Goal: Task Accomplishment & Management: Manage account settings

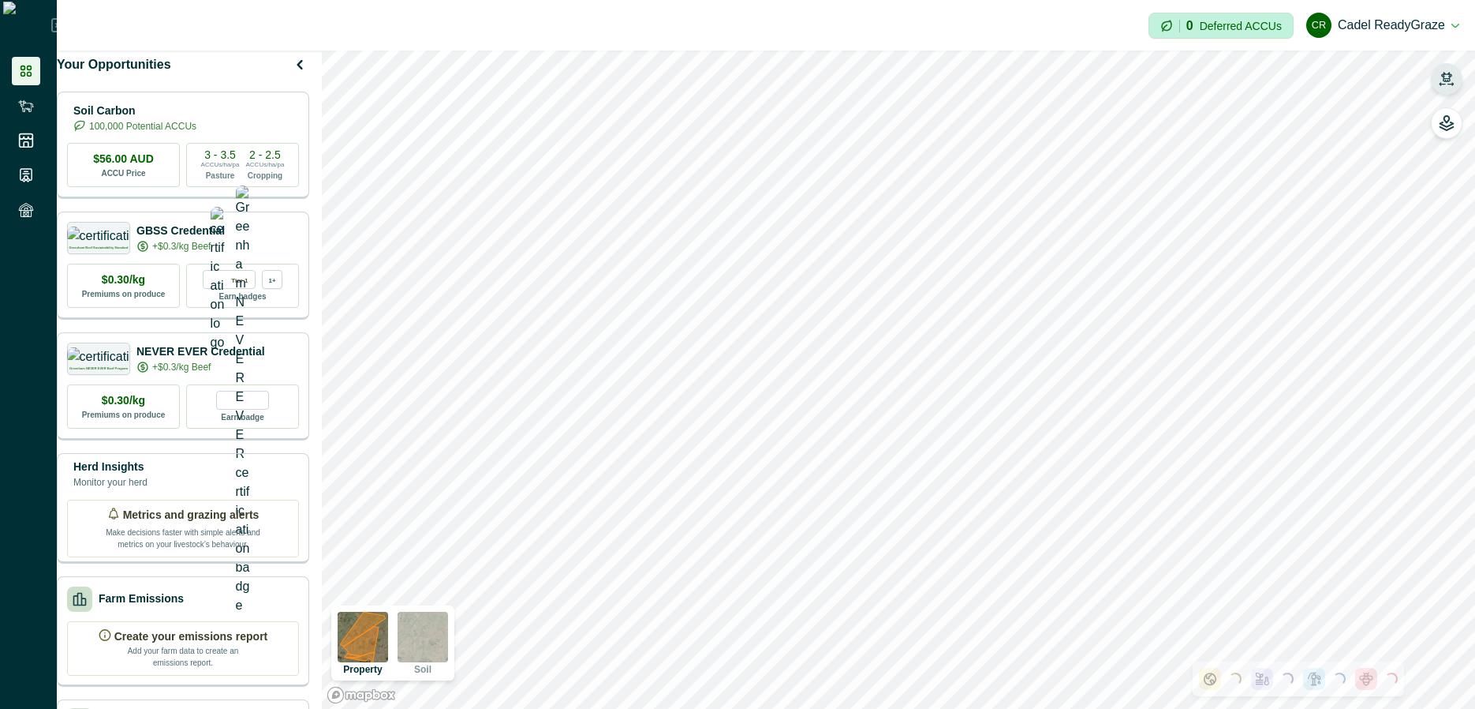
click at [1452, 73] on icon "button" at bounding box center [1447, 79] width 16 height 16
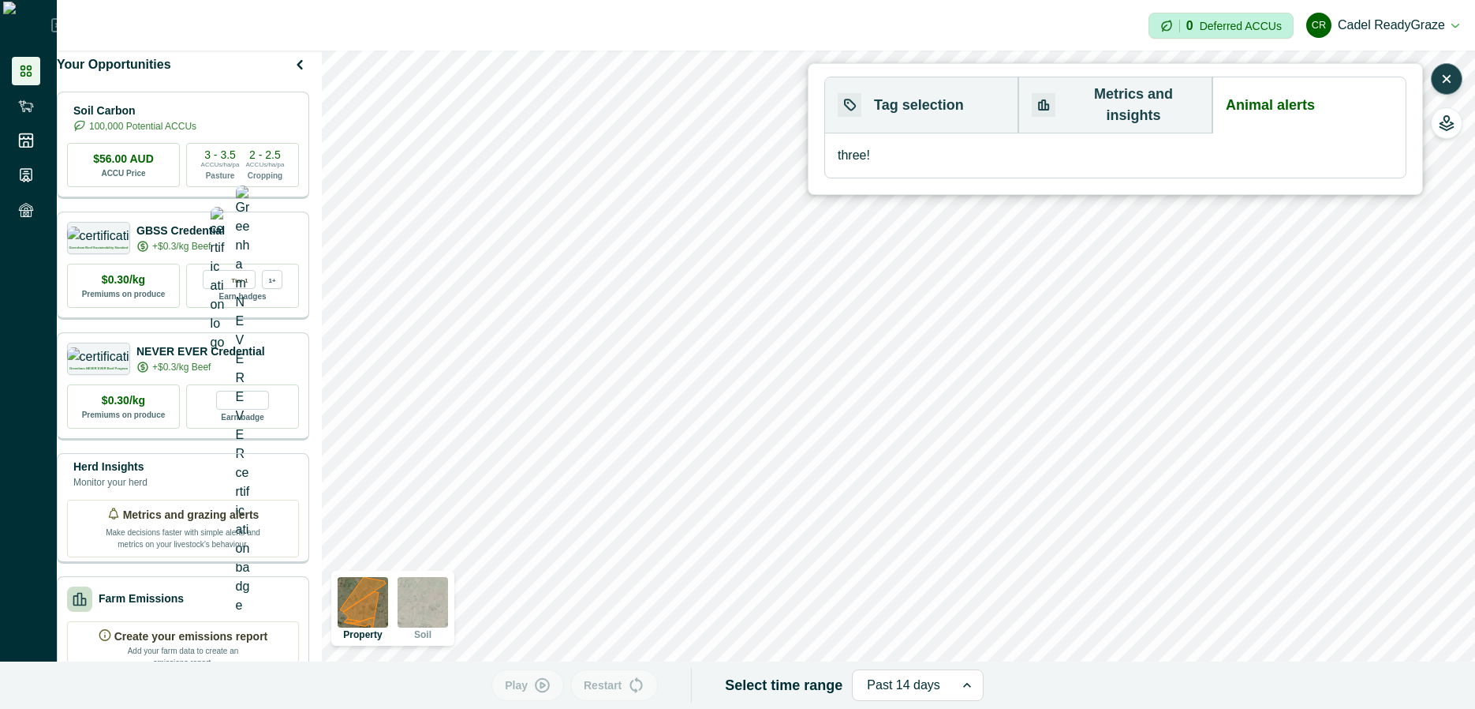
click at [1326, 96] on button "Animal alerts" at bounding box center [1309, 105] width 193 height 56
drag, startPoint x: 915, startPoint y: 95, endPoint x: 1275, endPoint y: 98, distance: 359.8
click at [921, 96] on button "Tag selection" at bounding box center [921, 105] width 193 height 56
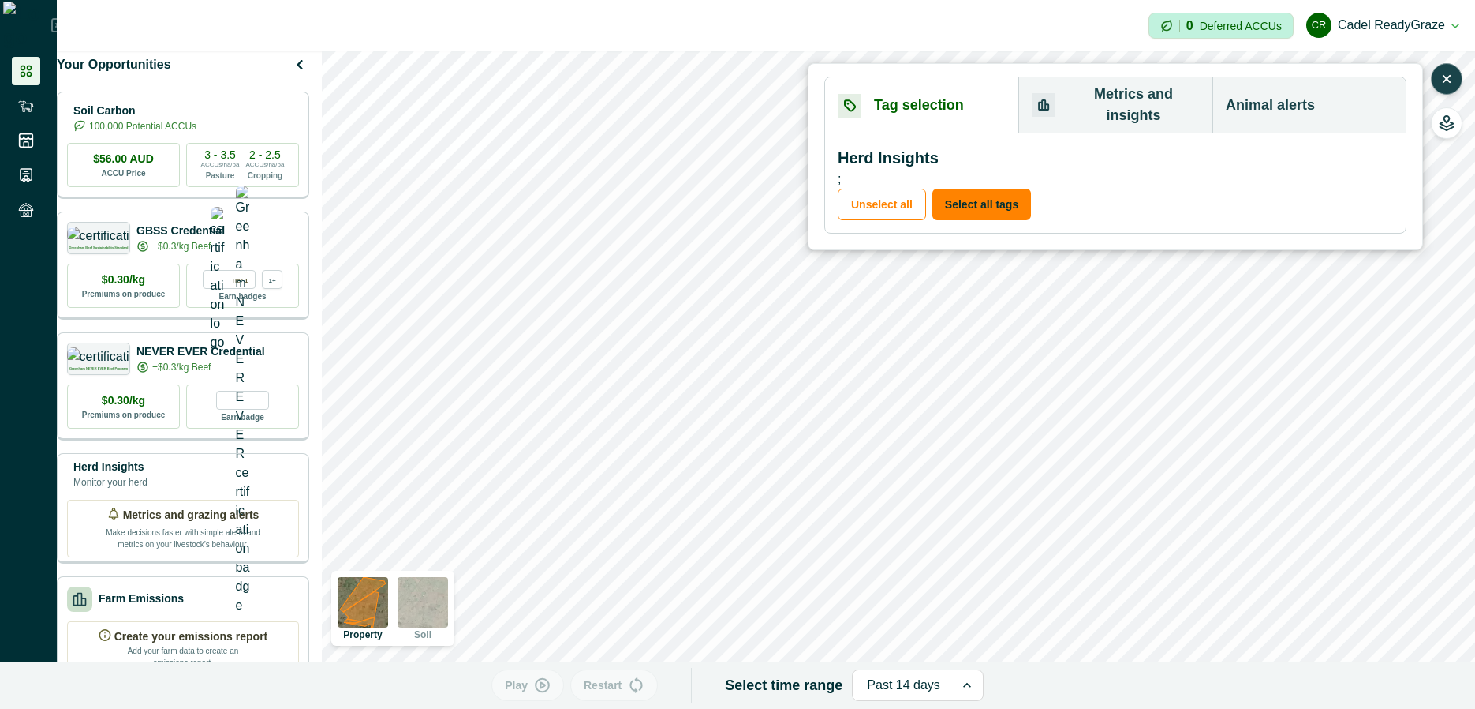
click at [1296, 100] on button "Animal alerts" at bounding box center [1309, 105] width 193 height 56
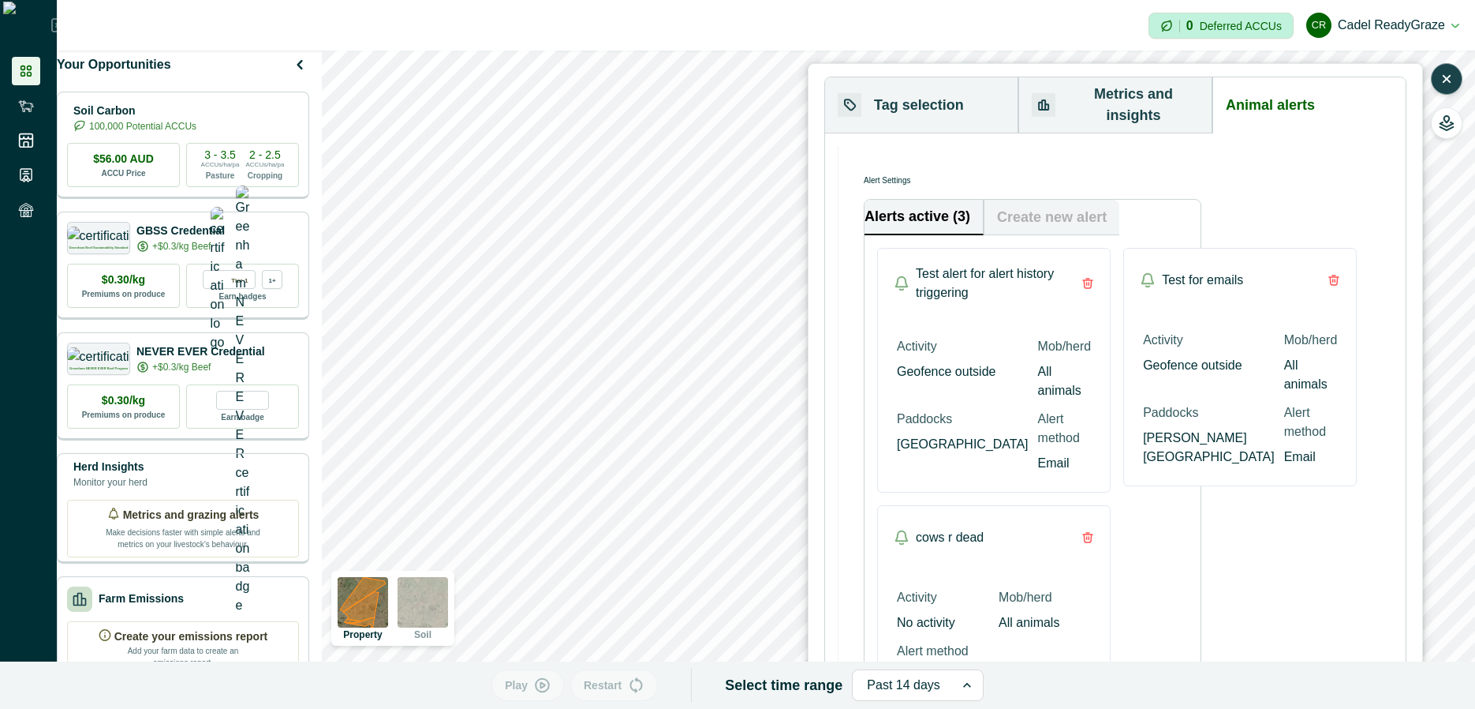
click at [1282, 286] on div "Alert Settings Alerts active (3) Create new alert Test alert for alert history …" at bounding box center [1116, 474] width 555 height 656
click at [1282, 294] on div "Alert Settings Alerts active (3) Create new alert Test alert for alert history …" at bounding box center [1116, 474] width 555 height 656
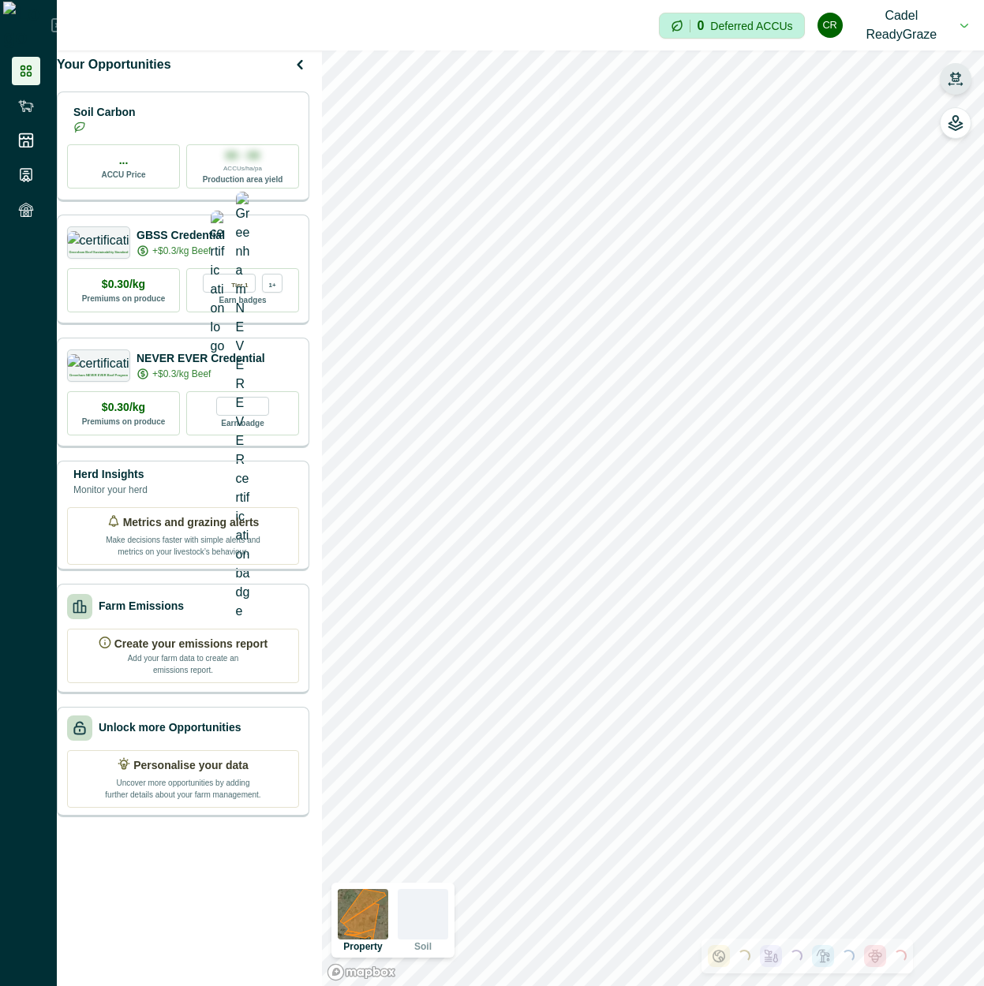
click at [951, 79] on icon "button" at bounding box center [956, 79] width 16 height 16
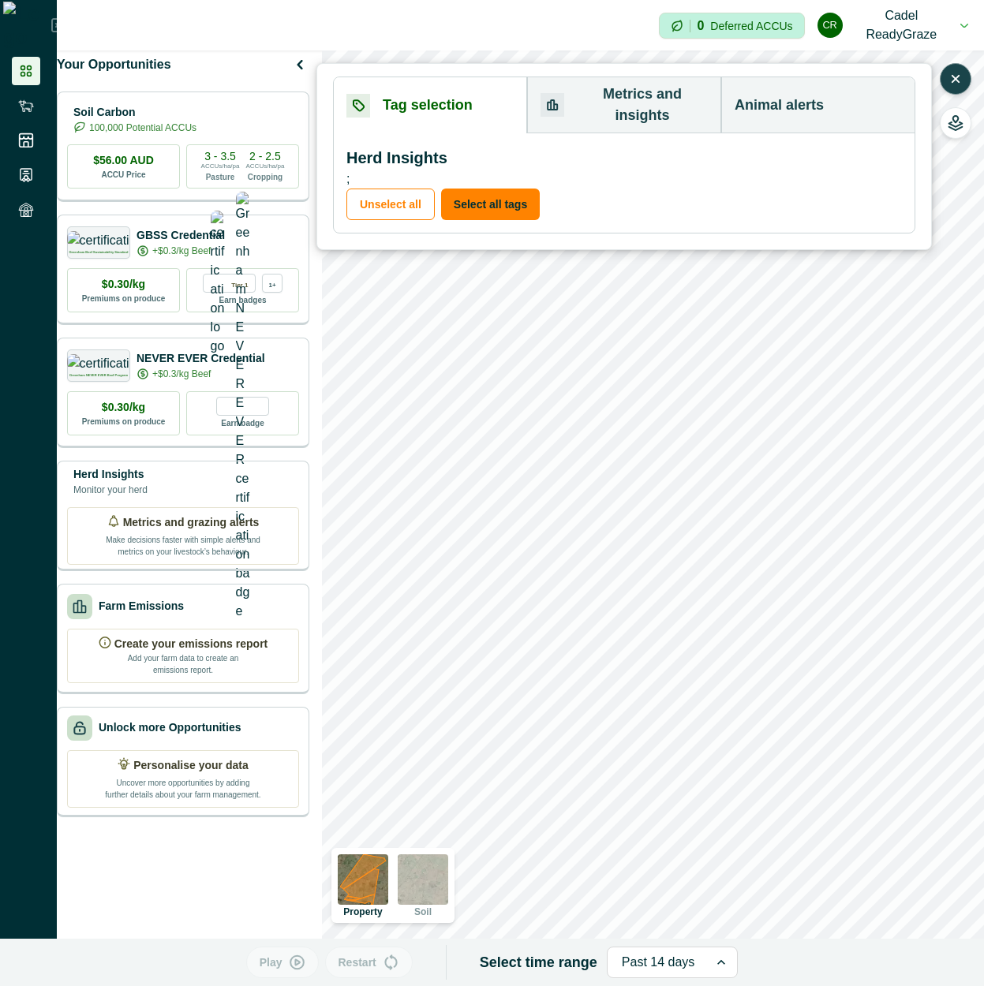
click at [810, 99] on button "Animal alerts" at bounding box center [817, 105] width 193 height 56
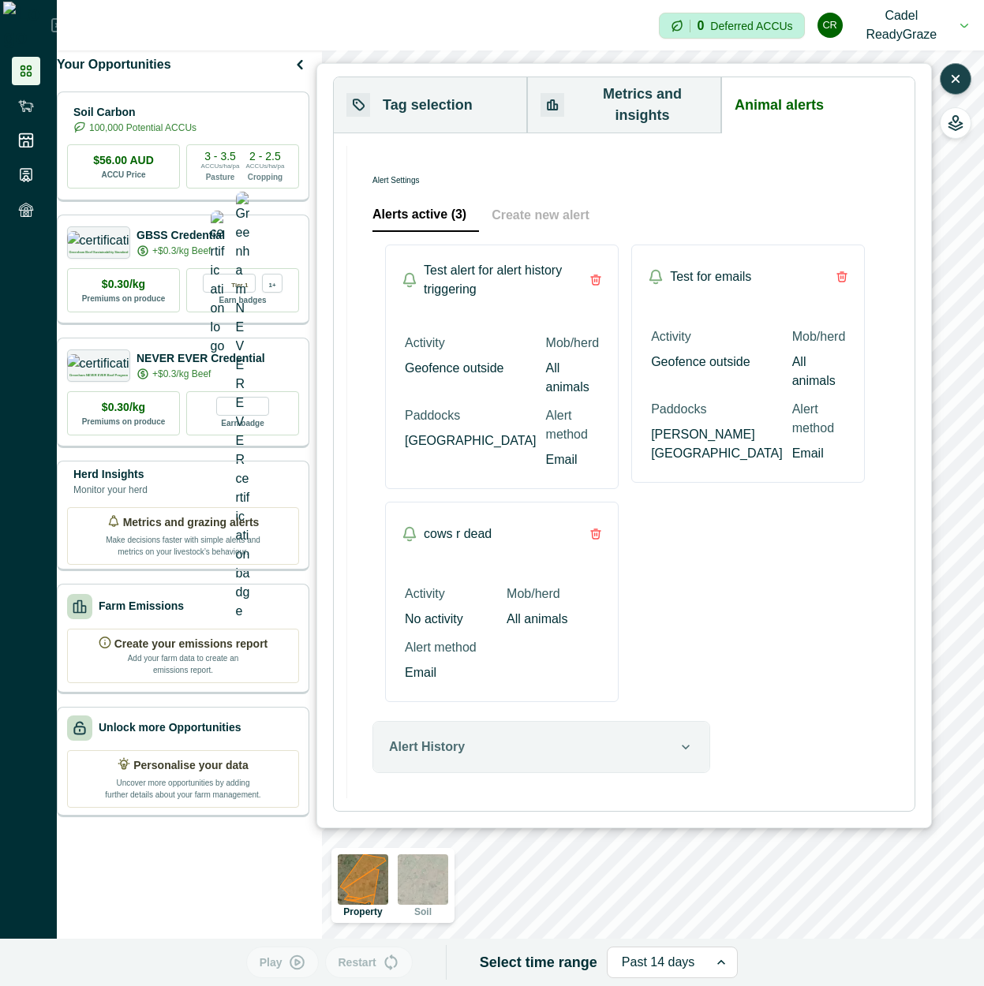
click at [562, 199] on button "Create new alert" at bounding box center [540, 215] width 123 height 33
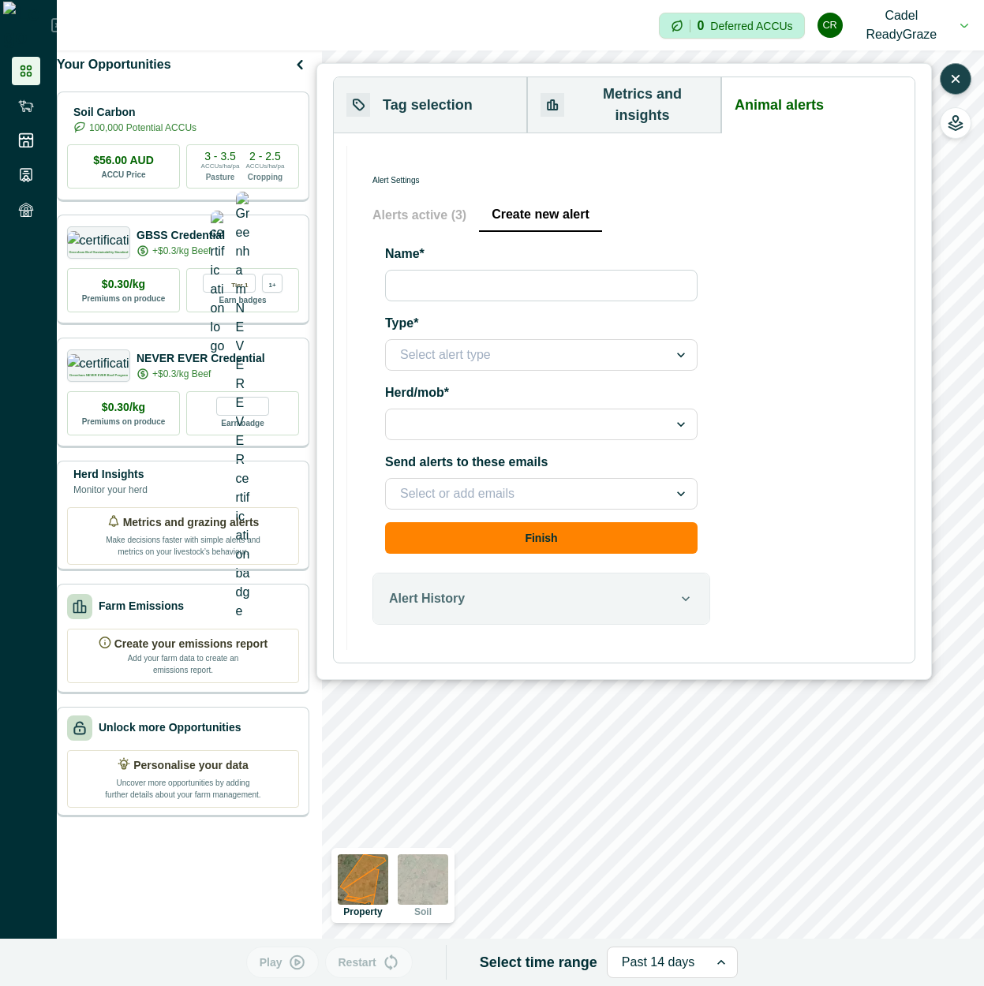
click at [413, 211] on button "Alerts active (3)" at bounding box center [425, 215] width 107 height 33
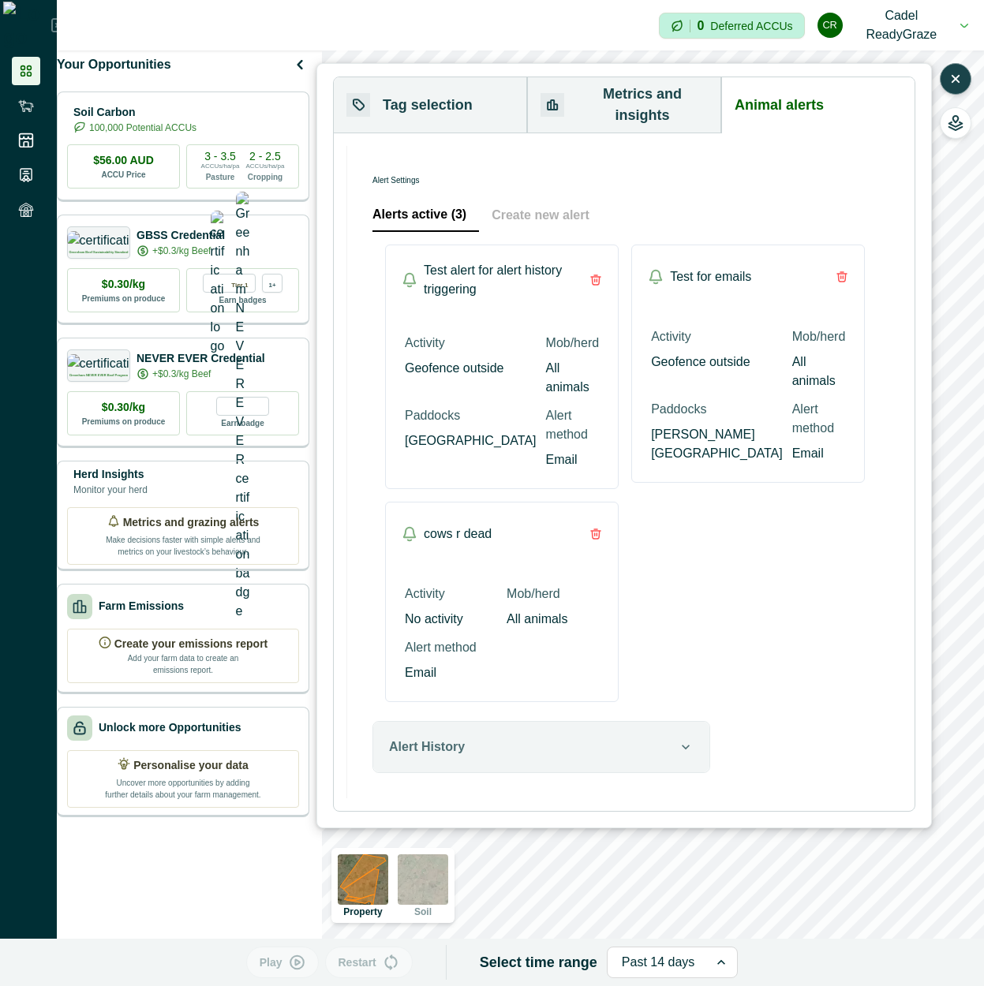
click at [781, 232] on div "Alert Settings Alerts active (3) Create new alert Test alert for alert history …" at bounding box center [624, 472] width 555 height 653
click at [391, 171] on div "Alert Settings" at bounding box center [541, 181] width 338 height 21
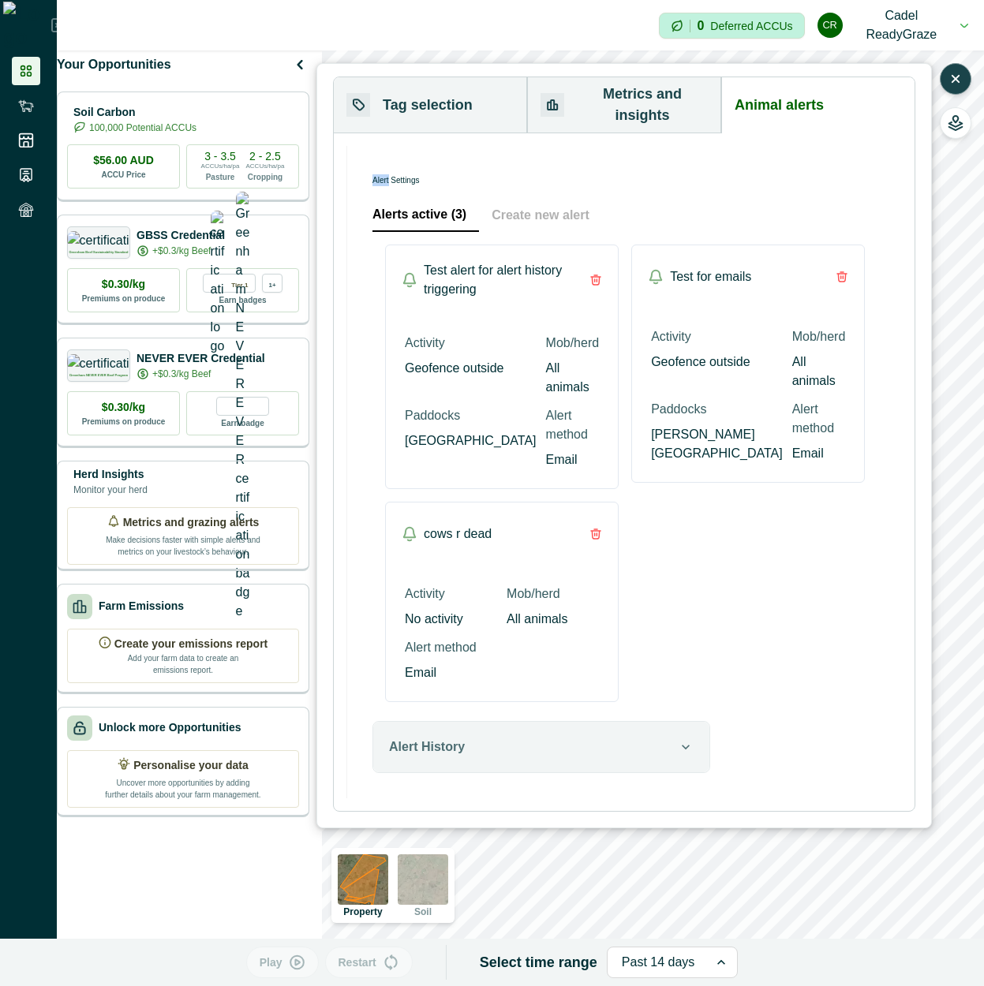
click at [391, 171] on div "Alert Settings" at bounding box center [541, 181] width 338 height 21
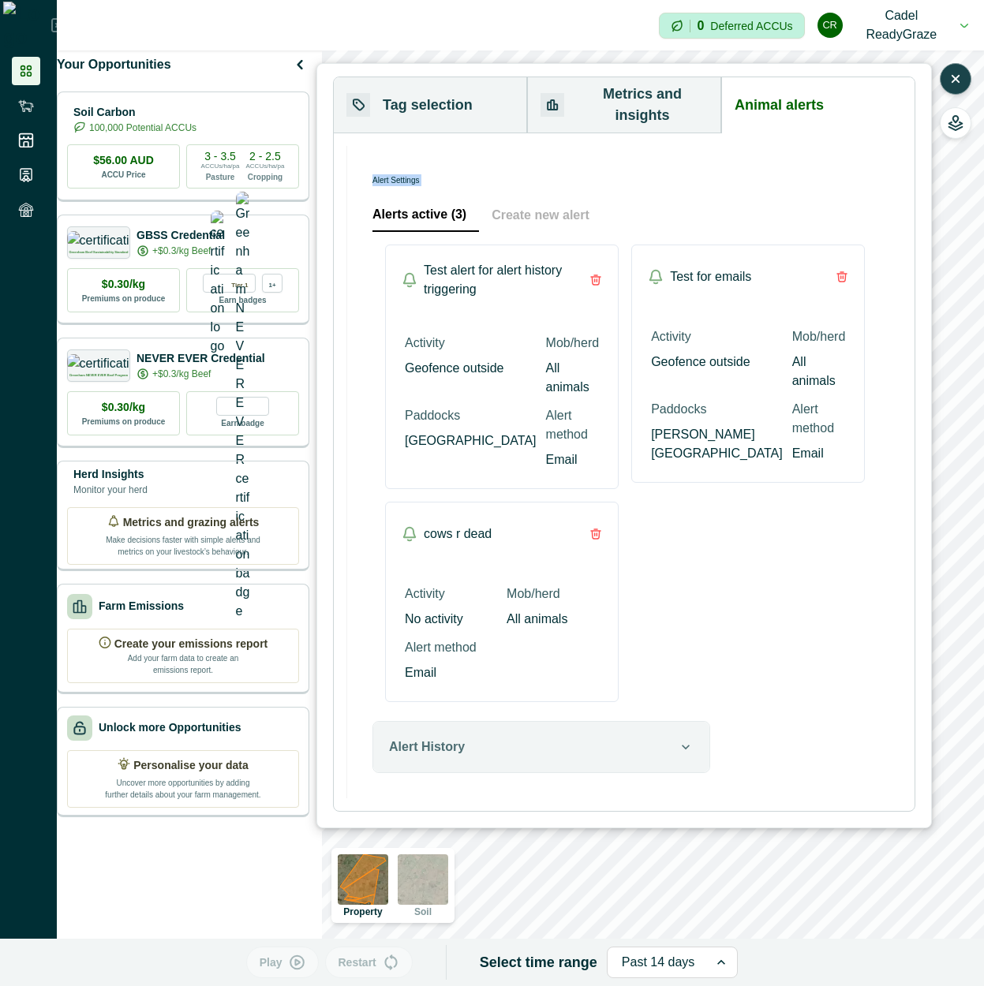
click at [391, 171] on div "Alert Settings" at bounding box center [541, 181] width 338 height 21
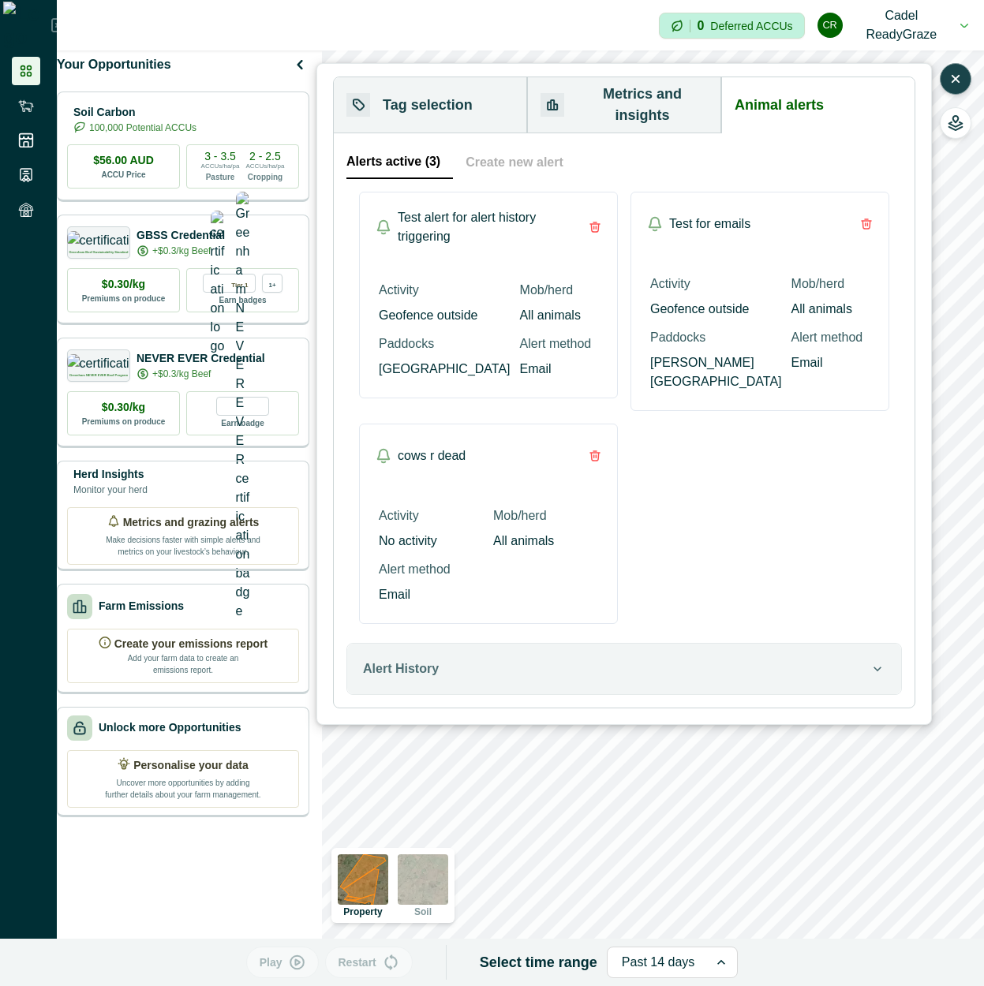
click at [518, 146] on button "Create new alert" at bounding box center [514, 162] width 123 height 33
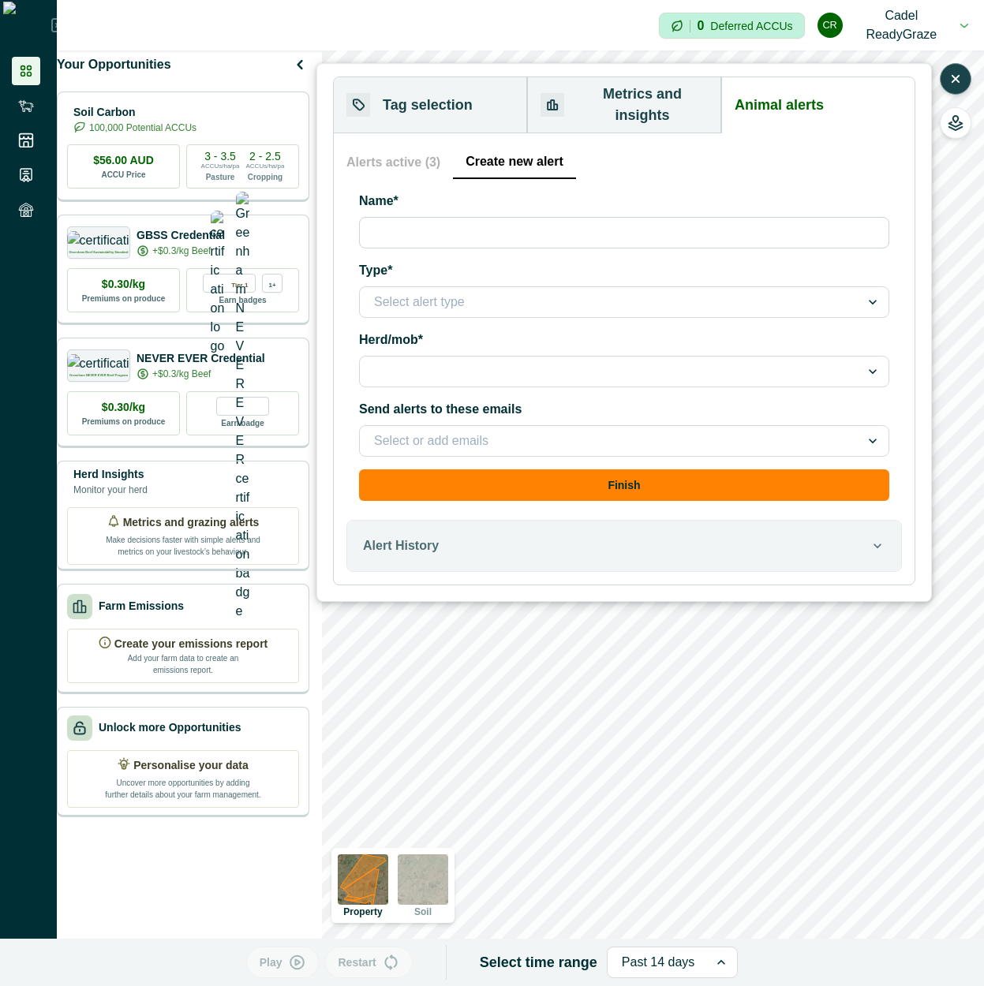
click at [406, 146] on button "Alerts active (3)" at bounding box center [399, 162] width 107 height 33
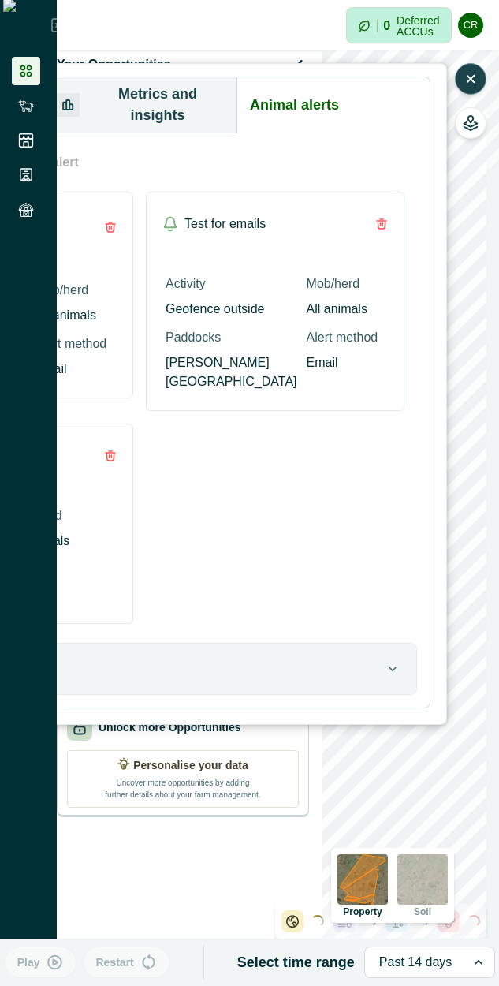
click at [323, 534] on div "Test alert for alert history triggering Activity Geofence outside Mob/herd All …" at bounding box center [140, 408] width 530 height 432
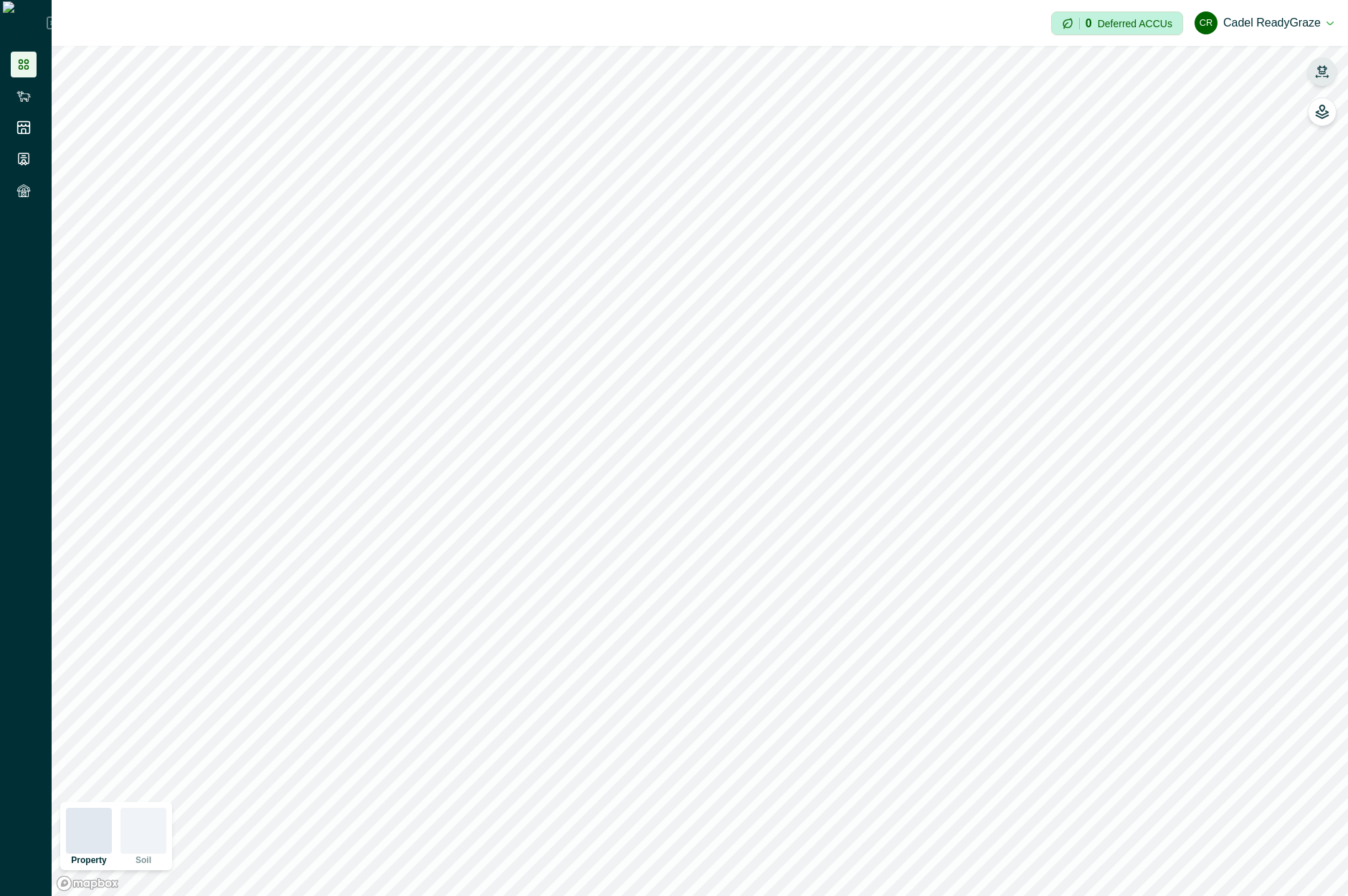
click at [454, 66] on icon "button" at bounding box center [1323, 72] width 15 height 15
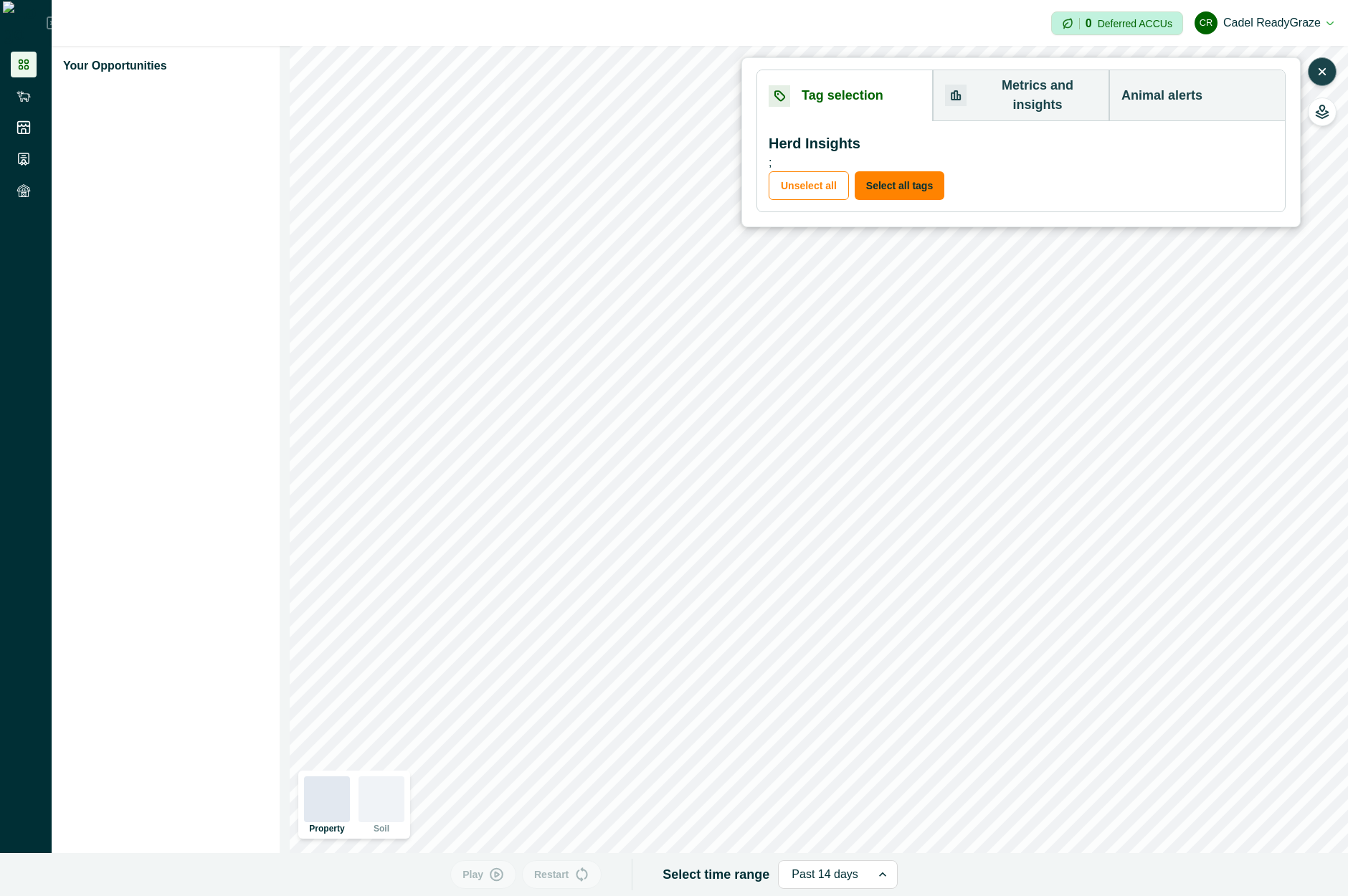
click at [454, 84] on button "Animal alerts" at bounding box center [1197, 95] width 175 height 51
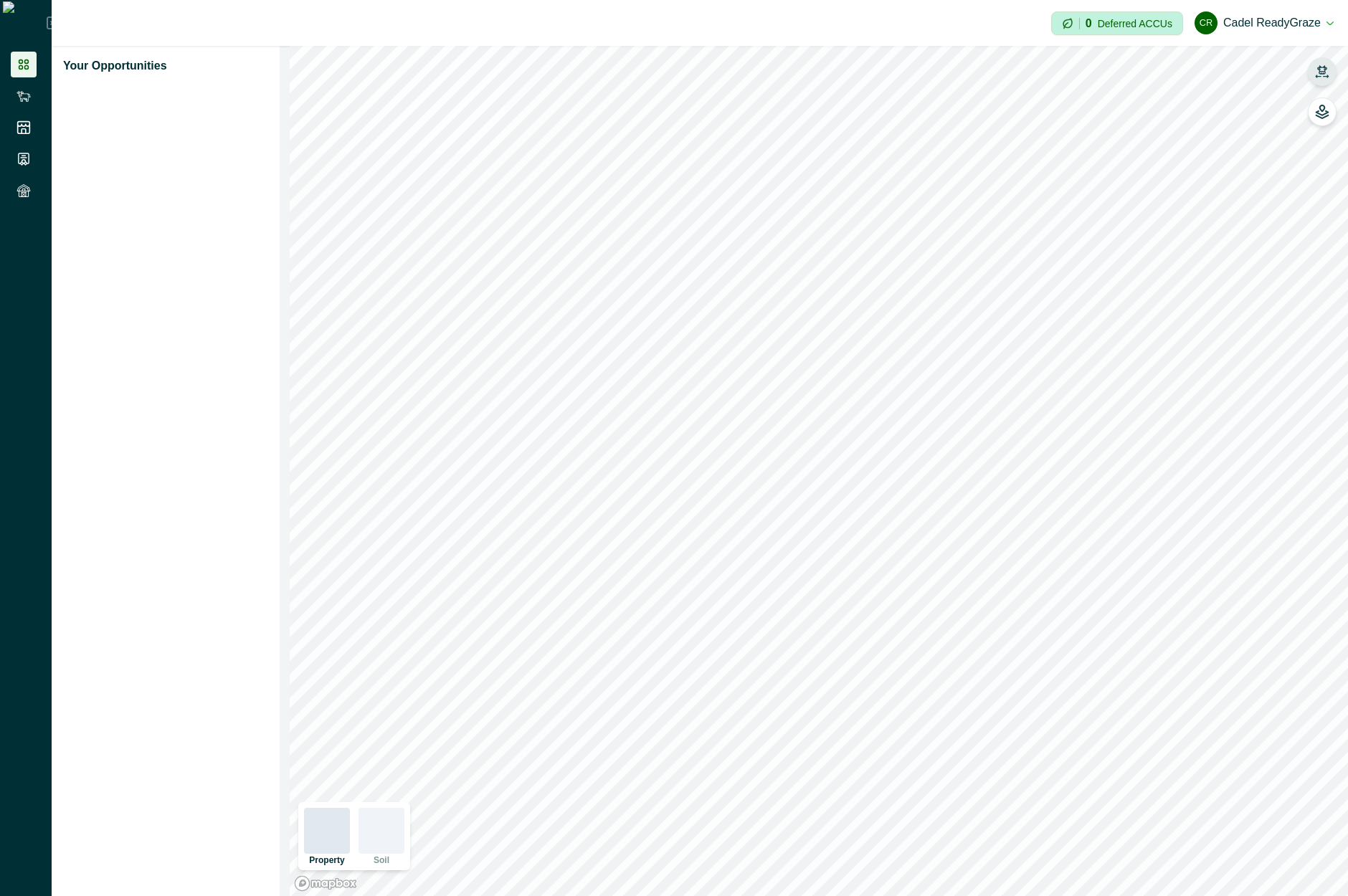
click at [1319, 75] on icon "button" at bounding box center [1323, 72] width 15 height 15
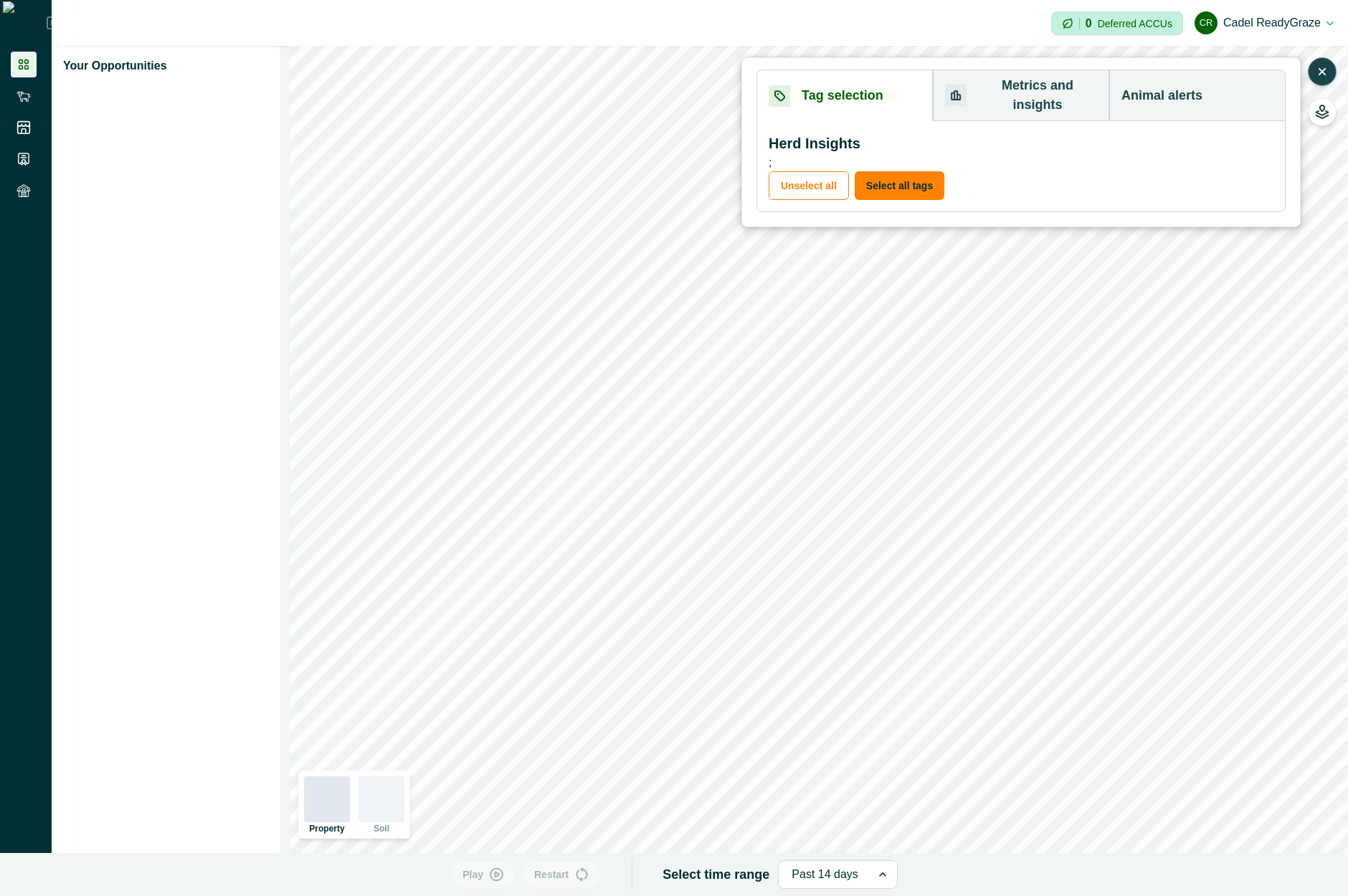
click at [1213, 90] on button "Animal alerts" at bounding box center [1197, 95] width 175 height 51
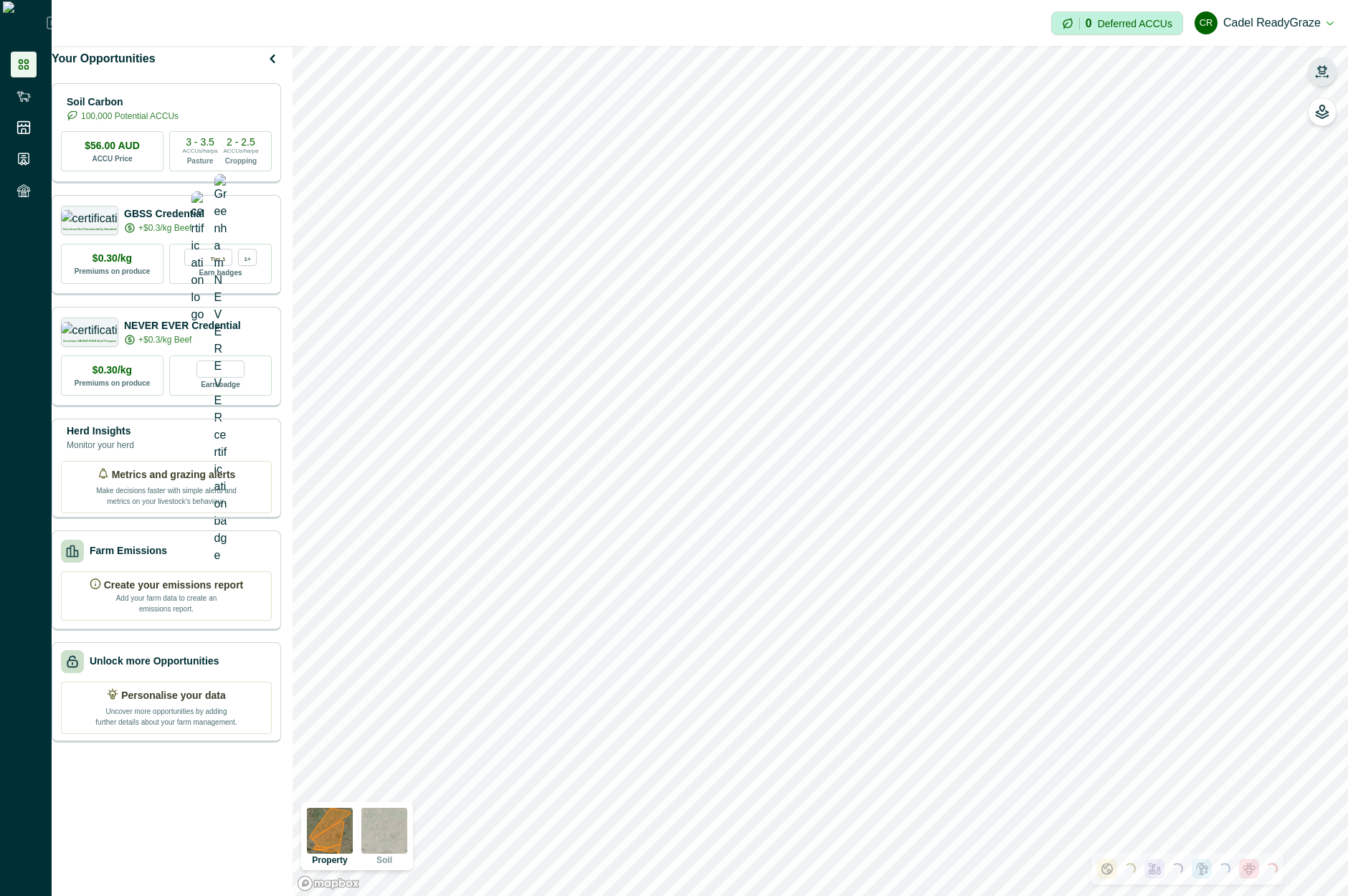
click at [1327, 73] on icon "button" at bounding box center [1323, 72] width 15 height 15
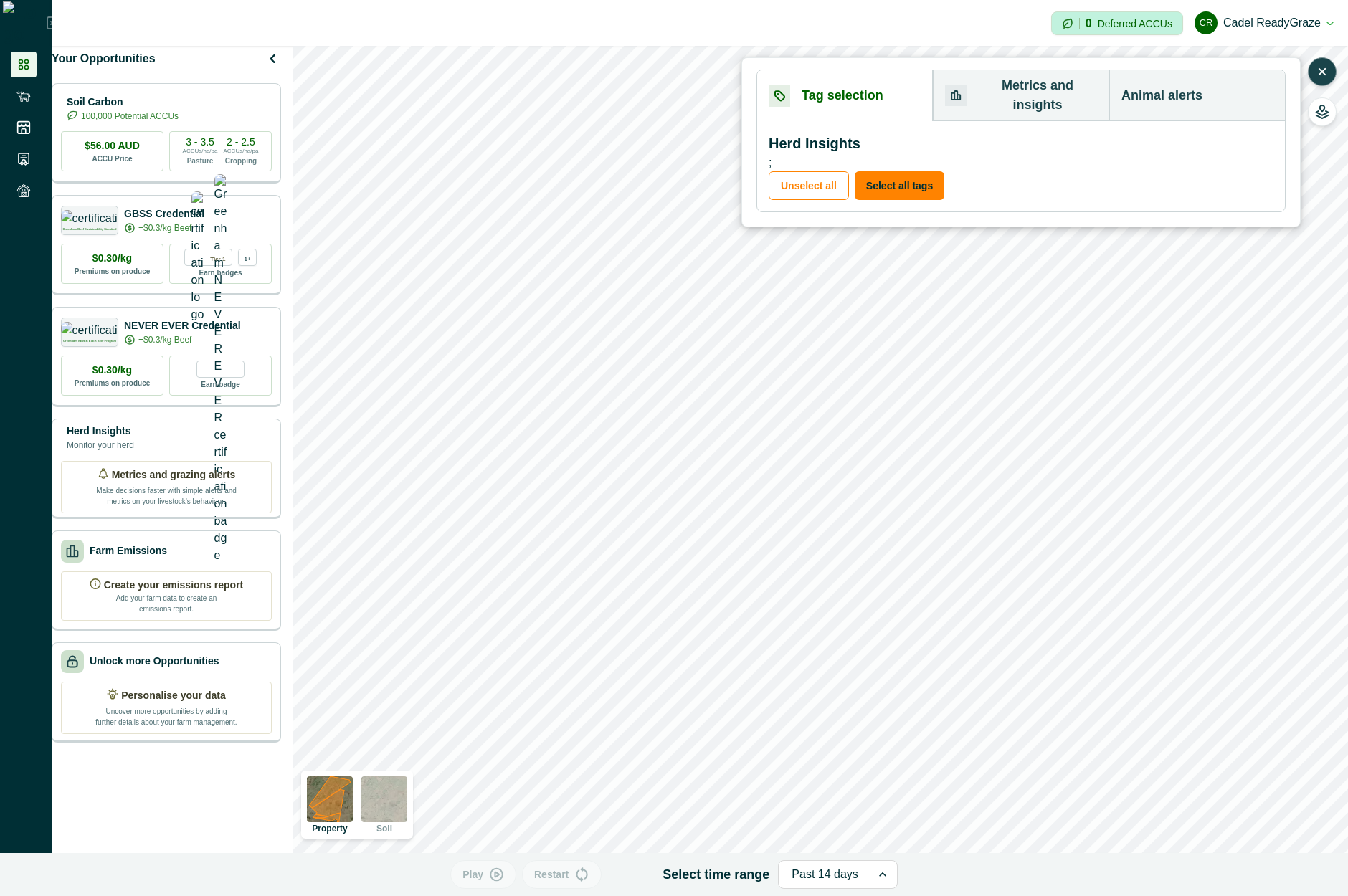
drag, startPoint x: 1166, startPoint y: 94, endPoint x: 1161, endPoint y: 99, distance: 7.1
click at [1166, 95] on button "Animal alerts" at bounding box center [1197, 95] width 175 height 51
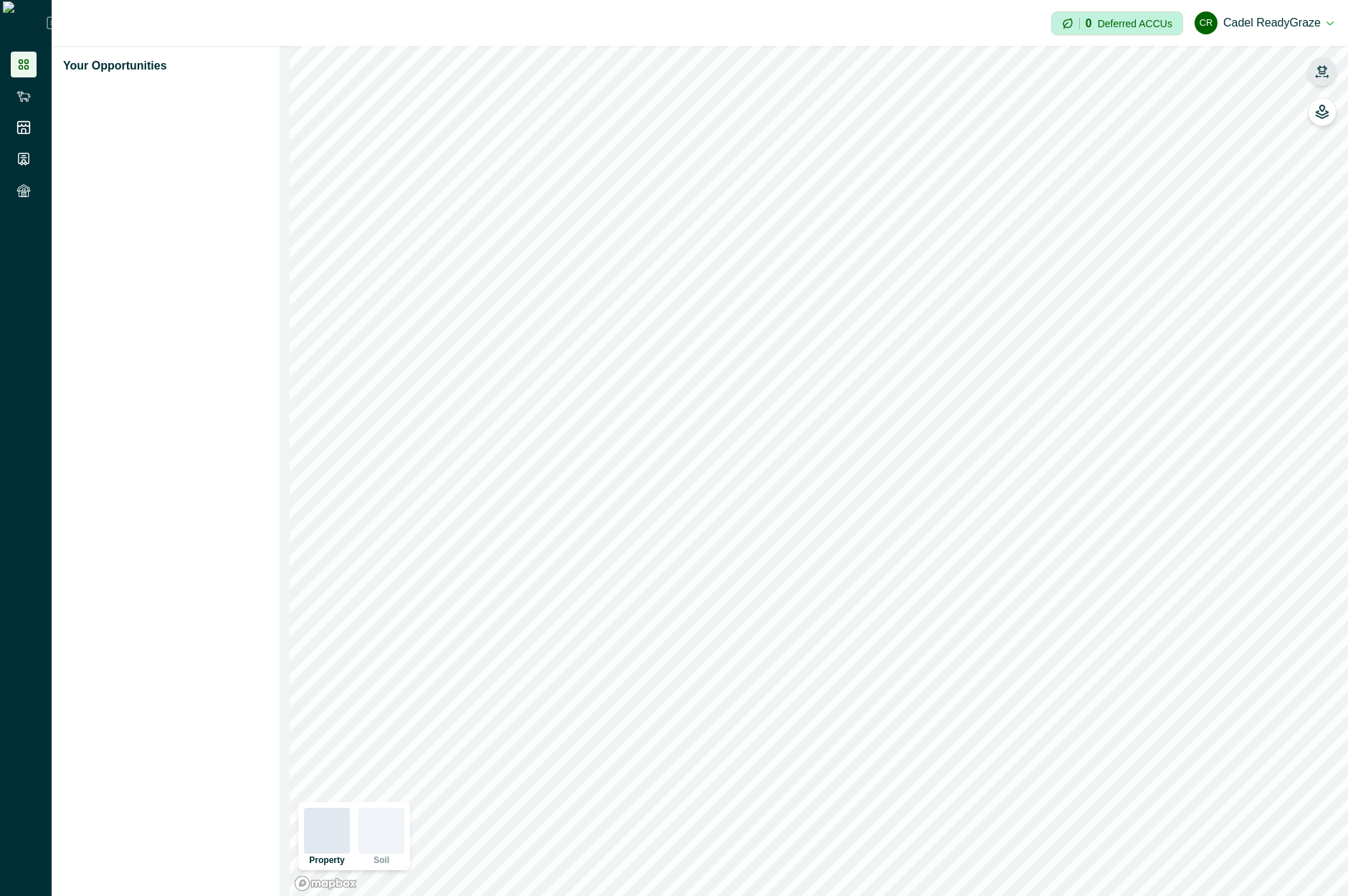
click at [1318, 73] on icon "button" at bounding box center [1323, 72] width 15 height 15
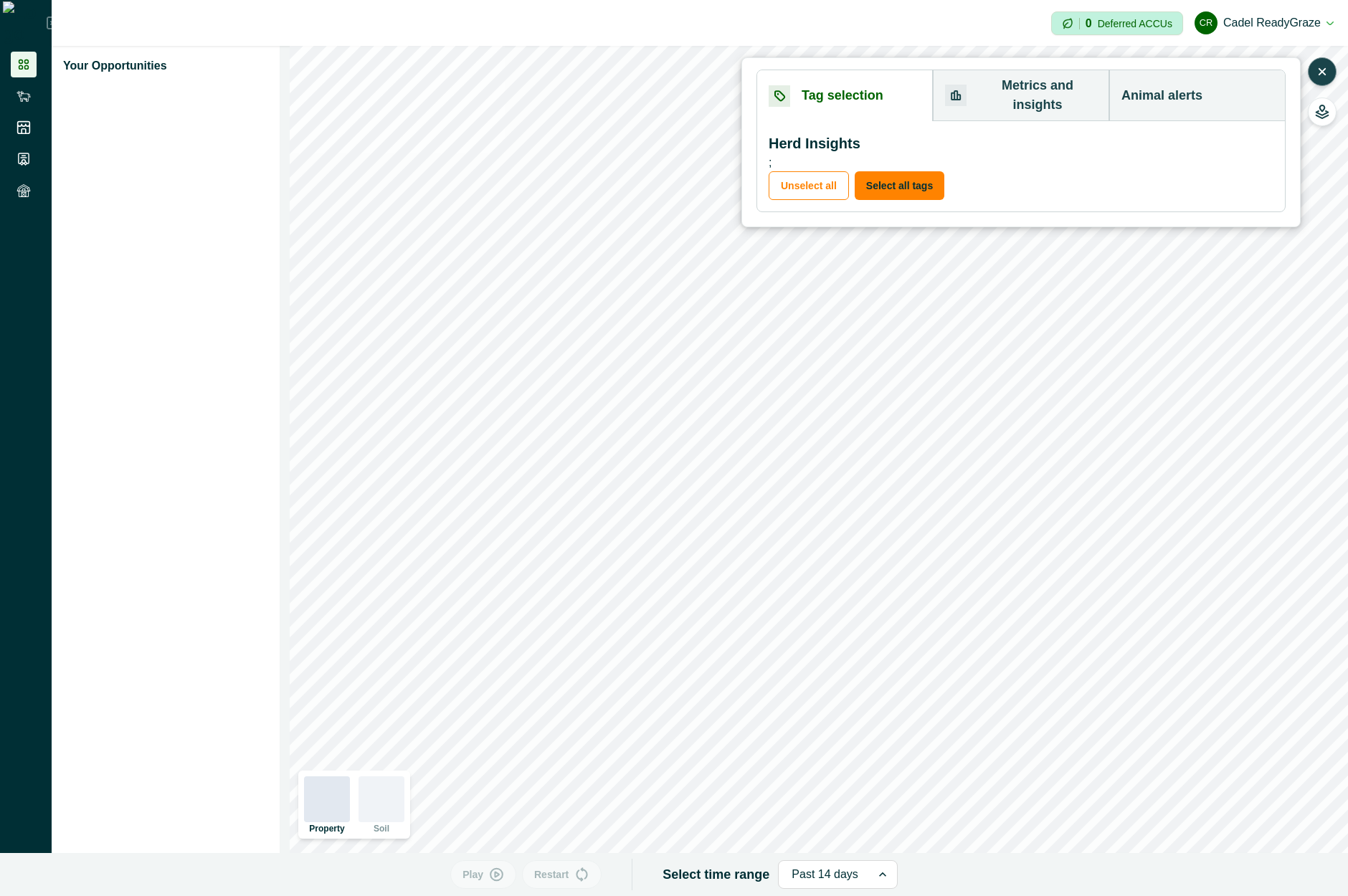
click at [1186, 98] on button "Animal alerts" at bounding box center [1197, 95] width 175 height 51
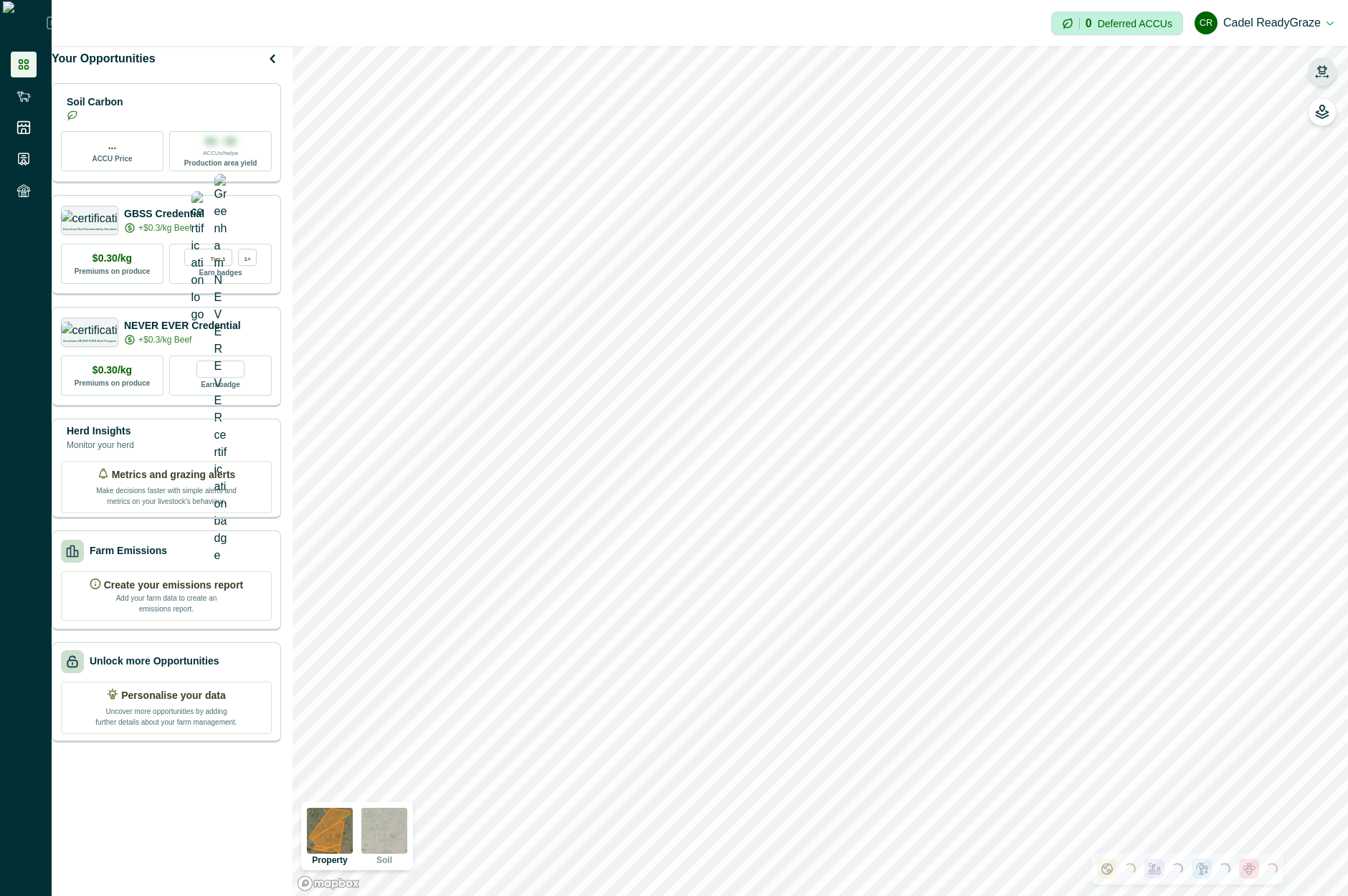
click at [1336, 73] on button "button" at bounding box center [1323, 72] width 29 height 29
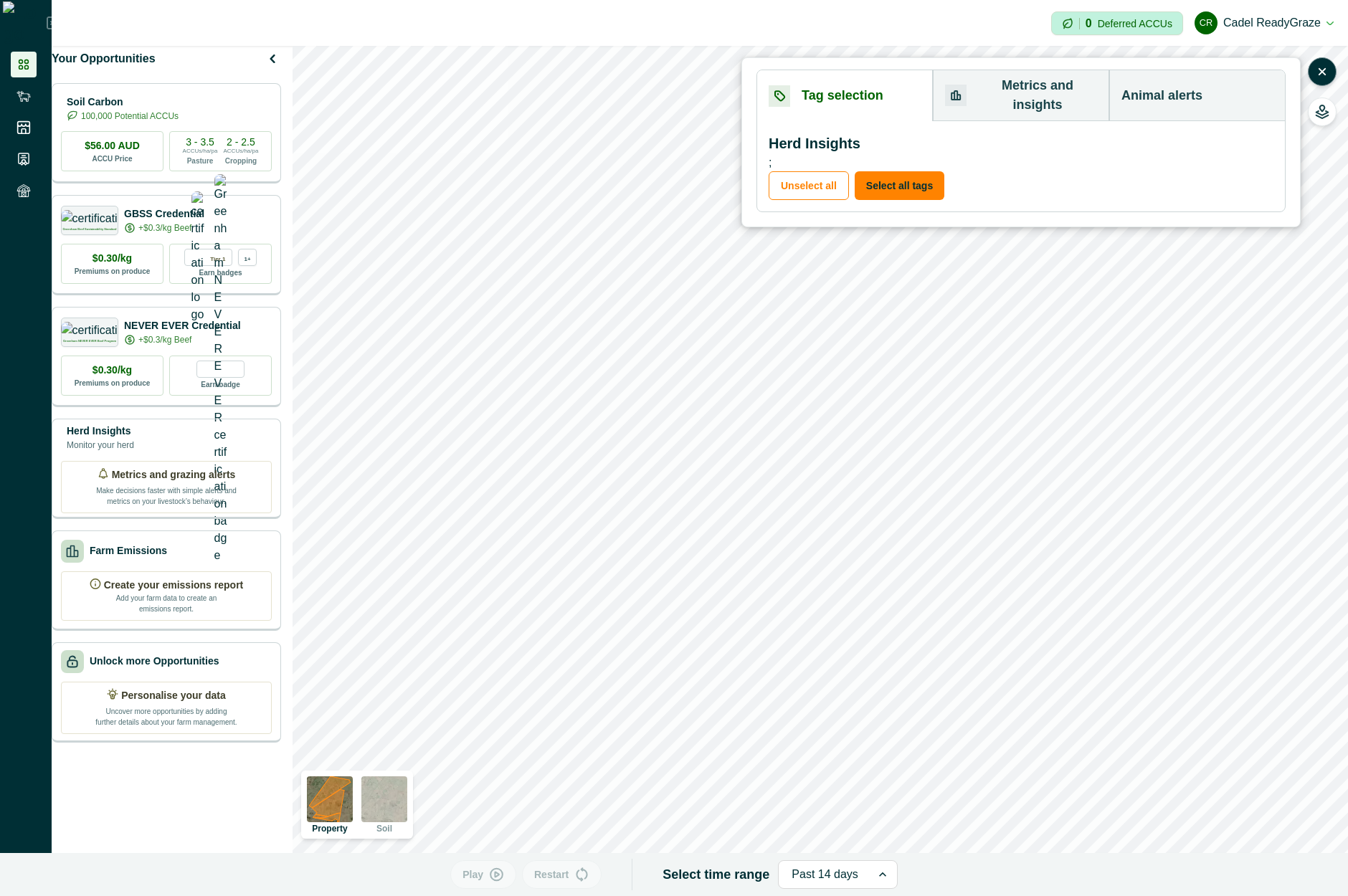
click at [1198, 84] on button "Animal alerts" at bounding box center [1197, 95] width 175 height 51
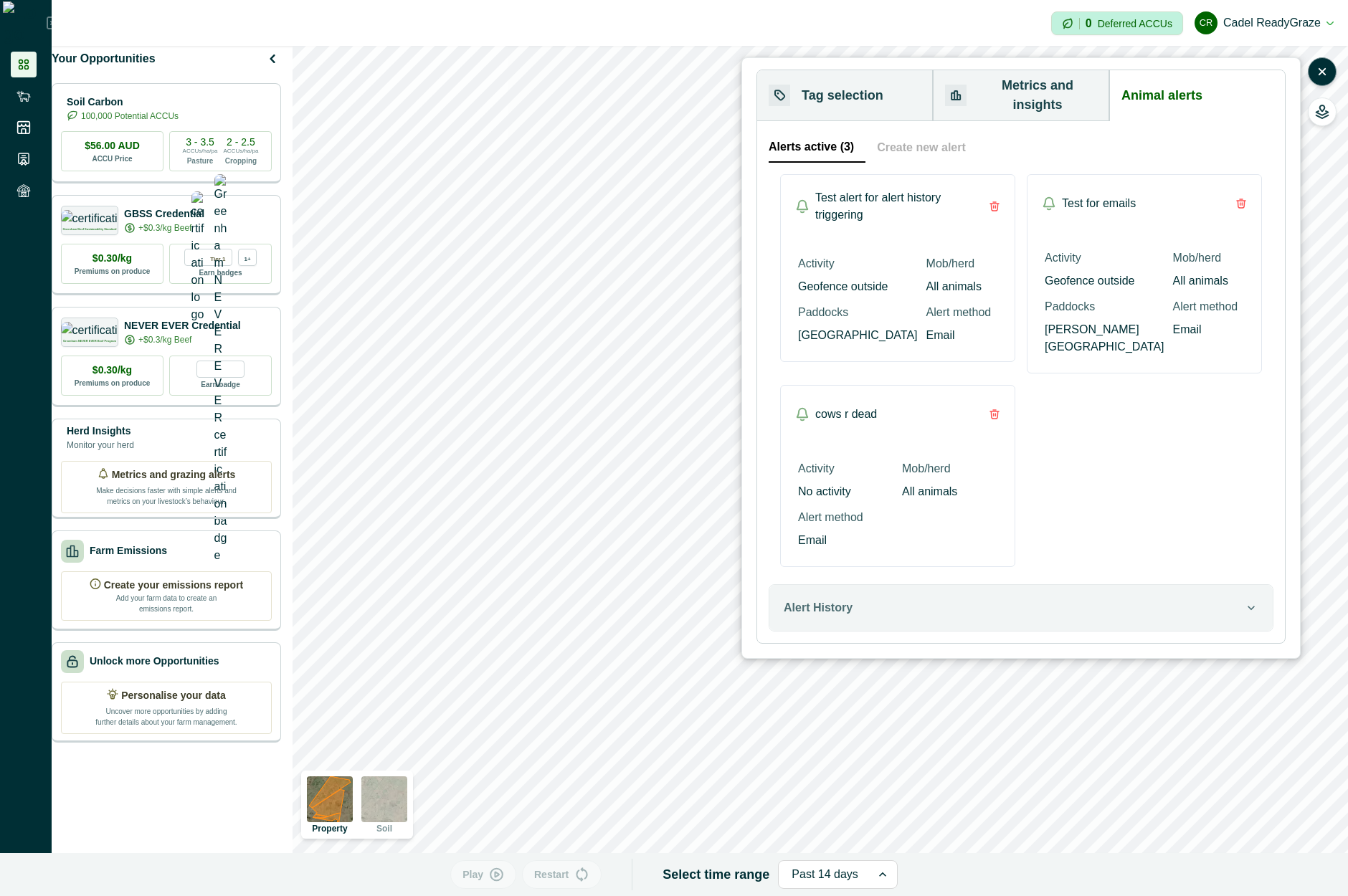
click at [811, 133] on button "Alerts active (3)" at bounding box center [817, 147] width 97 height 30
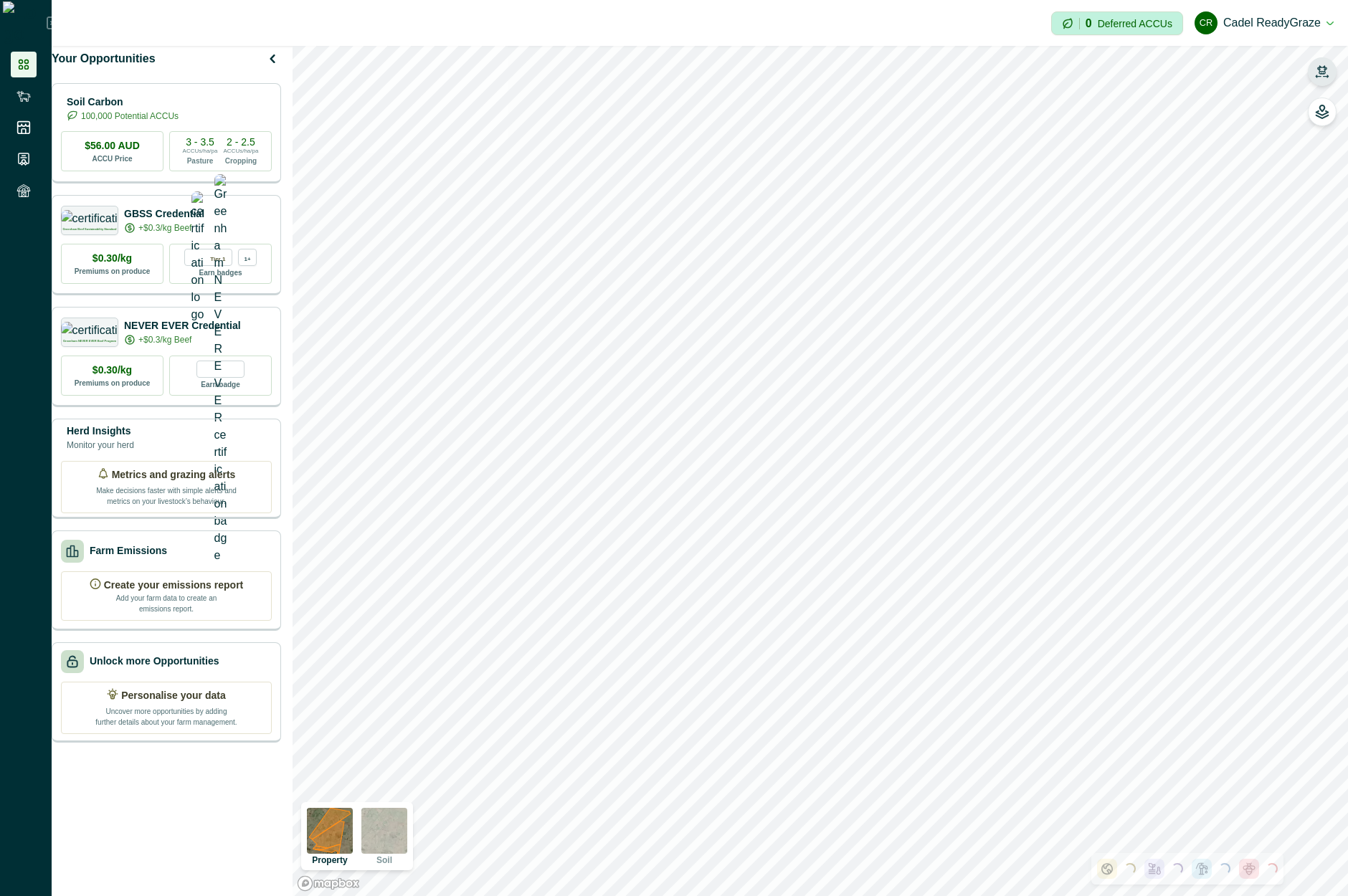
click at [1332, 79] on button "button" at bounding box center [1323, 72] width 29 height 29
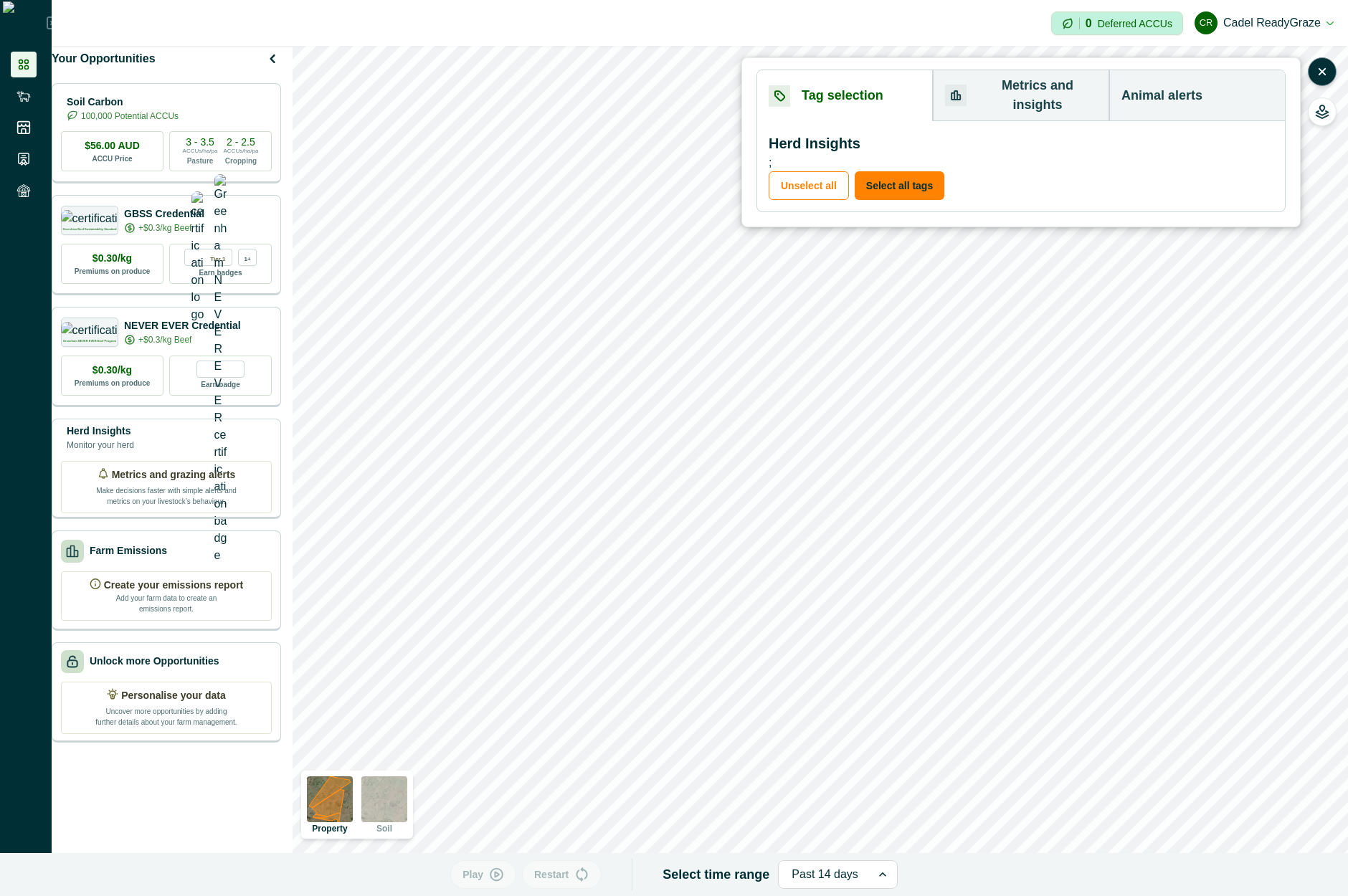
click at [1203, 83] on button "Animal alerts" at bounding box center [1197, 95] width 175 height 51
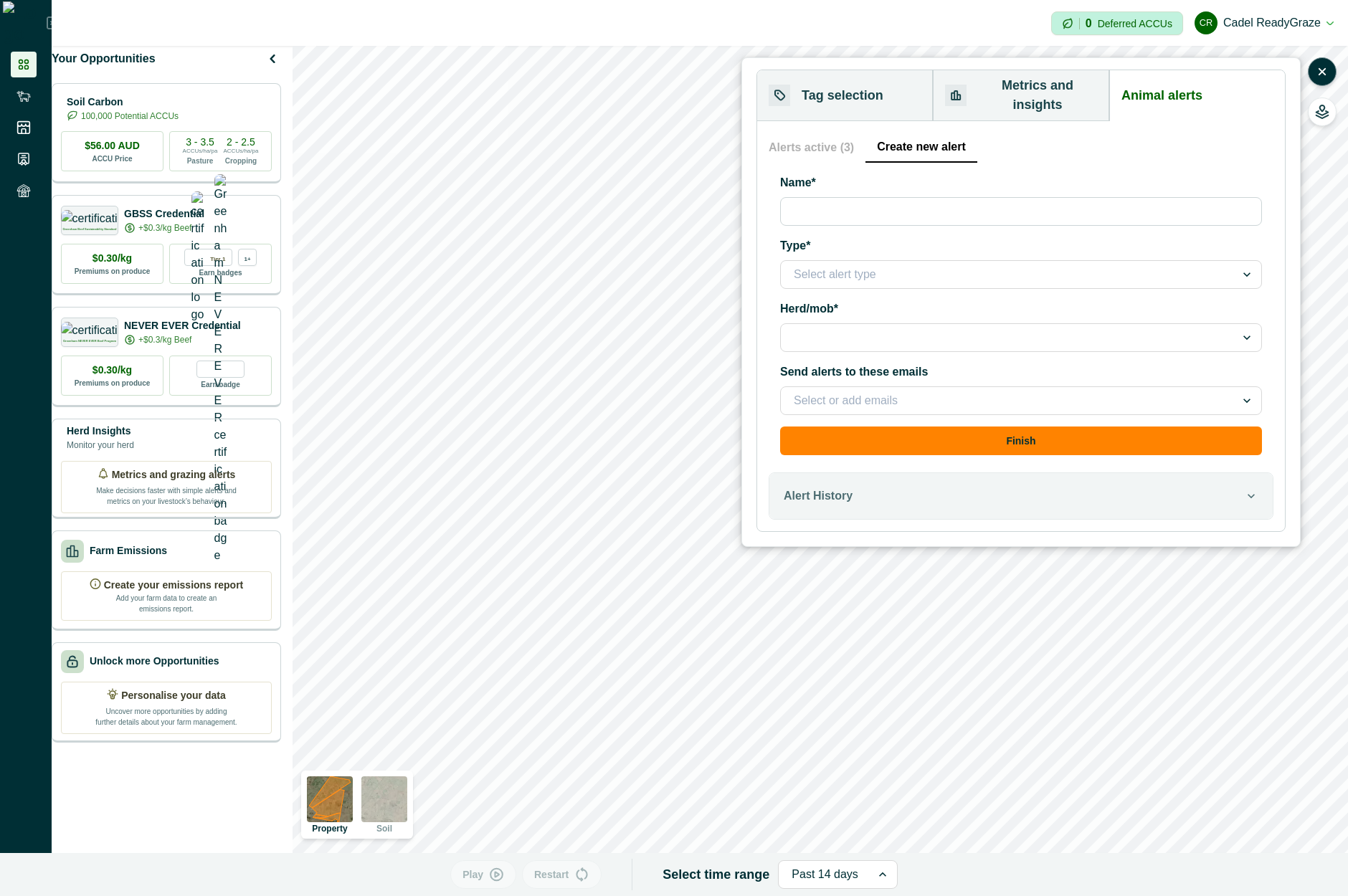
click at [931, 139] on button "Create new alert" at bounding box center [921, 147] width 112 height 30
click at [831, 153] on div "Alerts active (3) Create new alert Test alert for alert history triggering Acti…" at bounding box center [1021, 300] width 504 height 334
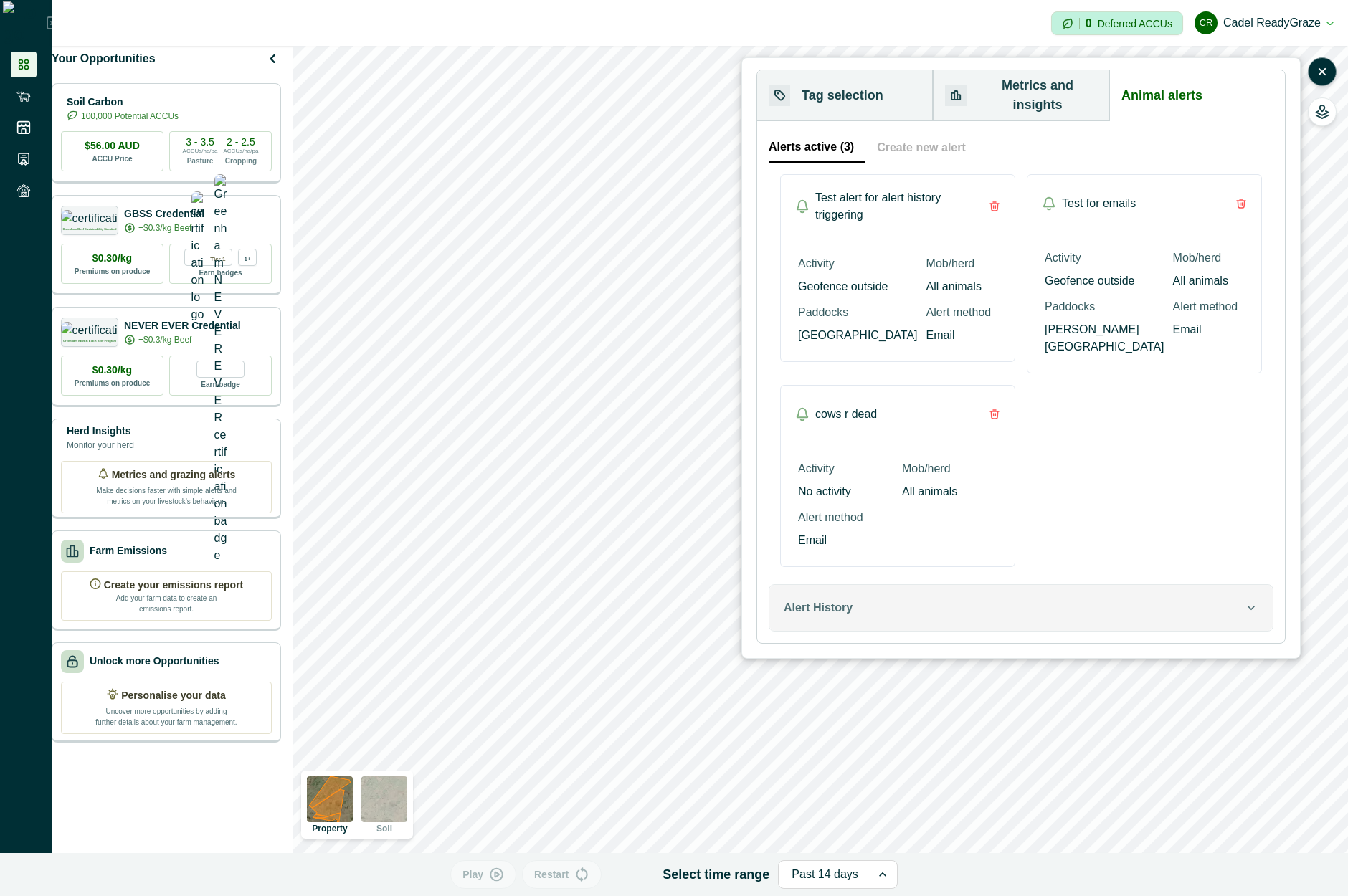
click at [1216, 600] on div "Alert History" at bounding box center [1013, 608] width 461 height 17
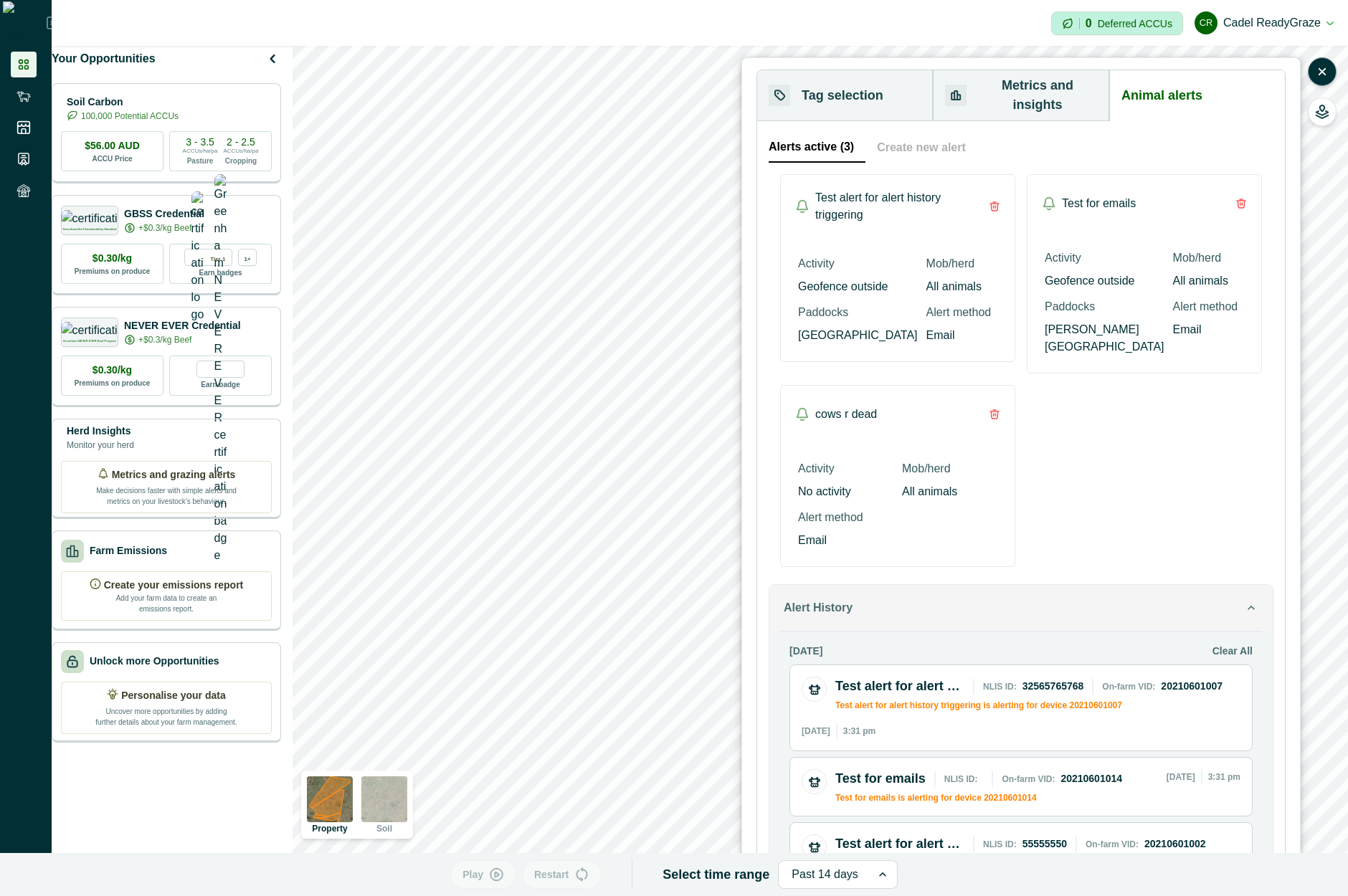
click at [1257, 601] on icon "button" at bounding box center [1252, 608] width 15 height 15
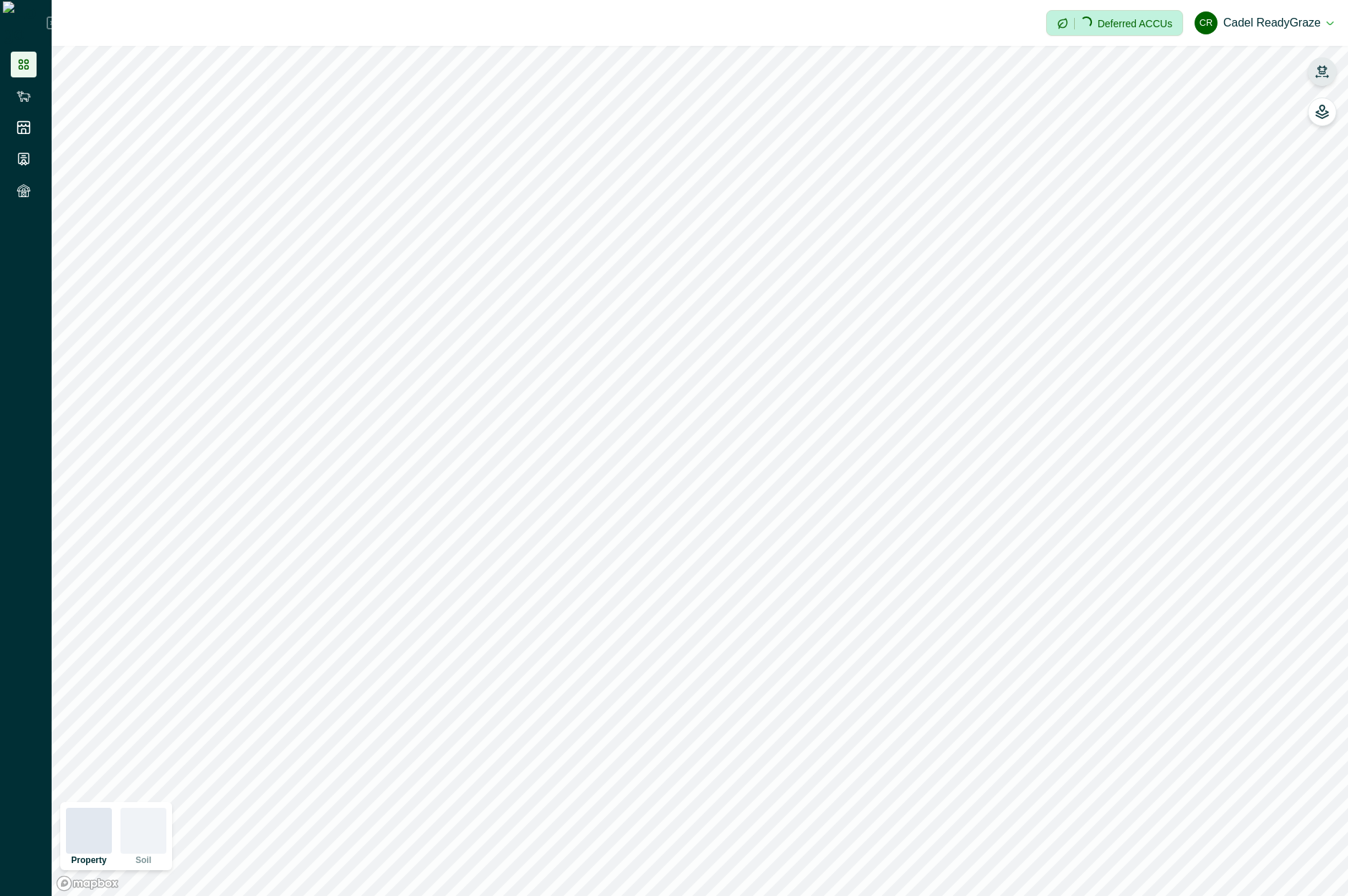
click at [1317, 74] on icon "button" at bounding box center [1323, 72] width 15 height 15
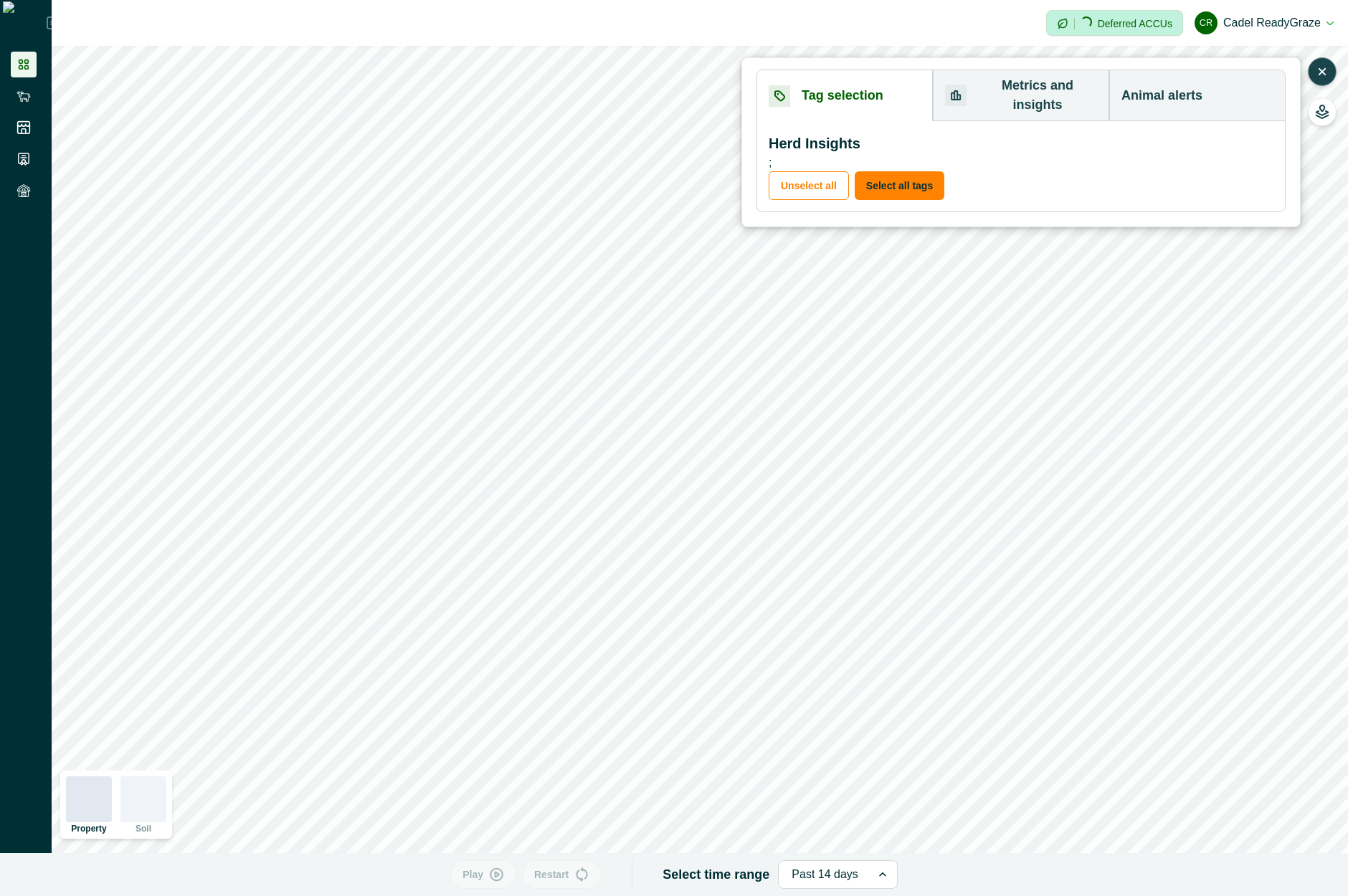
click at [1170, 90] on button "Animal alerts" at bounding box center [1197, 95] width 175 height 51
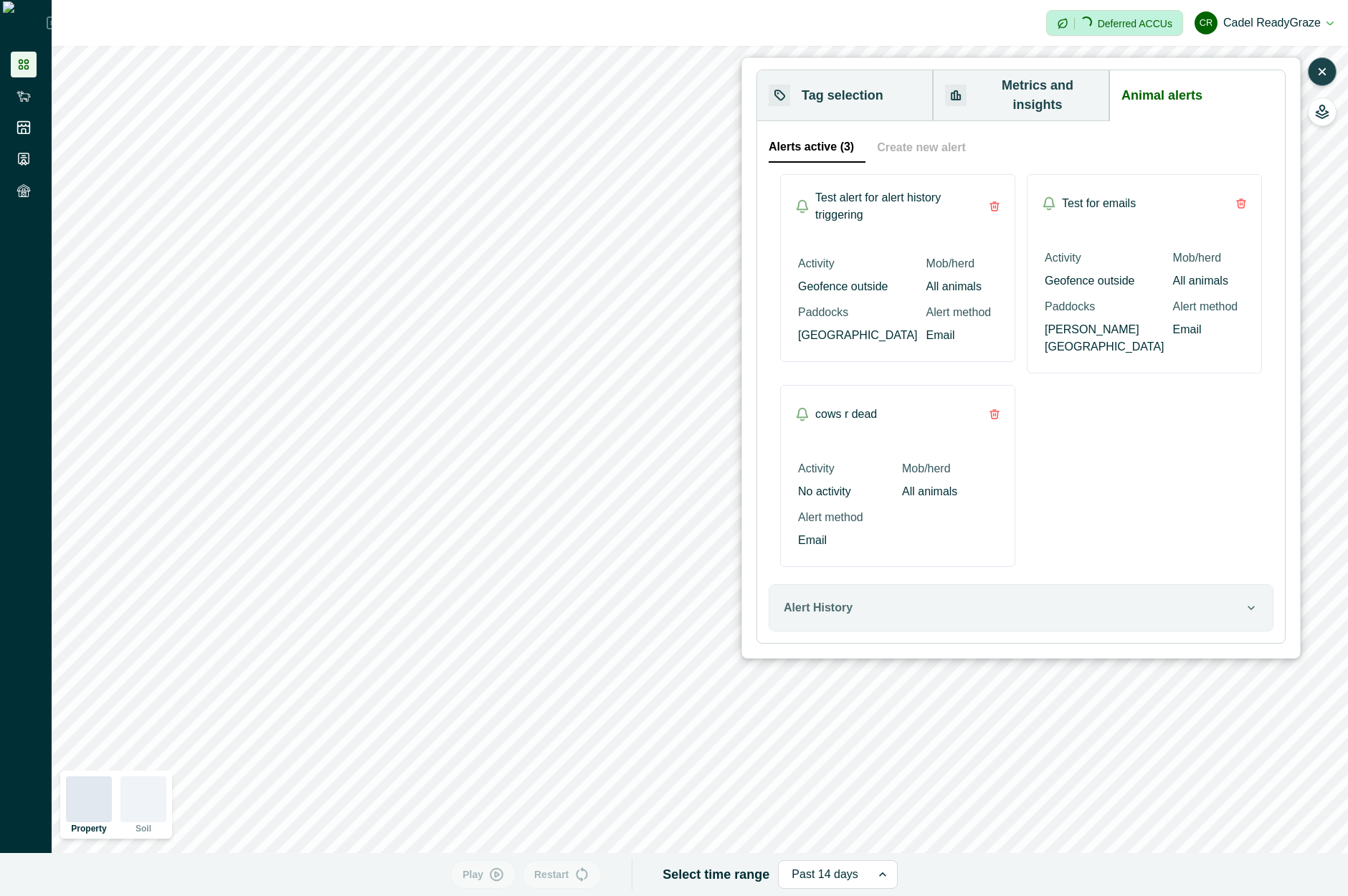
click at [894, 136] on button "Create new alert" at bounding box center [921, 147] width 112 height 30
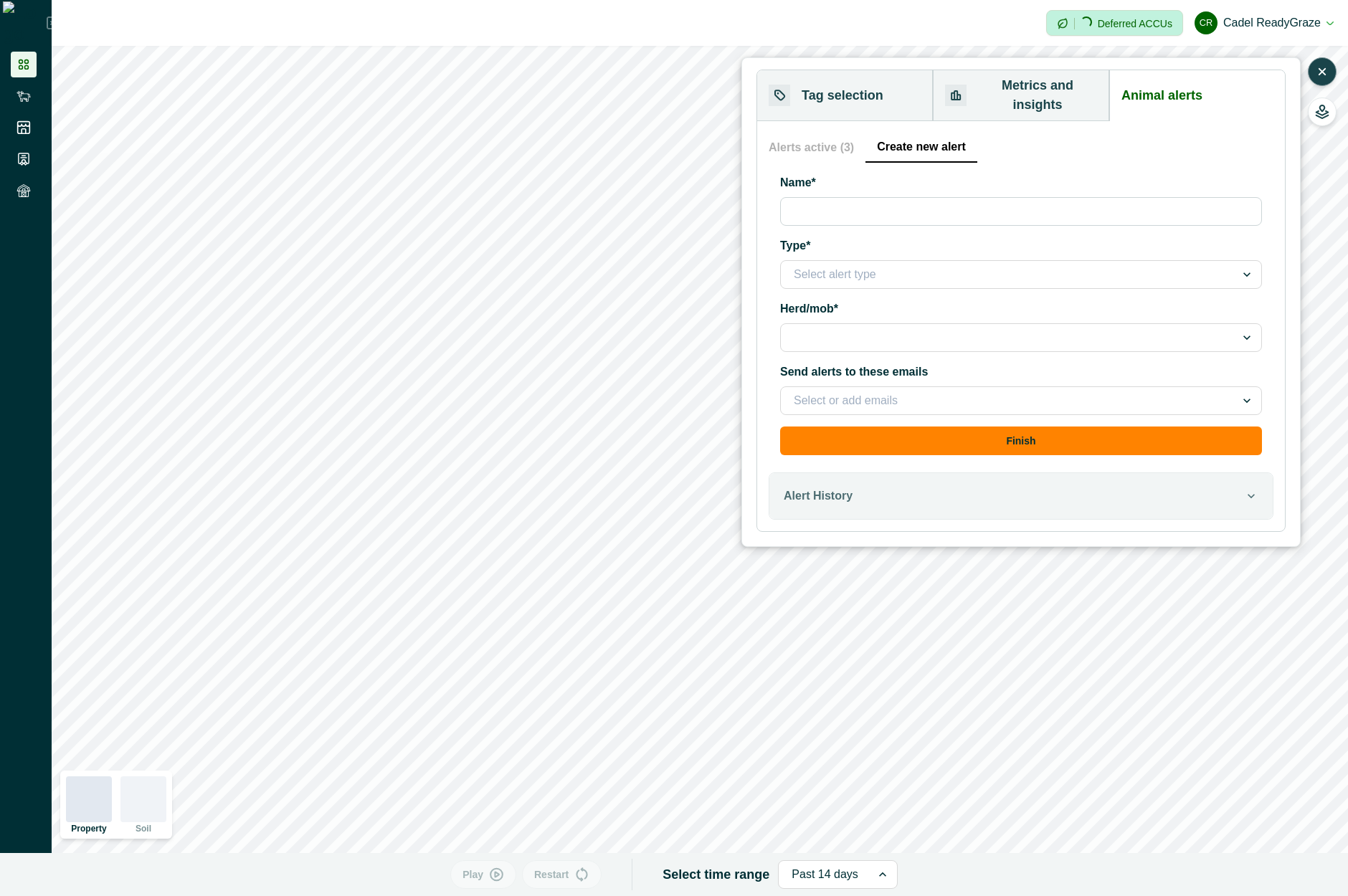
drag, startPoint x: 820, startPoint y: 131, endPoint x: 814, endPoint y: 153, distance: 22.8
click at [819, 133] on button "Alerts active (3)" at bounding box center [817, 147] width 97 height 30
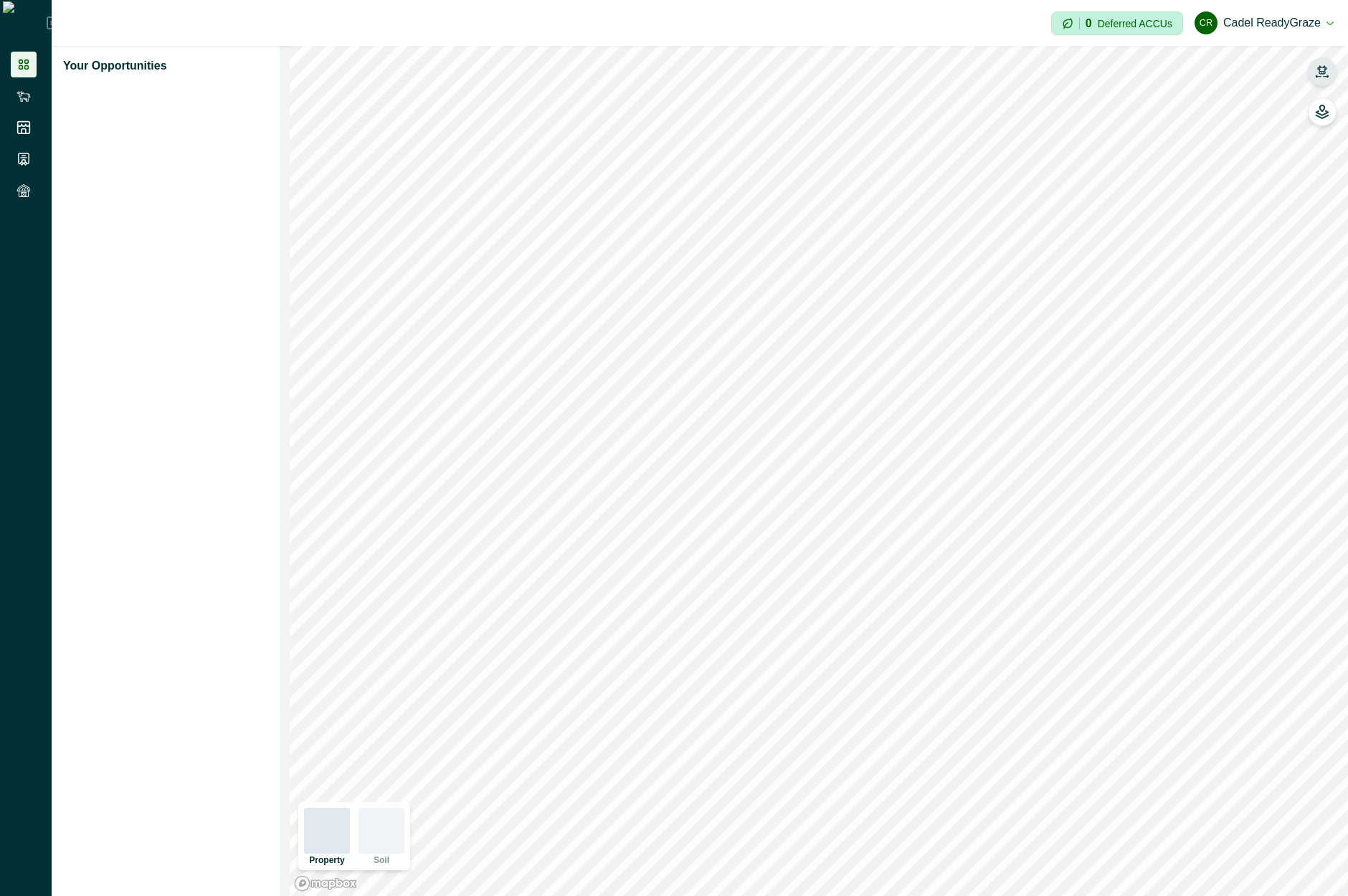
click at [1319, 72] on icon "button" at bounding box center [1323, 72] width 15 height 15
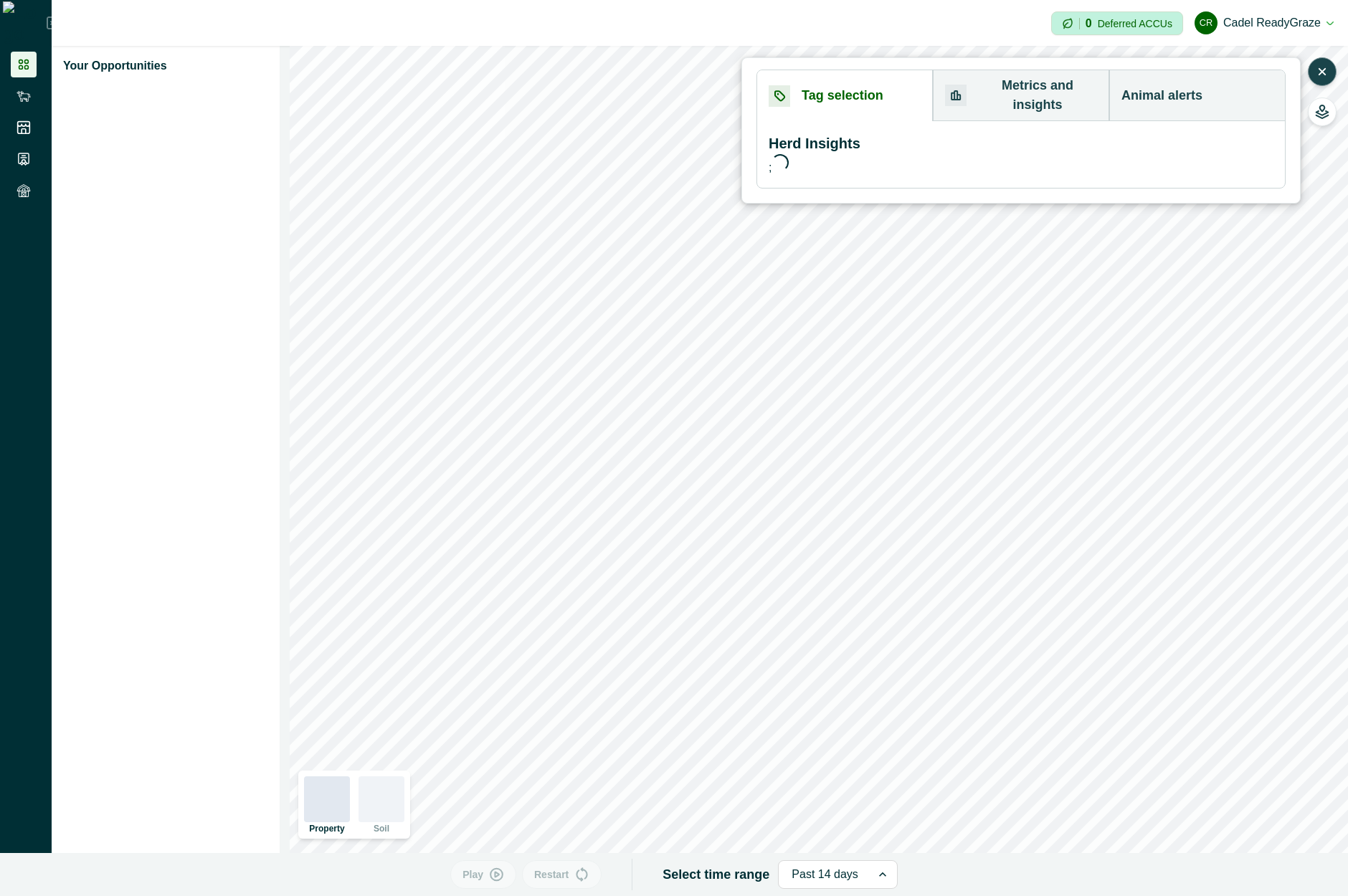
click at [1222, 95] on button "Animal alerts" at bounding box center [1197, 95] width 175 height 51
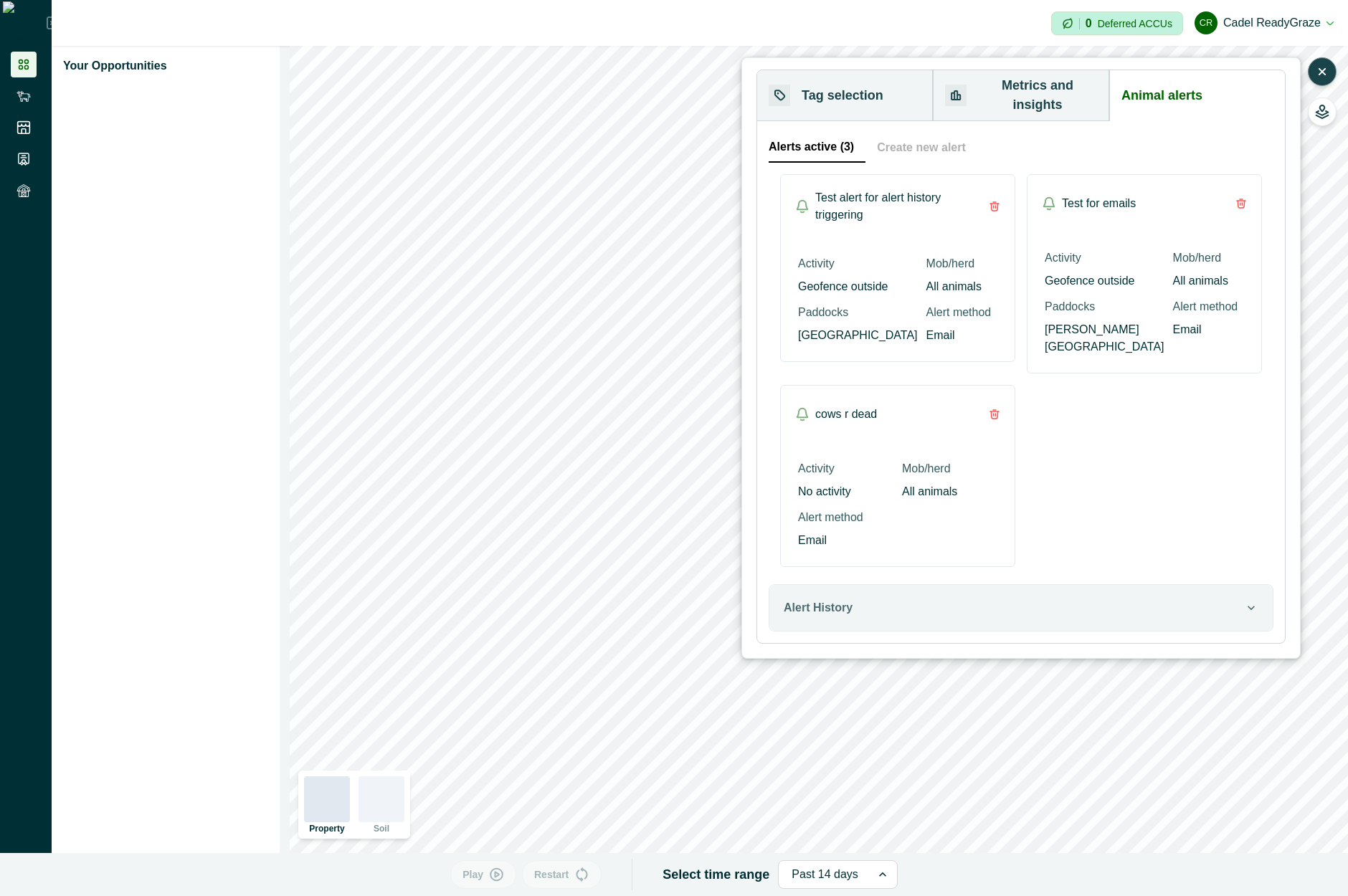
click at [914, 135] on button "Create new alert" at bounding box center [921, 147] width 112 height 30
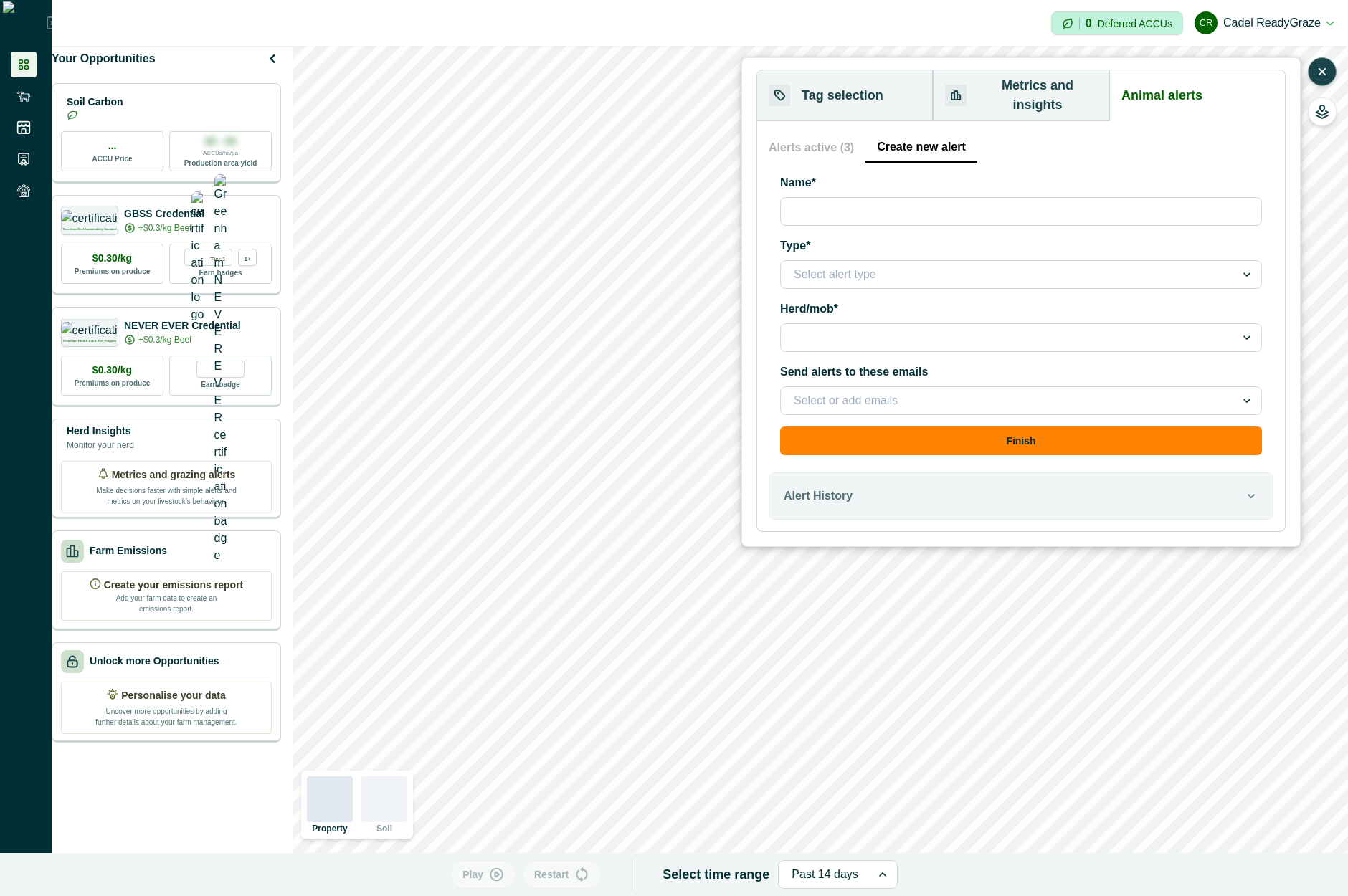
click at [794, 133] on button "Alerts active (3)" at bounding box center [817, 147] width 97 height 30
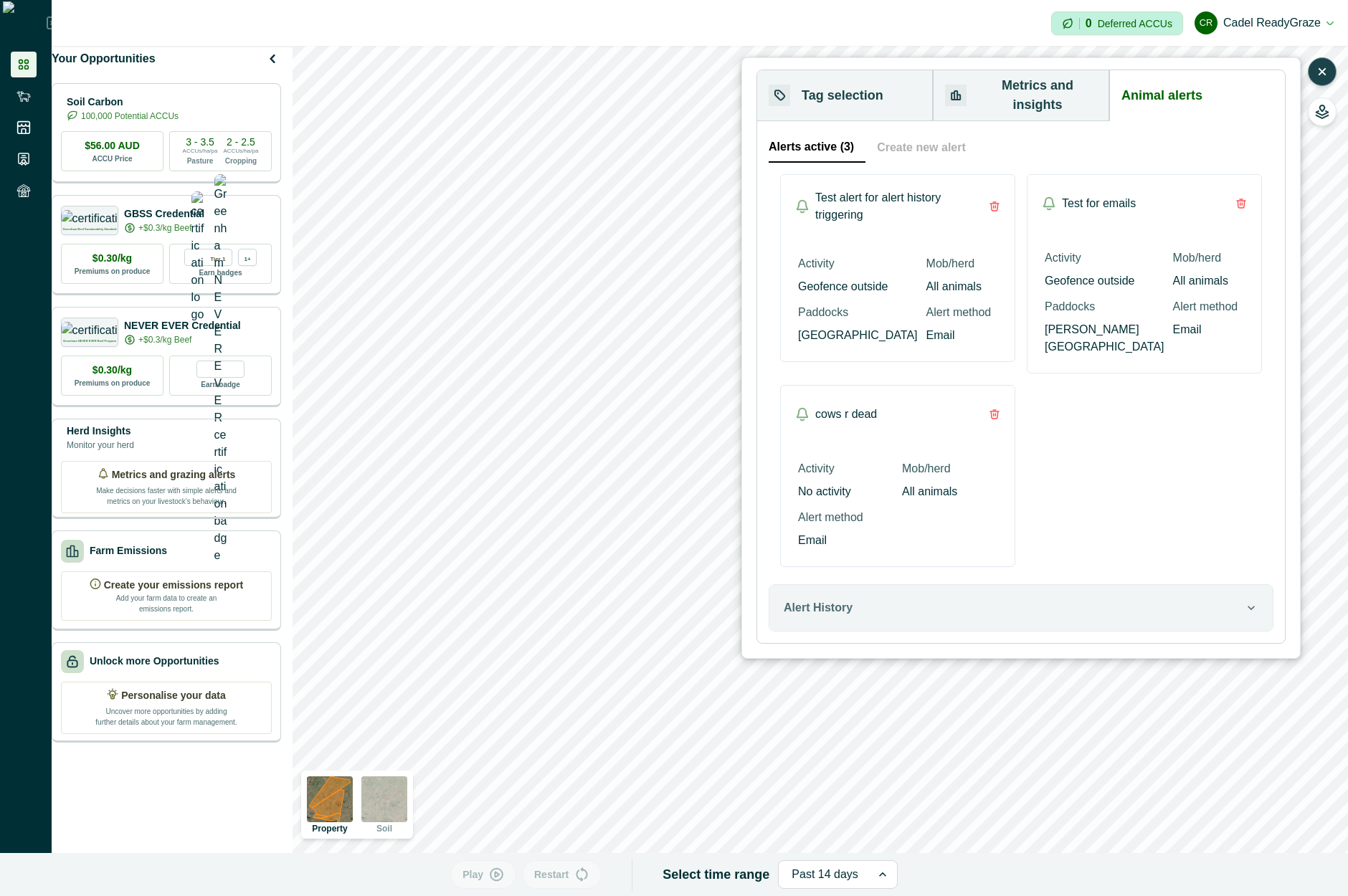
click at [920, 133] on button "Create new alert" at bounding box center [921, 147] width 112 height 30
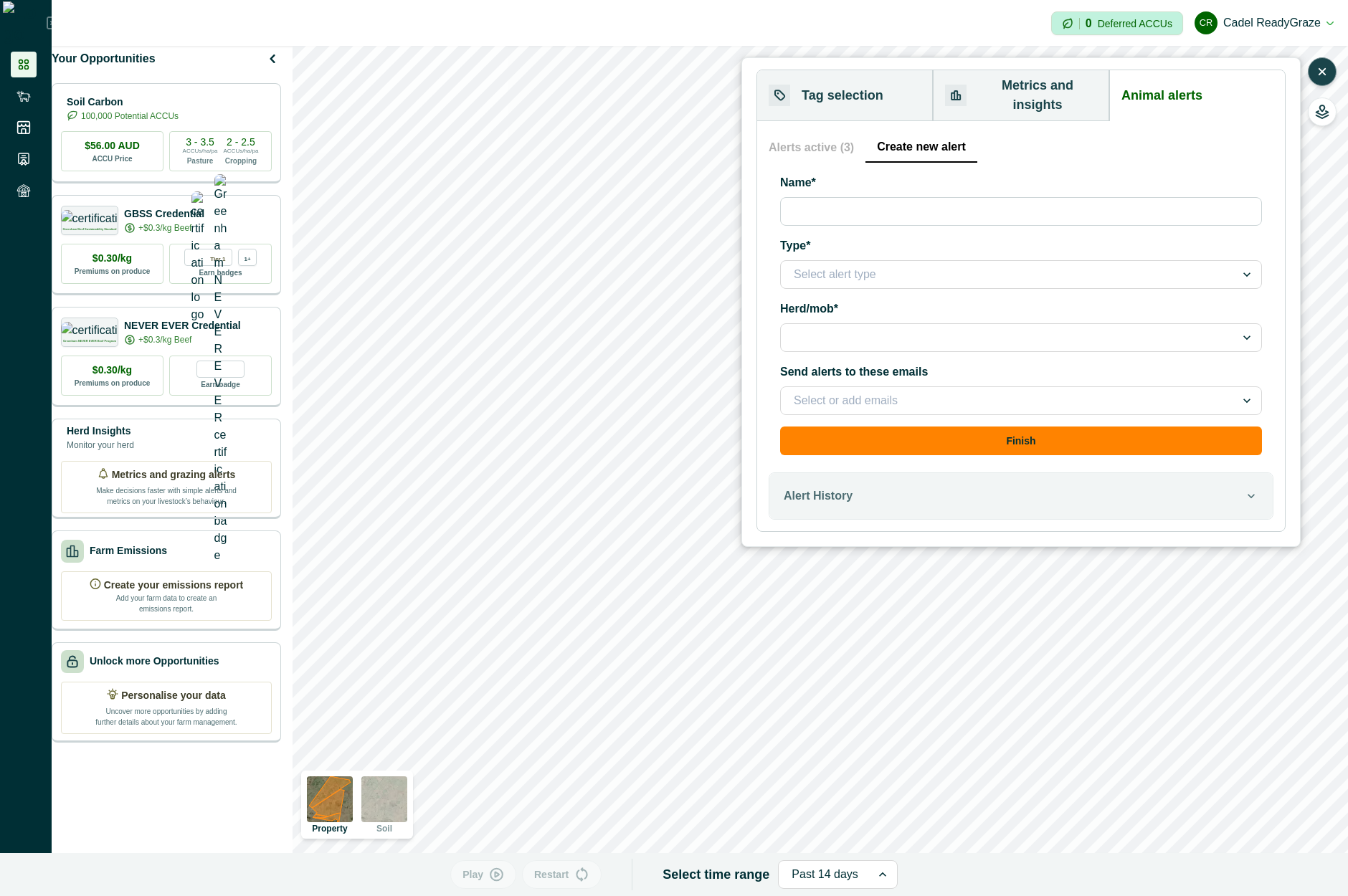
click at [781, 133] on button "Alerts active (3)" at bounding box center [817, 147] width 97 height 30
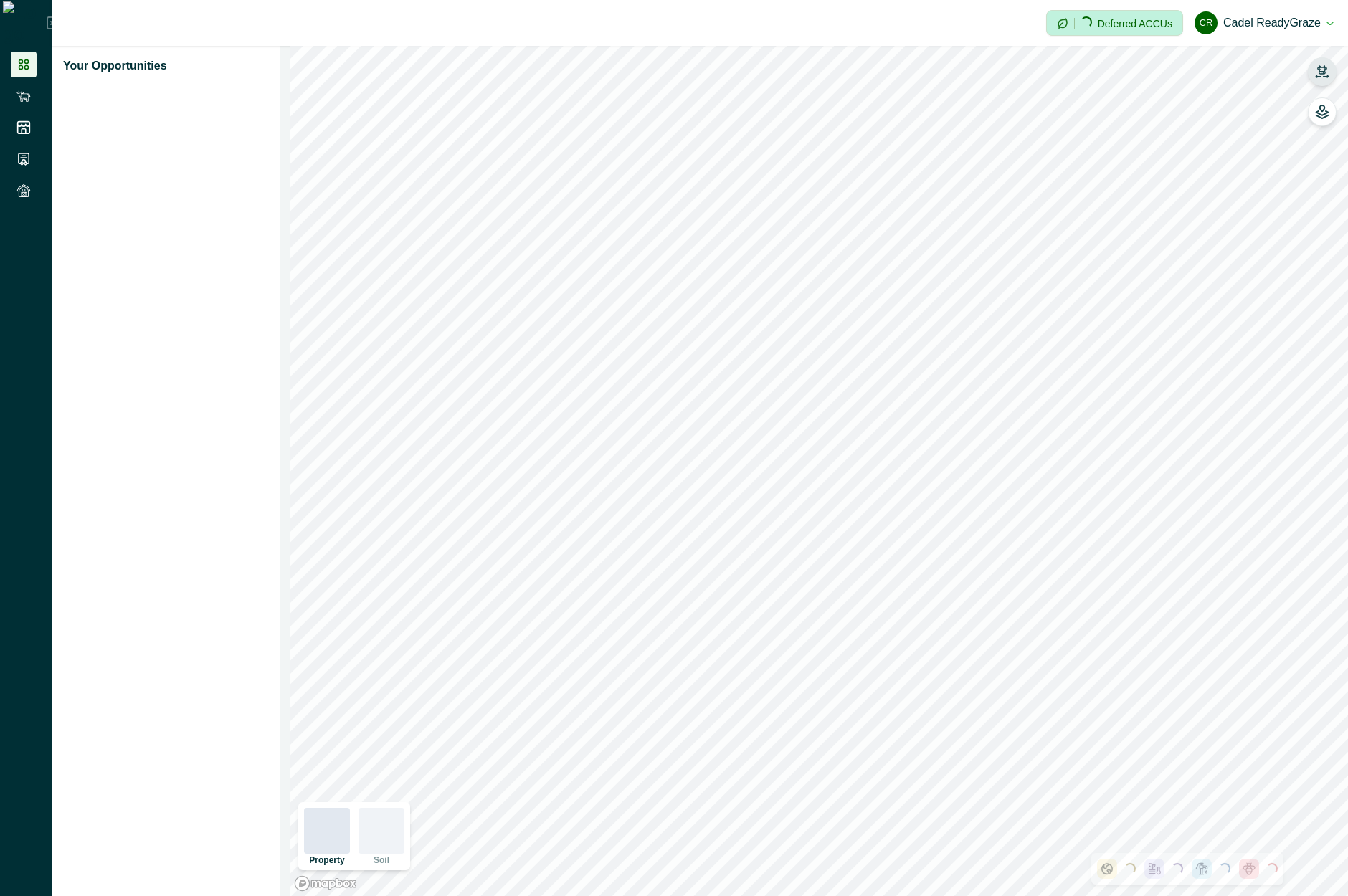
click at [1321, 80] on button "button" at bounding box center [1323, 72] width 29 height 29
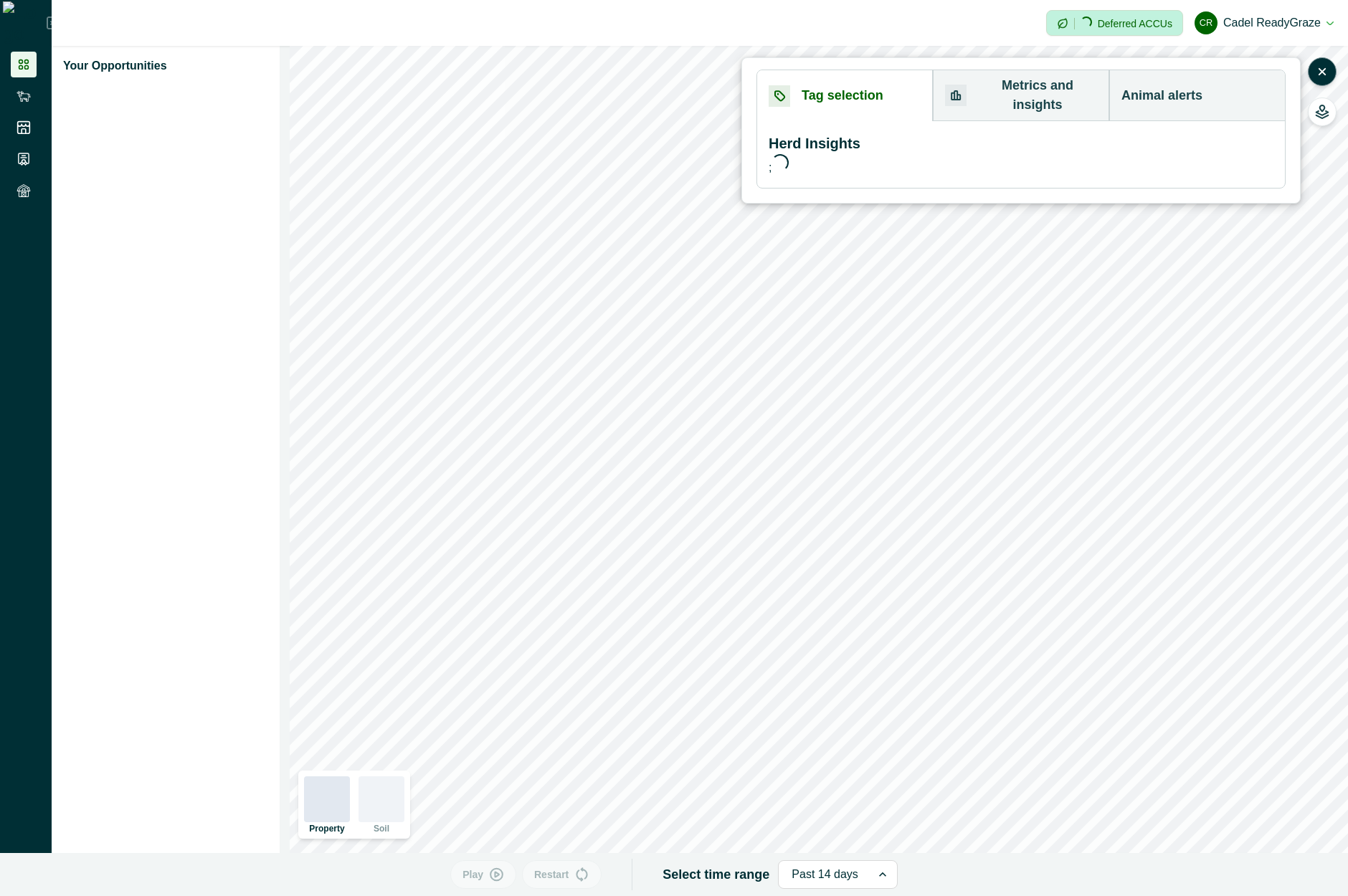
click at [1207, 91] on button "Animal alerts" at bounding box center [1197, 95] width 175 height 51
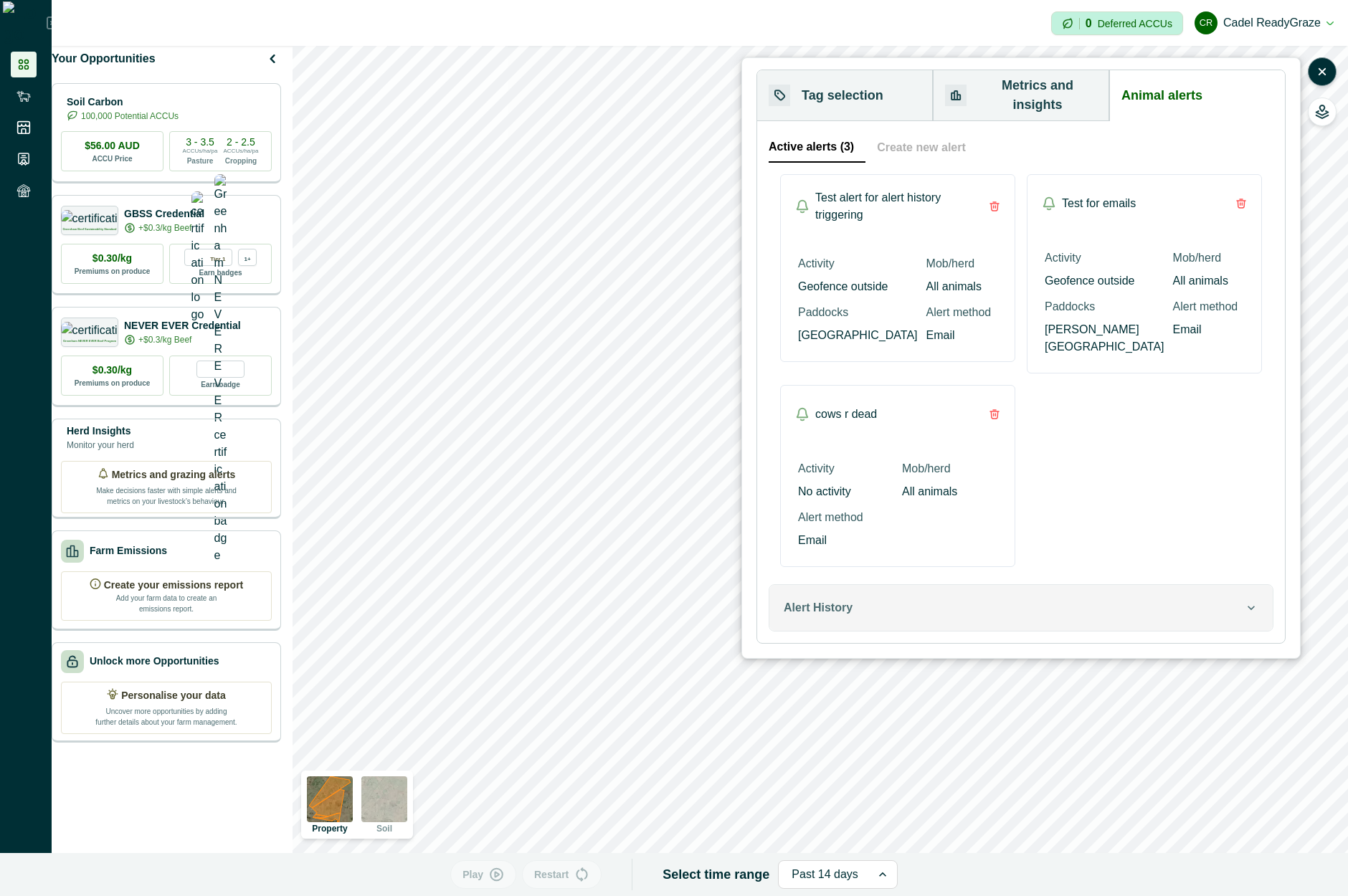
click at [1222, 595] on button "Alert History" at bounding box center [1022, 608] width 504 height 45
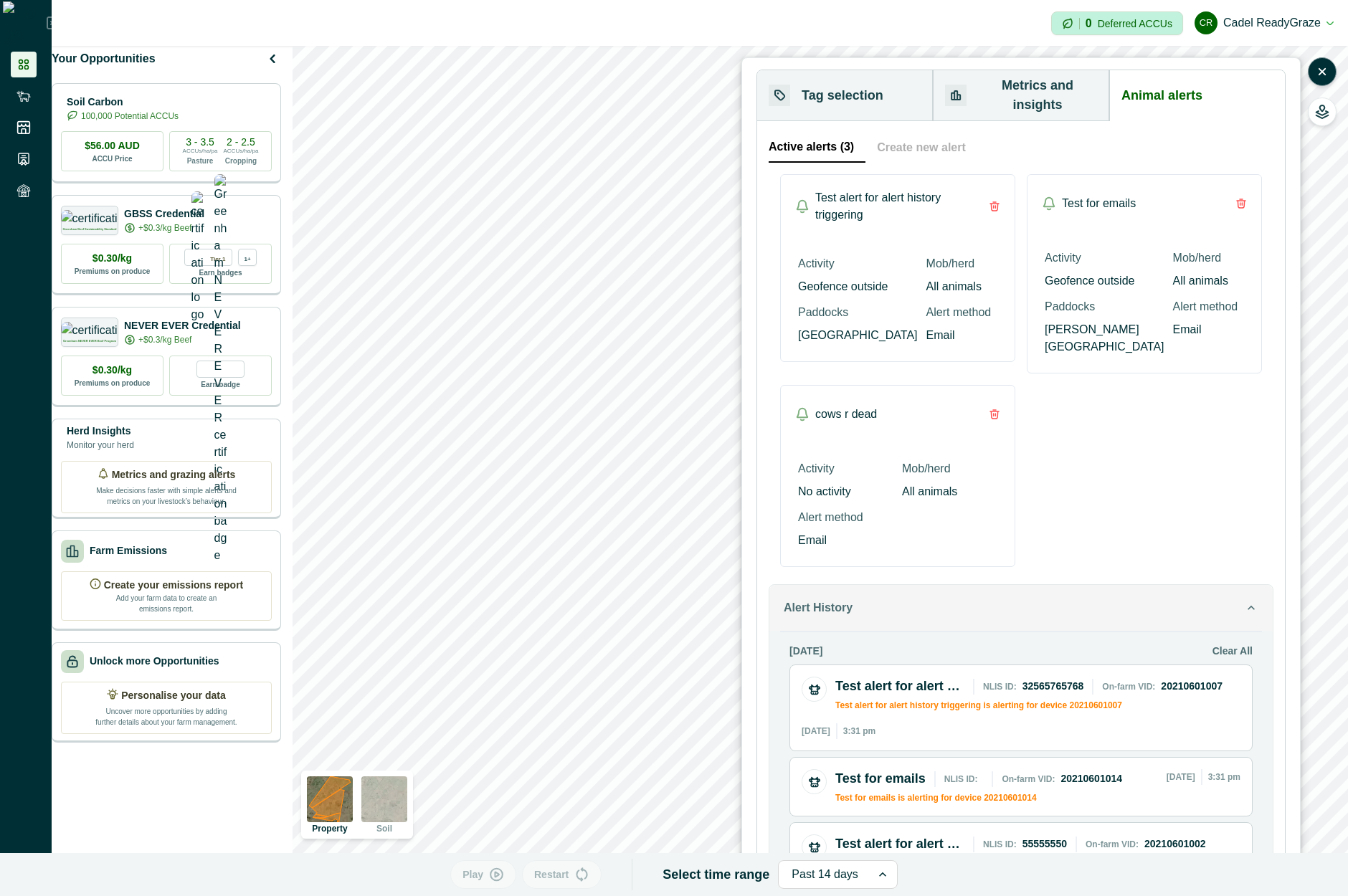
click at [1253, 601] on icon "button" at bounding box center [1252, 608] width 15 height 15
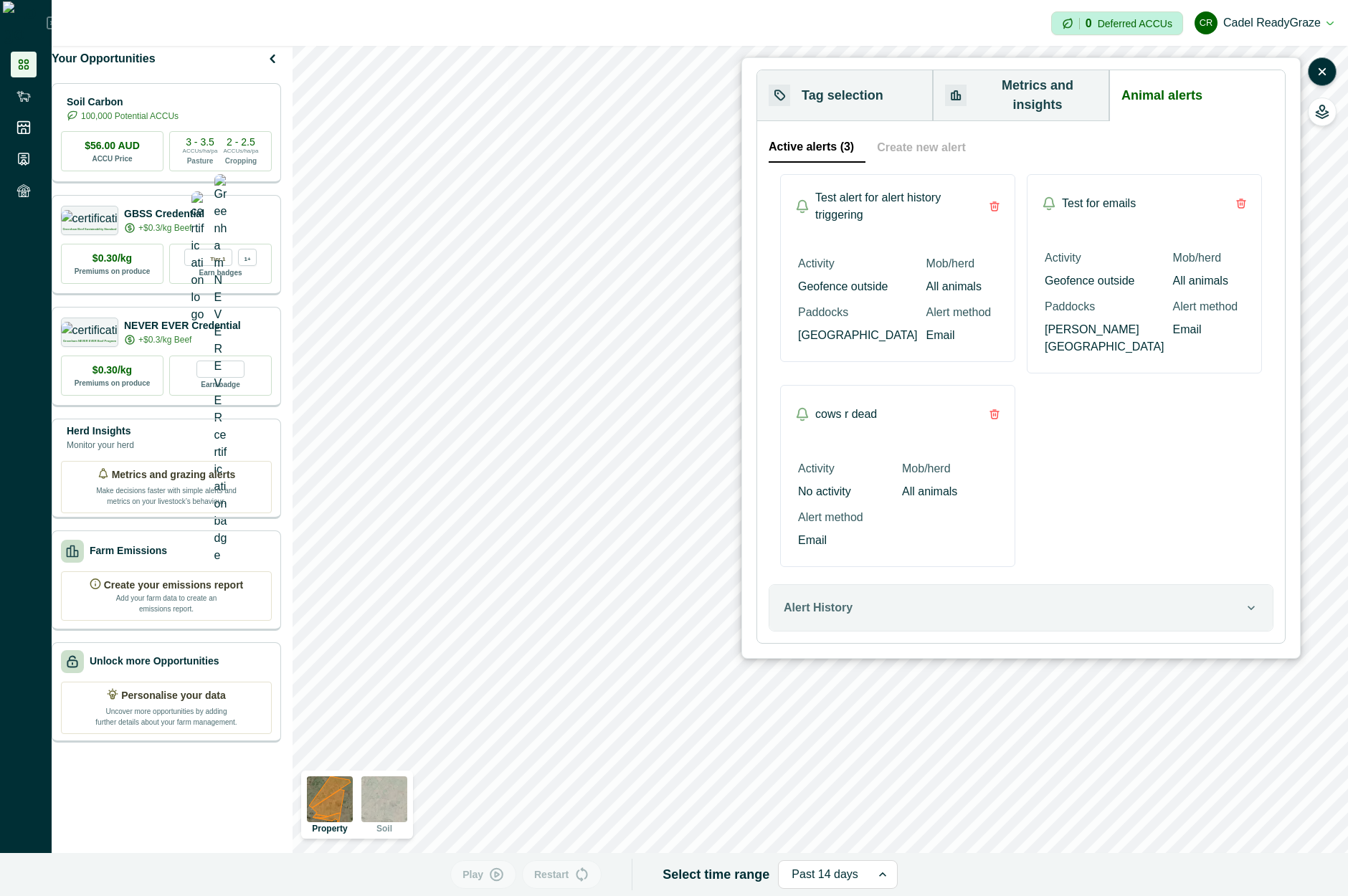
click at [906, 133] on button "Create new alert" at bounding box center [921, 147] width 112 height 30
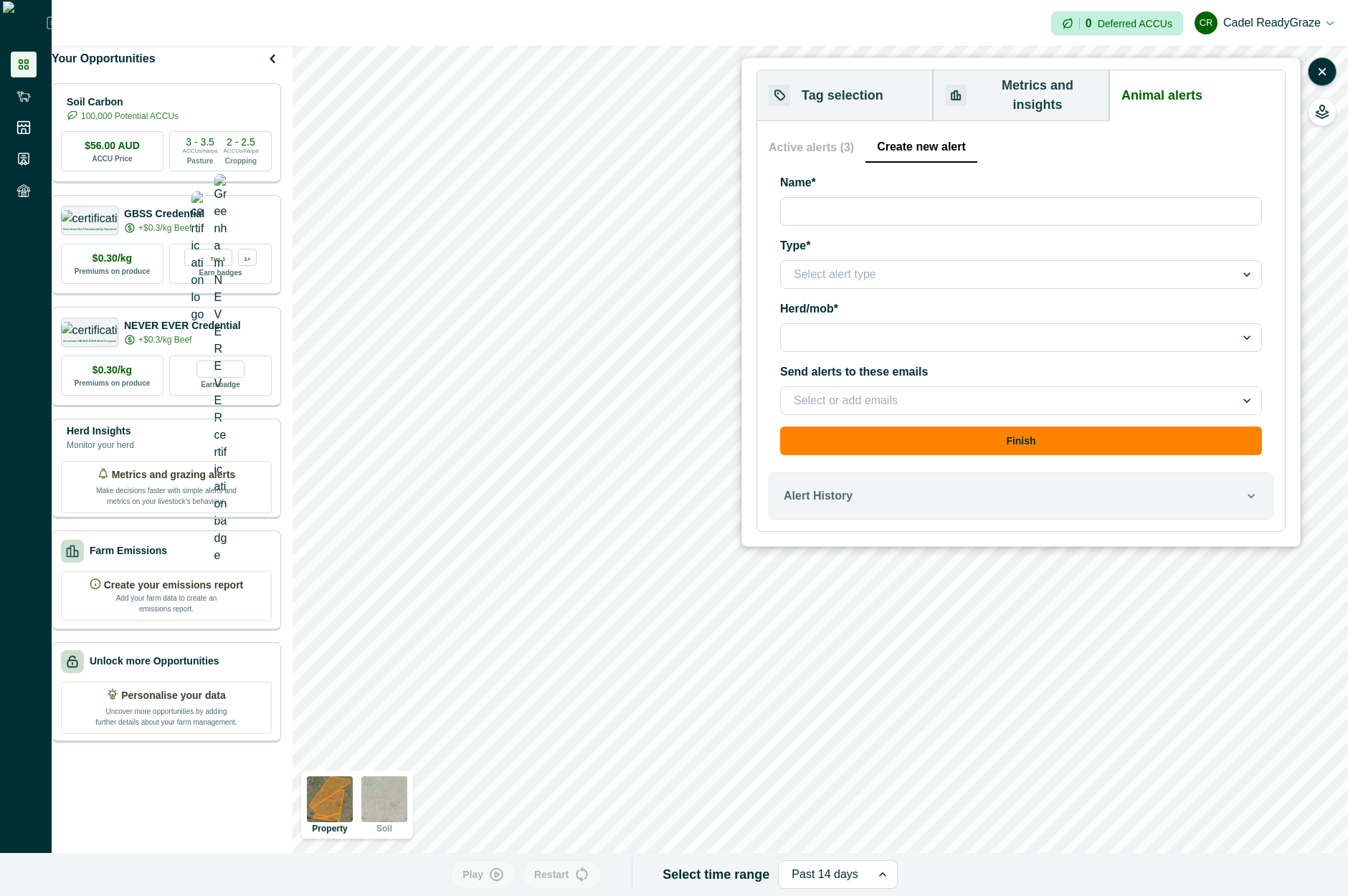
click at [803, 163] on div "Name* Type* Select alert type Herd/mob* Send alerts to these emails Select or a…" at bounding box center [1021, 314] width 504 height 304
click at [822, 135] on button "Active alerts (3)" at bounding box center [817, 147] width 97 height 30
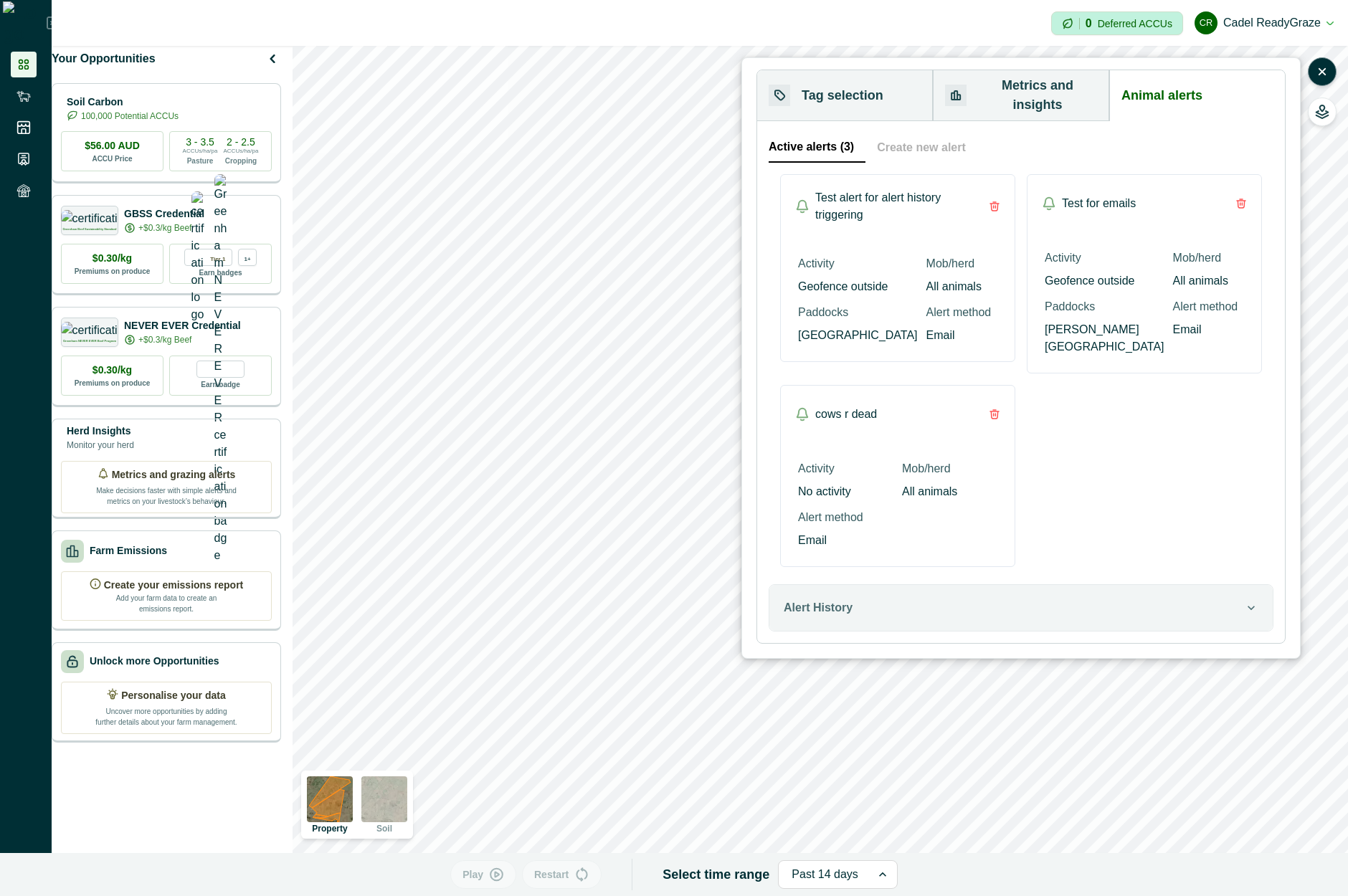
click at [984, 70] on div "Tag selection Metrics and insights Animal alerts Herd Insights ; Unselect all S…" at bounding box center [1021, 357] width 529 height 574
click at [998, 82] on button "Metrics and insights" at bounding box center [1022, 95] width 176 height 51
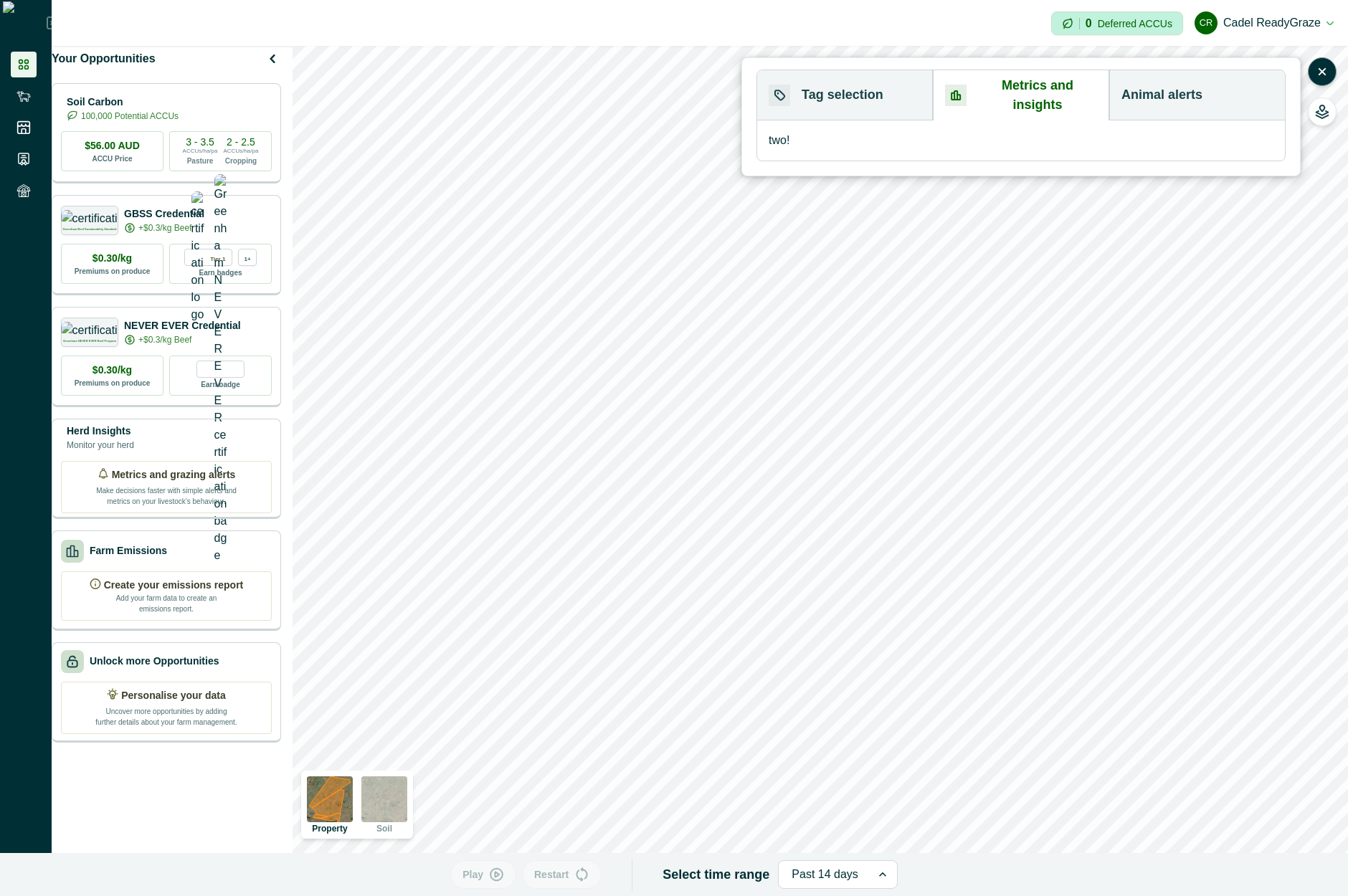
click at [1155, 80] on button "Animal alerts" at bounding box center [1197, 95] width 175 height 50
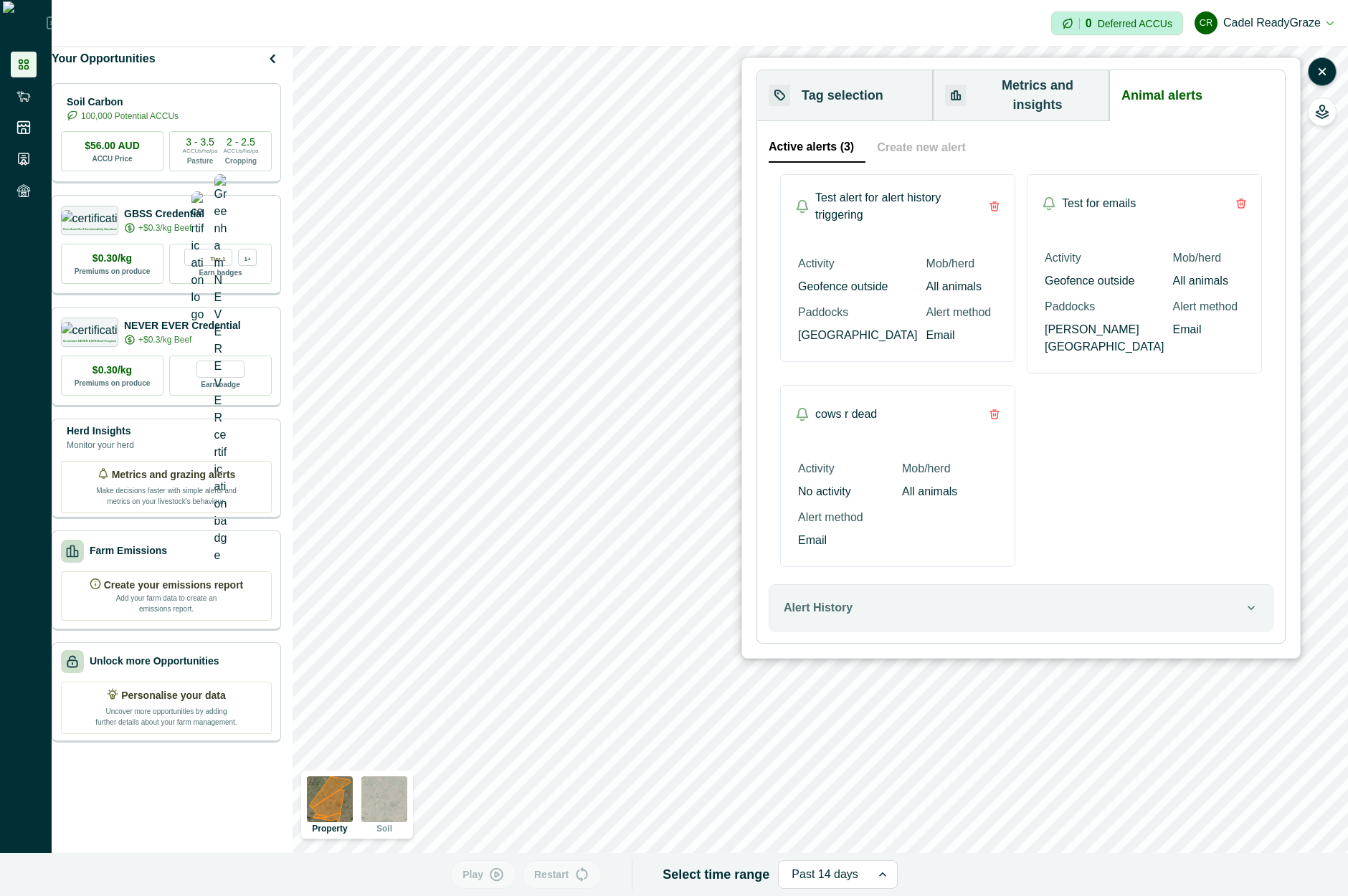
click at [913, 71] on button "Tag selection" at bounding box center [844, 95] width 175 height 51
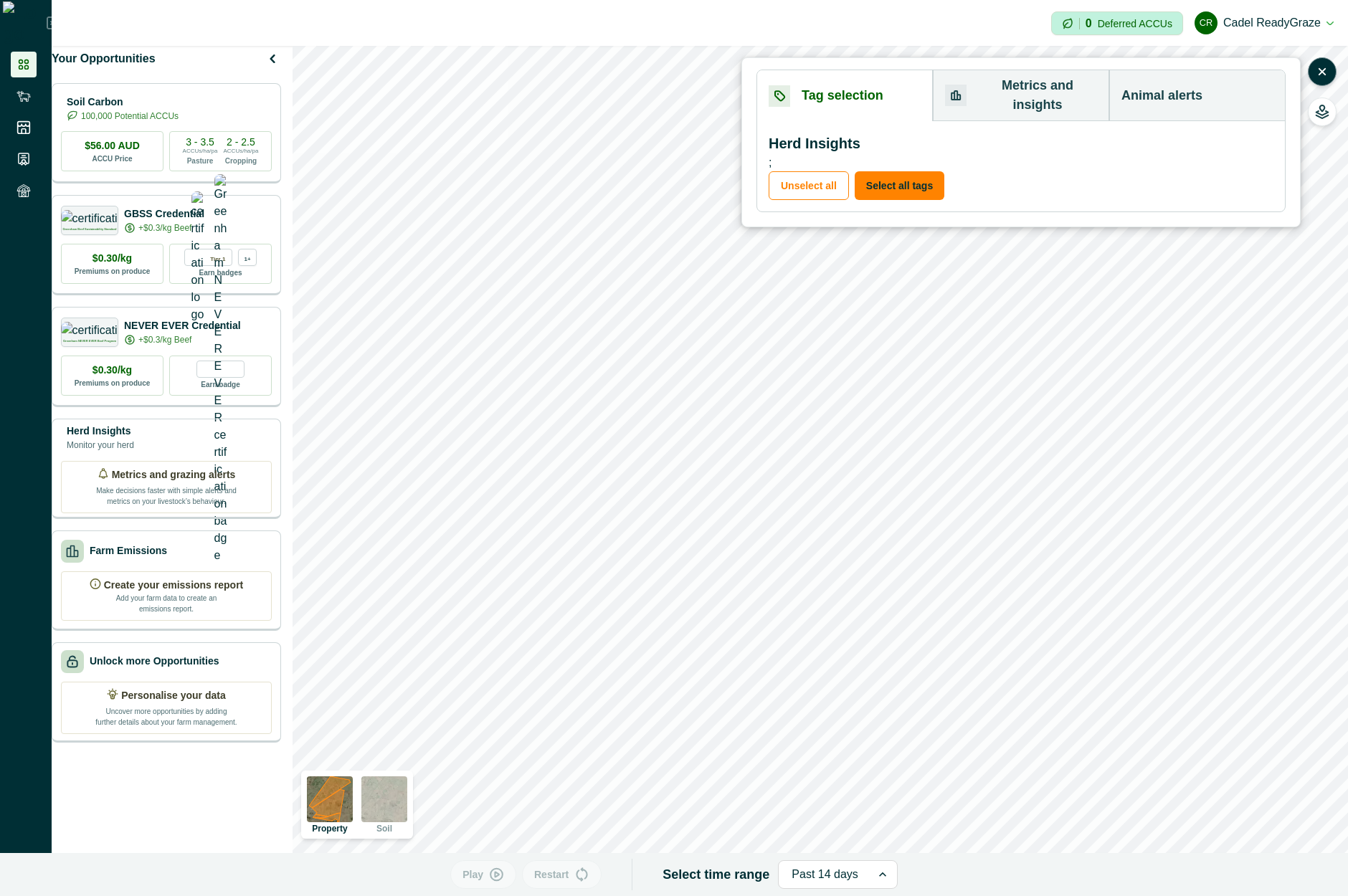
click at [1033, 86] on button "Metrics and insights" at bounding box center [1022, 95] width 176 height 51
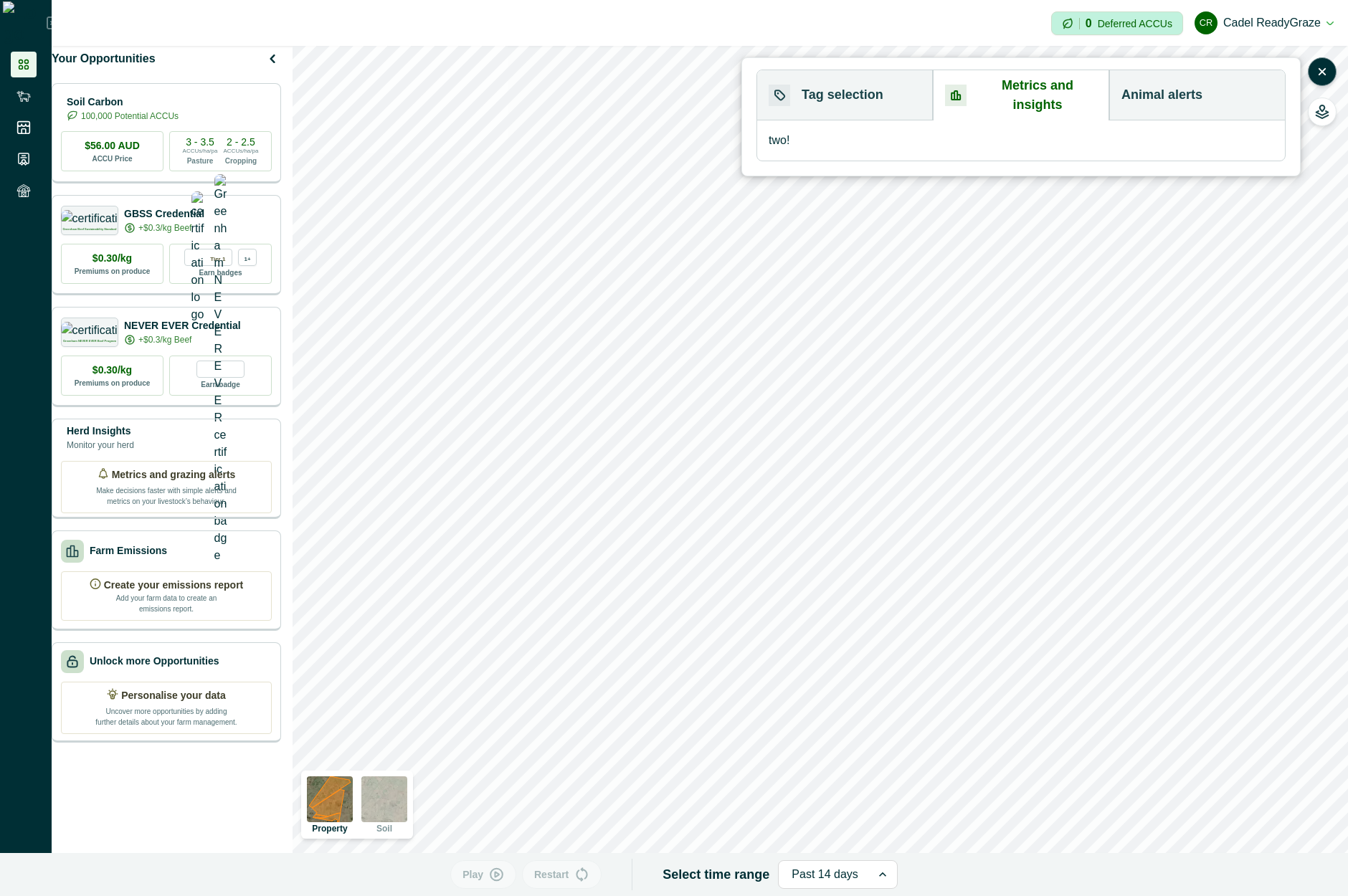
click at [1143, 84] on button "Animal alerts" at bounding box center [1197, 95] width 175 height 50
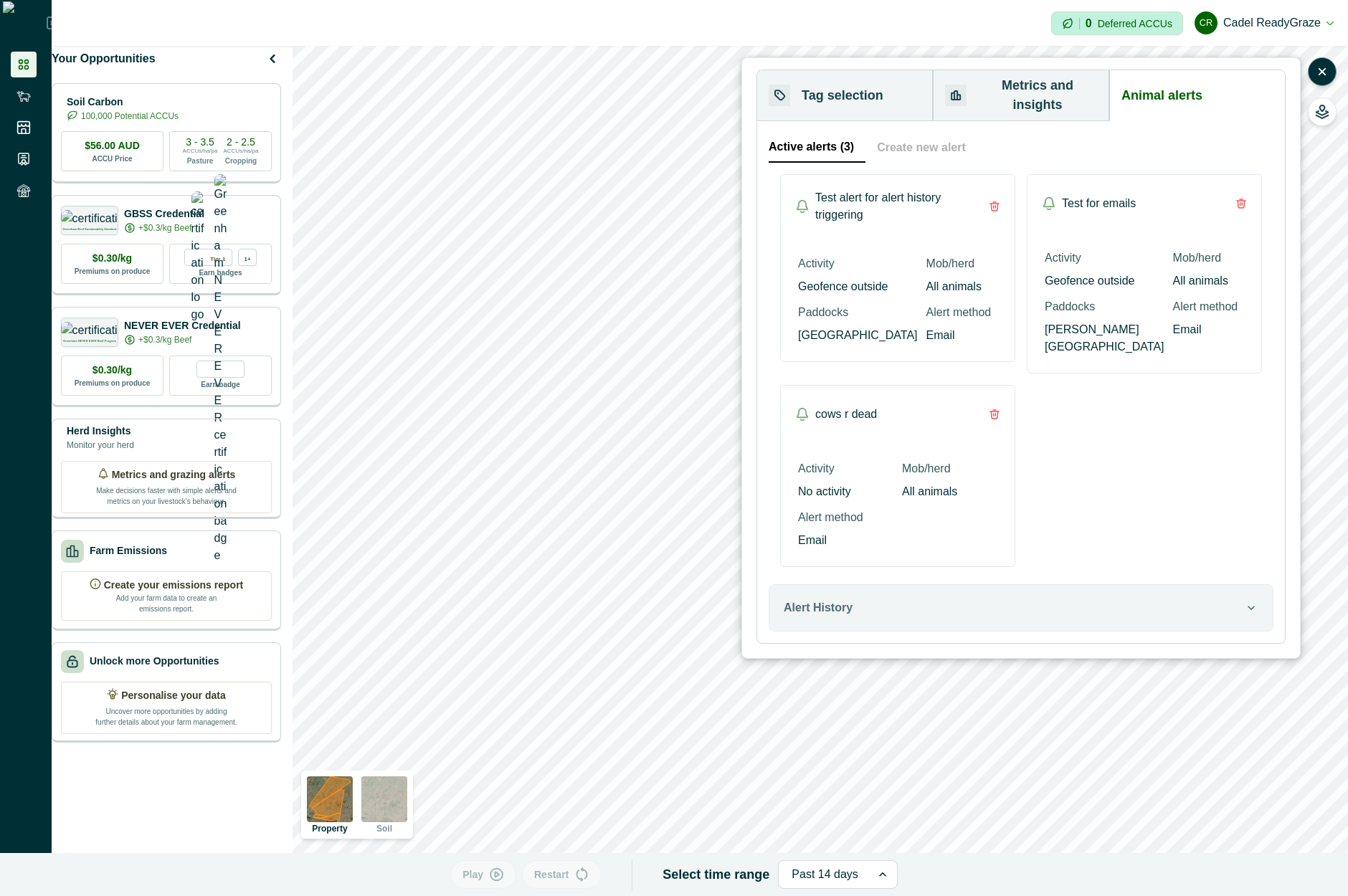
click at [924, 133] on button "Create new alert" at bounding box center [921, 147] width 112 height 30
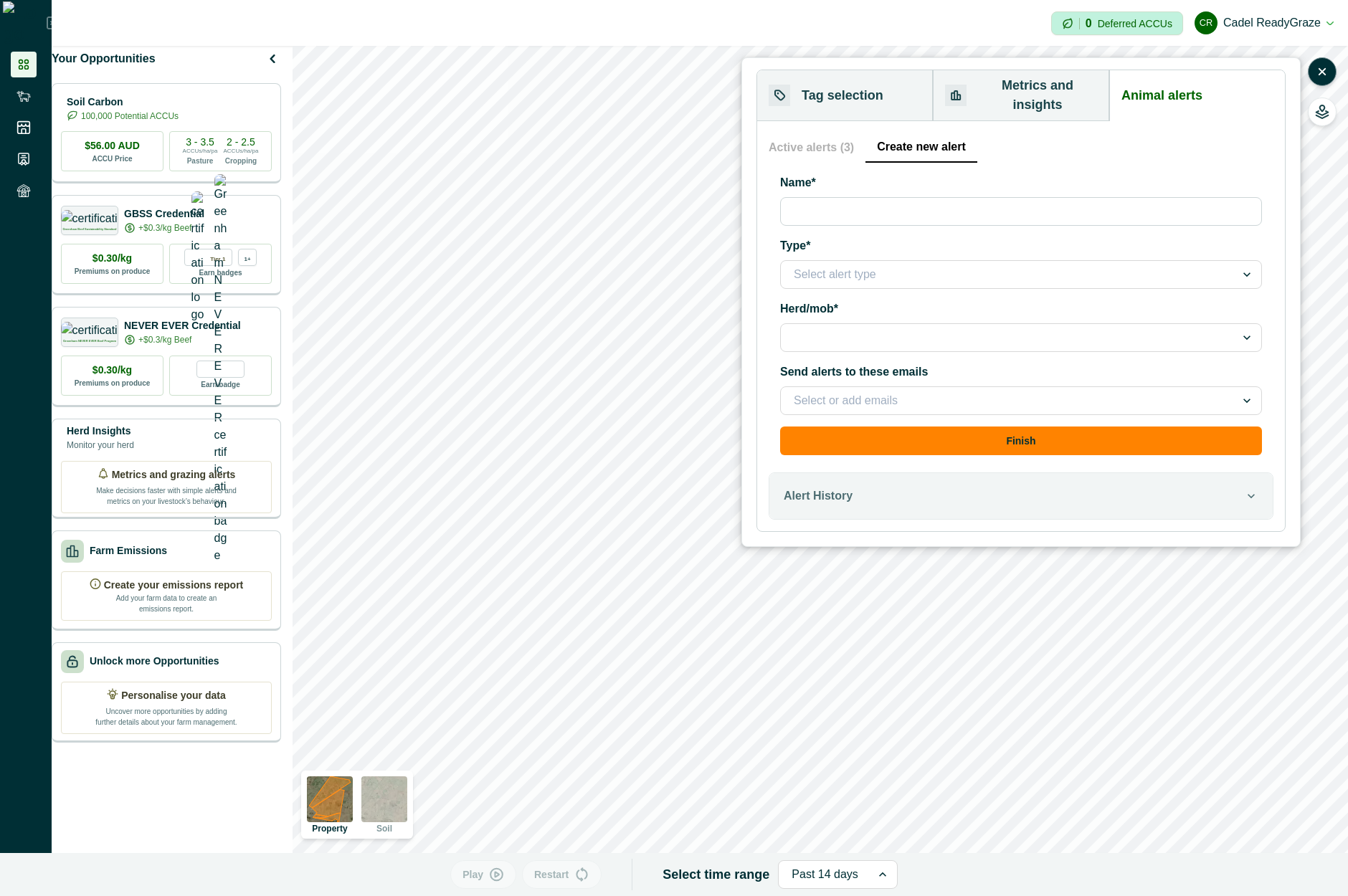
click at [889, 328] on div at bounding box center [1008, 338] width 429 height 20
click at [890, 328] on div at bounding box center [1008, 338] width 429 height 20
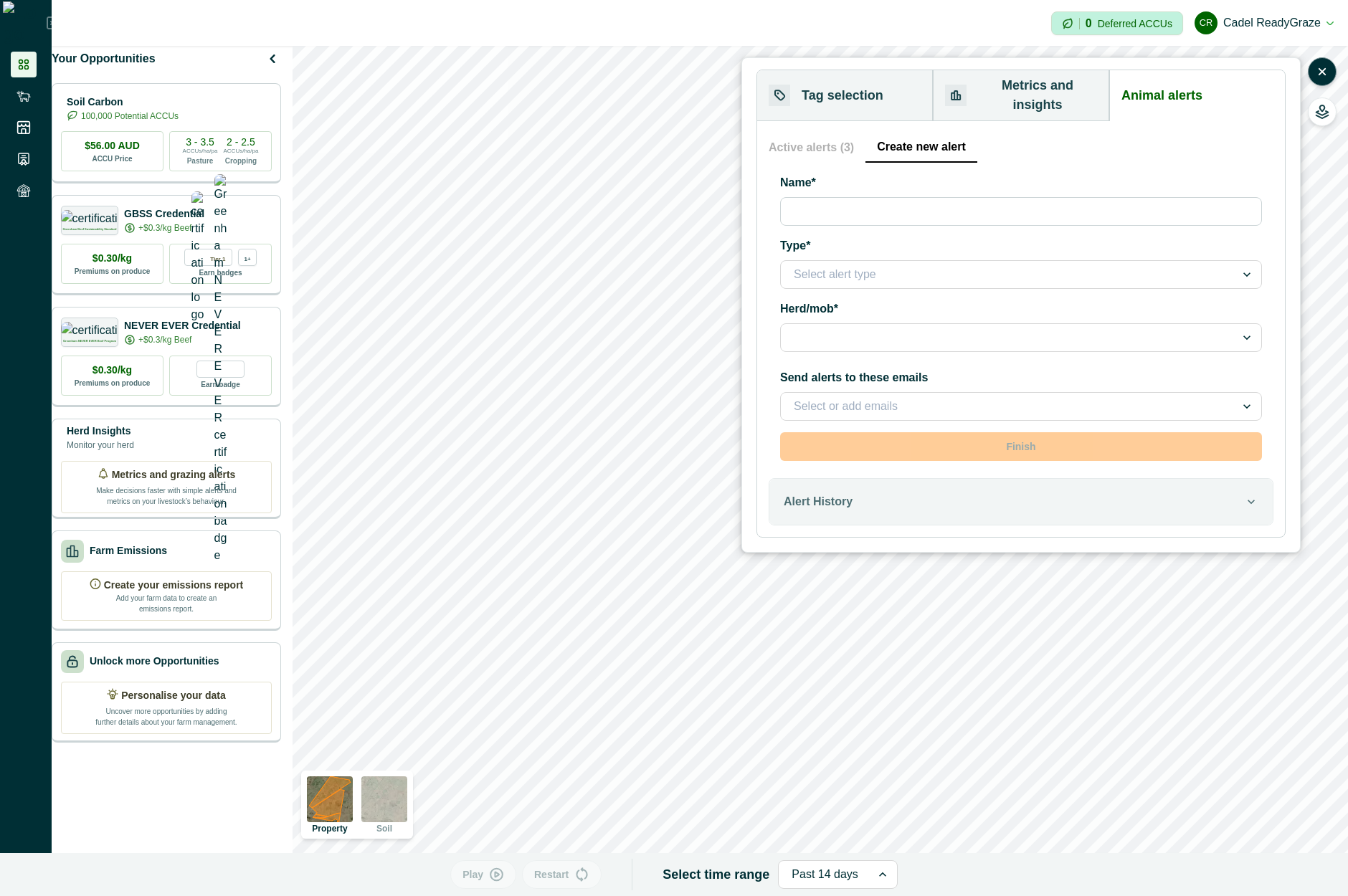
click at [918, 264] on div at bounding box center [1008, 274] width 429 height 20
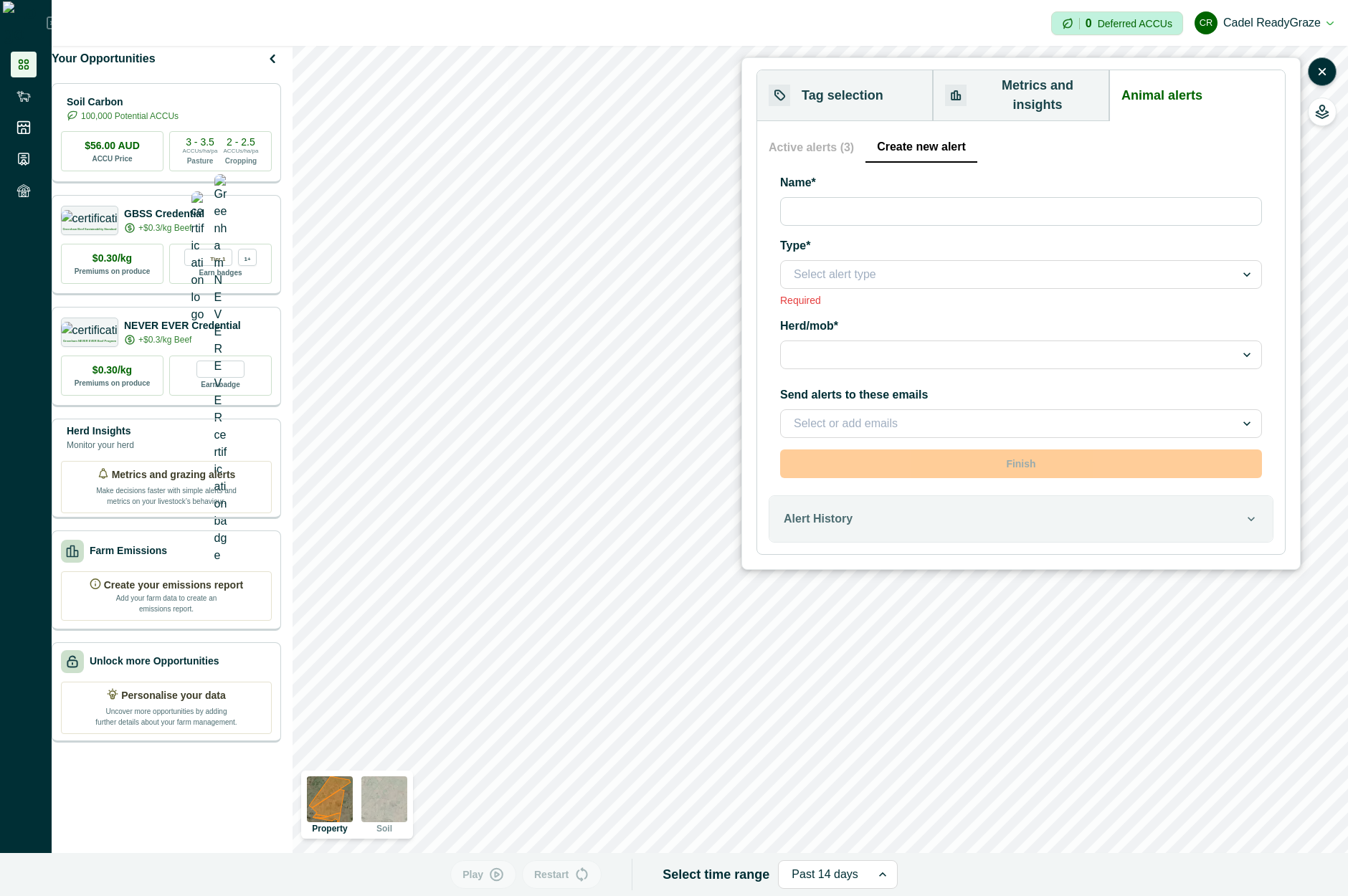
click at [893, 318] on div "Herd/mob*" at bounding box center [1021, 346] width 482 height 57
click at [893, 345] on div at bounding box center [1008, 355] width 429 height 20
click at [894, 345] on div at bounding box center [1008, 355] width 429 height 20
click at [912, 413] on div at bounding box center [1008, 423] width 429 height 20
click at [1242, 416] on icon at bounding box center [1247, 423] width 15 height 15
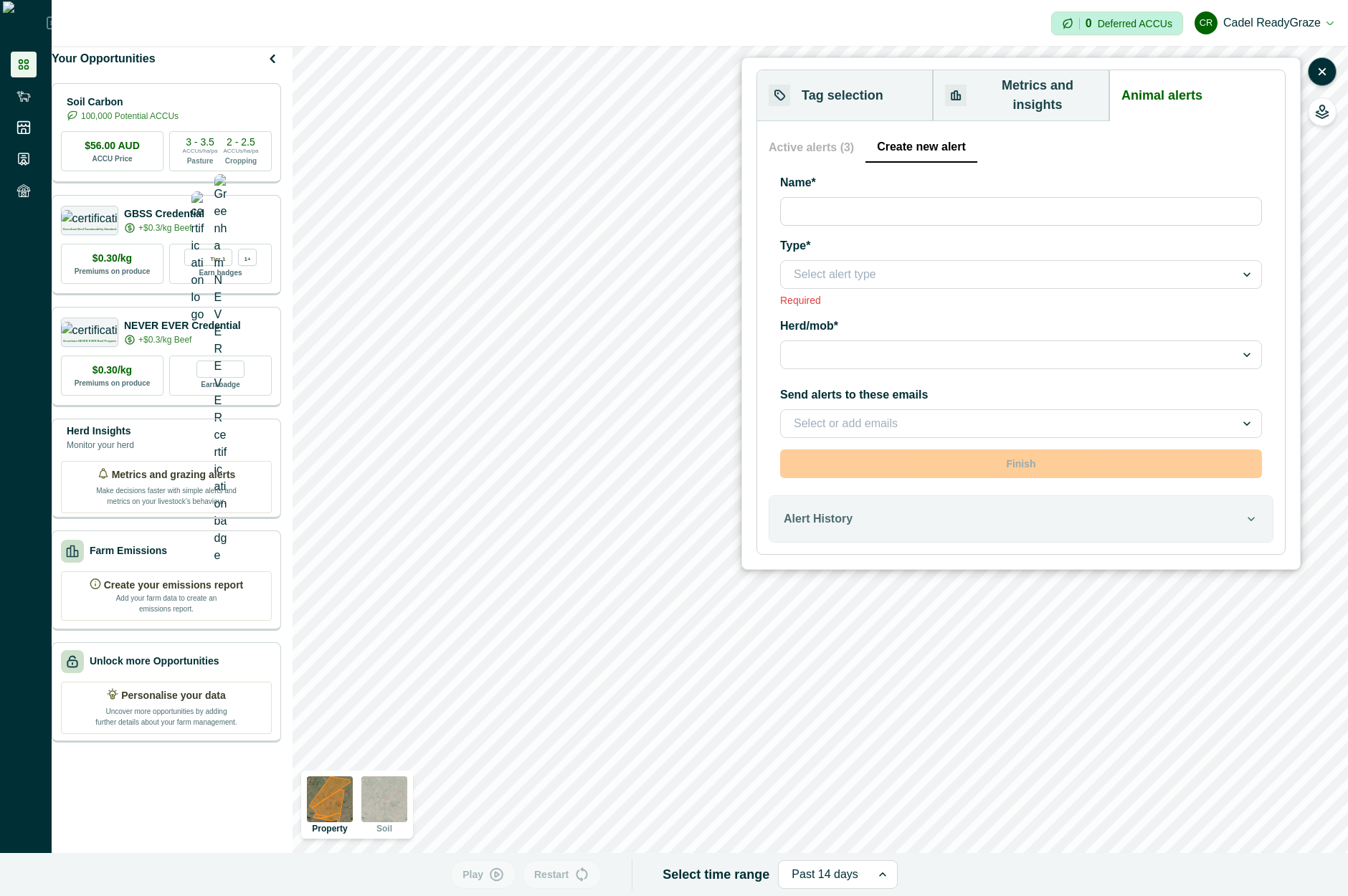
click at [1250, 416] on icon at bounding box center [1247, 423] width 15 height 15
click at [1188, 413] on div at bounding box center [1008, 423] width 429 height 20
click at [1139, 345] on div at bounding box center [1008, 355] width 429 height 20
click at [1116, 265] on div at bounding box center [1008, 274] width 429 height 20
click at [1292, 256] on div "Tag selection Metrics and insights Animal alerts Herd Insights ; Unselect all S…" at bounding box center [1021, 314] width 559 height 513
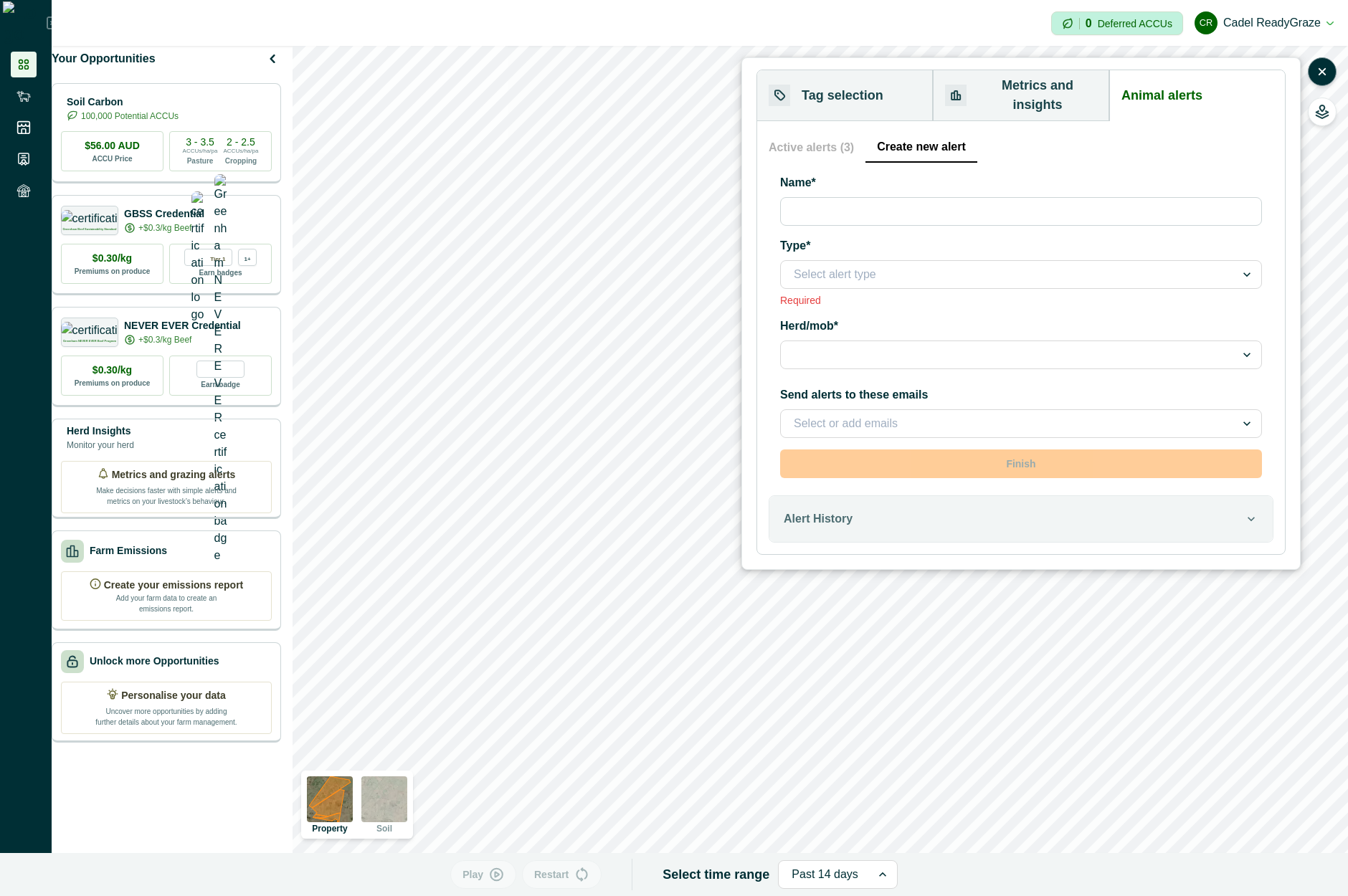
click at [1011, 86] on button "Metrics and insights" at bounding box center [1022, 95] width 176 height 51
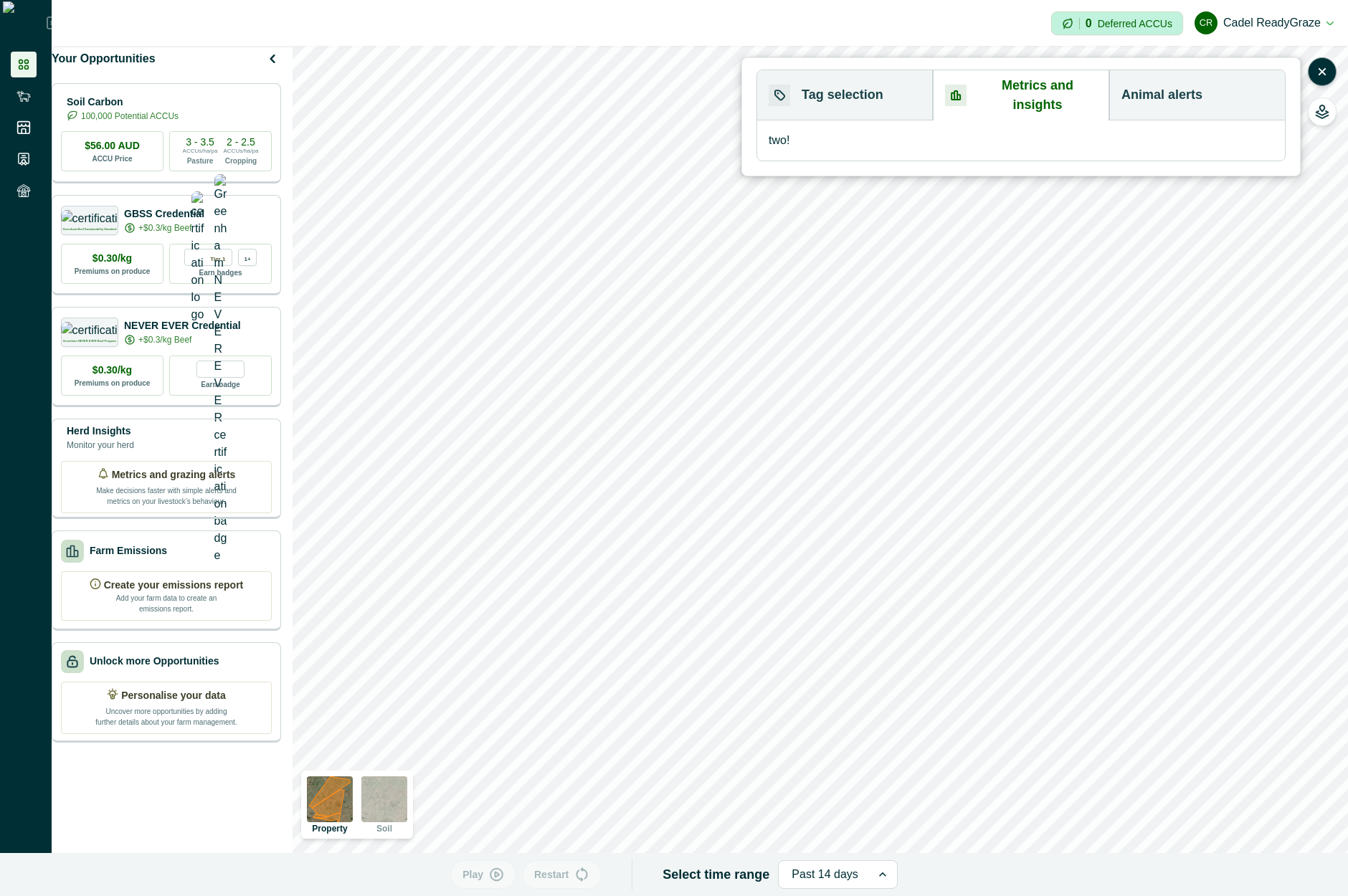
drag, startPoint x: 1097, startPoint y: 86, endPoint x: 1117, endPoint y: 94, distance: 21.5
click at [1117, 94] on div "Tag selection Metrics and insights Animal alerts" at bounding box center [1021, 95] width 528 height 50
click at [1117, 94] on button "Animal alerts" at bounding box center [1197, 95] width 175 height 50
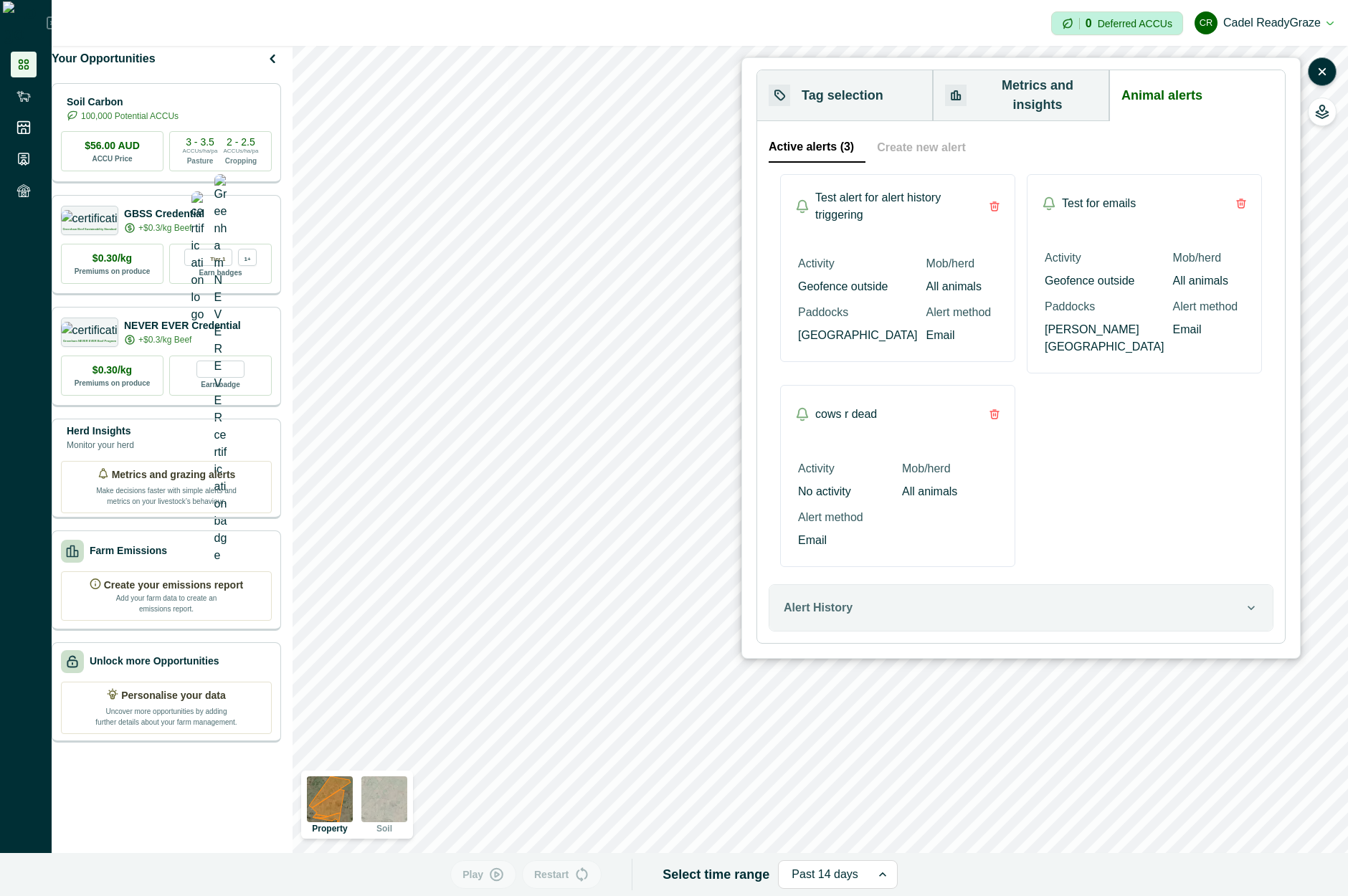
click at [799, 137] on button "Active alerts (3)" at bounding box center [817, 147] width 97 height 30
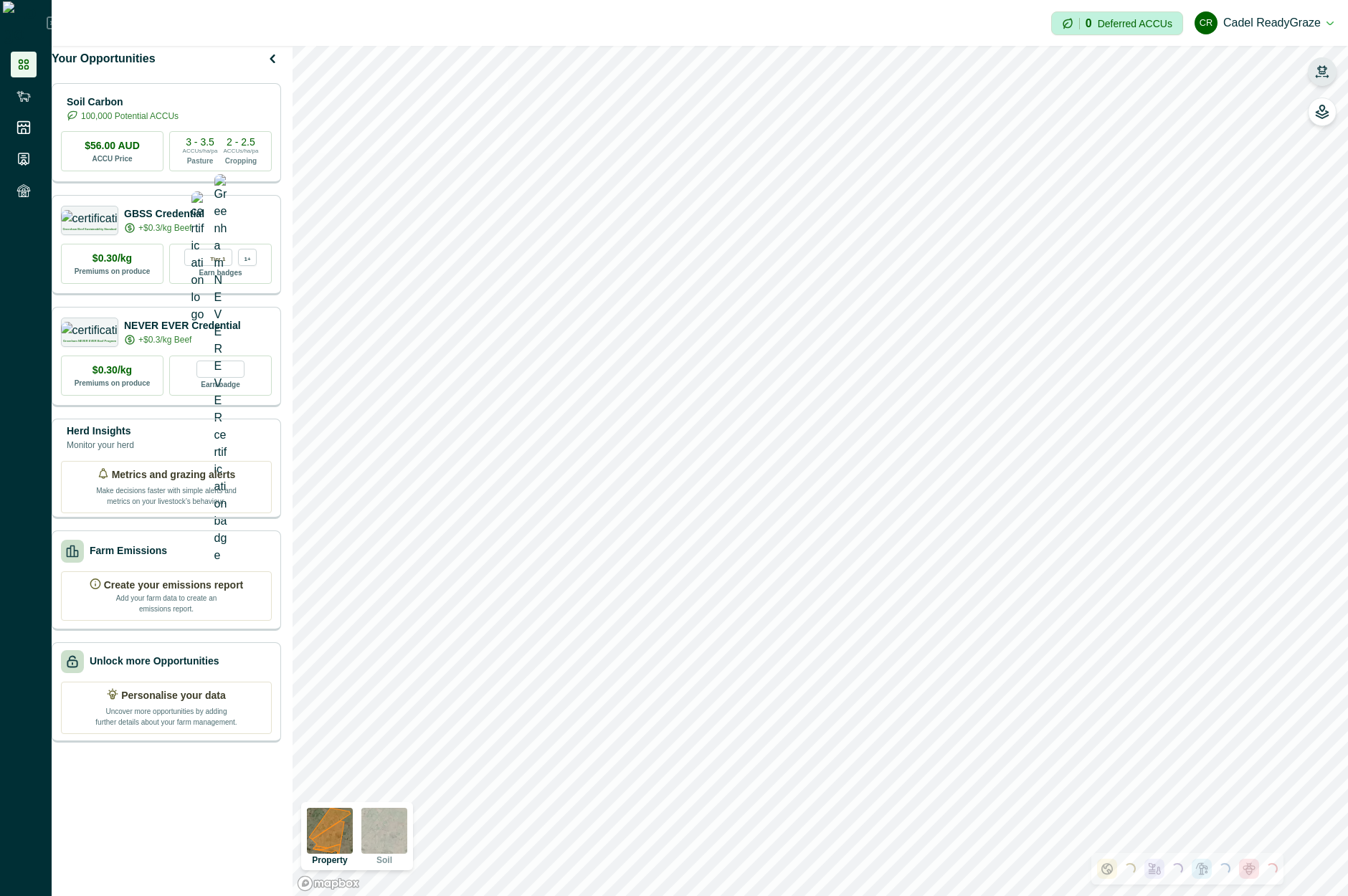
click at [1331, 66] on button "button" at bounding box center [1323, 72] width 29 height 29
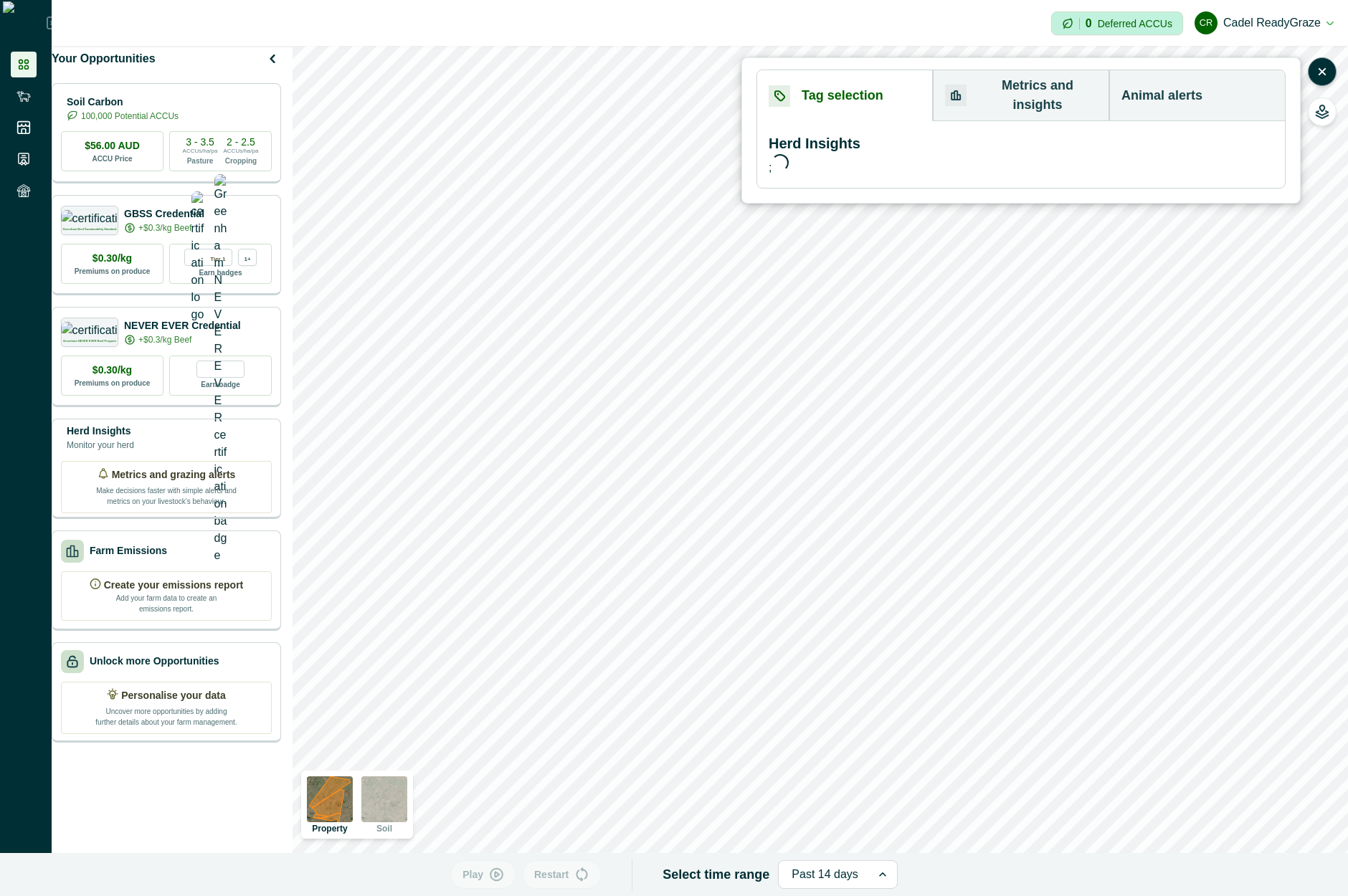
click at [1183, 85] on button "Animal alerts" at bounding box center [1197, 95] width 175 height 51
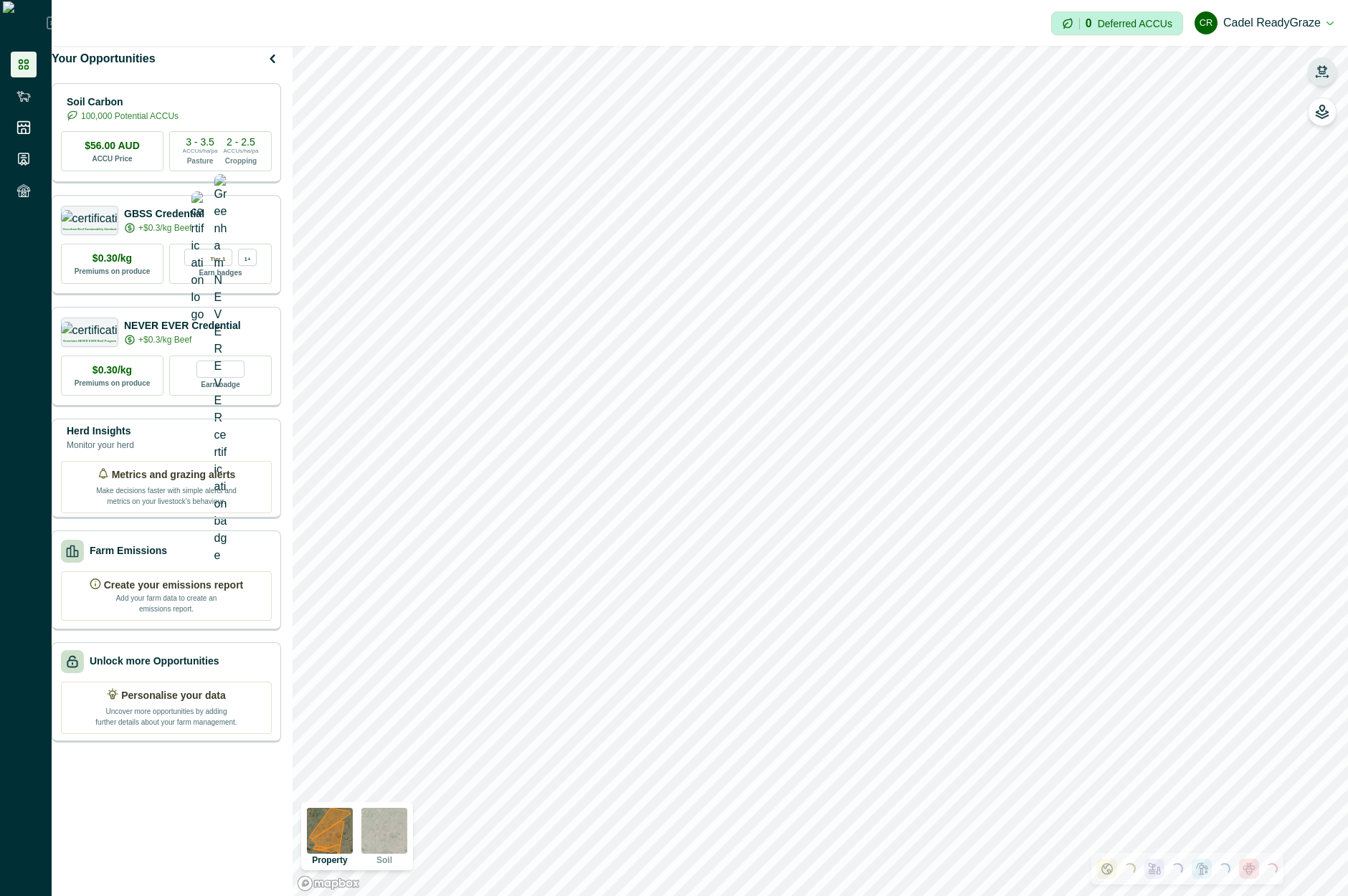
click at [1324, 63] on button "button" at bounding box center [1323, 72] width 29 height 29
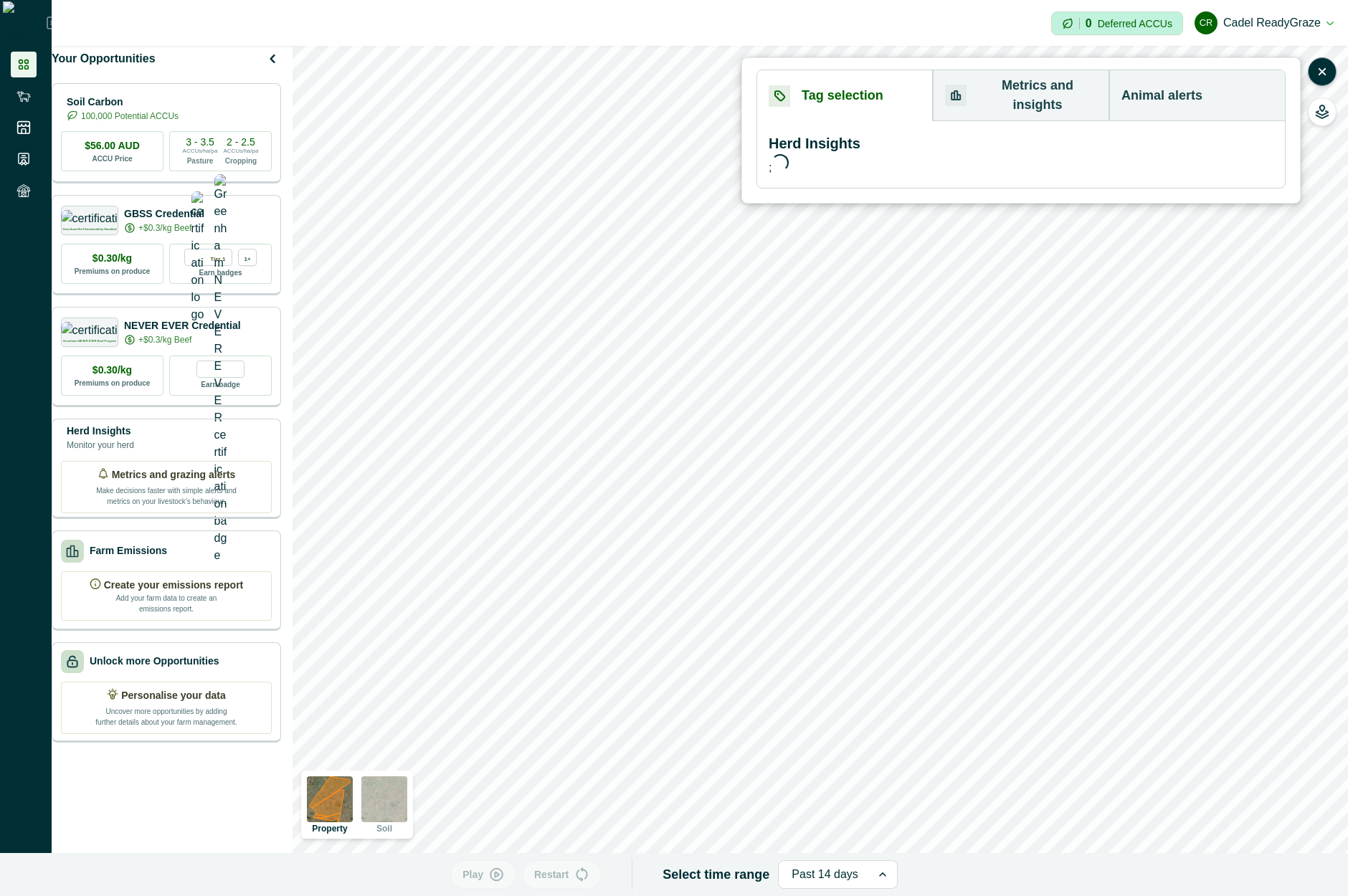
click at [1194, 75] on button "Animal alerts" at bounding box center [1197, 95] width 175 height 51
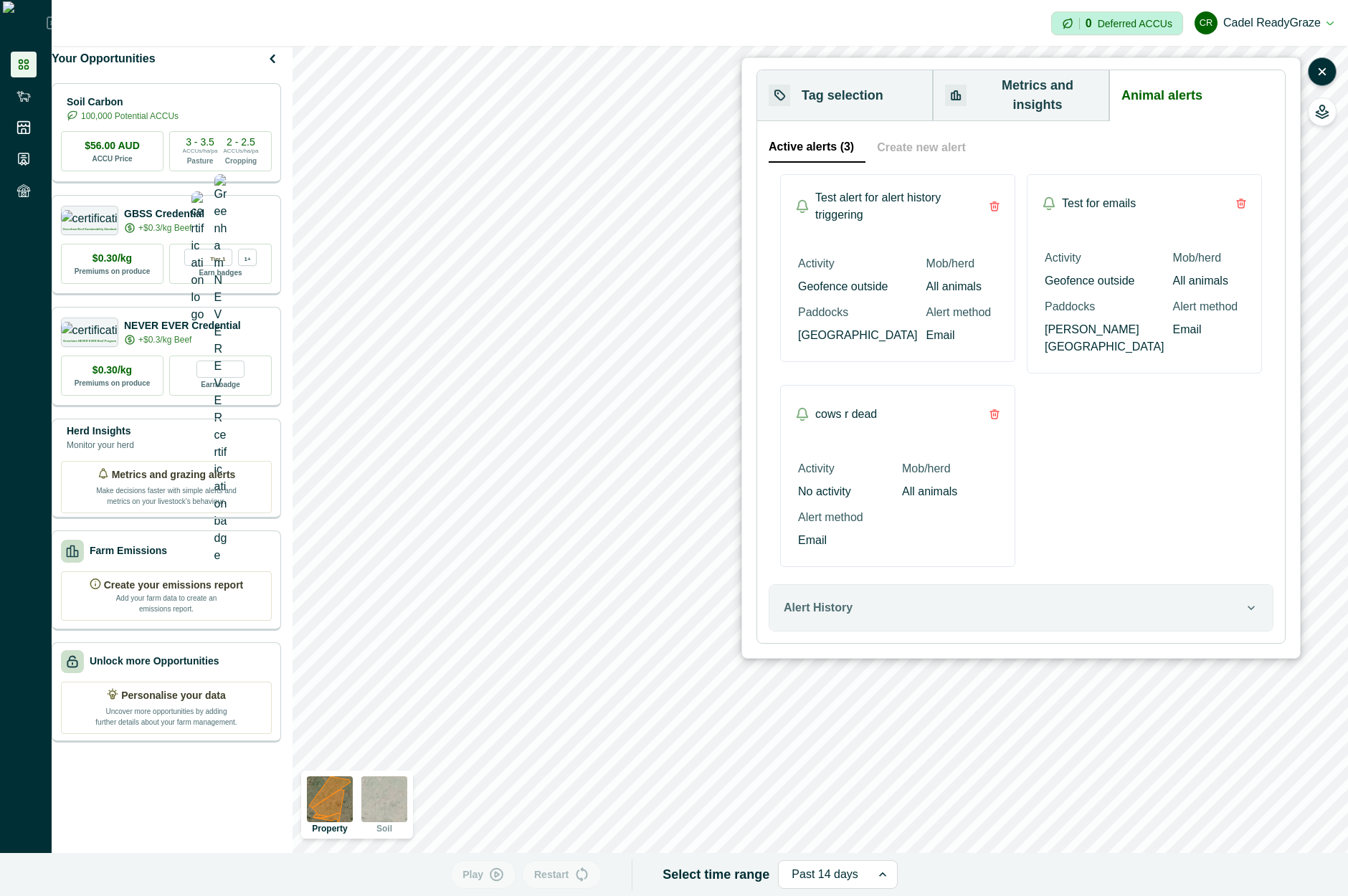
click at [906, 136] on button "Create new alert" at bounding box center [921, 147] width 112 height 30
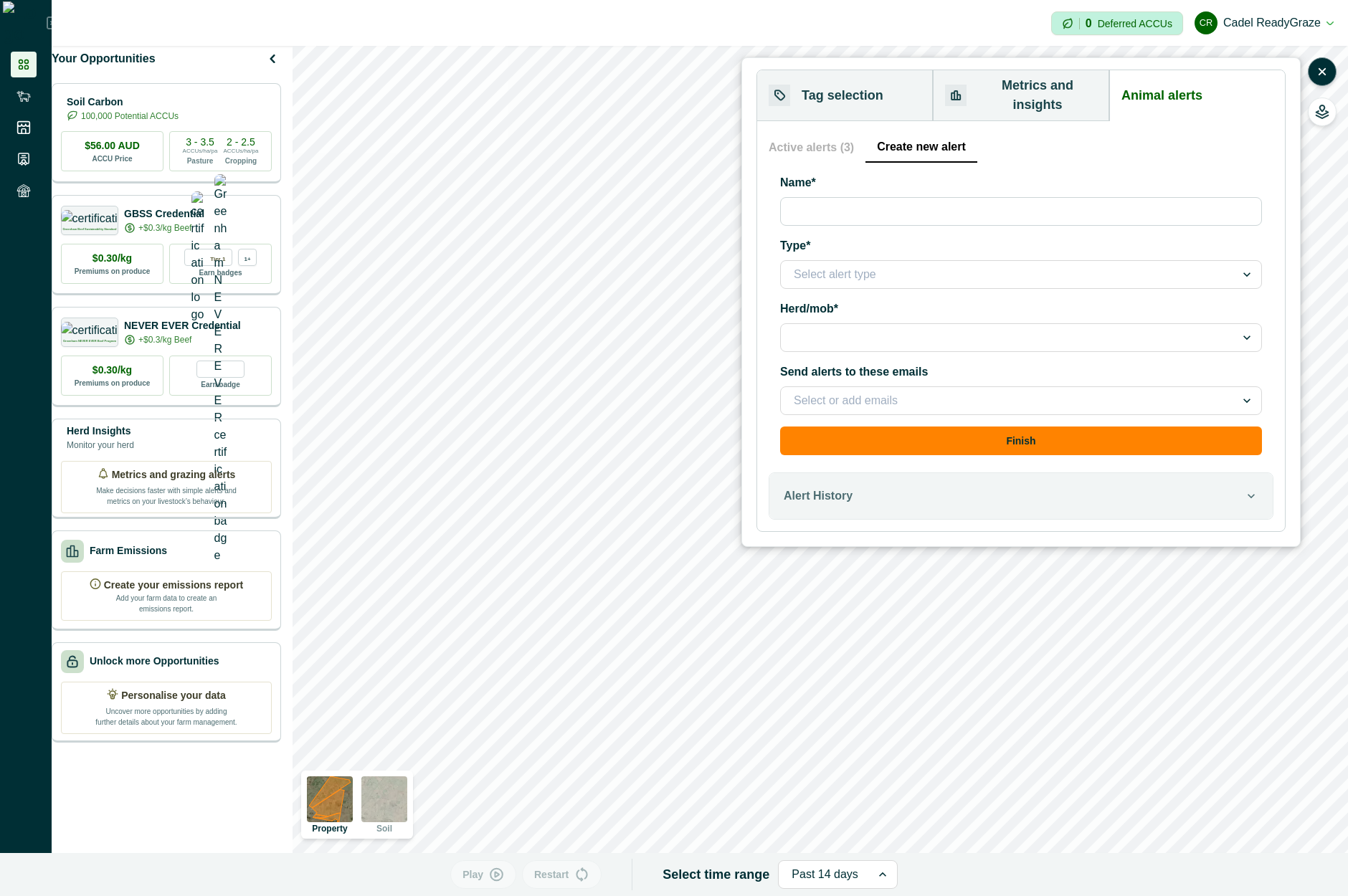
drag, startPoint x: 857, startPoint y: 130, endPoint x: 842, endPoint y: 139, distance: 17.5
click at [855, 133] on button "Active alerts (3)" at bounding box center [817, 147] width 97 height 30
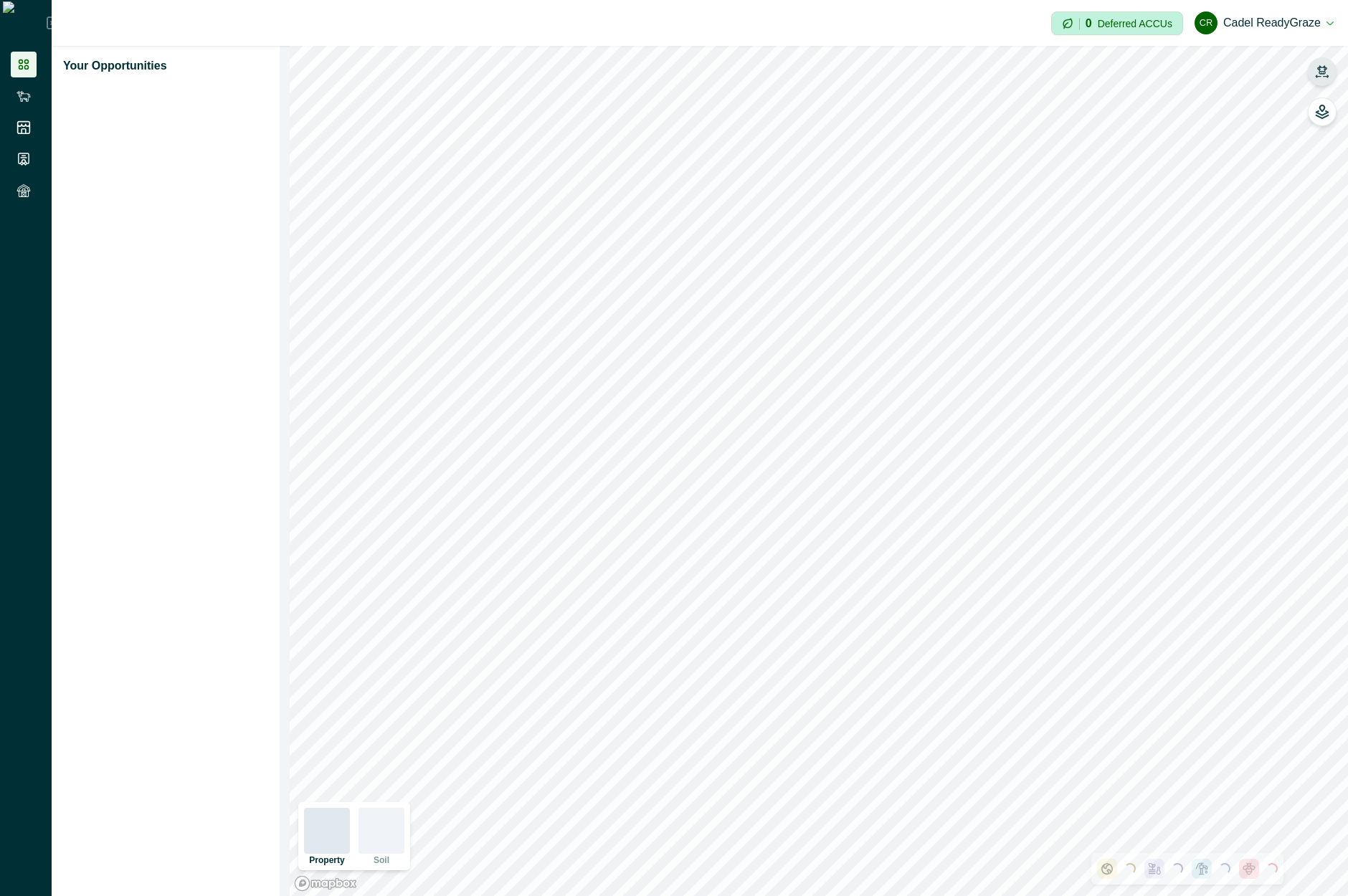
click at [1333, 70] on button "button" at bounding box center [1323, 72] width 29 height 29
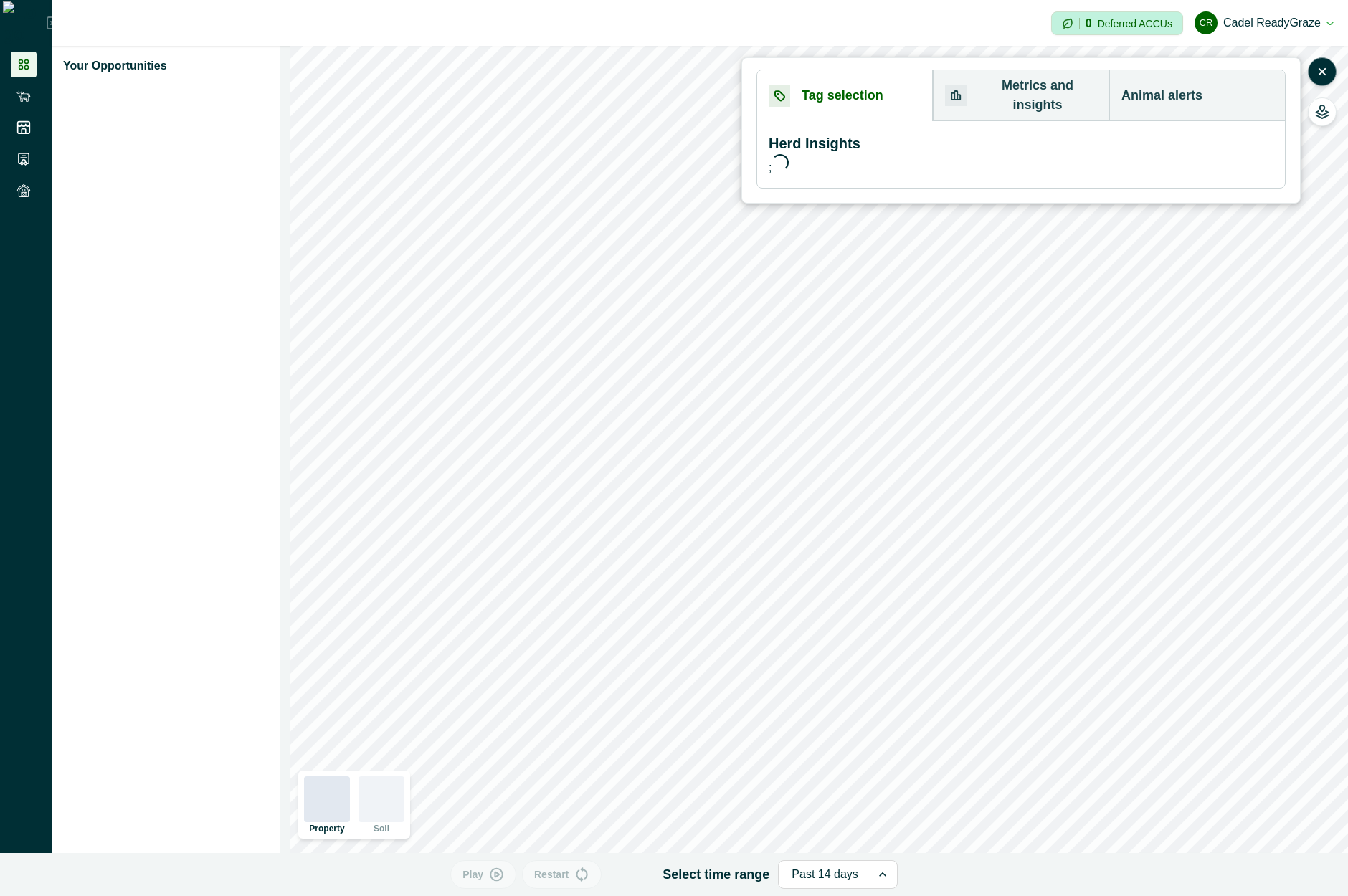
click at [1196, 83] on button "Animal alerts" at bounding box center [1197, 95] width 175 height 51
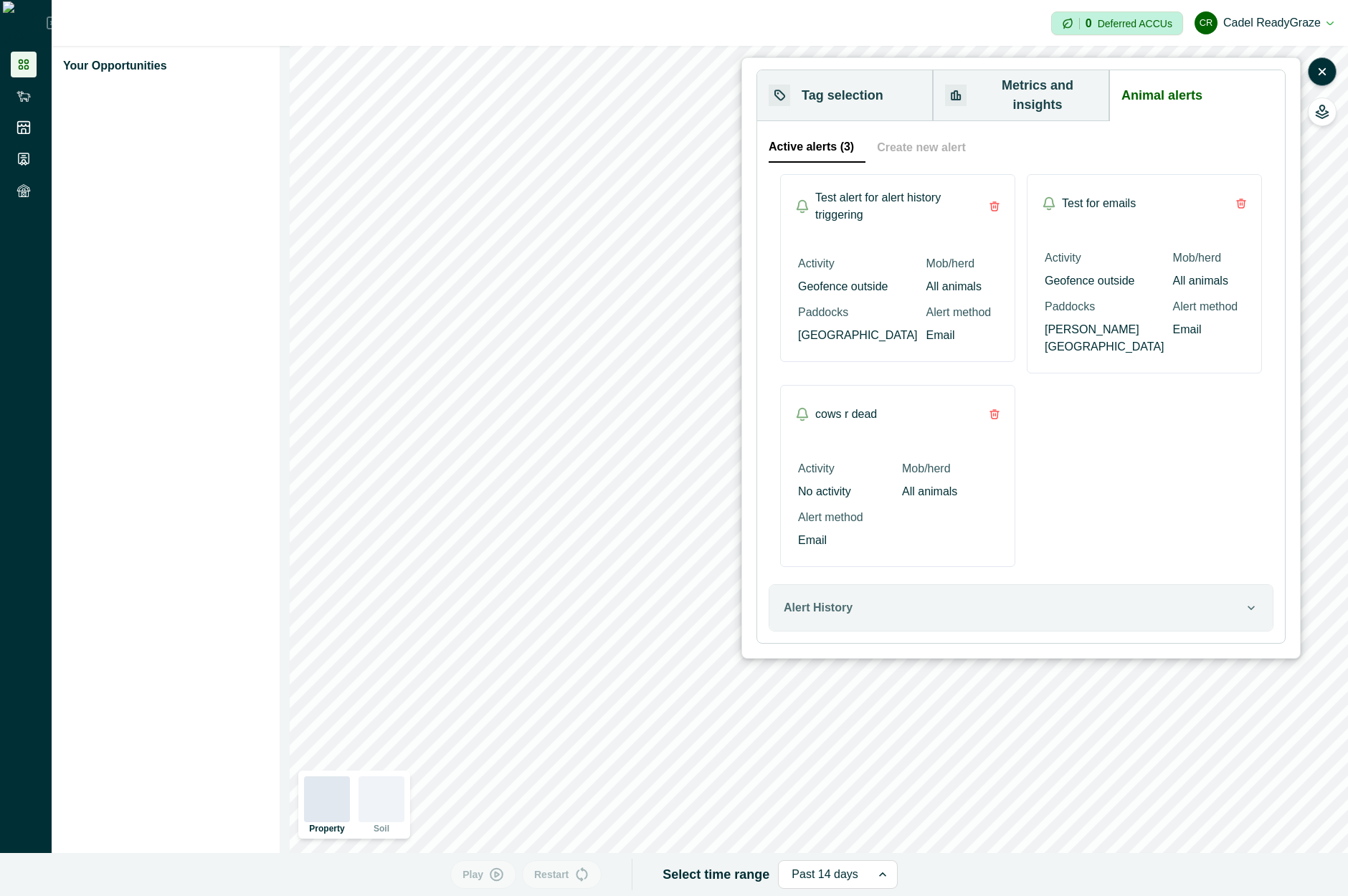
click at [903, 134] on button "Create new alert" at bounding box center [921, 147] width 112 height 30
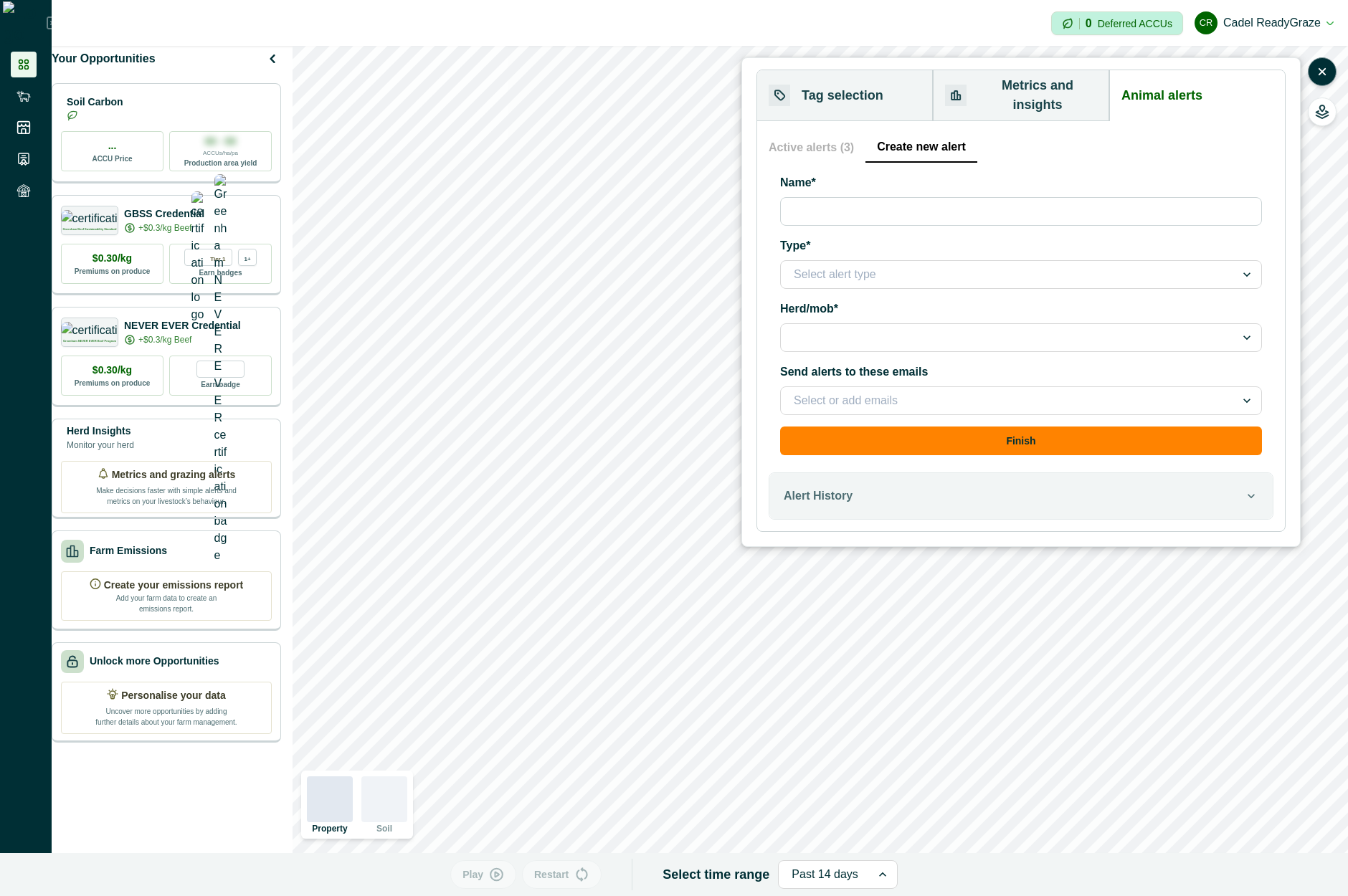
click at [828, 133] on button "Active alerts (3)" at bounding box center [817, 147] width 97 height 30
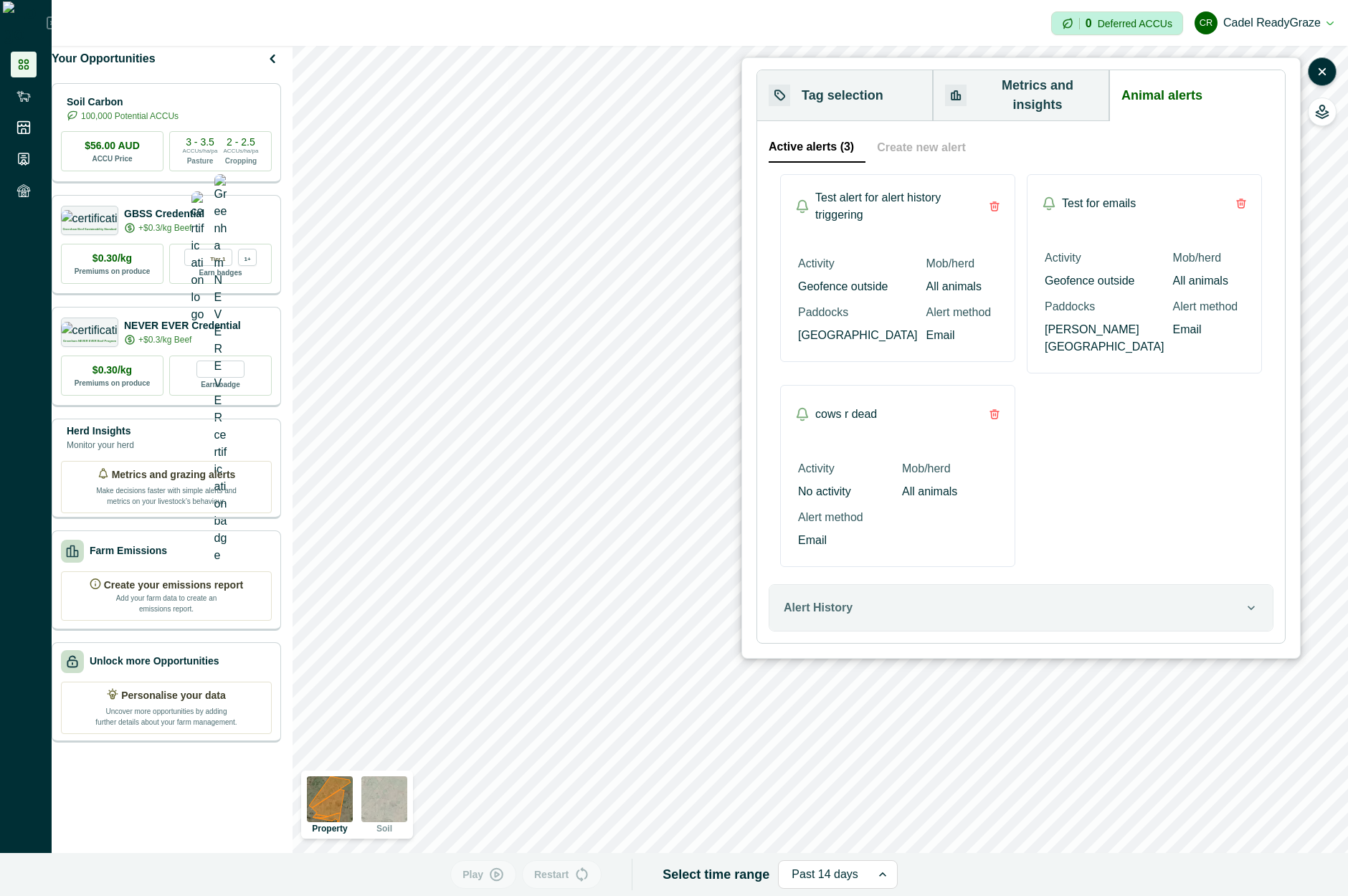
click at [865, 136] on button "Create new alert" at bounding box center [921, 147] width 112 height 30
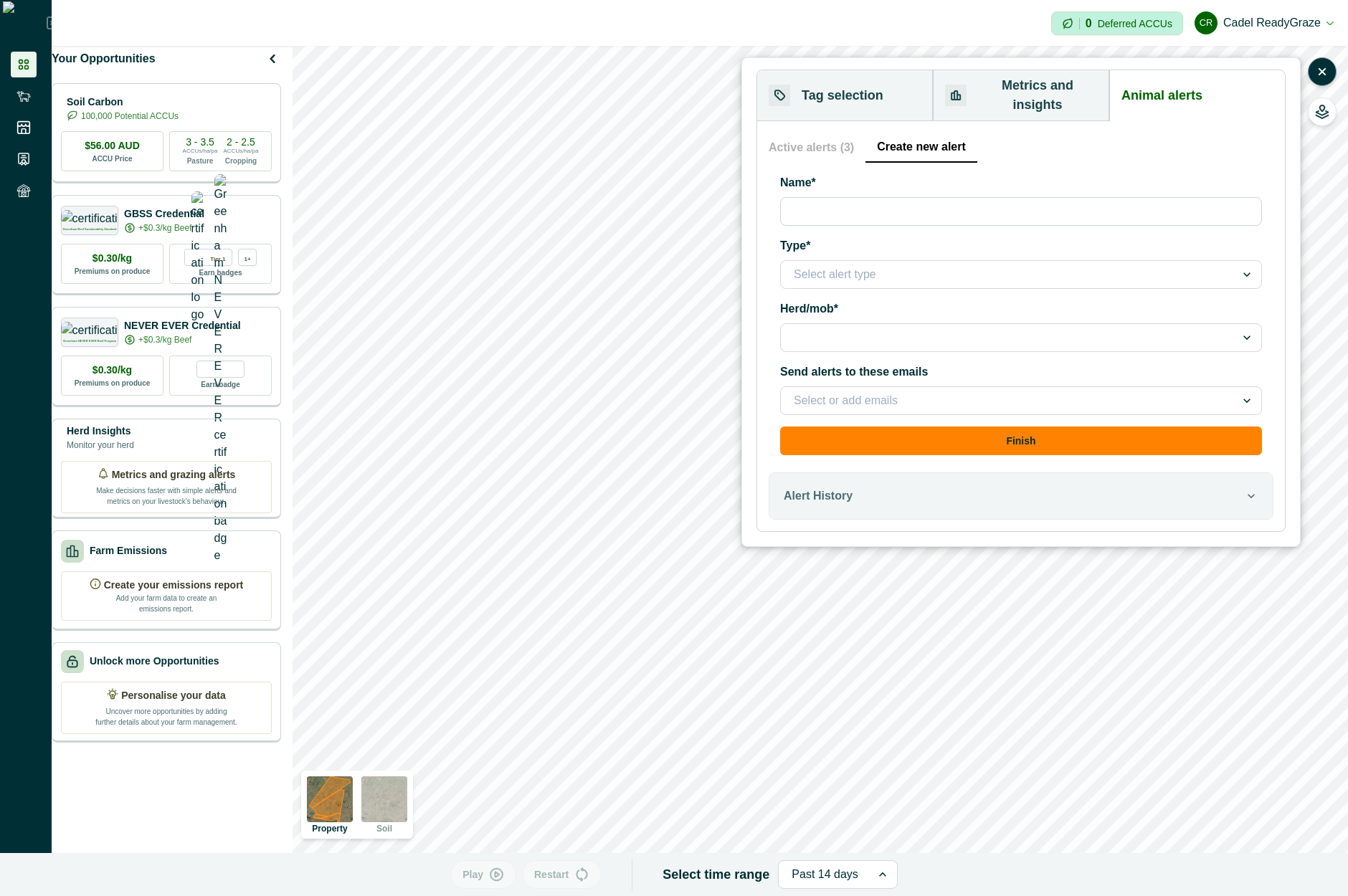
click at [828, 134] on button "Active alerts (3)" at bounding box center [817, 147] width 97 height 30
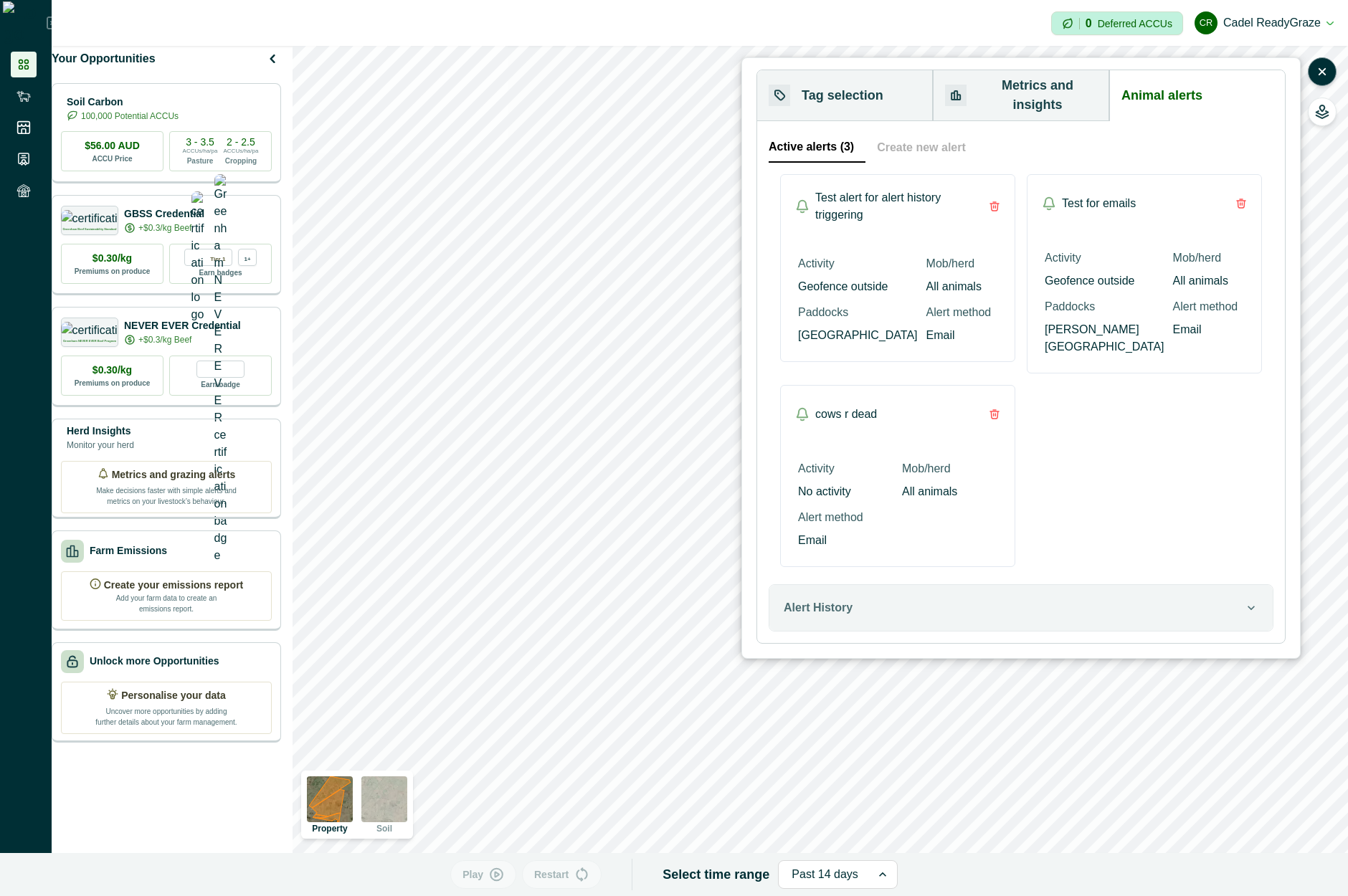
click at [930, 133] on button "Create new alert" at bounding box center [921, 147] width 112 height 30
click at [842, 134] on button "Active alerts (3)" at bounding box center [817, 147] width 97 height 30
click at [919, 133] on button "Create new alert" at bounding box center [921, 147] width 112 height 30
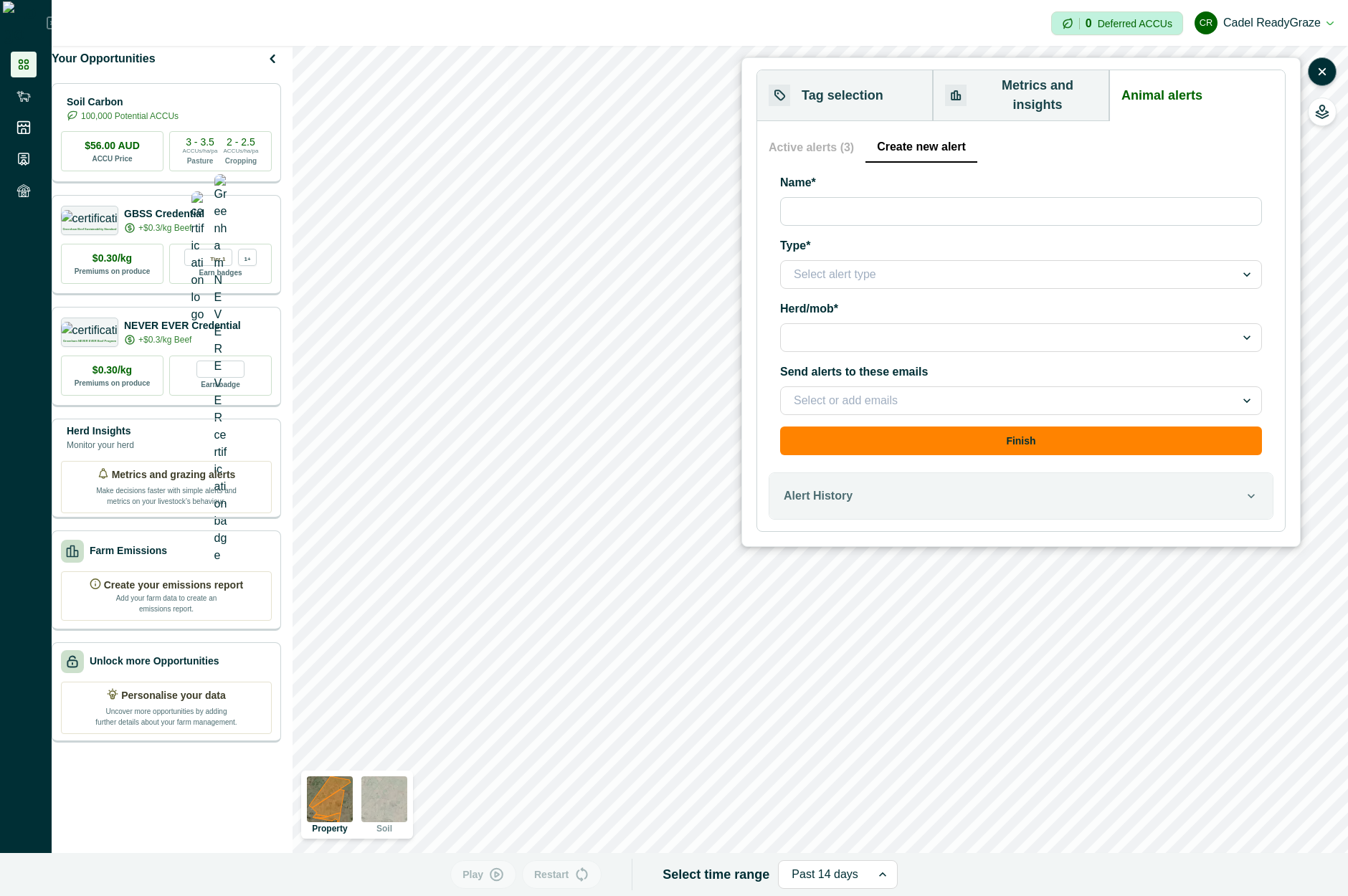
click at [812, 134] on button "Active alerts (3)" at bounding box center [817, 147] width 97 height 30
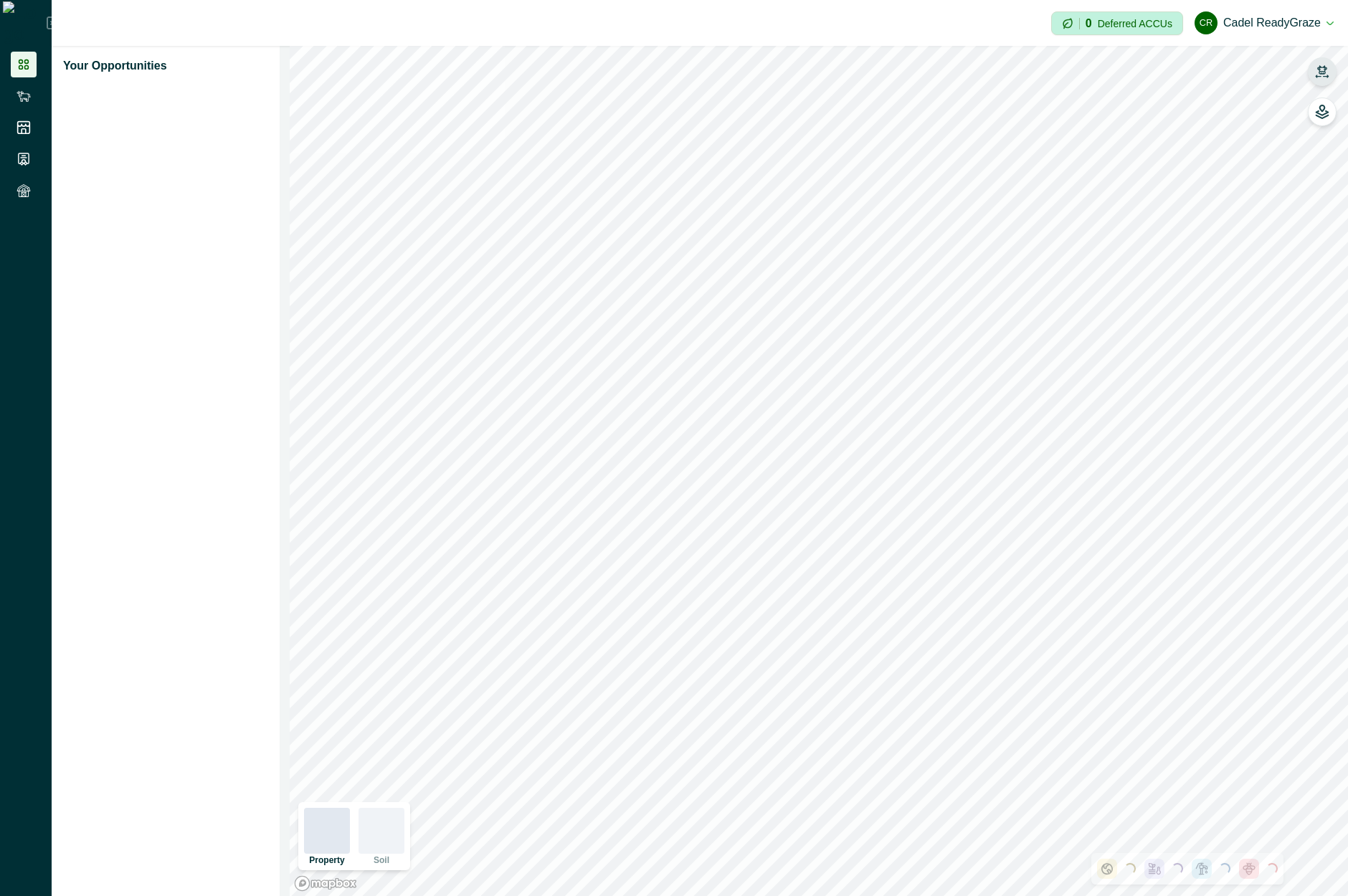
click at [1316, 74] on icon "button" at bounding box center [1323, 72] width 15 height 15
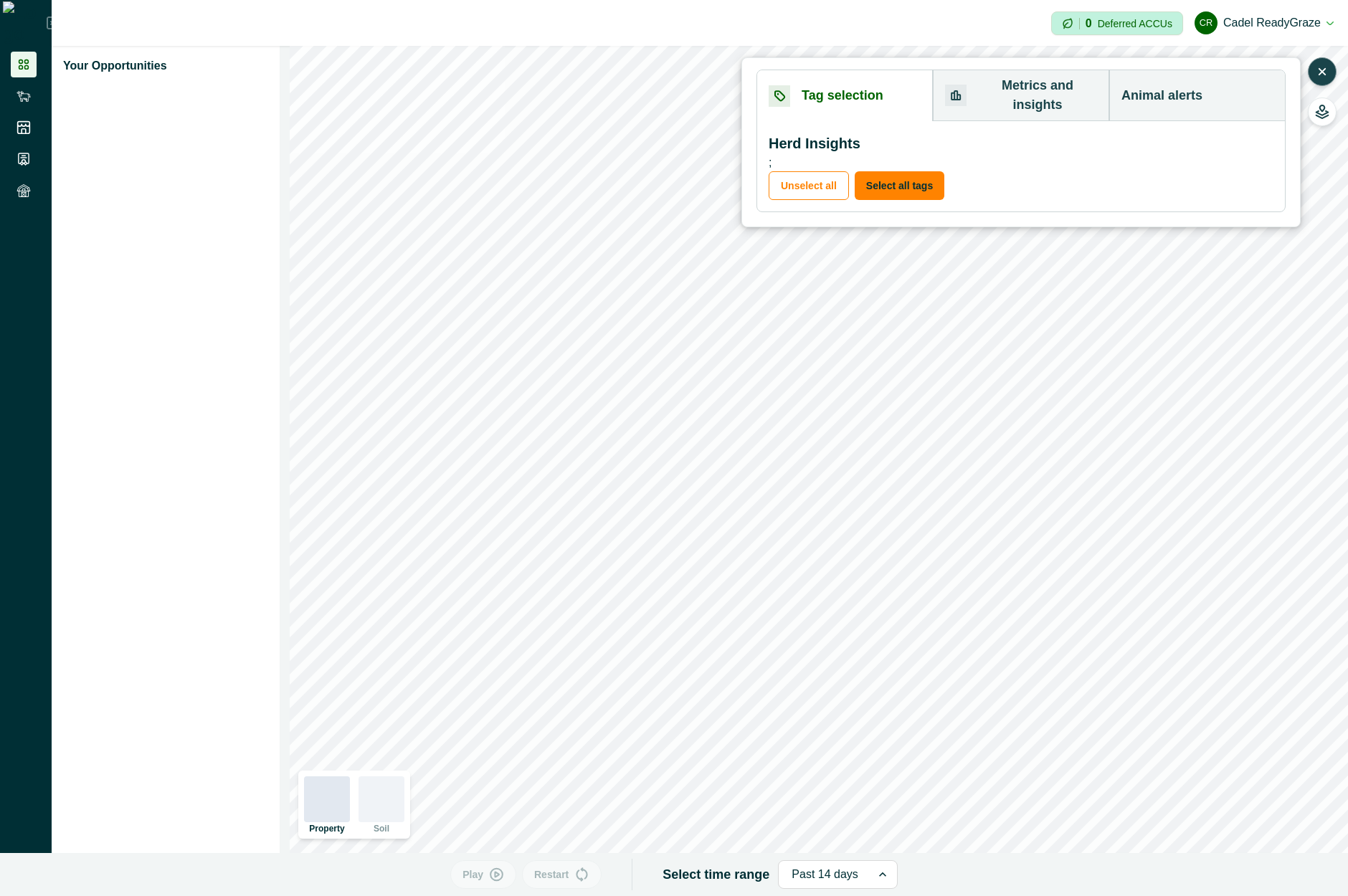
click at [1188, 94] on button "Animal alerts" at bounding box center [1197, 95] width 175 height 51
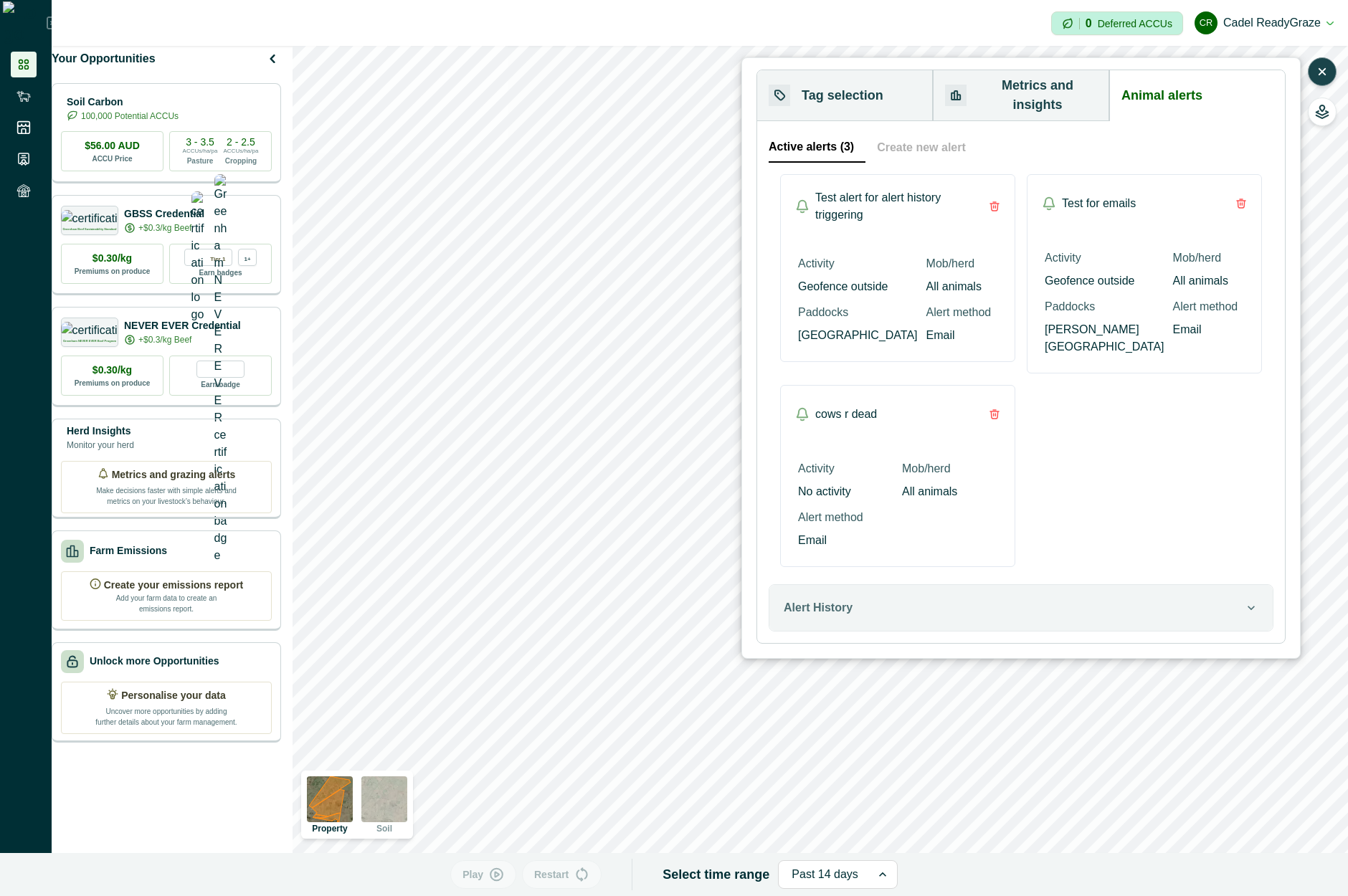
click at [775, 168] on div "Test alert for alert history triggering Activity Geofence outside Mob/herd All …" at bounding box center [1021, 371] width 504 height 416
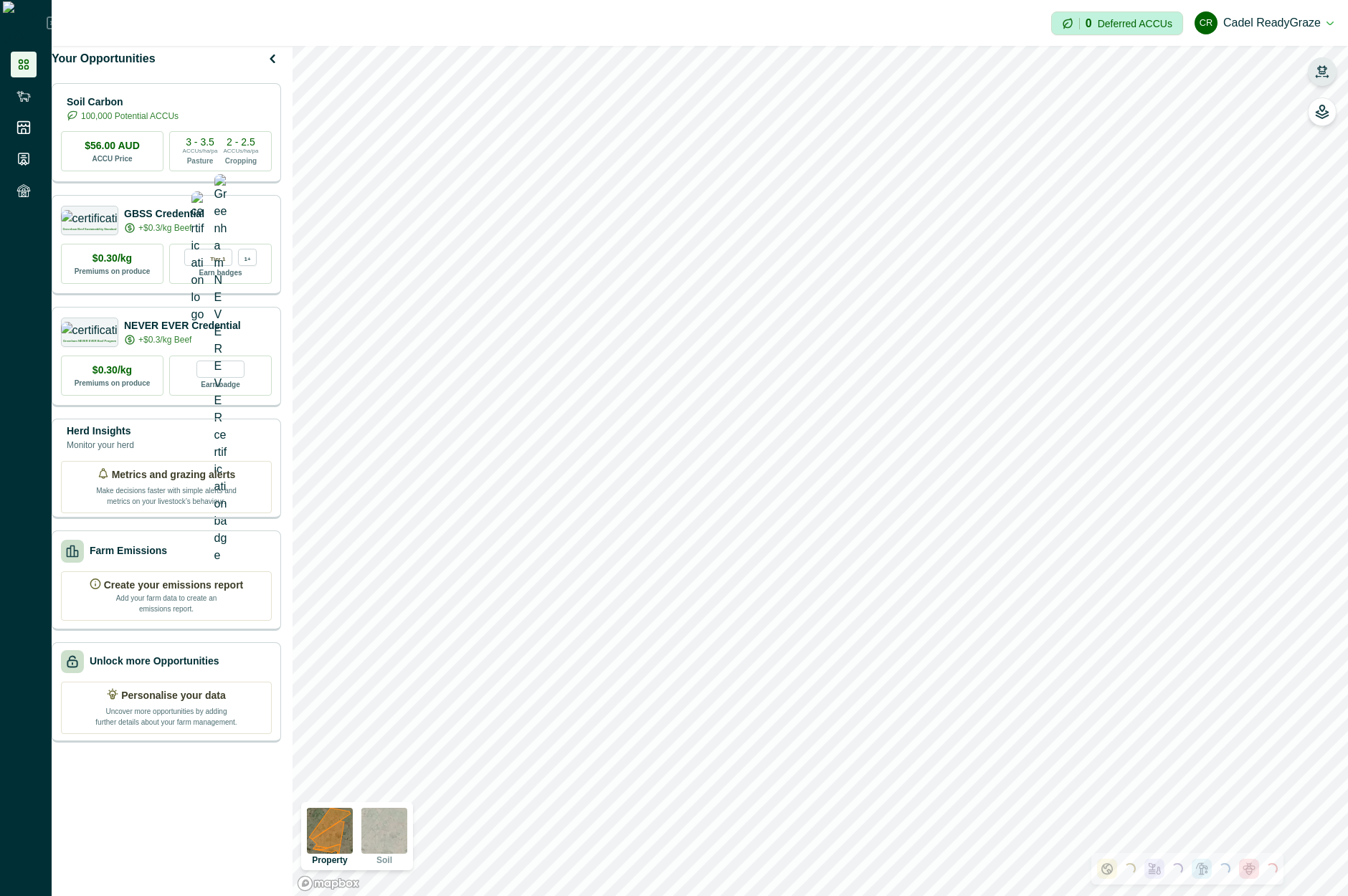
click at [1324, 75] on icon "button" at bounding box center [1323, 72] width 15 height 15
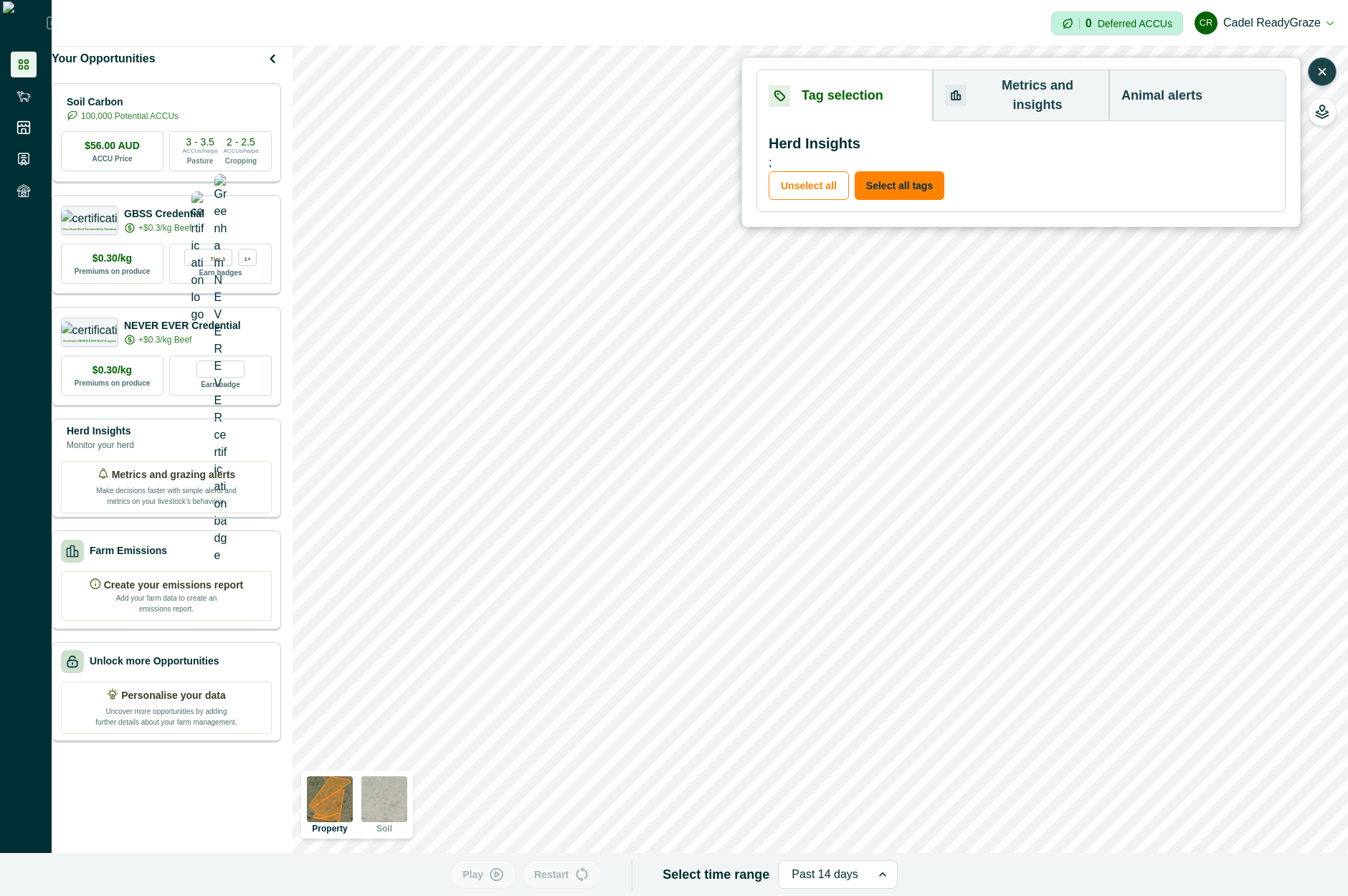
click at [1193, 91] on button "Animal alerts" at bounding box center [1197, 95] width 175 height 51
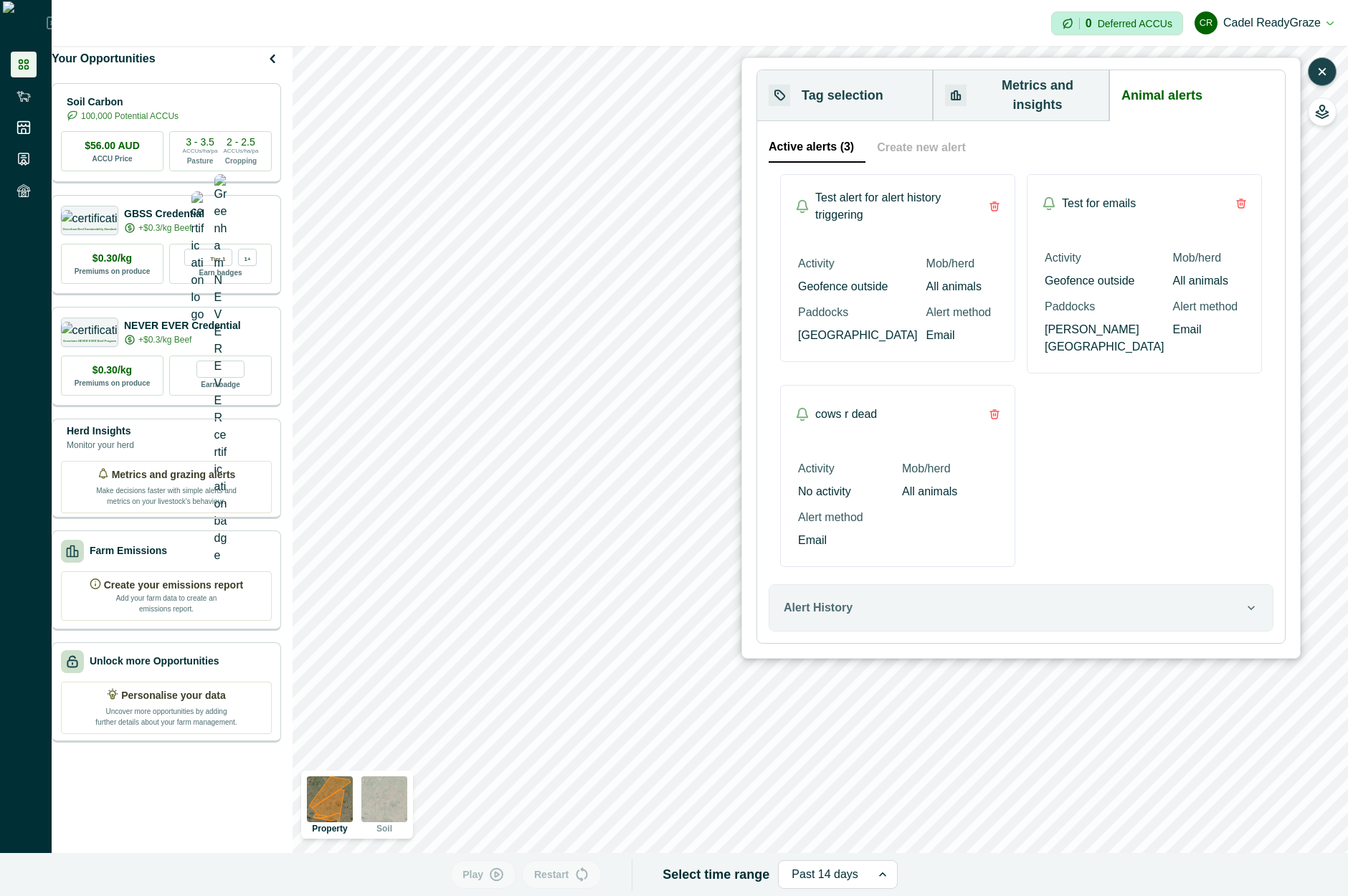
click at [909, 134] on button "Create new alert" at bounding box center [921, 147] width 112 height 30
click at [804, 133] on button "Active alerts (3)" at bounding box center [817, 147] width 97 height 30
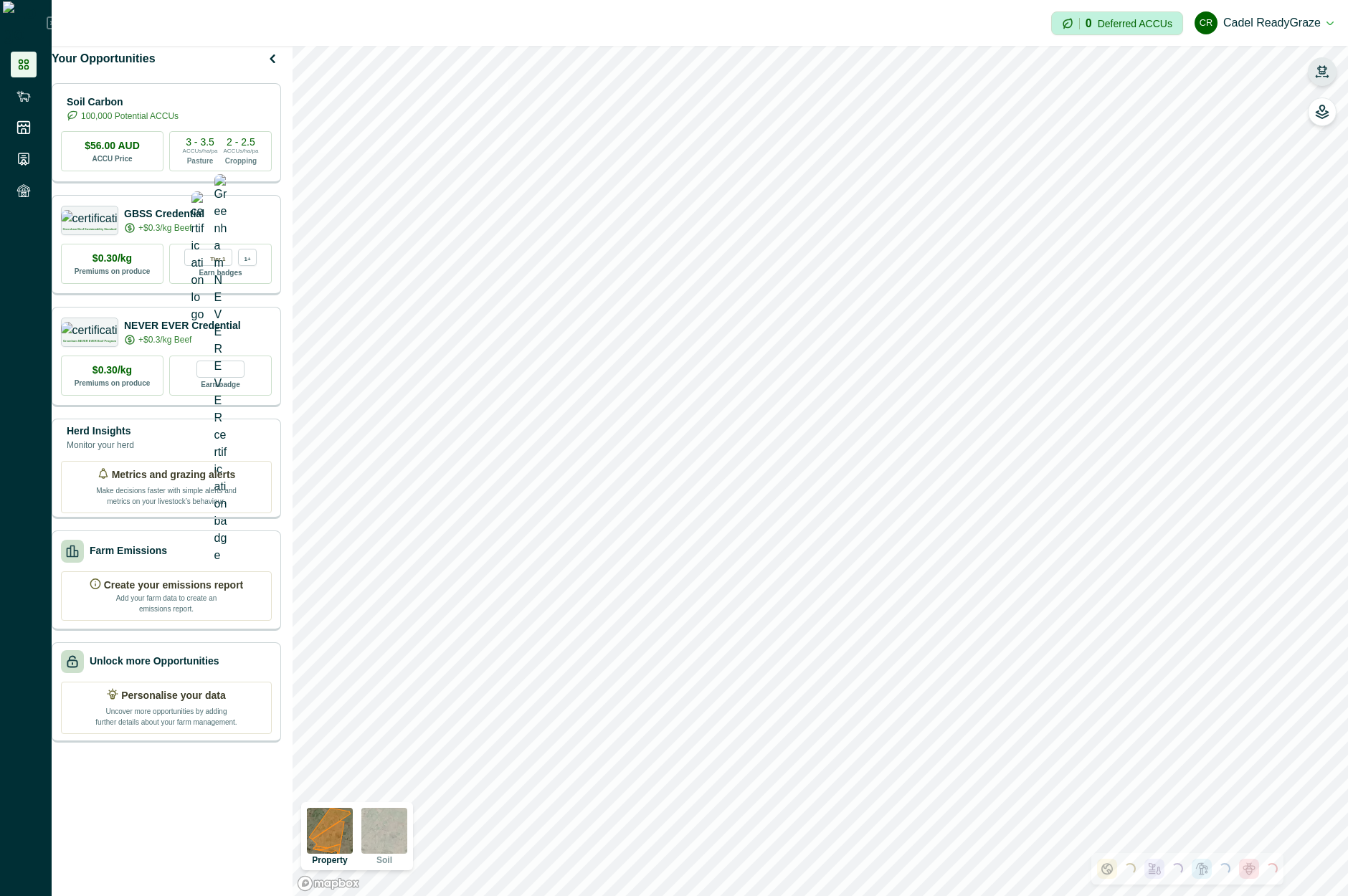
click at [1336, 68] on button "button" at bounding box center [1323, 72] width 29 height 29
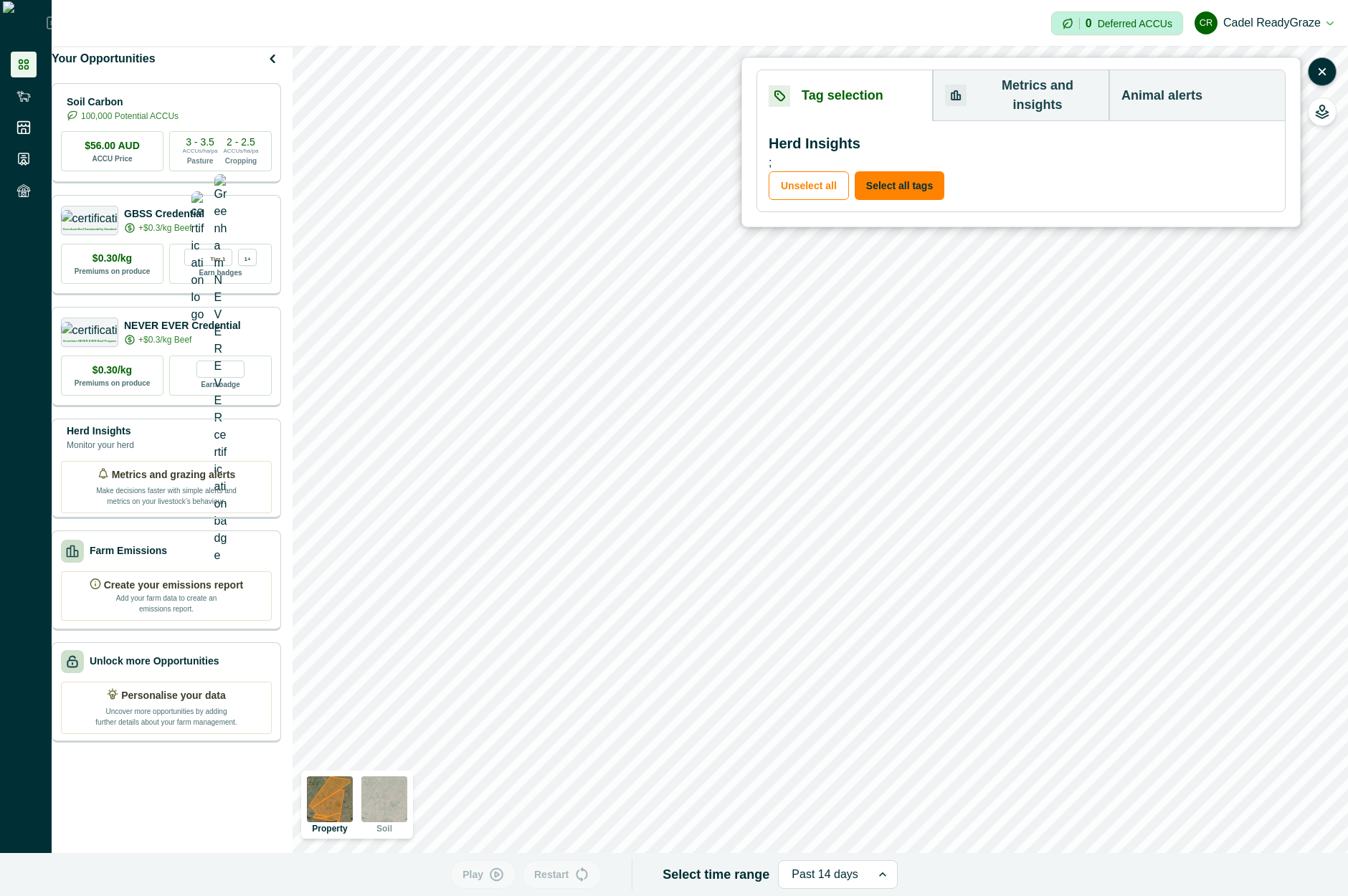
click at [1233, 97] on button "Animal alerts" at bounding box center [1197, 95] width 175 height 51
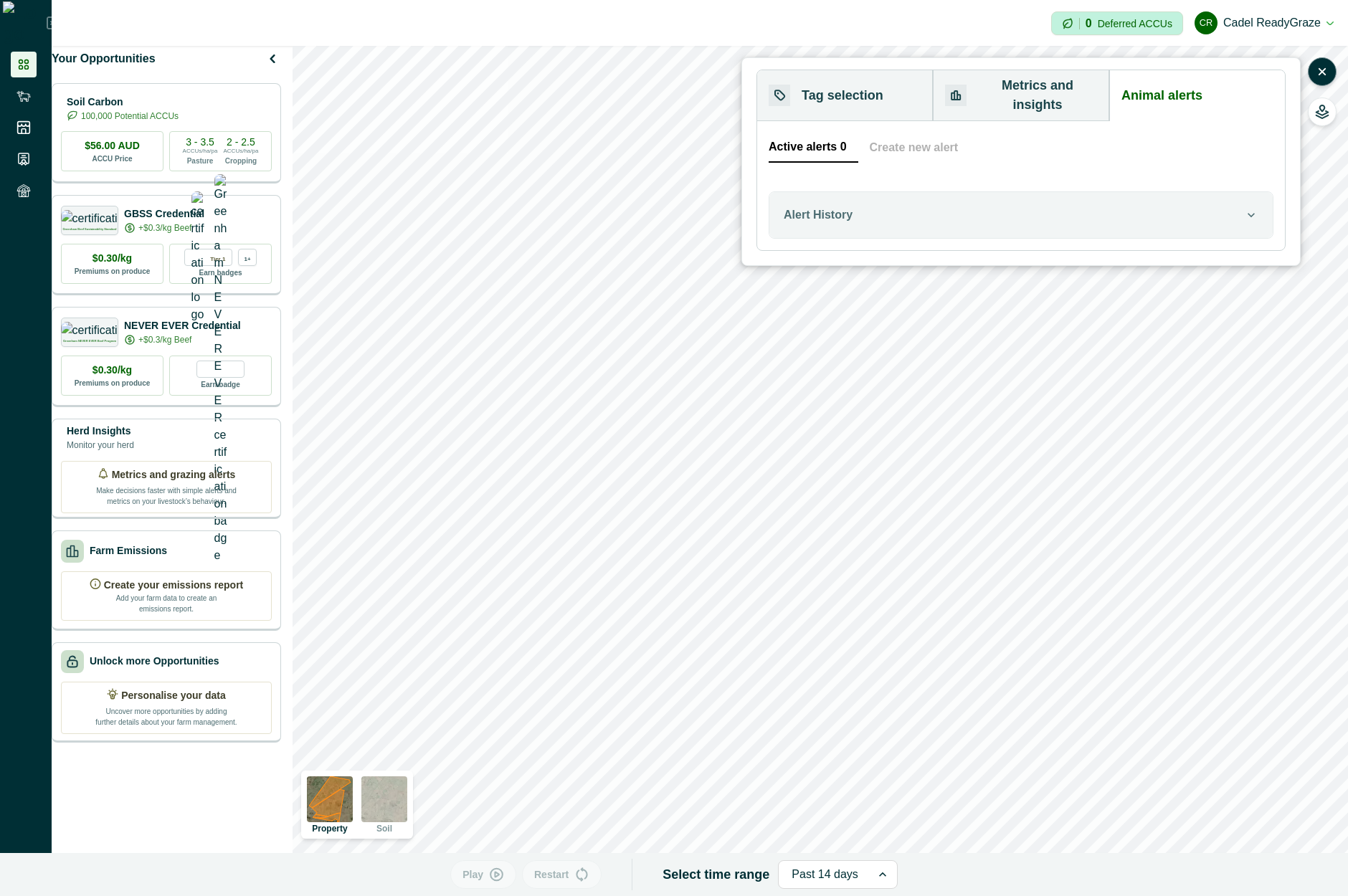
click at [920, 138] on button "Create new alert" at bounding box center [914, 147] width 112 height 30
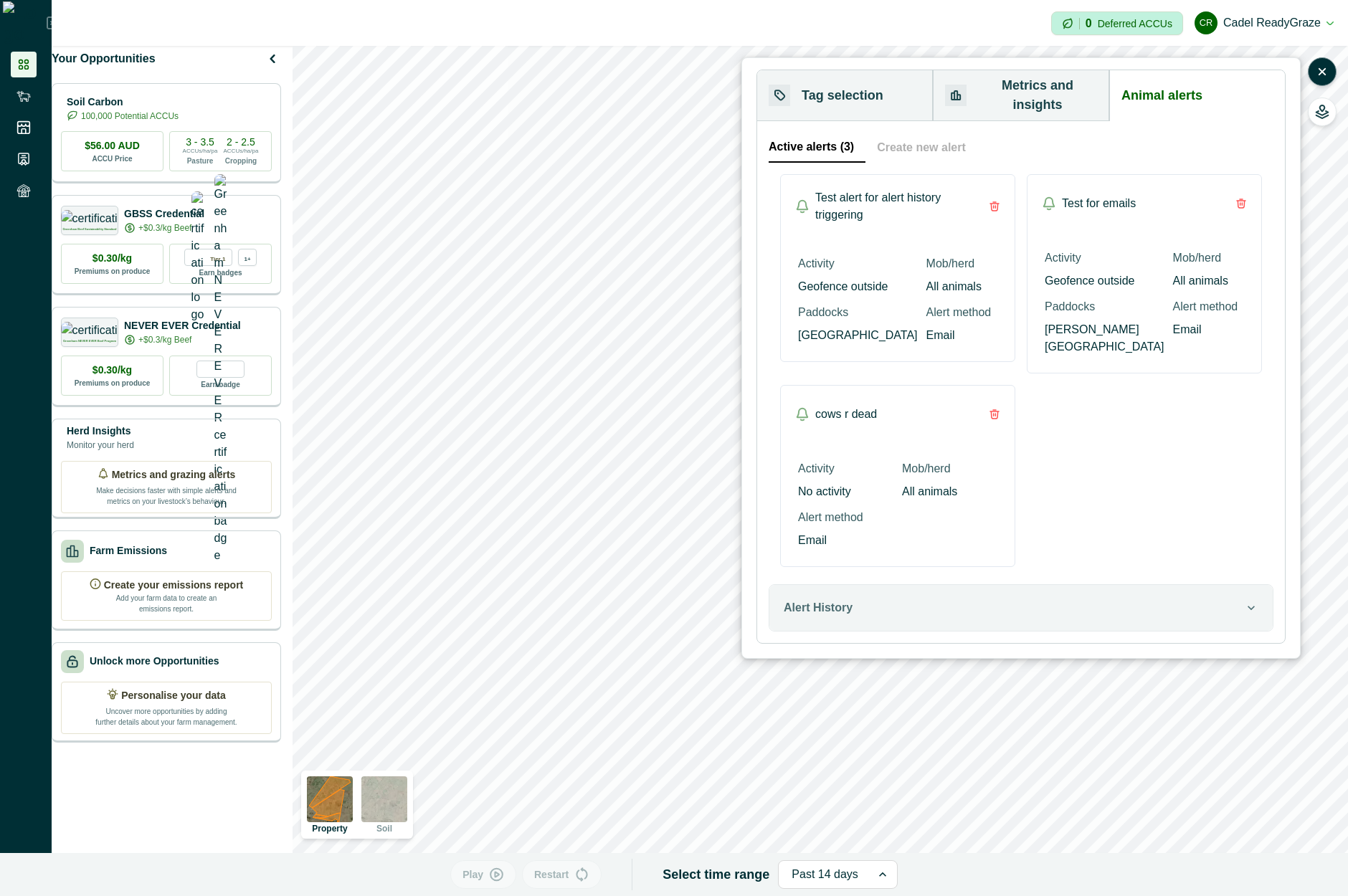
click at [840, 134] on button "Active alerts (3)" at bounding box center [817, 147] width 97 height 30
click at [877, 138] on button "Create new alert" at bounding box center [921, 147] width 112 height 30
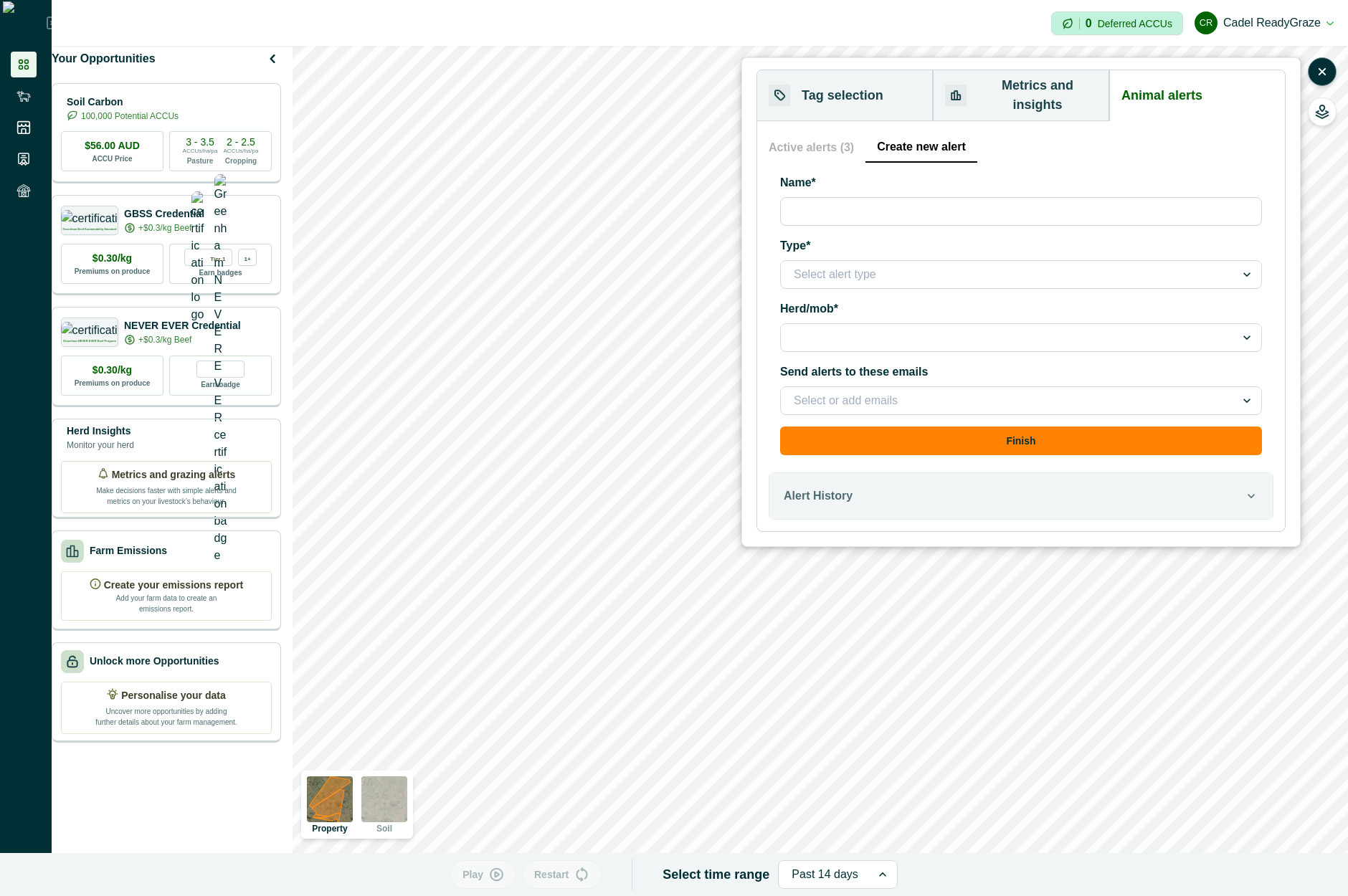
click at [842, 142] on button "Active alerts (3)" at bounding box center [817, 147] width 97 height 30
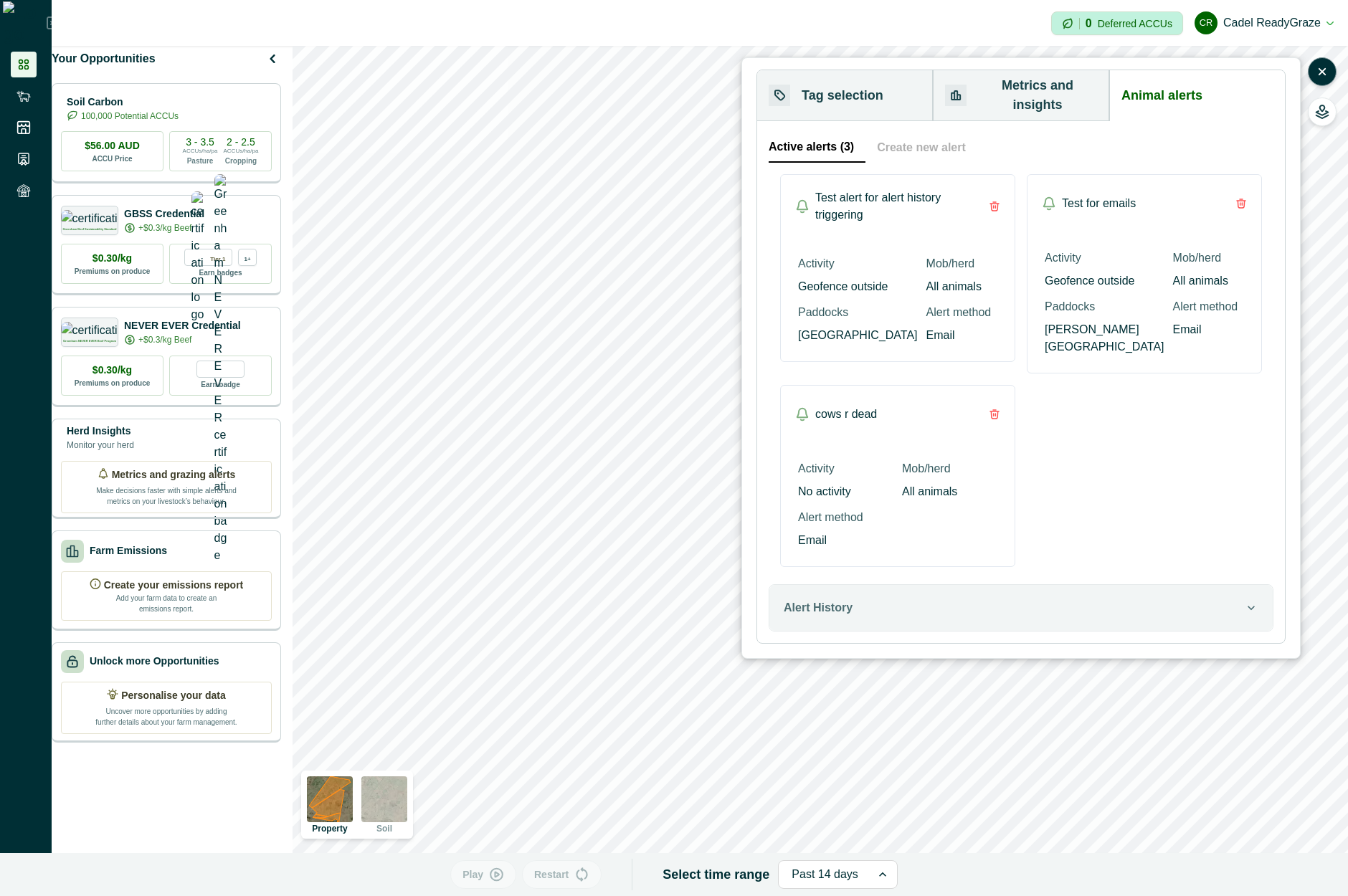
drag, startPoint x: 835, startPoint y: 139, endPoint x: 765, endPoint y: 189, distance: 86.0
click at [765, 189] on div "Active alerts (3) Create new alert Test alert for alert history triggering Acti…" at bounding box center [1021, 382] width 528 height 522
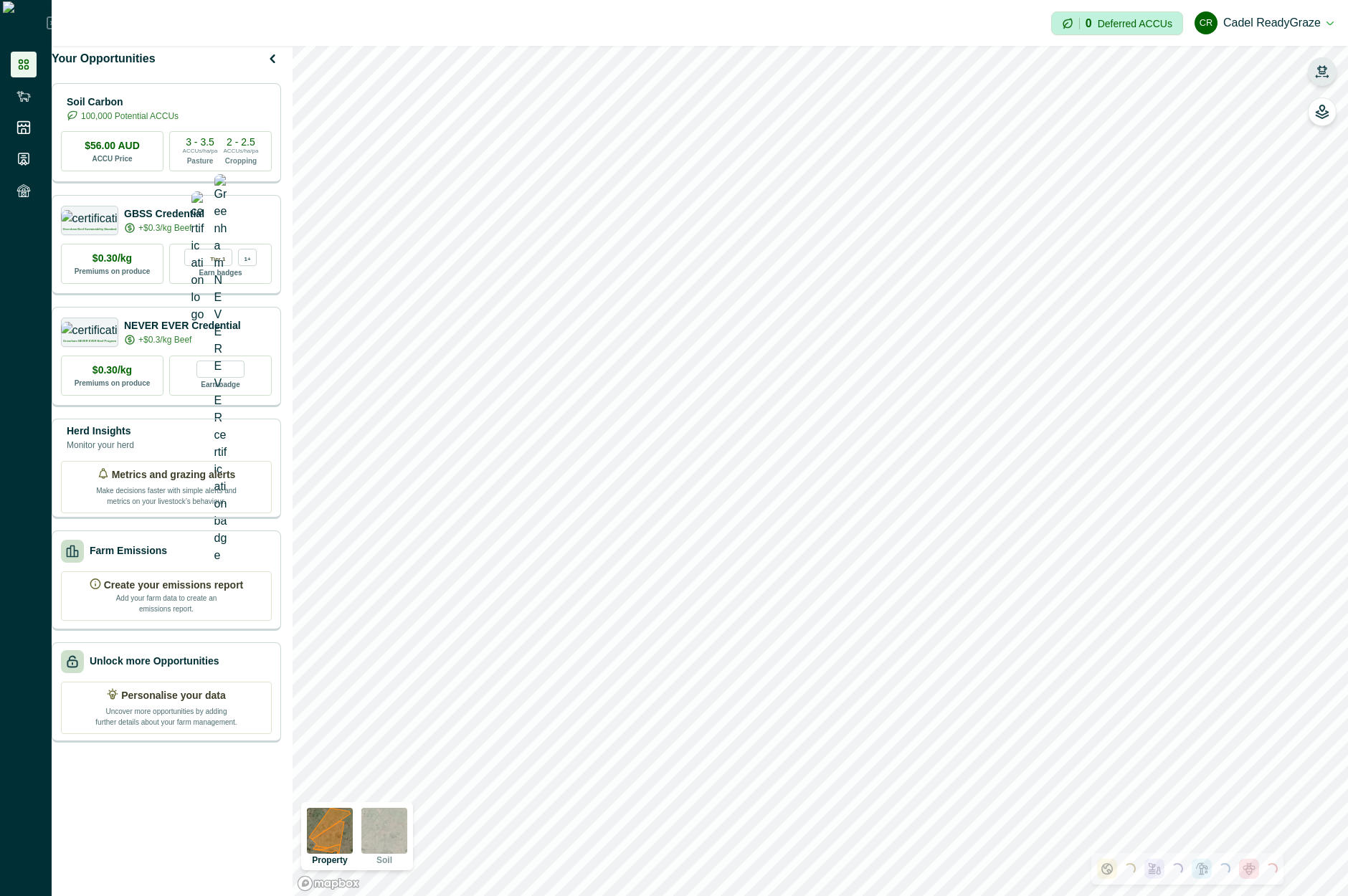
click at [1329, 68] on icon "button" at bounding box center [1323, 72] width 15 height 15
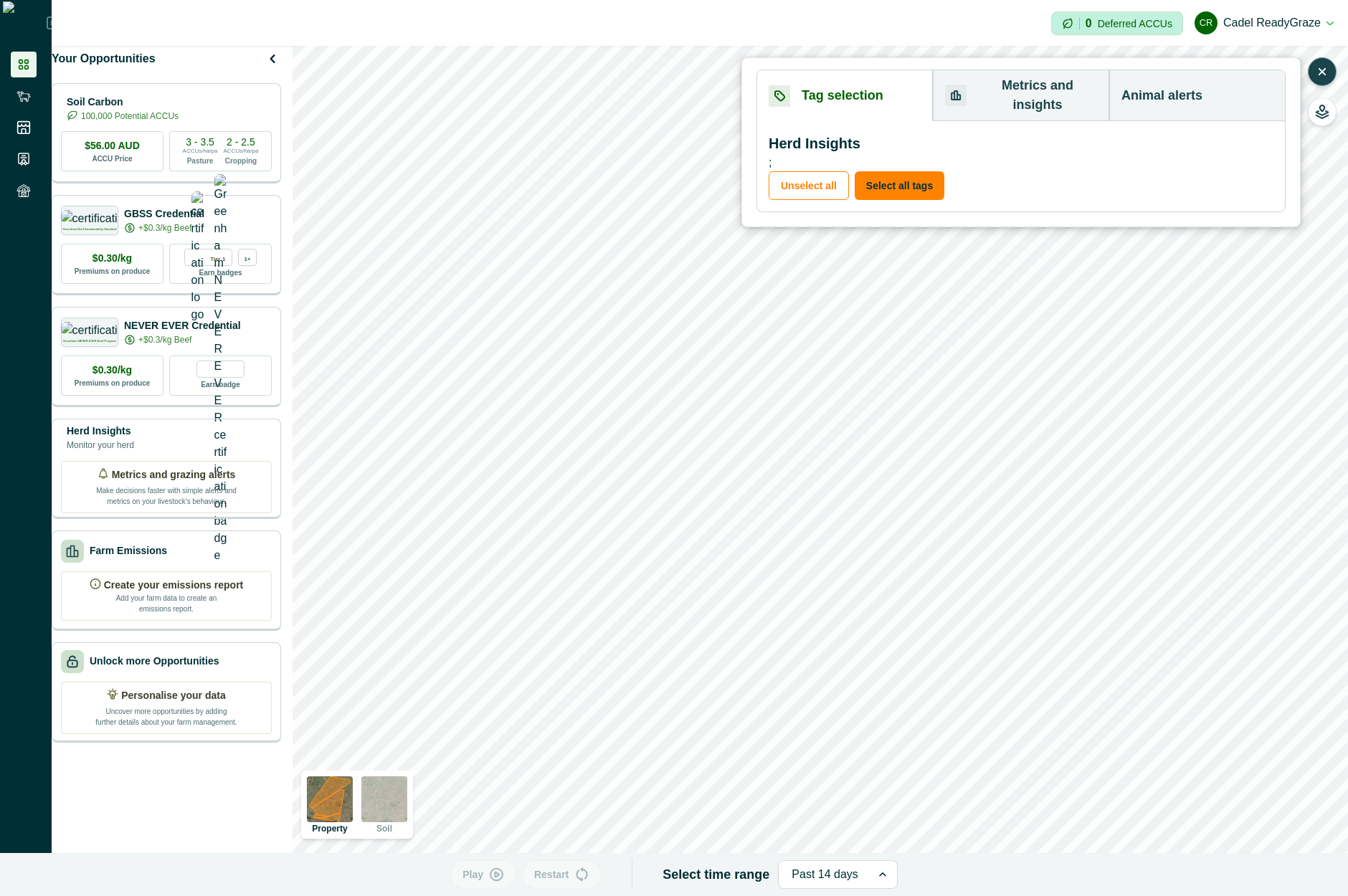
click at [1155, 94] on button "Animal alerts" at bounding box center [1197, 95] width 175 height 51
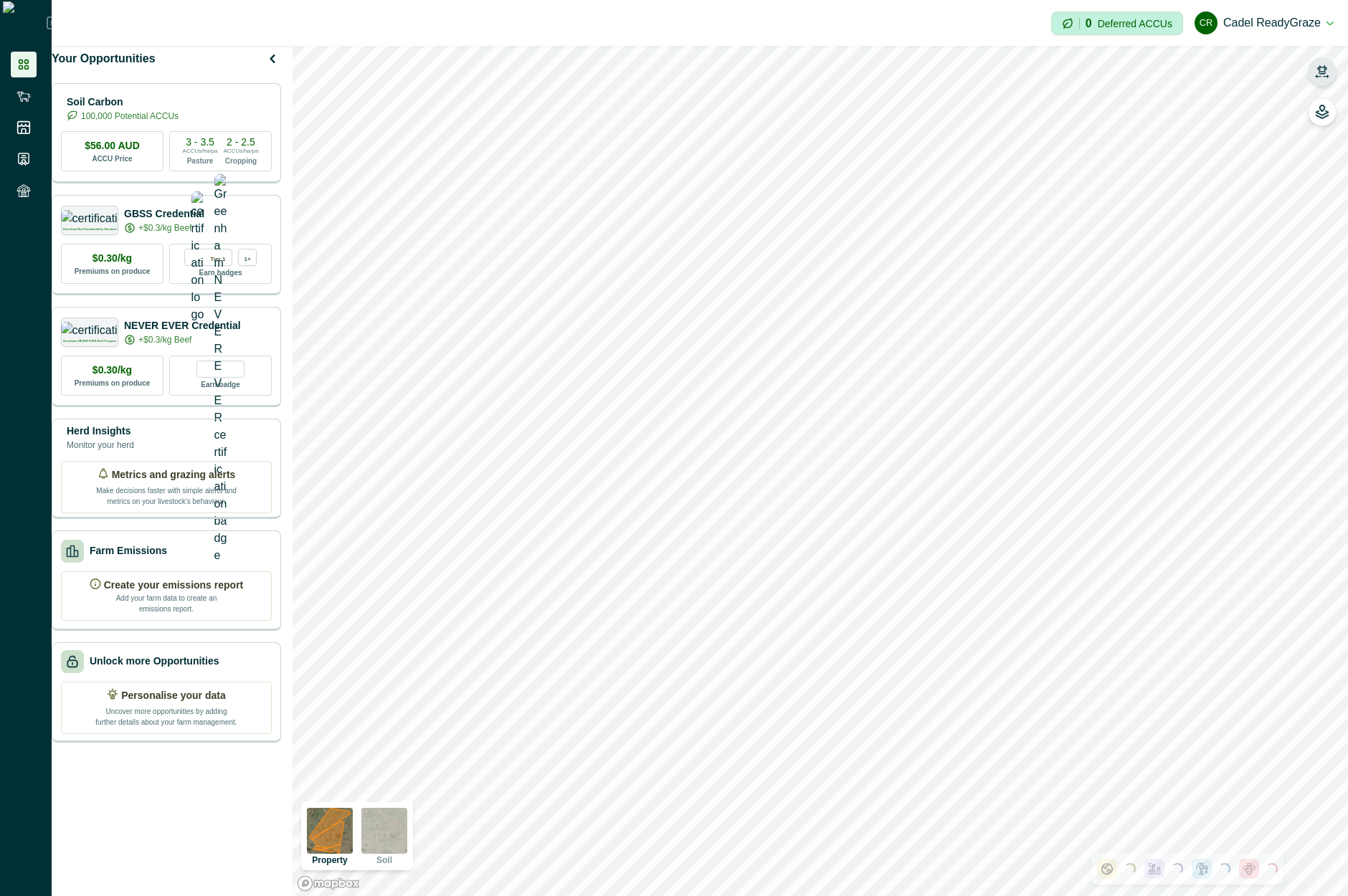
click at [1317, 63] on button "button" at bounding box center [1323, 72] width 29 height 29
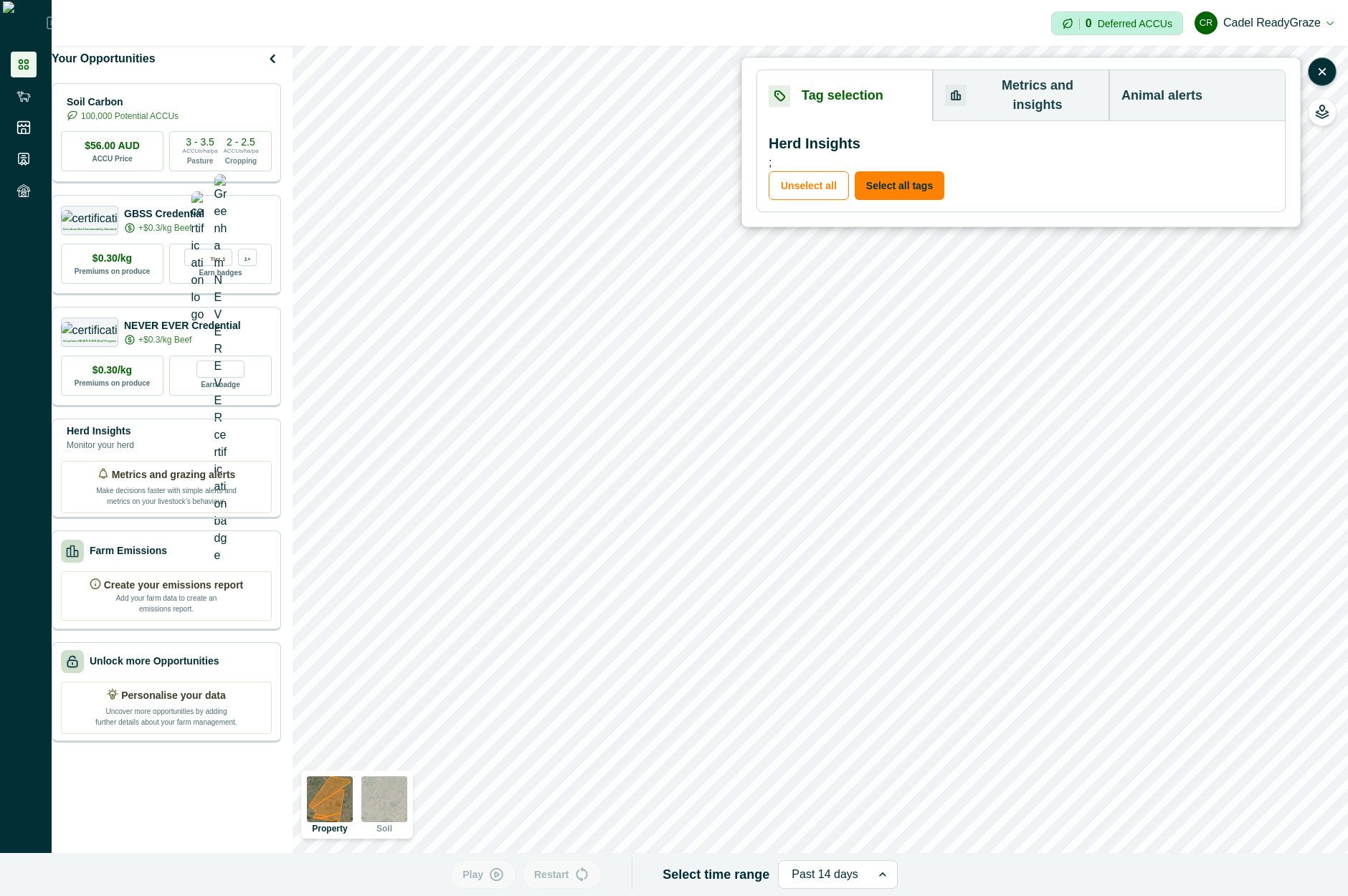
click at [1205, 85] on button "Animal alerts" at bounding box center [1197, 95] width 175 height 51
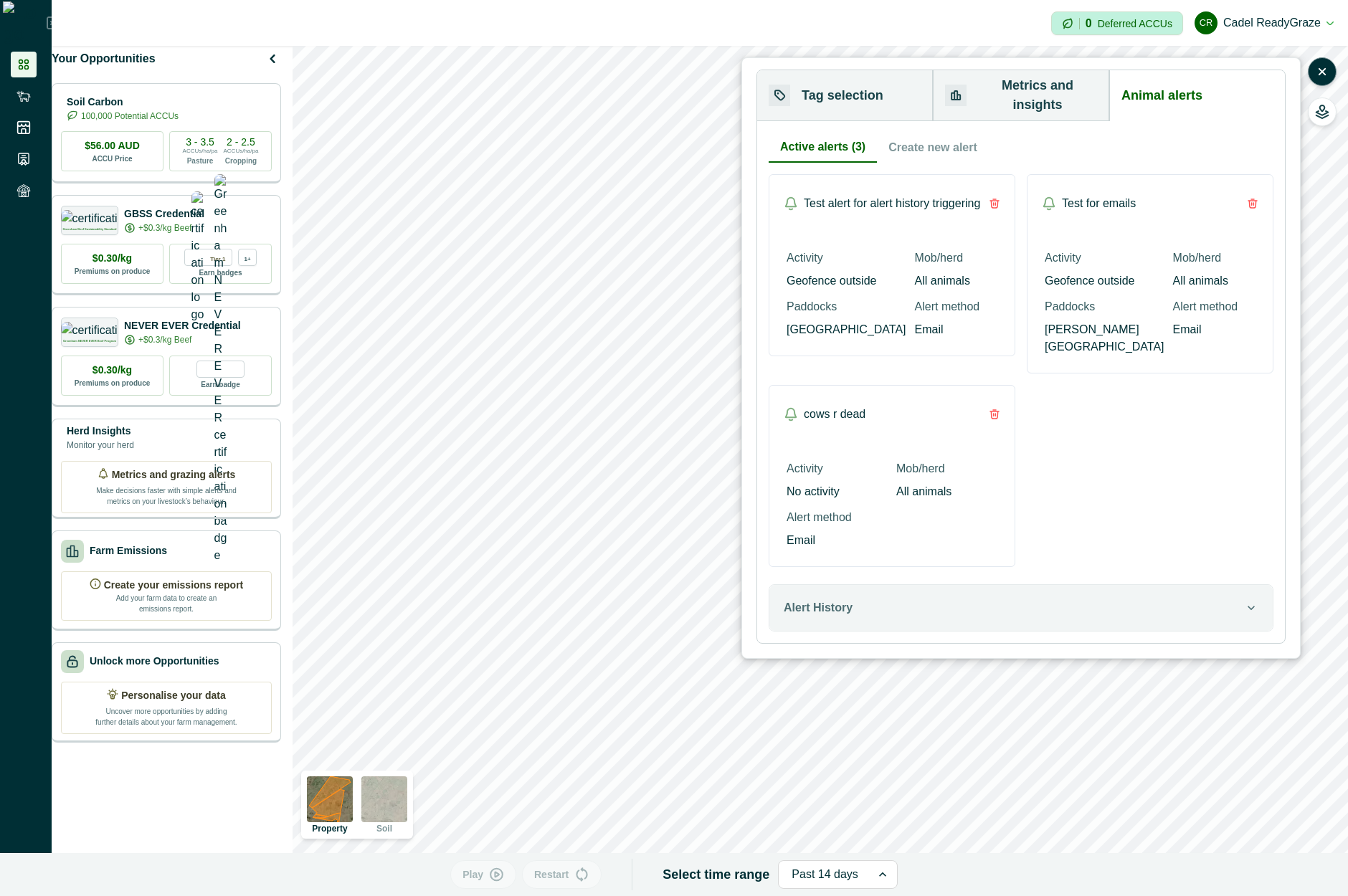
click at [914, 134] on div "Active alerts (3) Create new alert Test alert for alert history triggering Acti…" at bounding box center [1021, 382] width 504 height 499
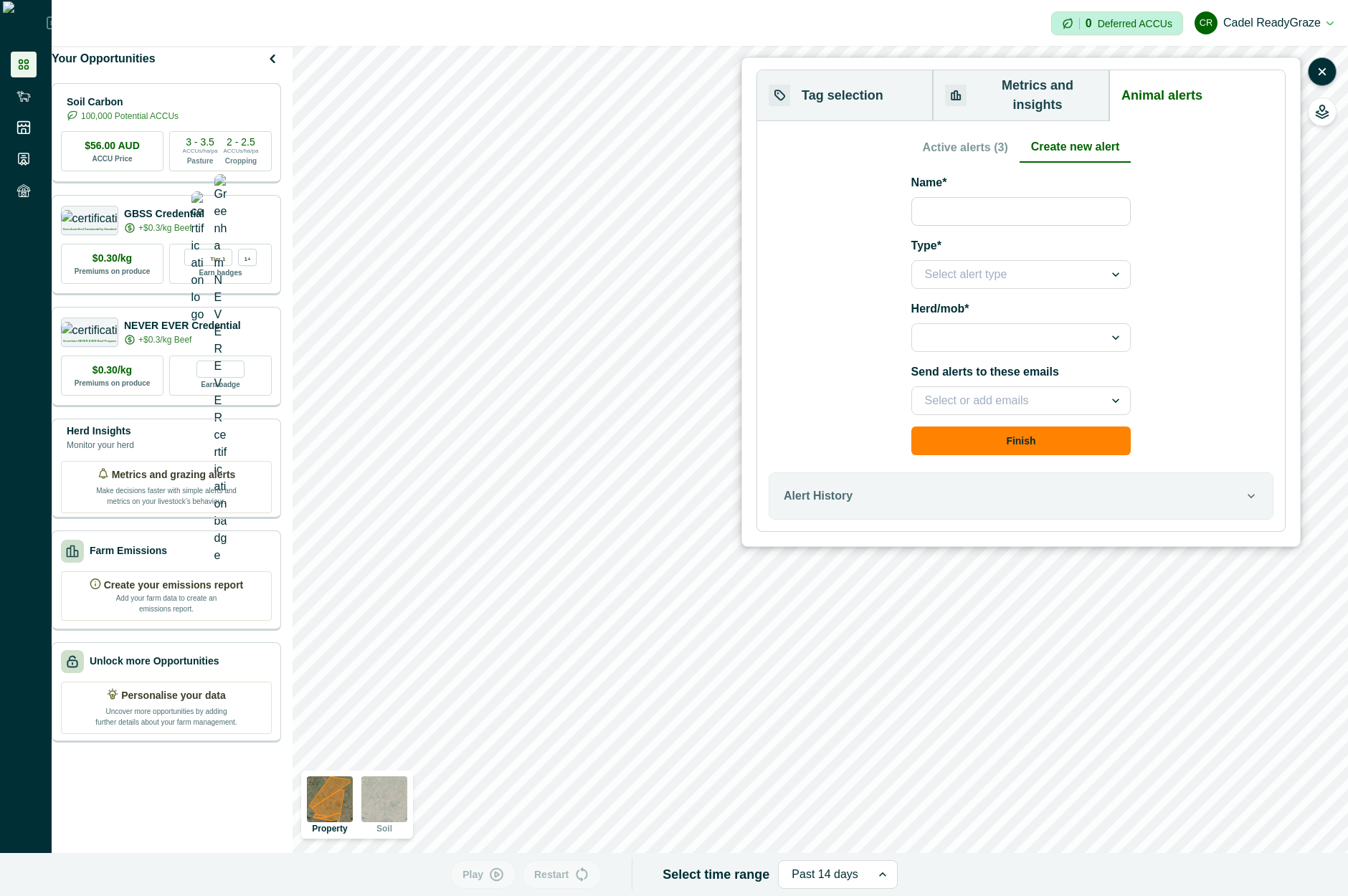
click at [954, 134] on div "Active alerts (3) Create new alert" at bounding box center [1022, 147] width 220 height 30
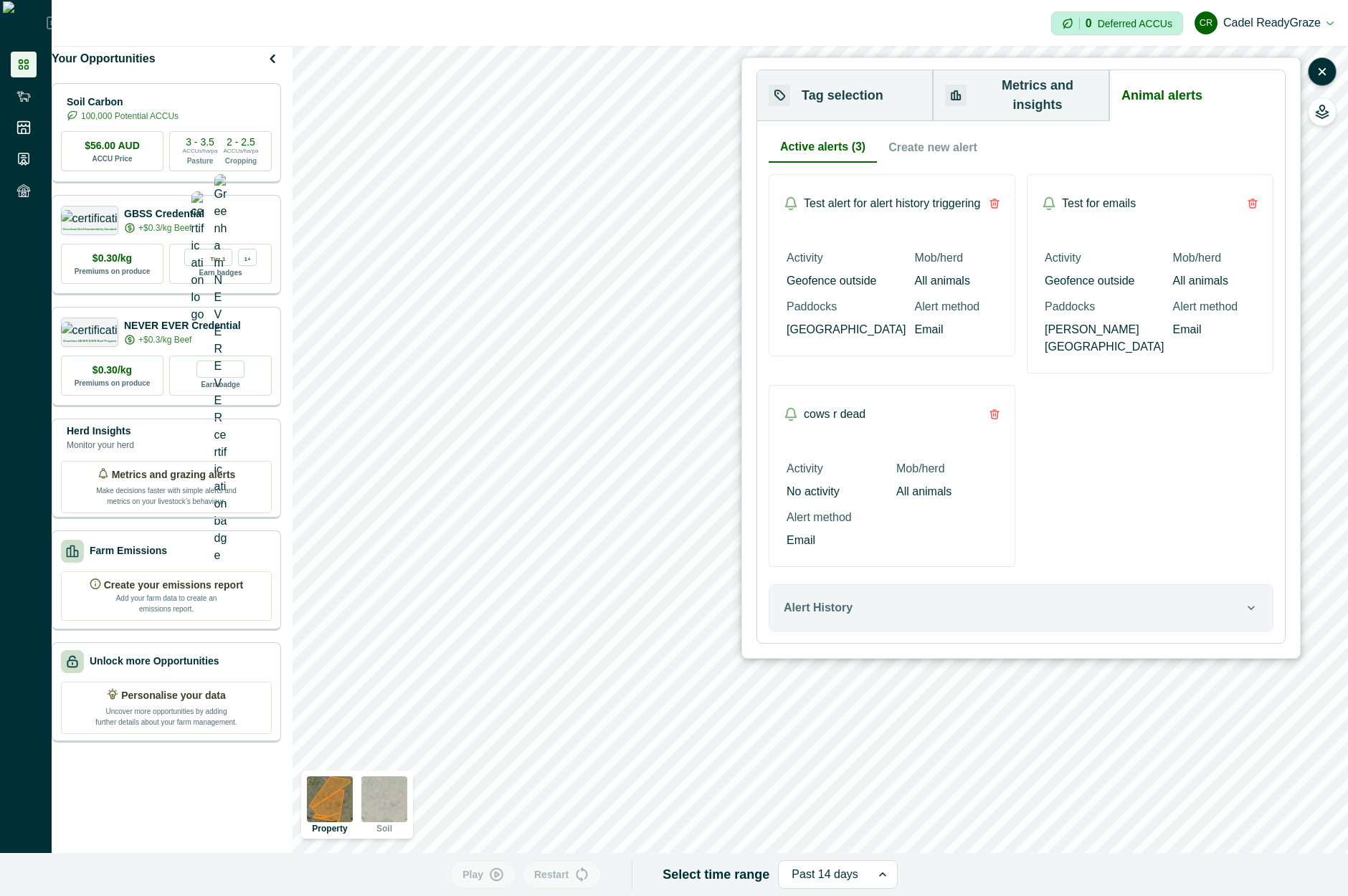
click at [920, 133] on div "Active alerts (3) Create new alert" at bounding box center [1021, 147] width 504 height 30
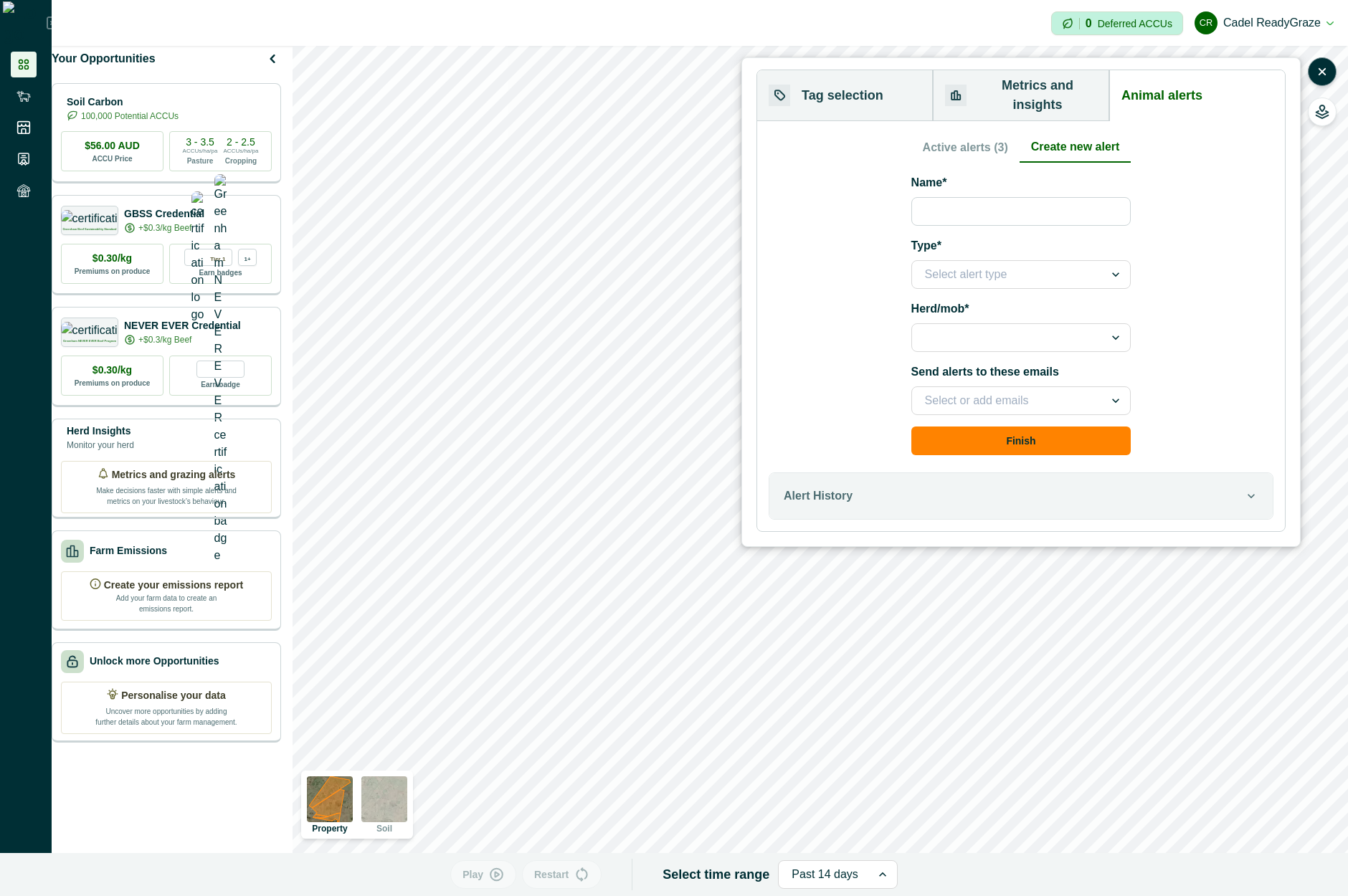
click at [965, 133] on div "Active alerts (3) Create new alert" at bounding box center [1022, 147] width 220 height 30
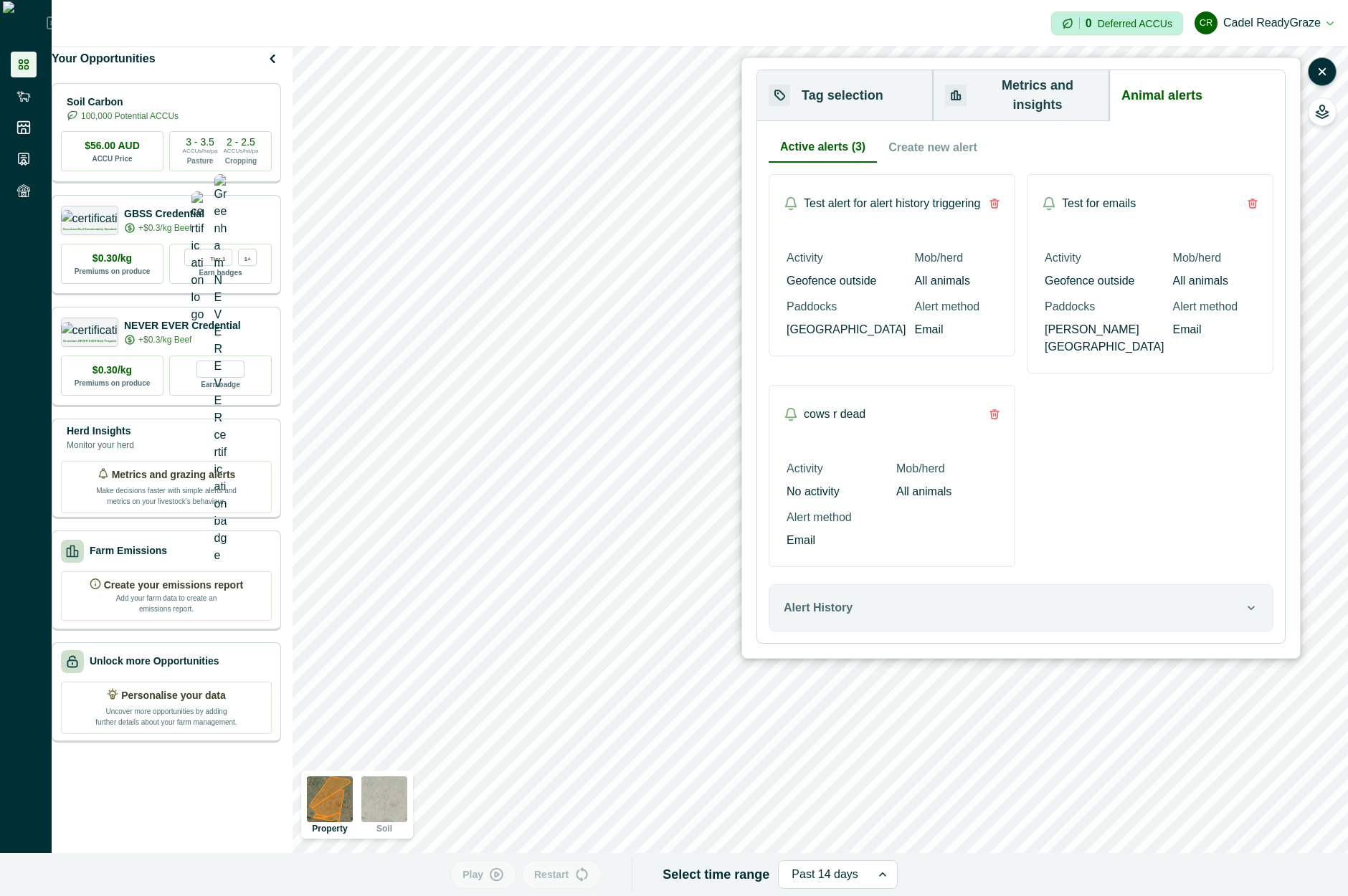
drag, startPoint x: 957, startPoint y: 132, endPoint x: 853, endPoint y: 139, distance: 104.2
click at [957, 133] on button "Create new alert" at bounding box center [933, 147] width 112 height 30
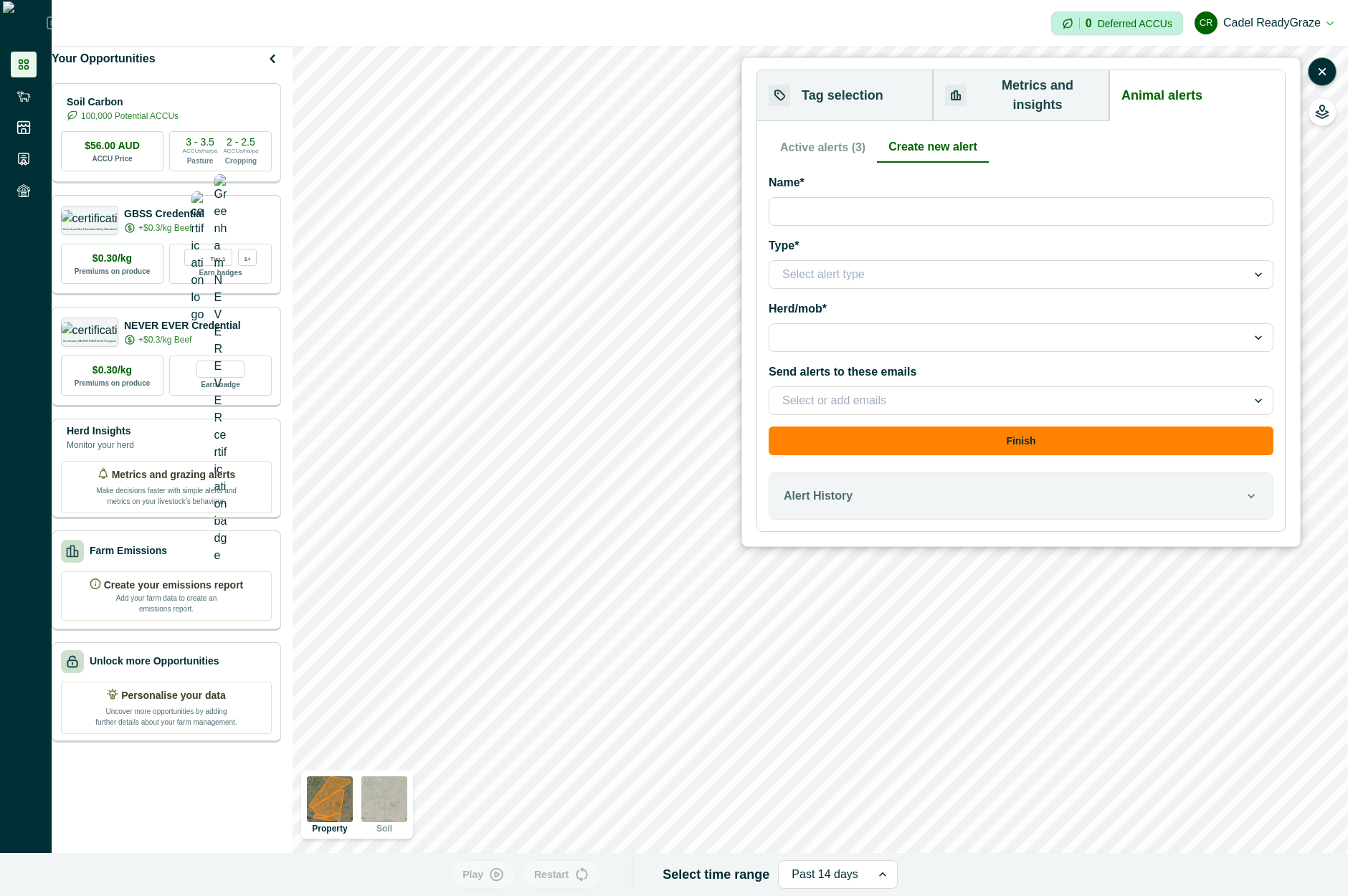
click at [812, 133] on button "Active alerts (3)" at bounding box center [823, 147] width 108 height 30
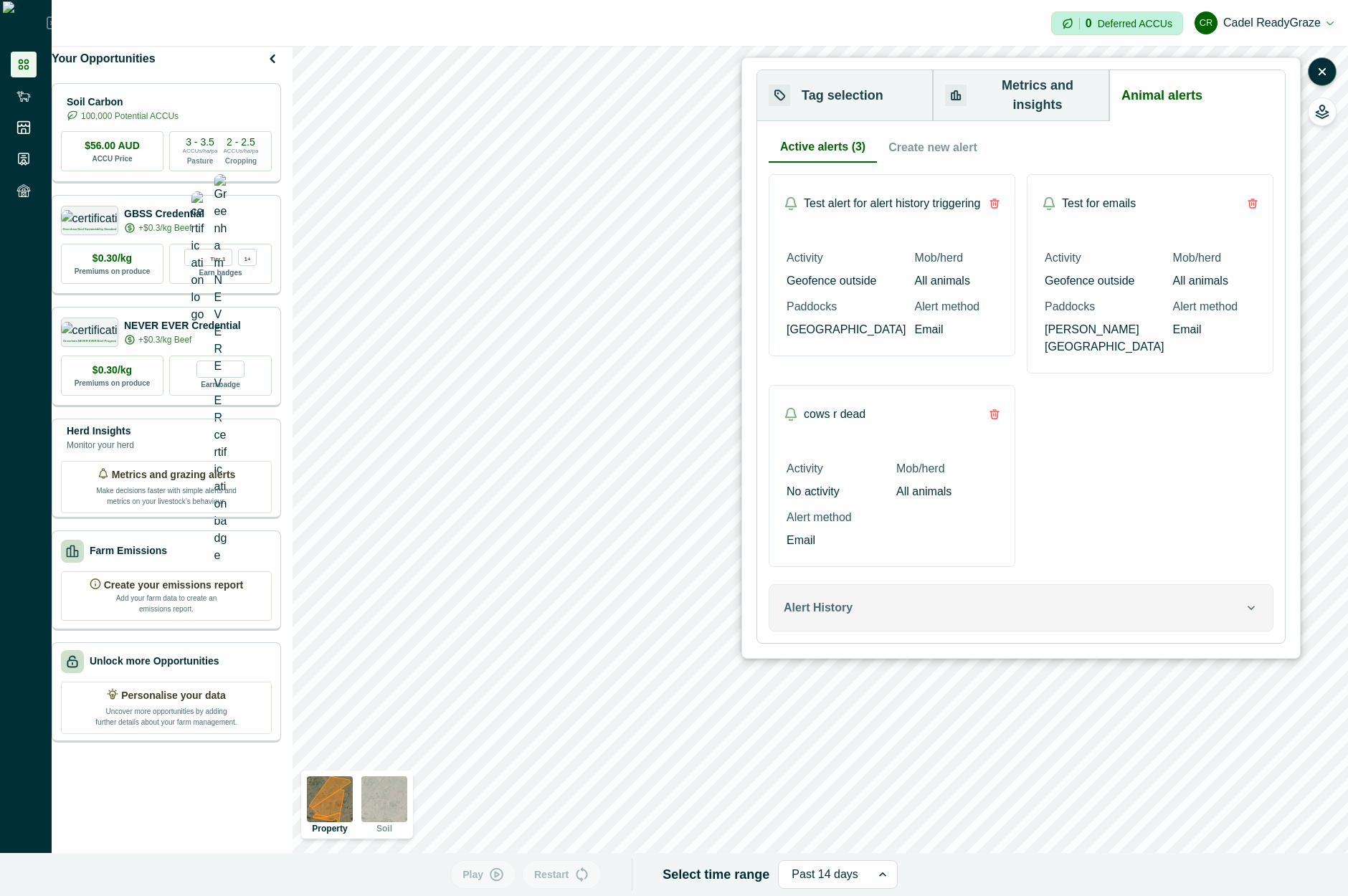
click at [981, 585] on button "Alert History" at bounding box center [1022, 608] width 504 height 45
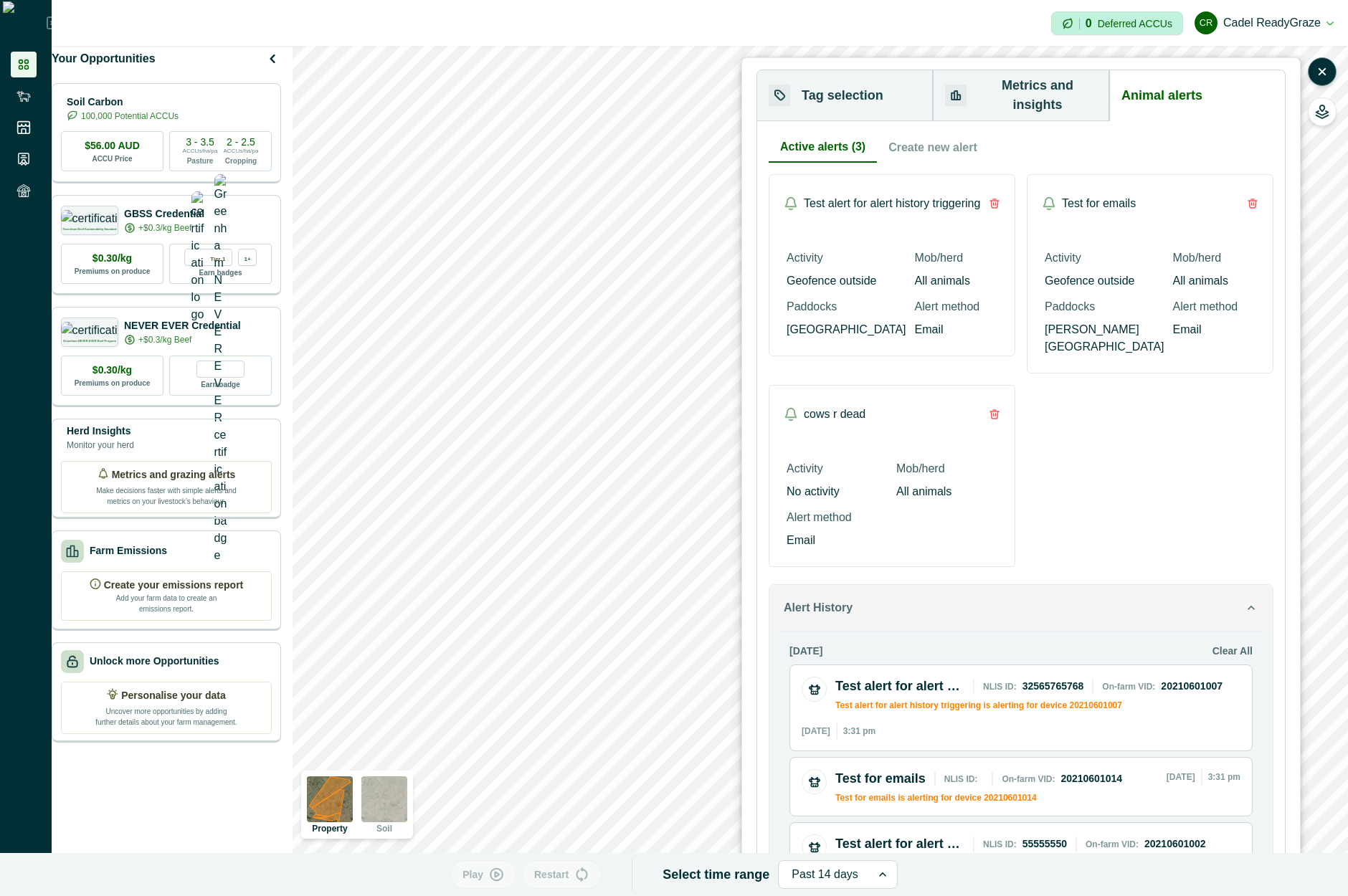
click at [1127, 585] on button "Alert History" at bounding box center [1022, 608] width 504 height 45
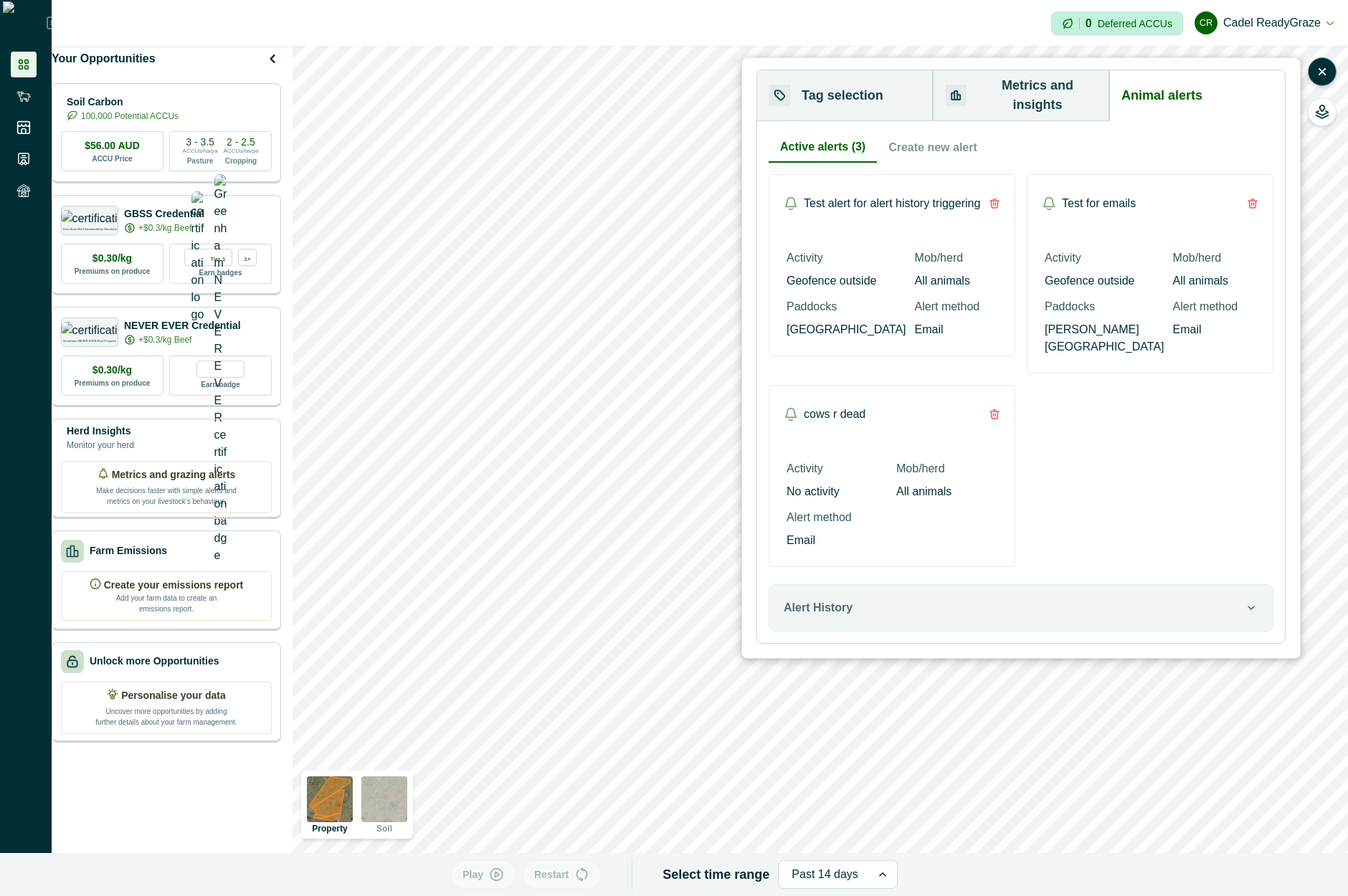
click at [922, 140] on button "Create new alert" at bounding box center [933, 147] width 112 height 30
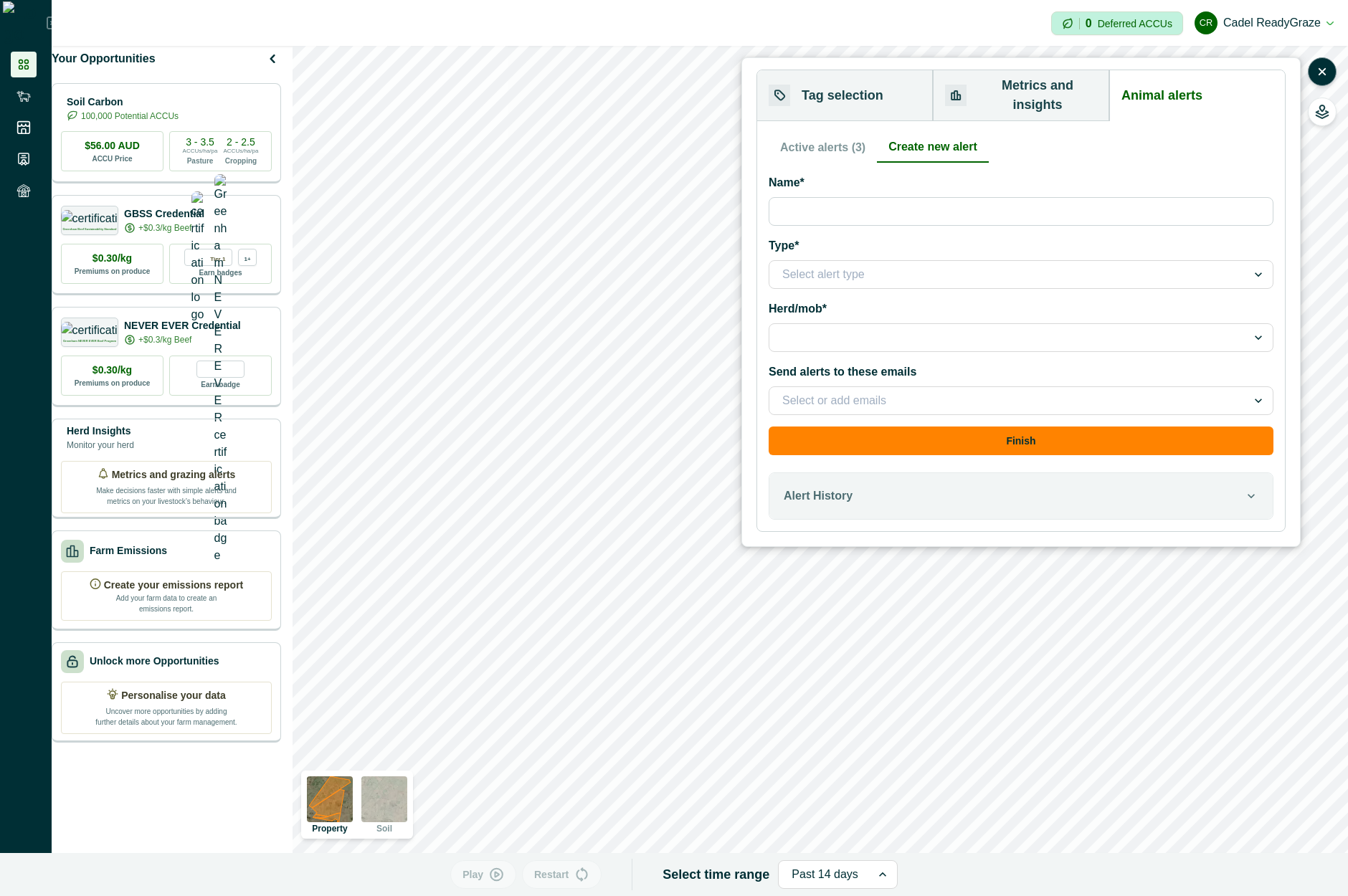
click at [838, 133] on button "Active alerts (3)" at bounding box center [823, 147] width 108 height 30
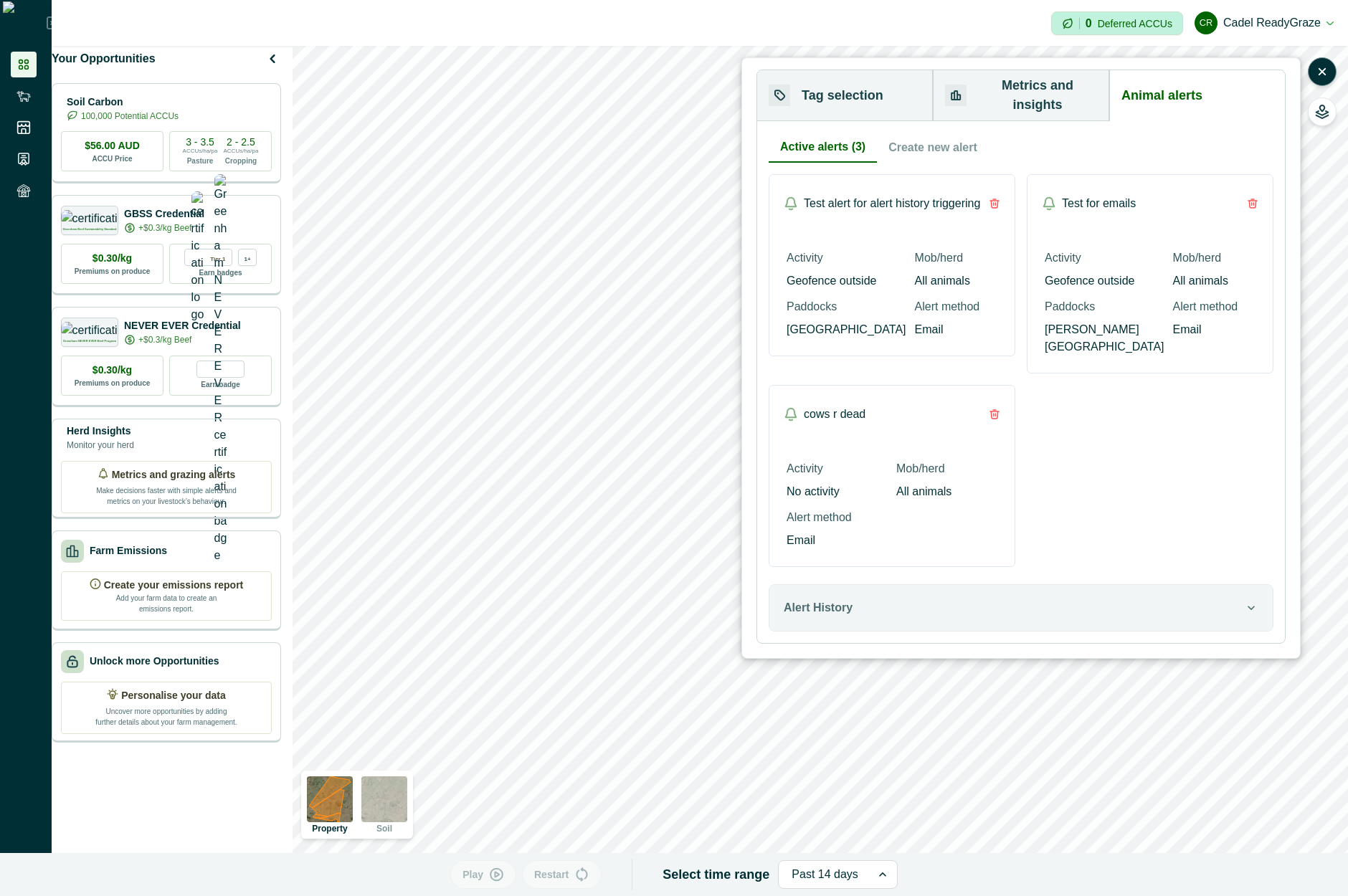
click at [895, 141] on button "Create new alert" at bounding box center [933, 147] width 112 height 30
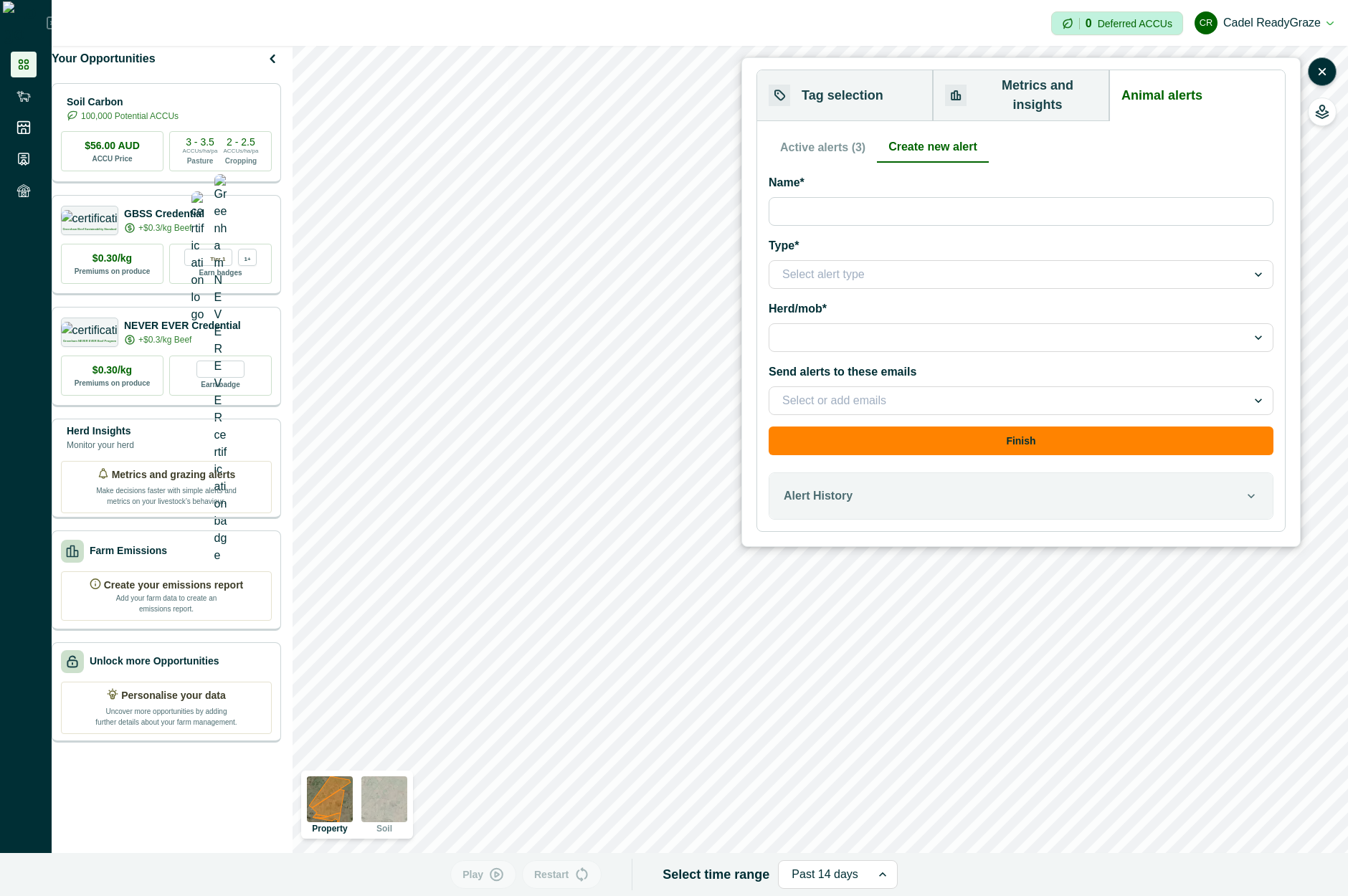
click at [840, 133] on button "Active alerts (3)" at bounding box center [823, 147] width 108 height 30
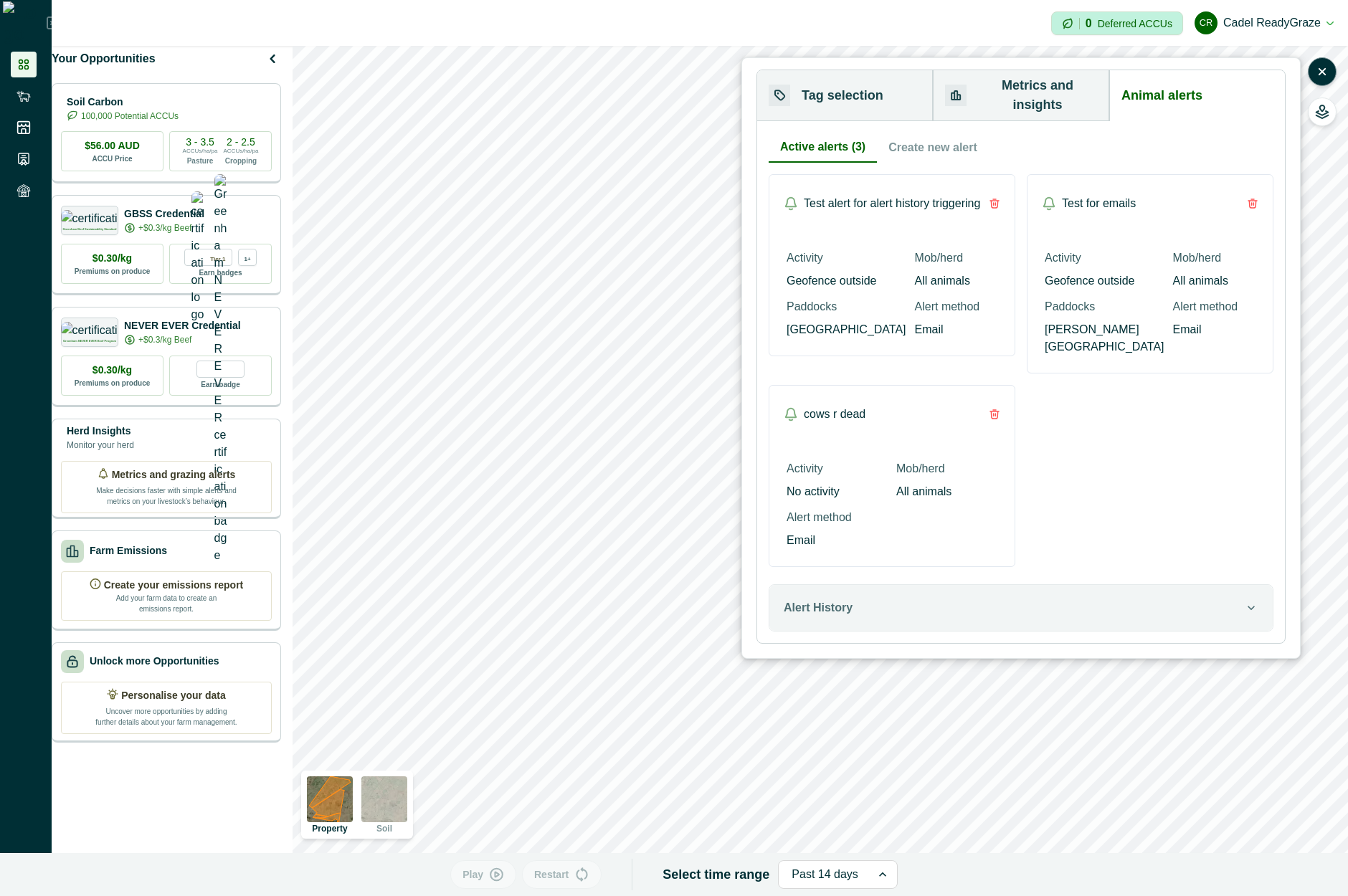
click at [926, 133] on button "Create new alert" at bounding box center [933, 147] width 112 height 30
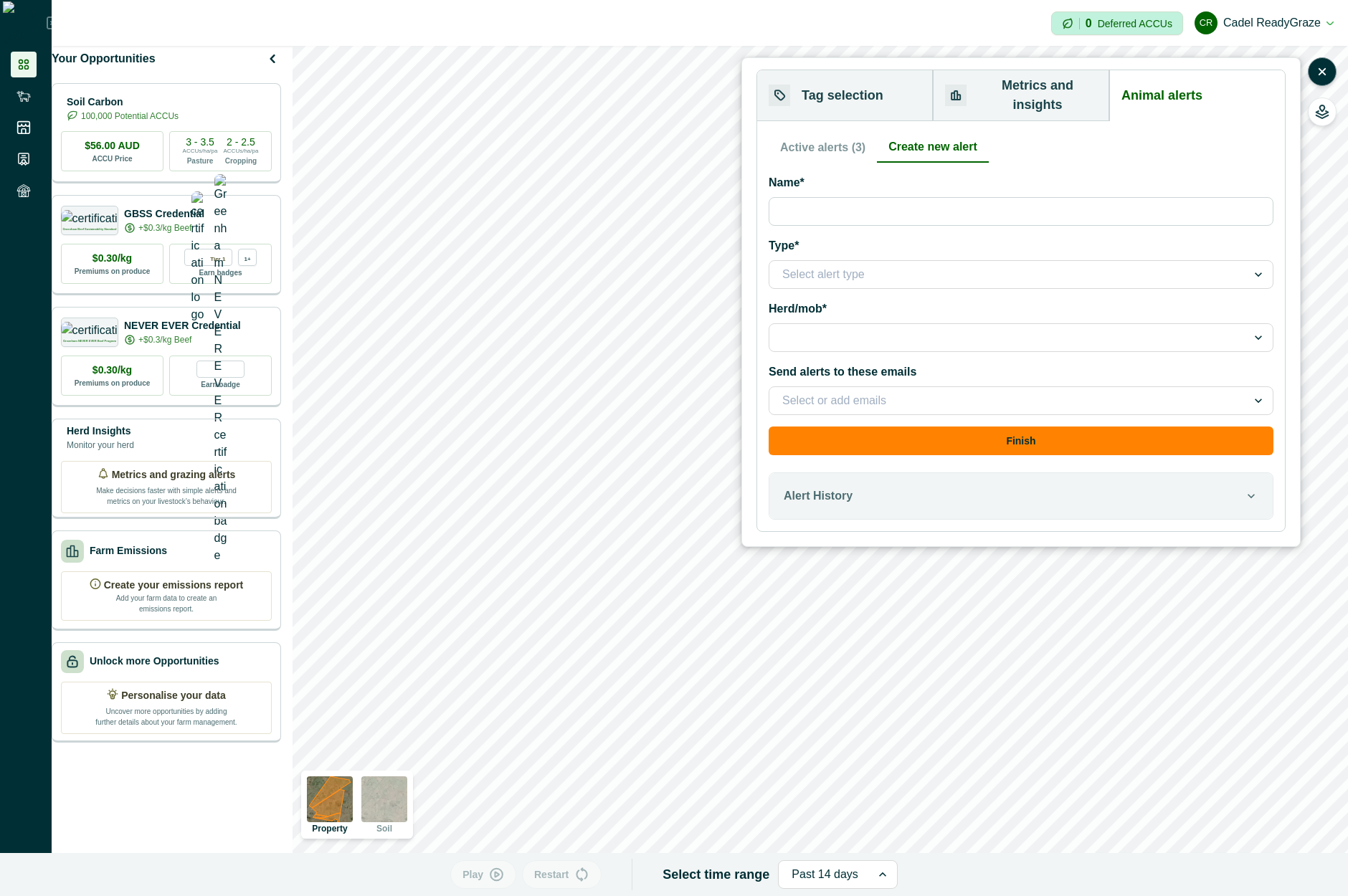
click at [853, 328] on div at bounding box center [1008, 338] width 452 height 20
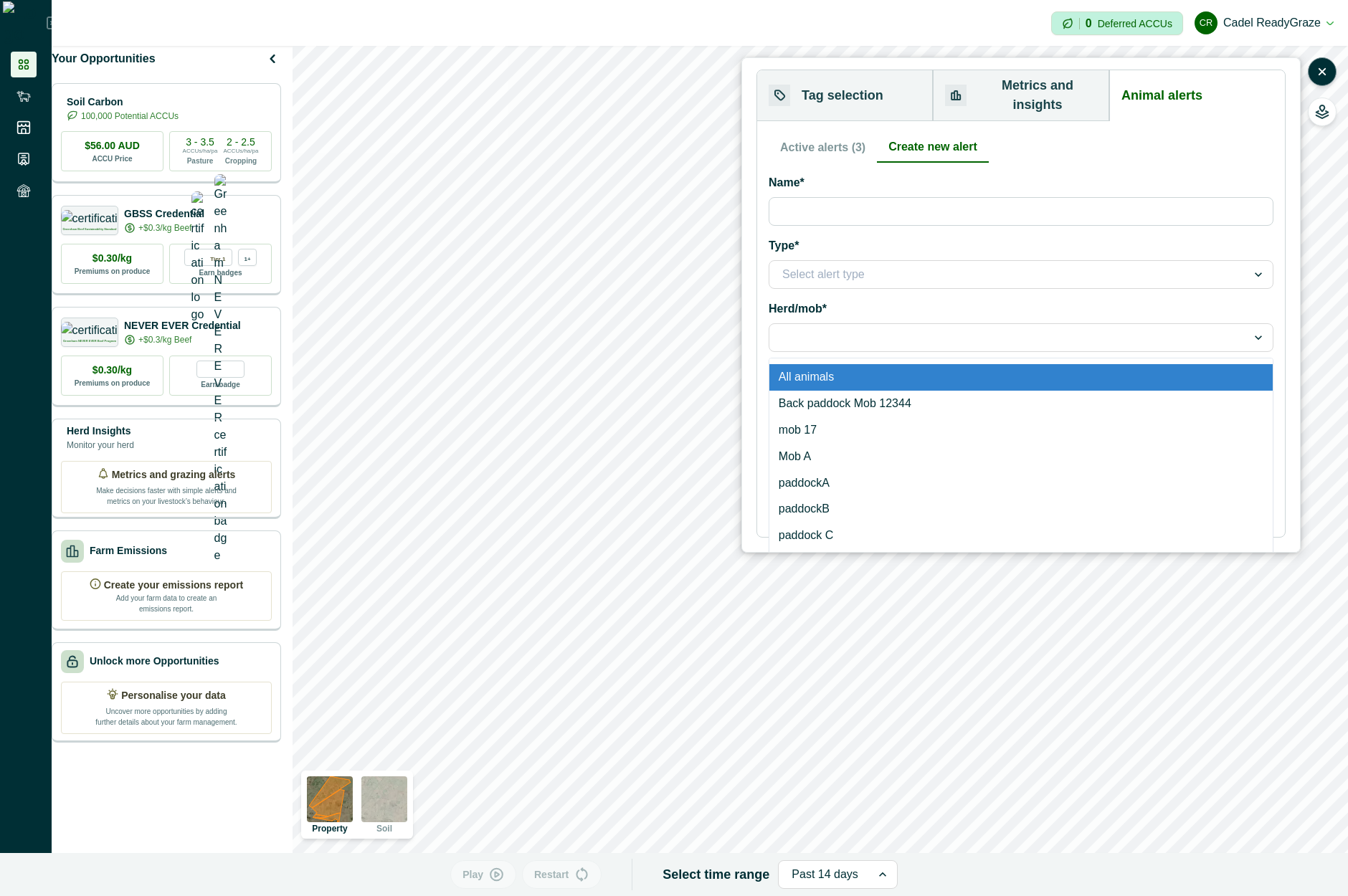
click at [811, 330] on div at bounding box center [1008, 338] width 452 height 20
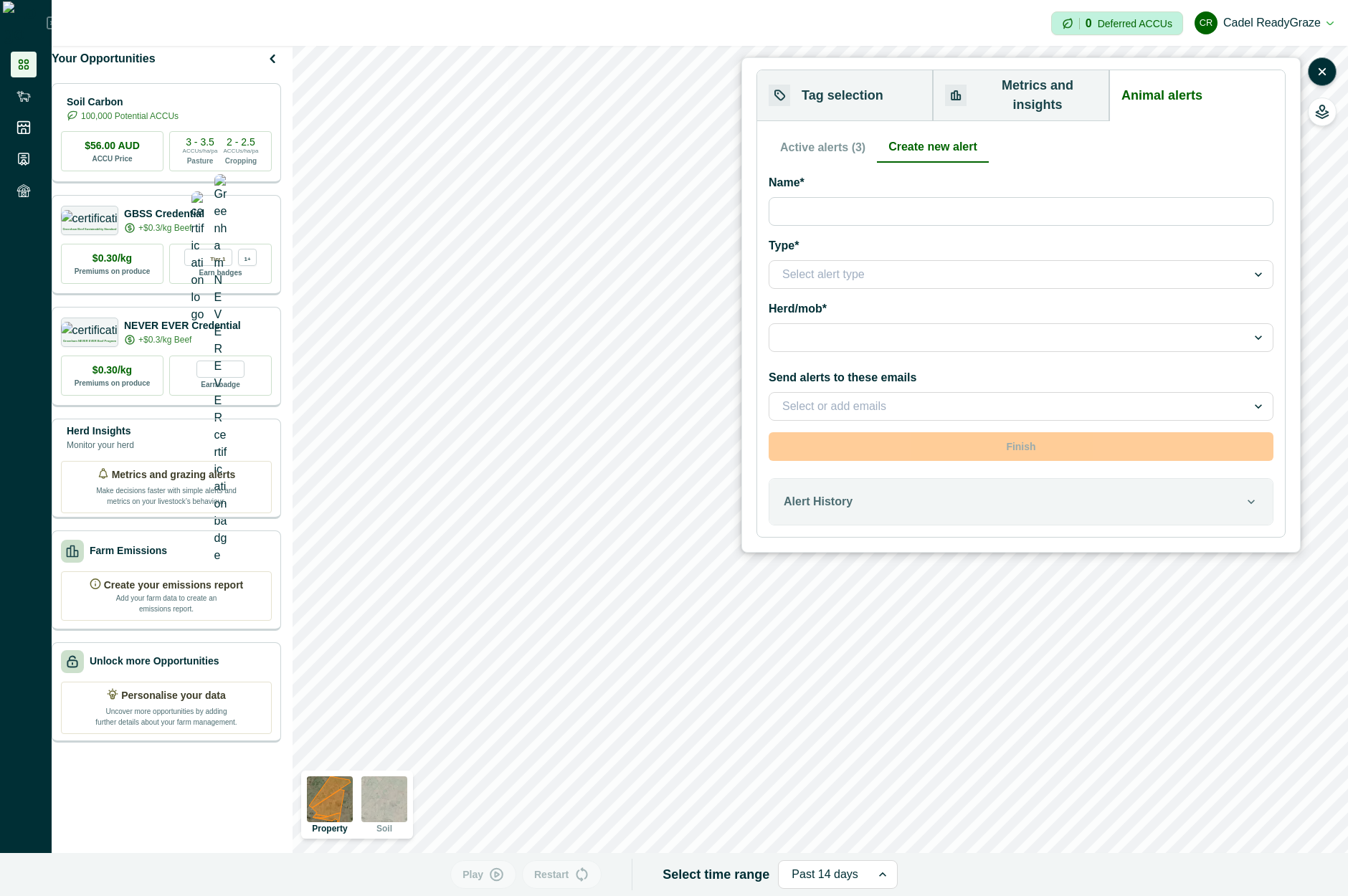
click at [817, 328] on div at bounding box center [1008, 338] width 452 height 20
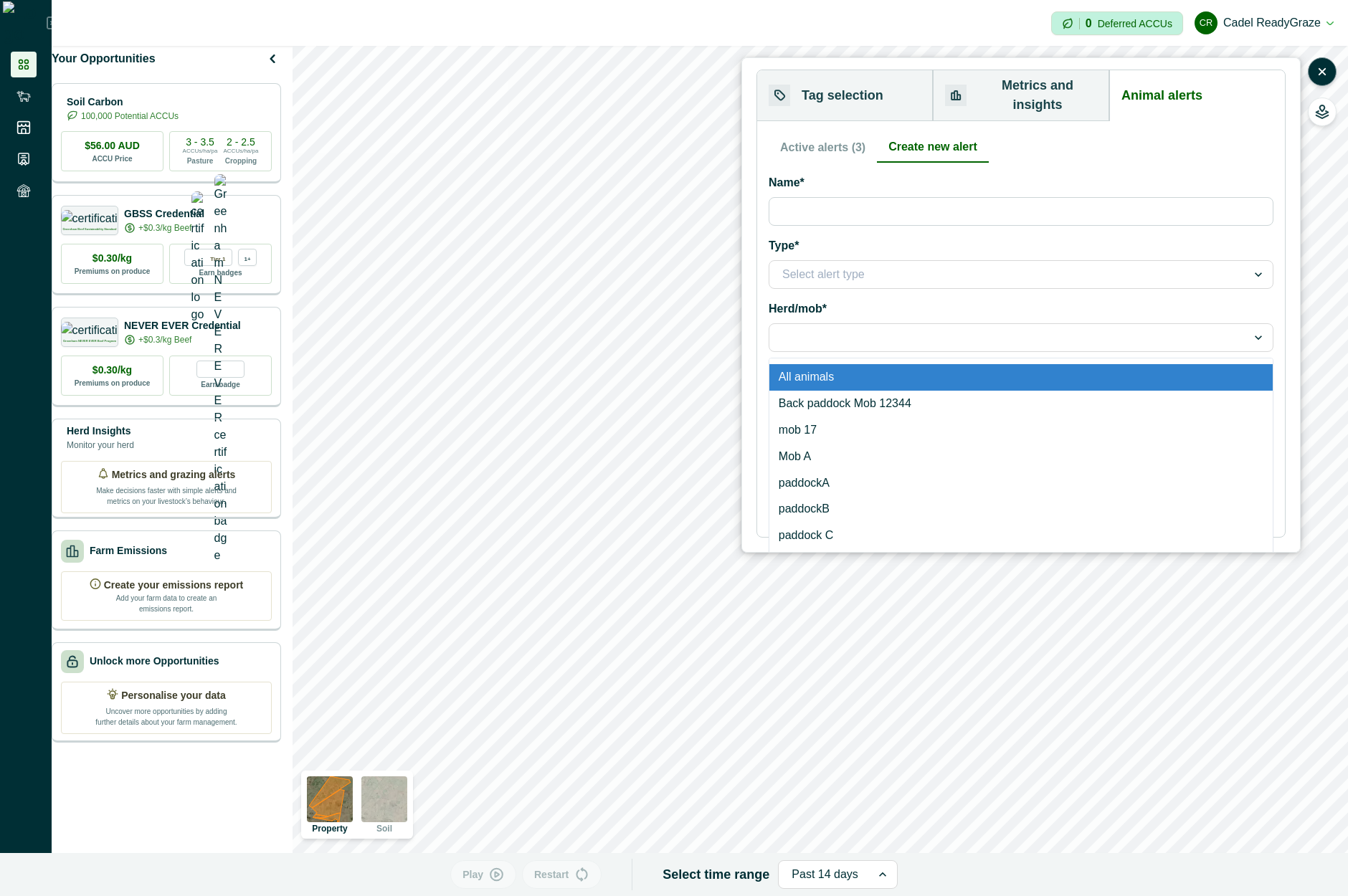
click at [823, 328] on div at bounding box center [1008, 338] width 452 height 20
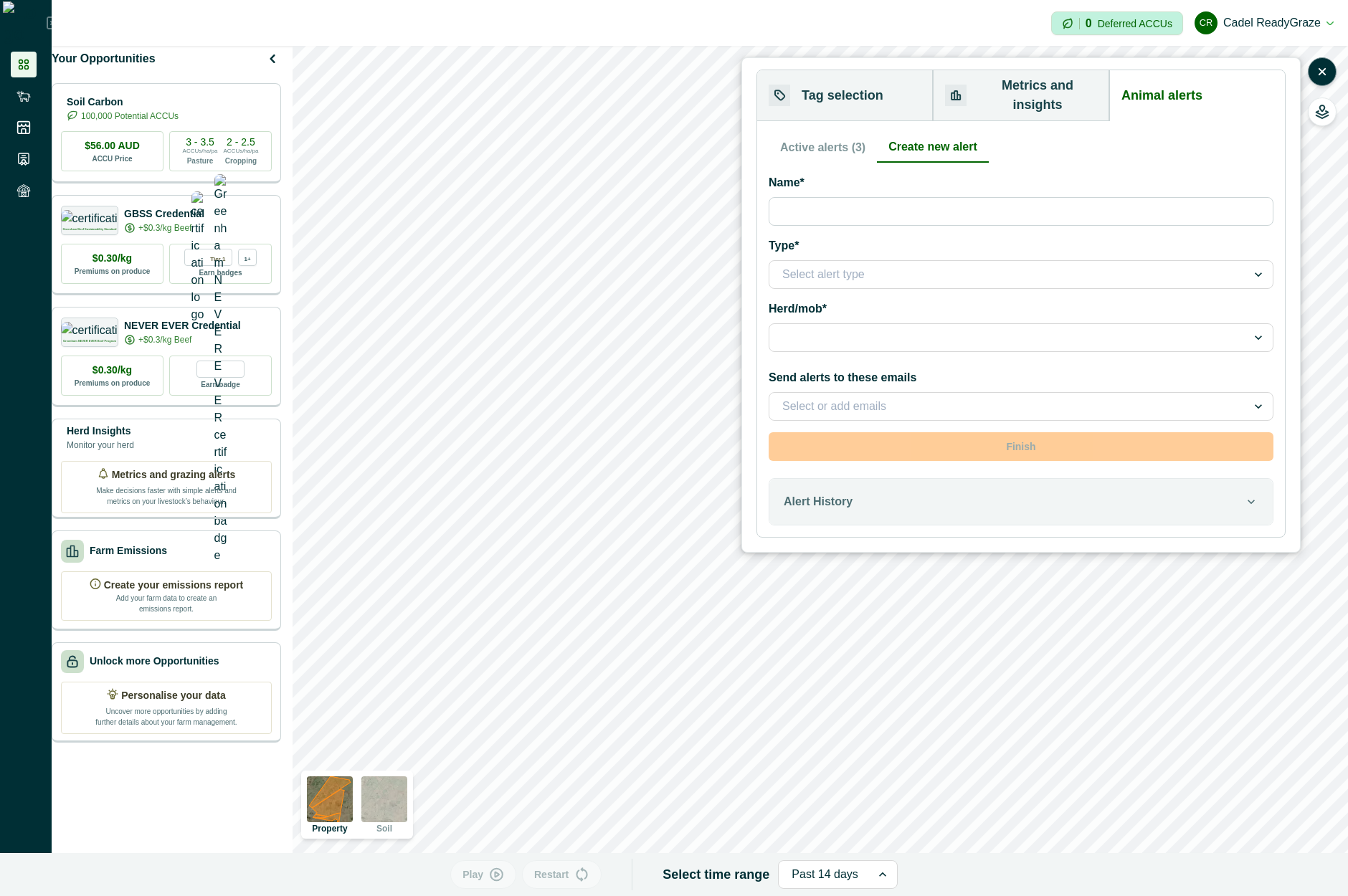
click at [835, 369] on label "Send alerts to these emails" at bounding box center [1017, 377] width 496 height 17
click at [785, 398] on input "Send alerts to these emails" at bounding box center [784, 406] width 3 height 17
click at [842, 396] on div at bounding box center [1008, 406] width 452 height 20
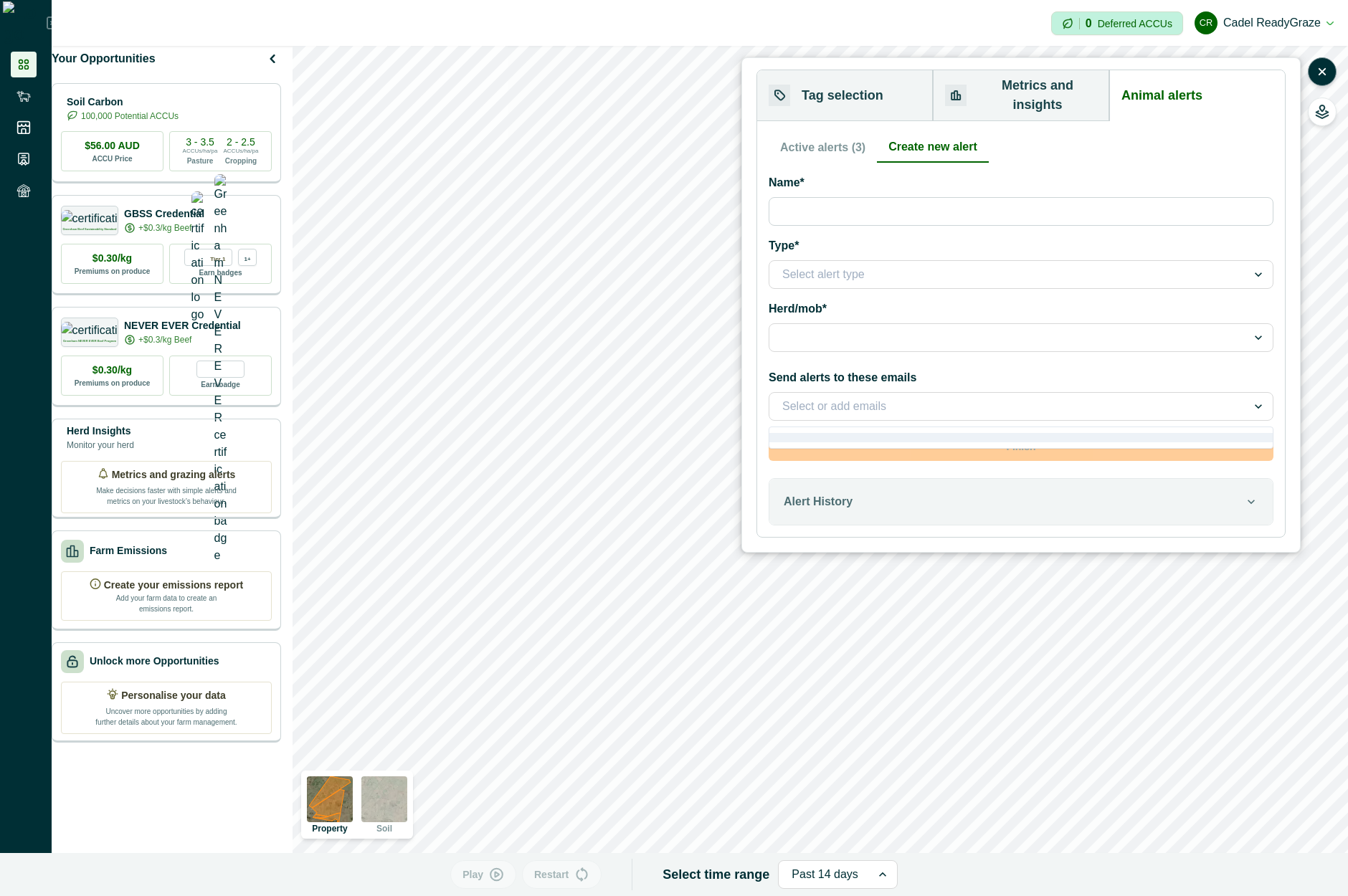
click at [842, 396] on div at bounding box center [1008, 406] width 452 height 20
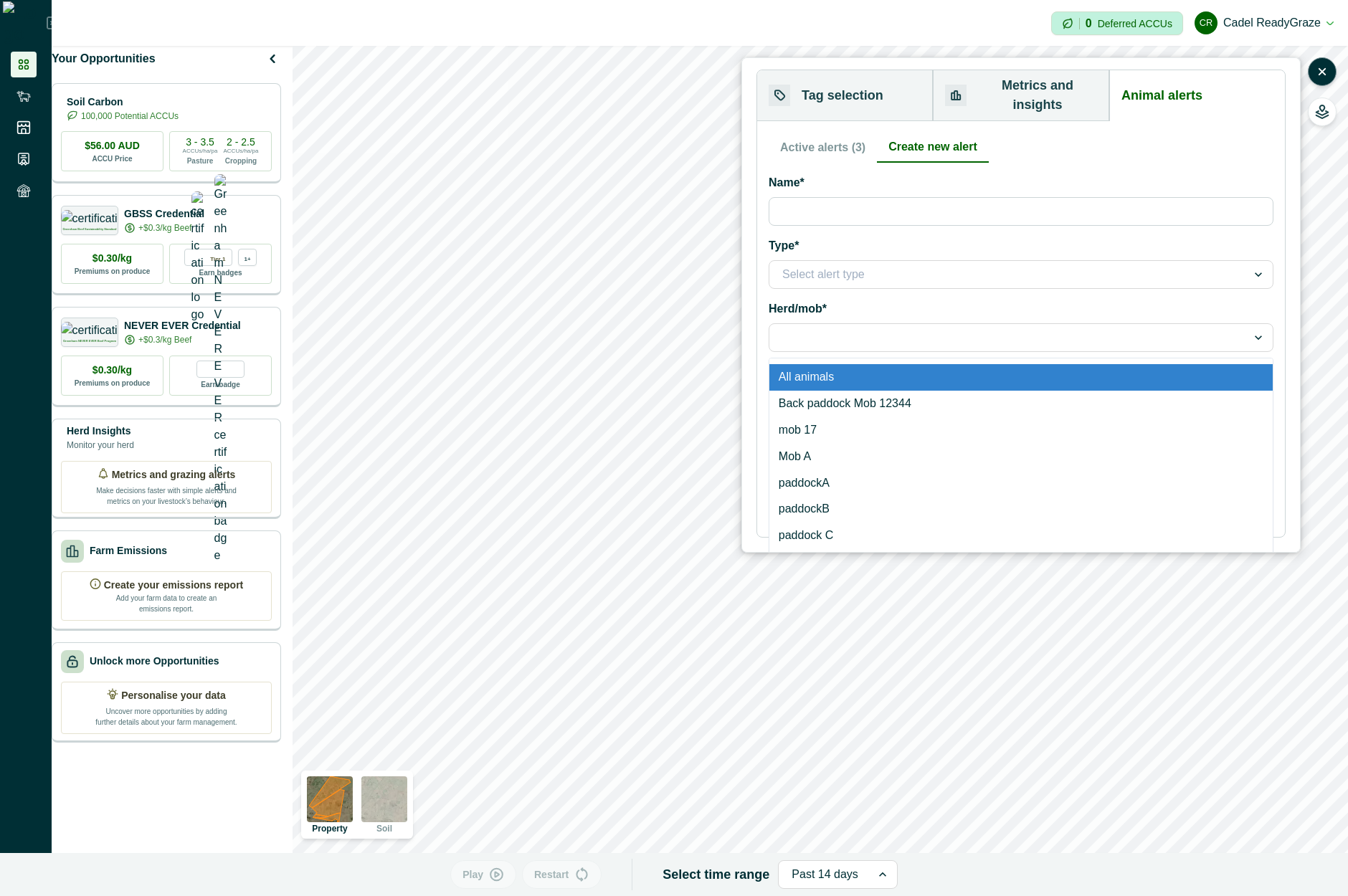
click at [839, 334] on div at bounding box center [1021, 338] width 504 height 29
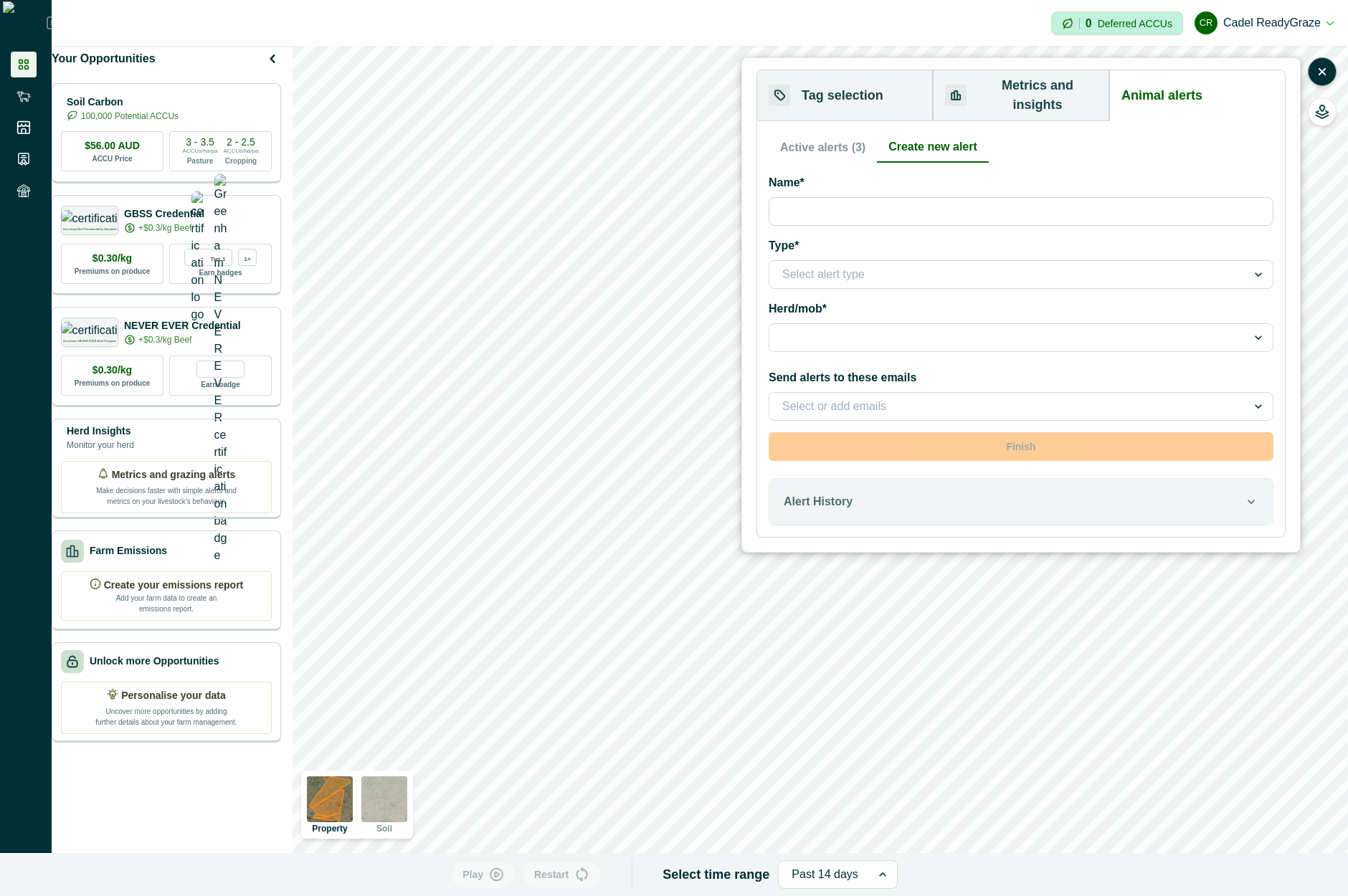
click at [839, 328] on div at bounding box center [1008, 338] width 452 height 20
click at [827, 264] on div at bounding box center [1008, 274] width 452 height 20
click at [833, 264] on div at bounding box center [1008, 274] width 452 height 20
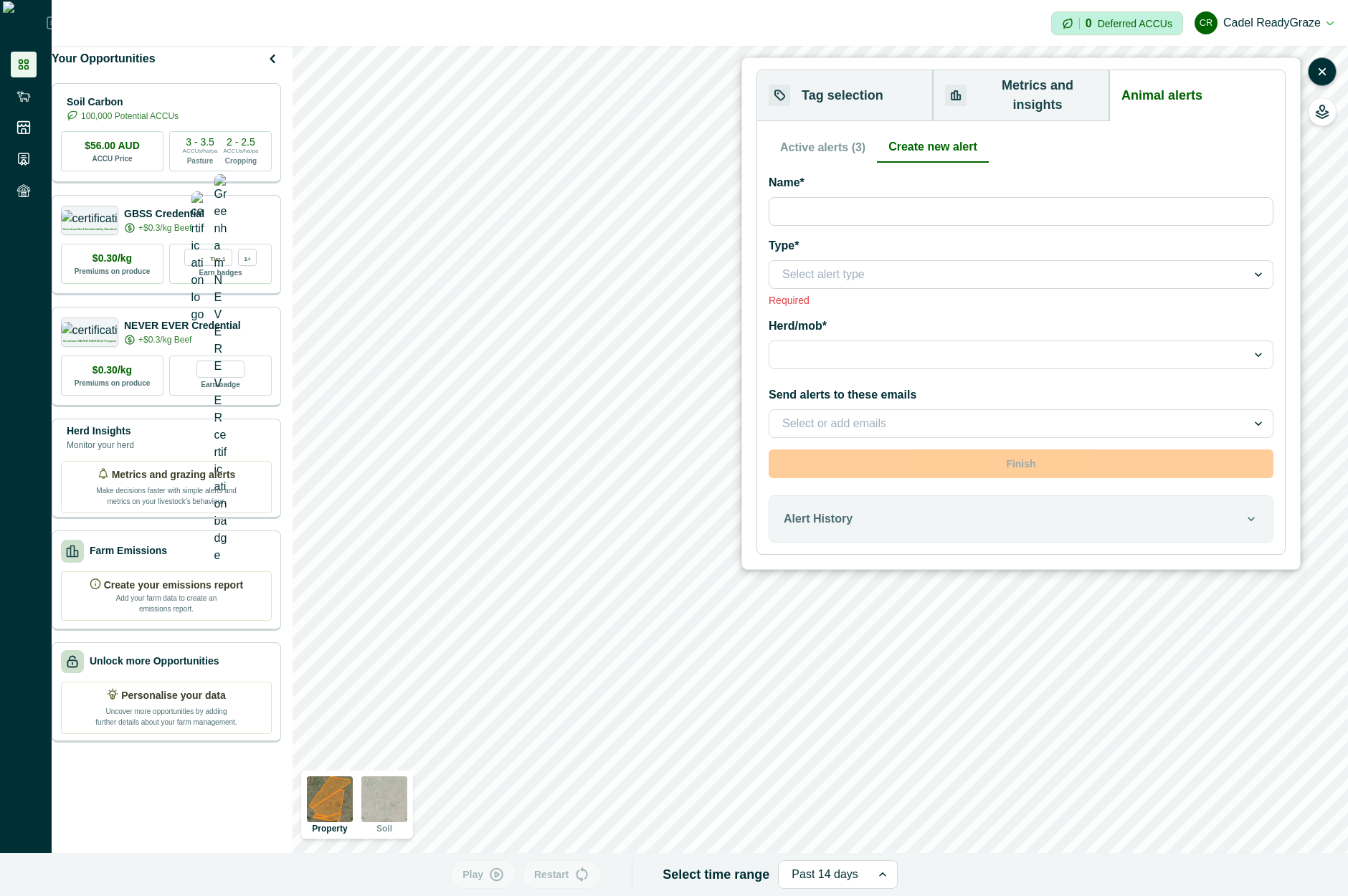
click at [985, 267] on div "Select alert type" at bounding box center [1008, 274] width 477 height 23
click at [984, 318] on label "Herd/mob*" at bounding box center [1017, 326] width 496 height 17
click at [785, 346] on input "Herd/mob*" at bounding box center [784, 354] width 3 height 17
click at [1013, 264] on div at bounding box center [1008, 274] width 452 height 20
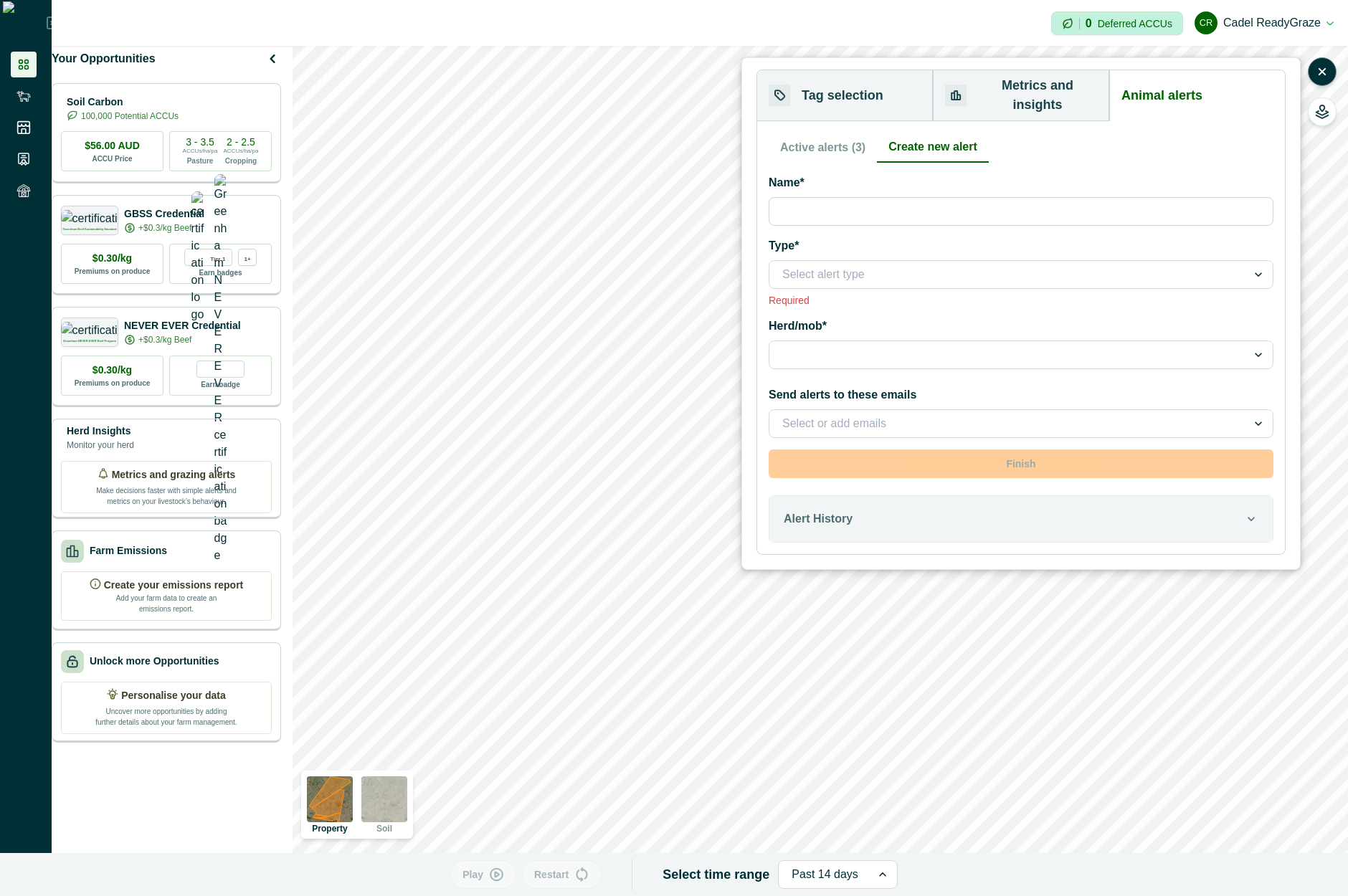
click at [1013, 264] on div at bounding box center [1008, 274] width 452 height 20
click at [862, 264] on div at bounding box center [1008, 274] width 452 height 20
click at [942, 345] on div at bounding box center [1008, 355] width 452 height 20
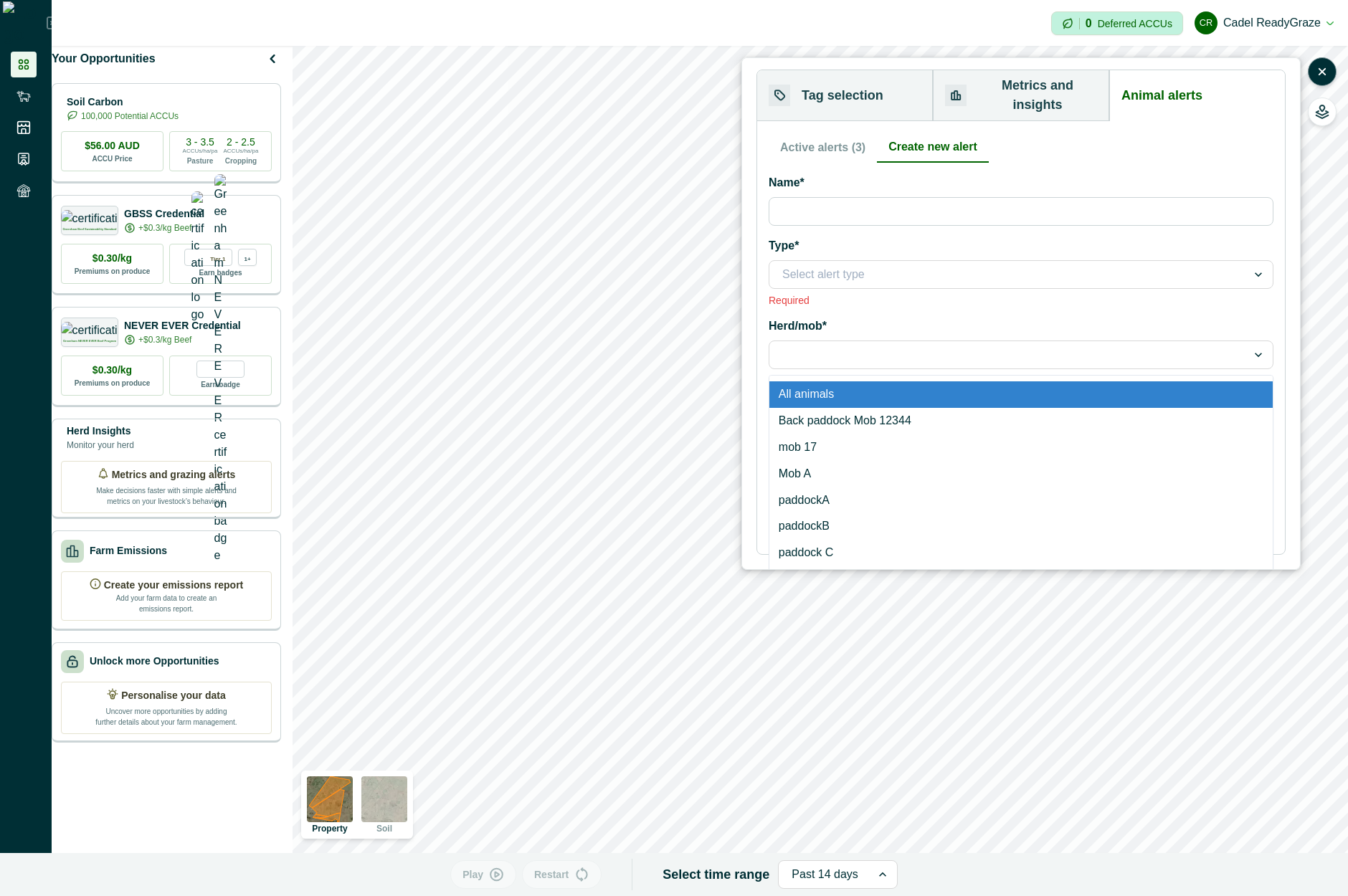
click at [942, 345] on div at bounding box center [1008, 355] width 452 height 20
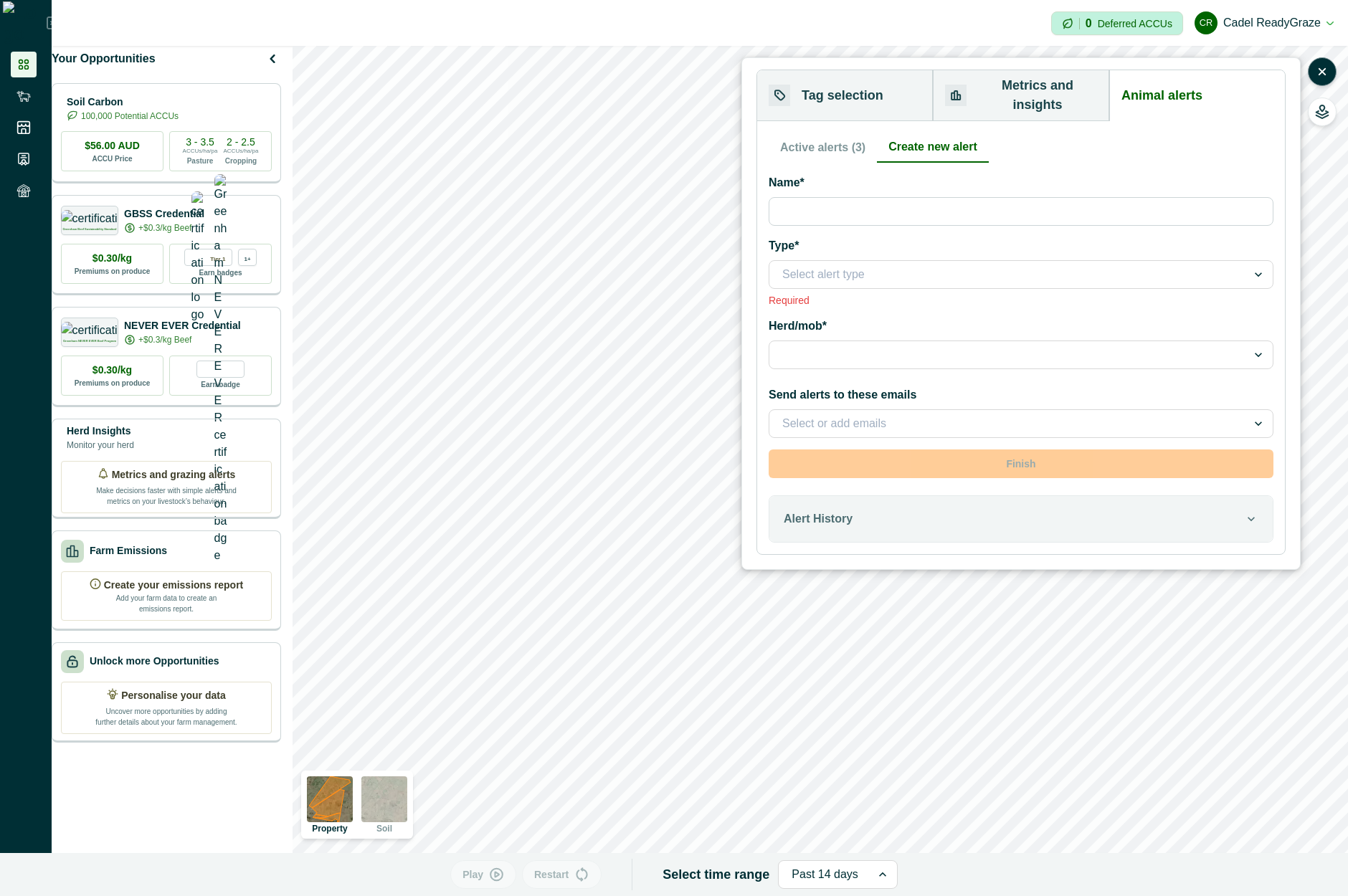
click at [920, 410] on div "Select or add emails" at bounding box center [1021, 424] width 504 height 29
click at [917, 410] on div "Select or add emails" at bounding box center [1021, 424] width 504 height 29
click at [874, 345] on div at bounding box center [1008, 355] width 452 height 20
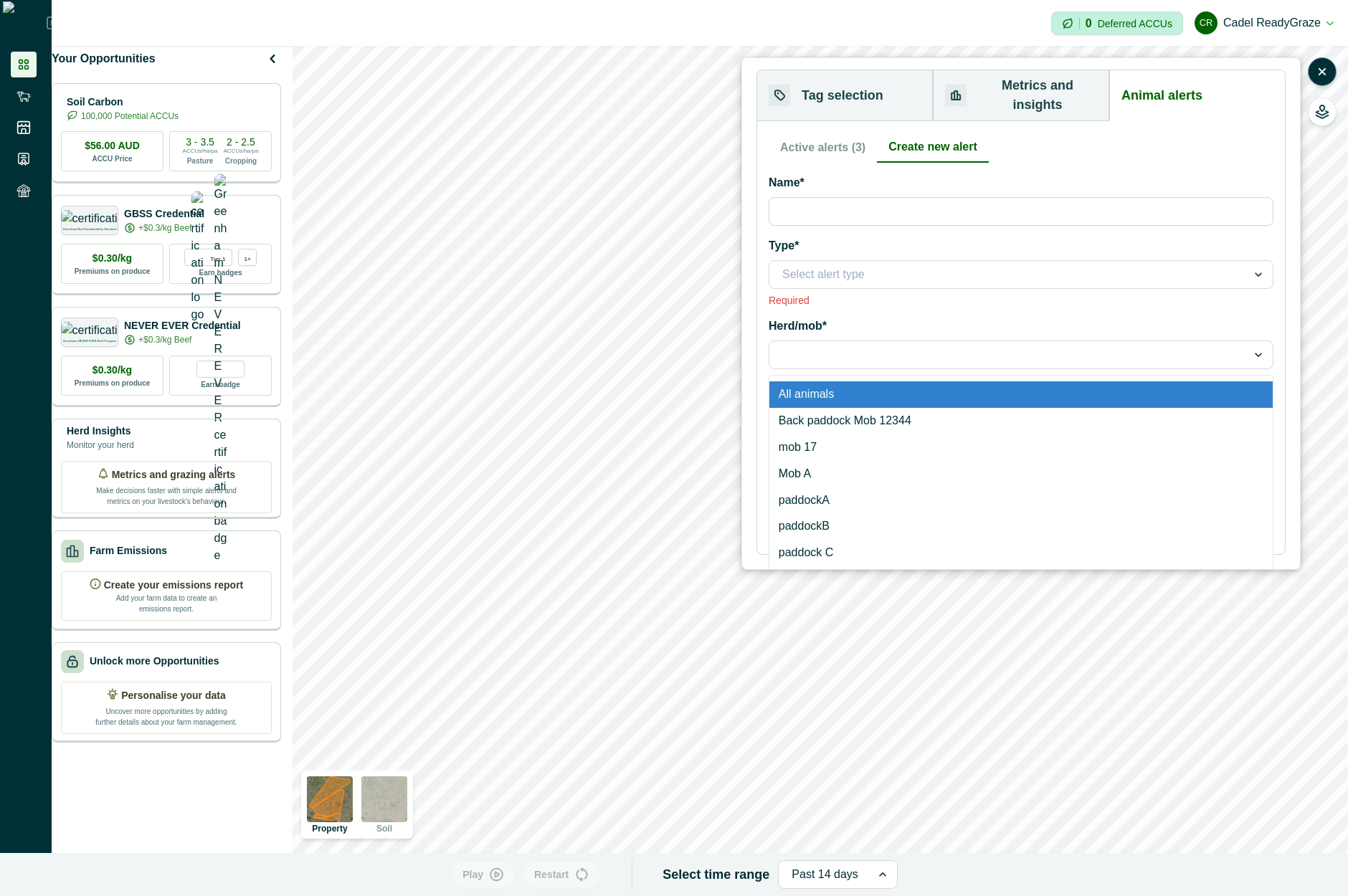
click at [874, 345] on div at bounding box center [1008, 355] width 452 height 20
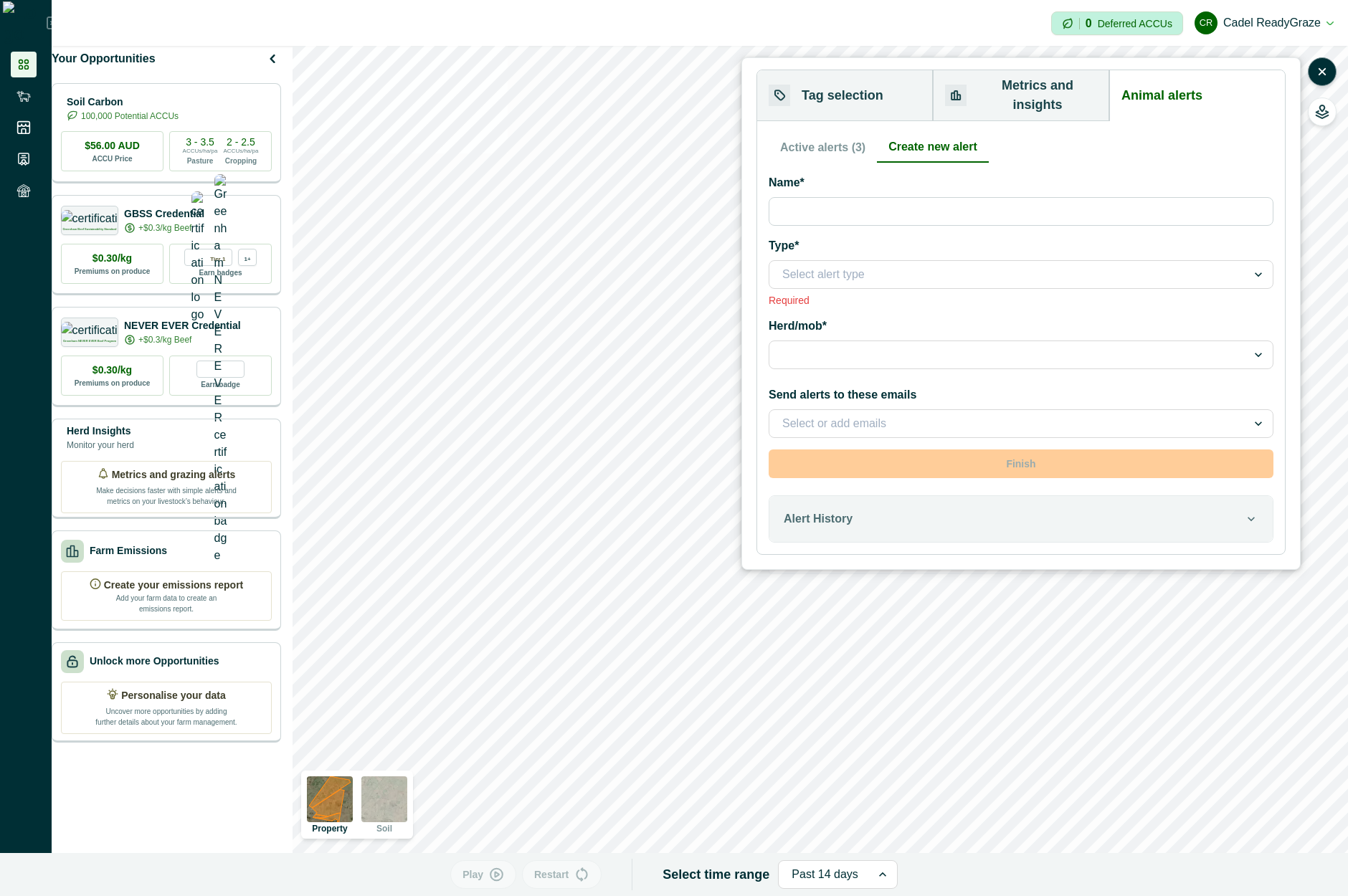
click at [856, 345] on div at bounding box center [1008, 355] width 452 height 20
click at [1087, 410] on div "Select or add emails" at bounding box center [1021, 424] width 504 height 29
click at [1041, 345] on div at bounding box center [1008, 355] width 452 height 20
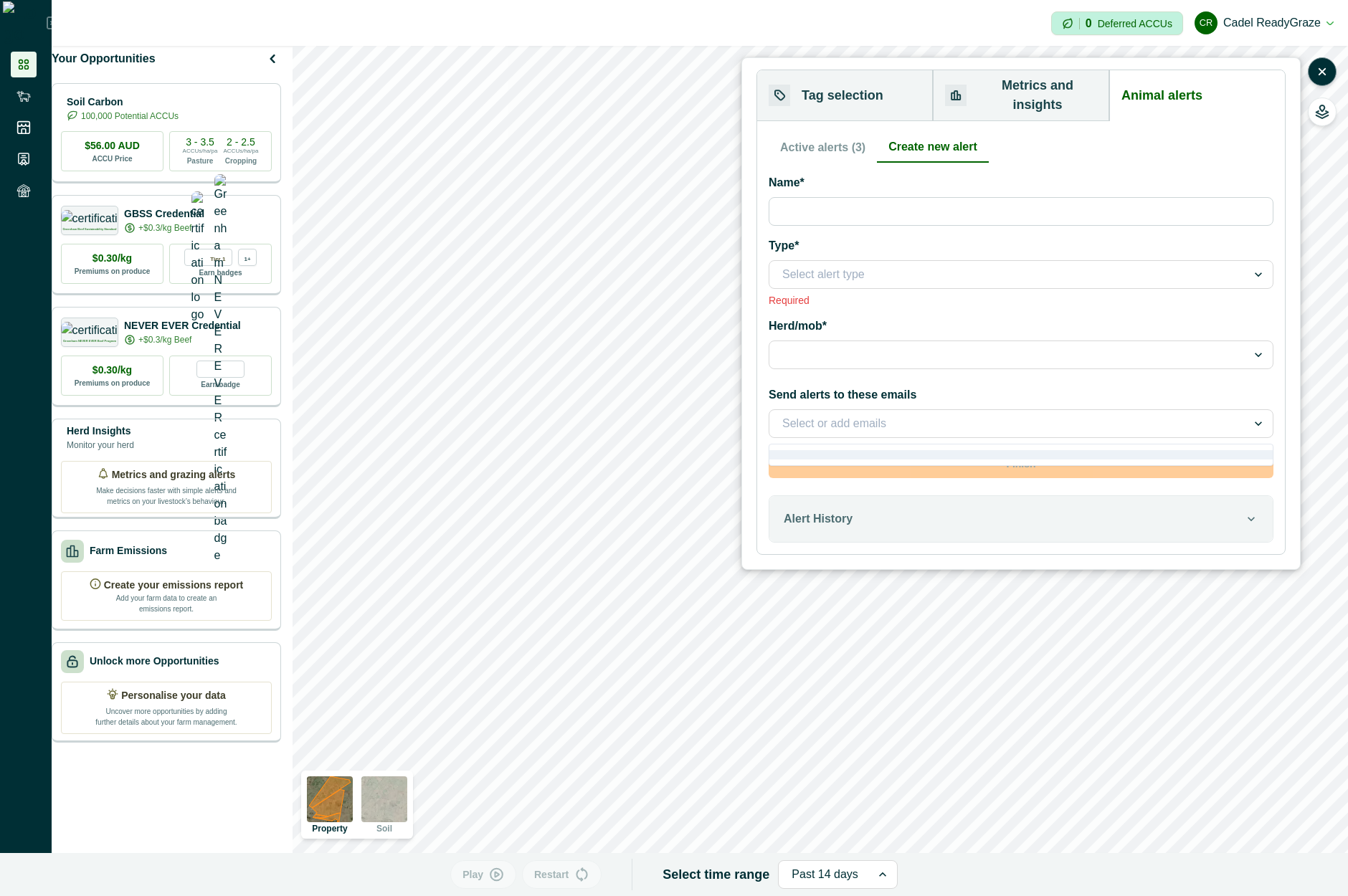
click at [1006, 418] on div "Select or add emails" at bounding box center [1008, 423] width 477 height 23
click at [1009, 416] on div at bounding box center [1008, 423] width 452 height 20
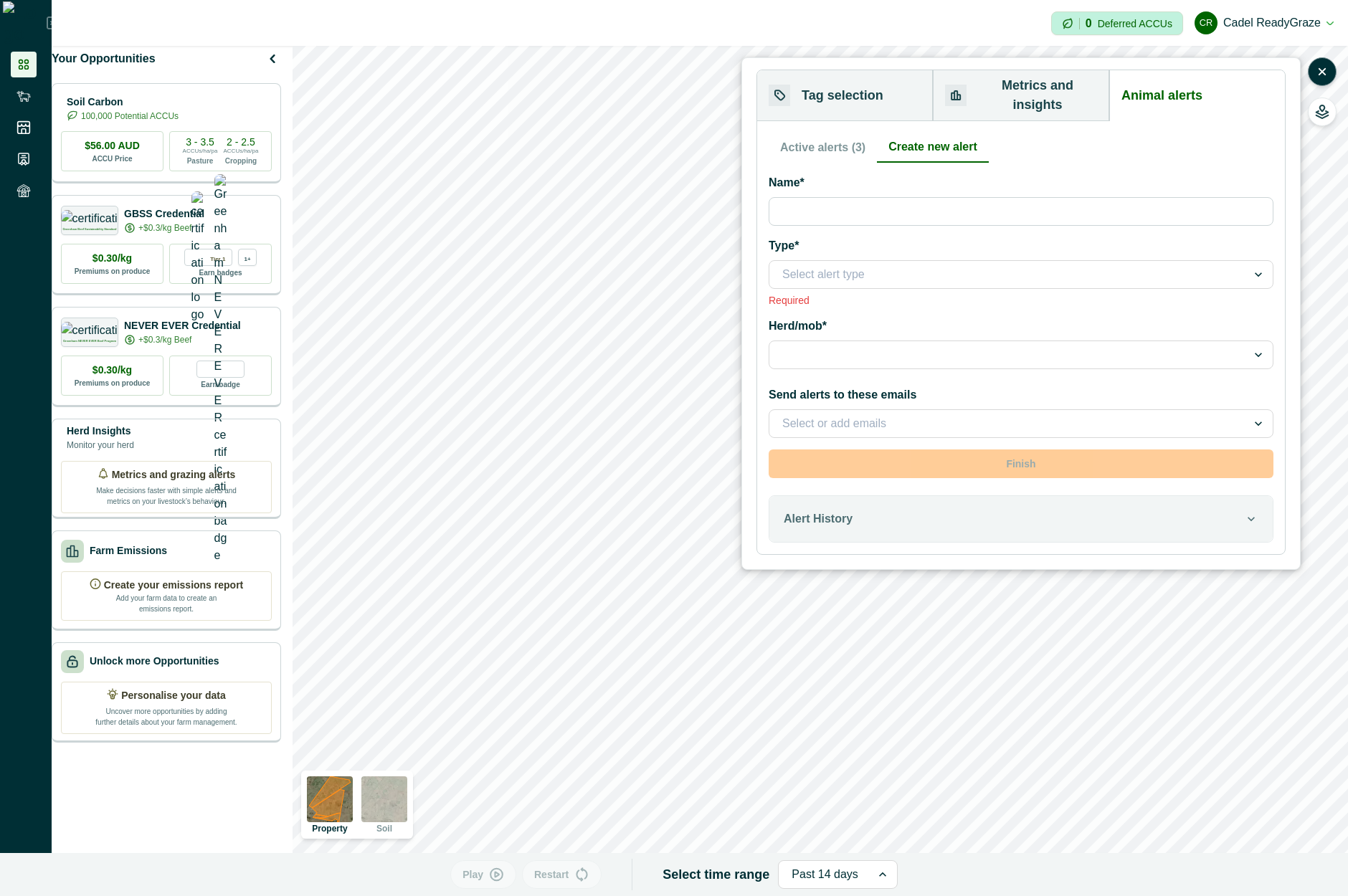
click at [1009, 416] on div at bounding box center [1008, 423] width 452 height 20
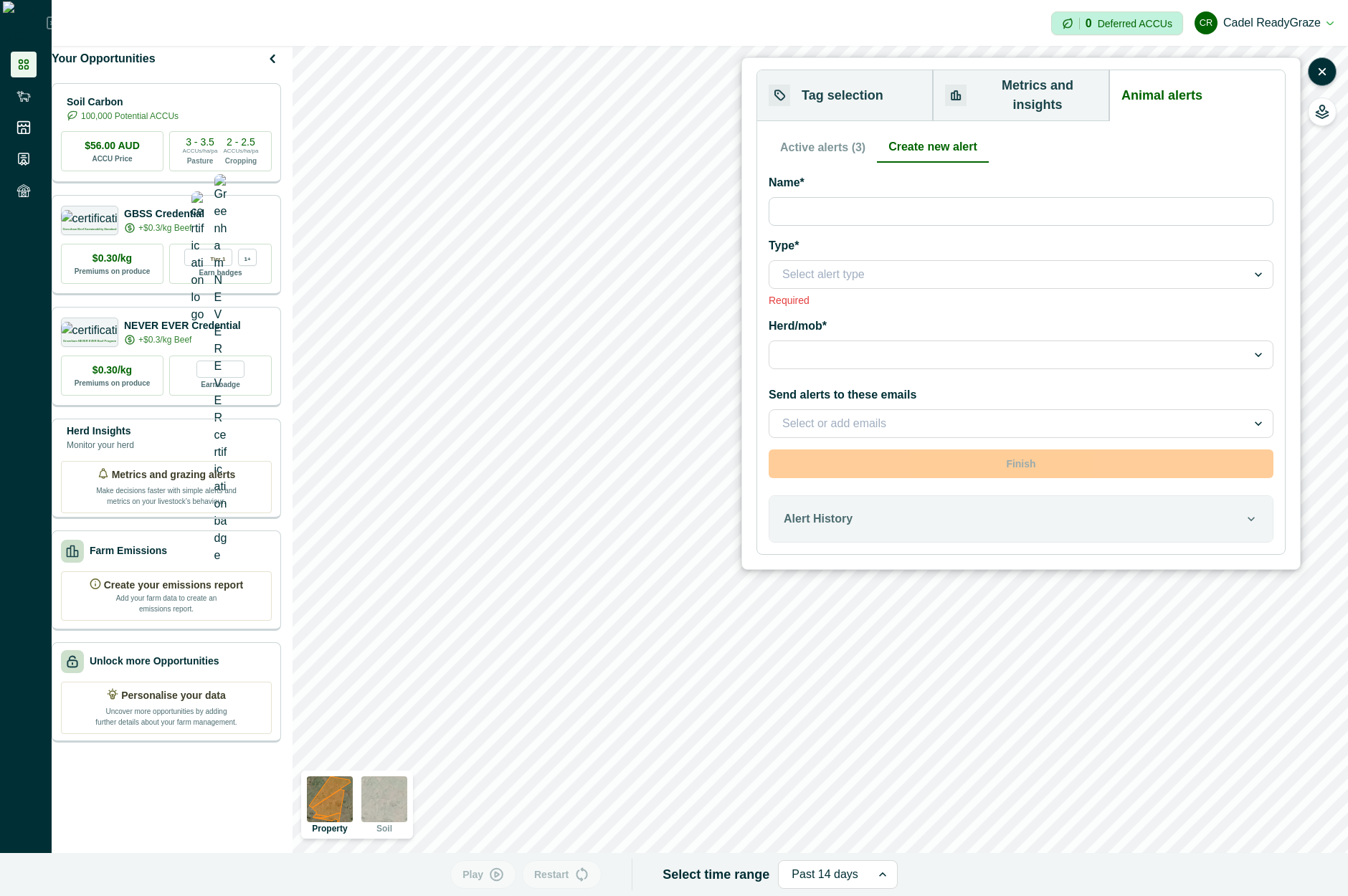
click at [1009, 416] on div at bounding box center [1008, 423] width 452 height 20
click at [1042, 345] on div at bounding box center [1008, 355] width 452 height 20
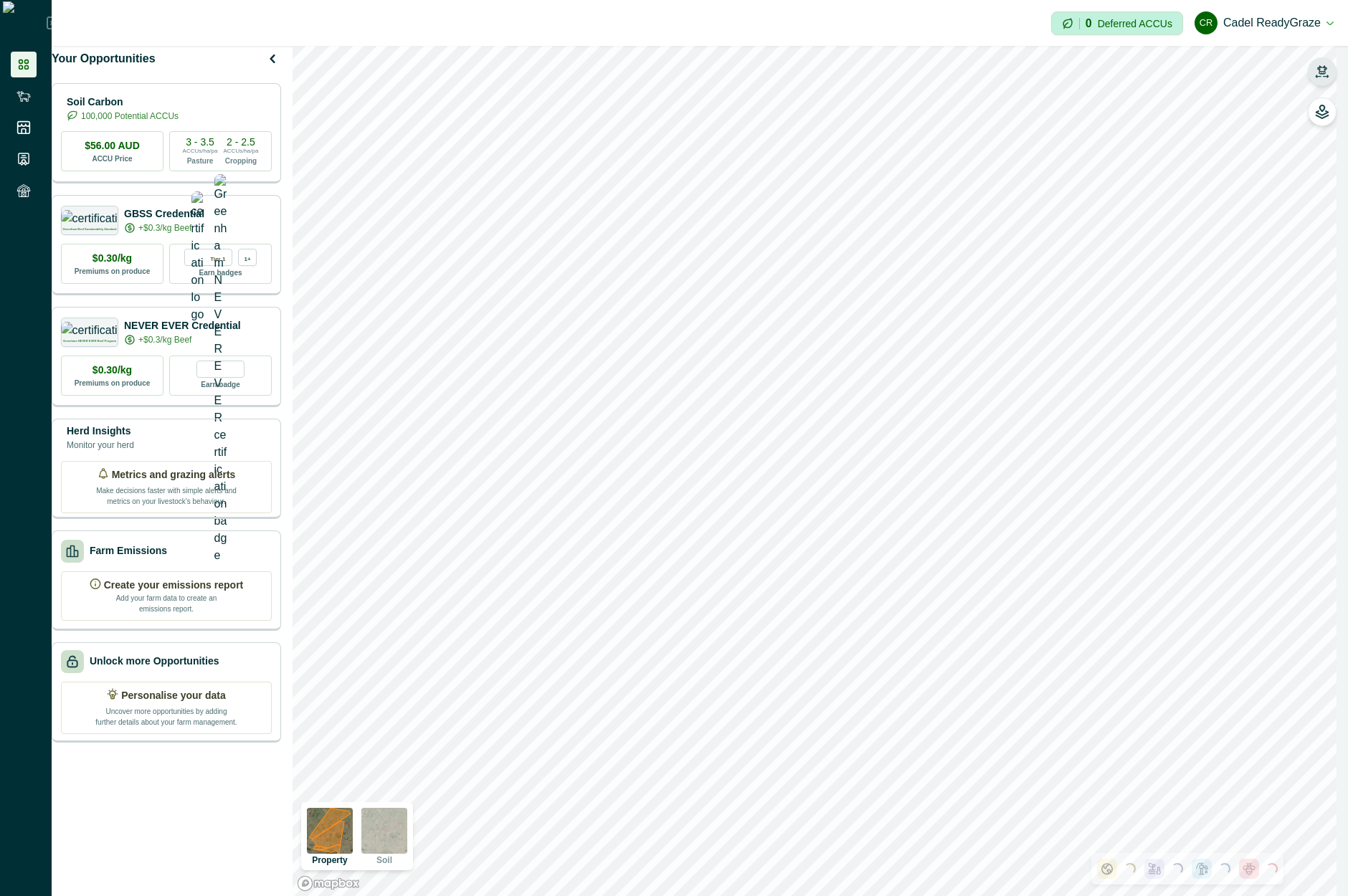
click at [1327, 66] on icon "button" at bounding box center [1323, 72] width 15 height 15
click at [1319, 63] on button "button" at bounding box center [1323, 72] width 29 height 29
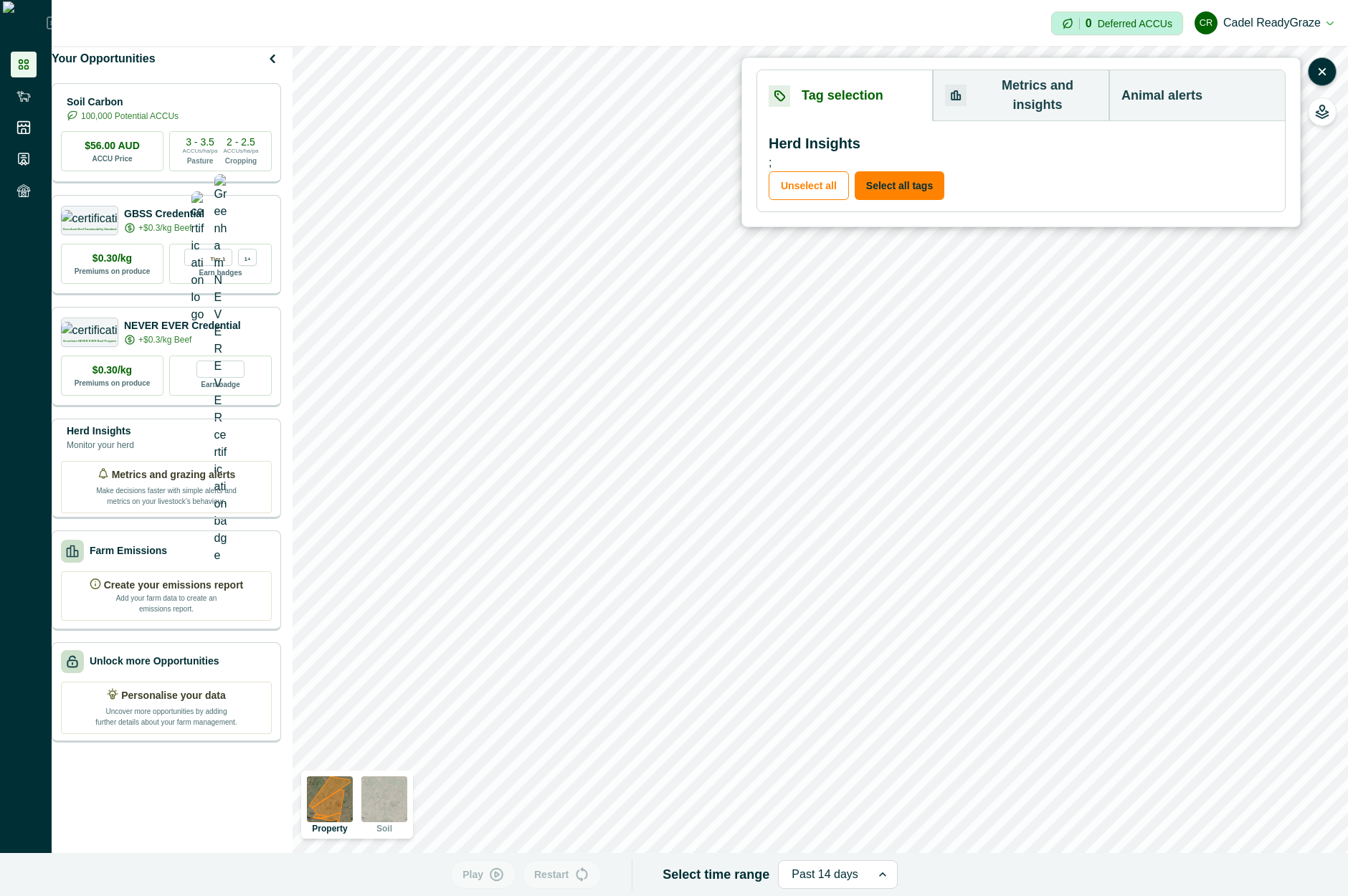
click at [1174, 81] on button "Animal alerts" at bounding box center [1197, 95] width 175 height 51
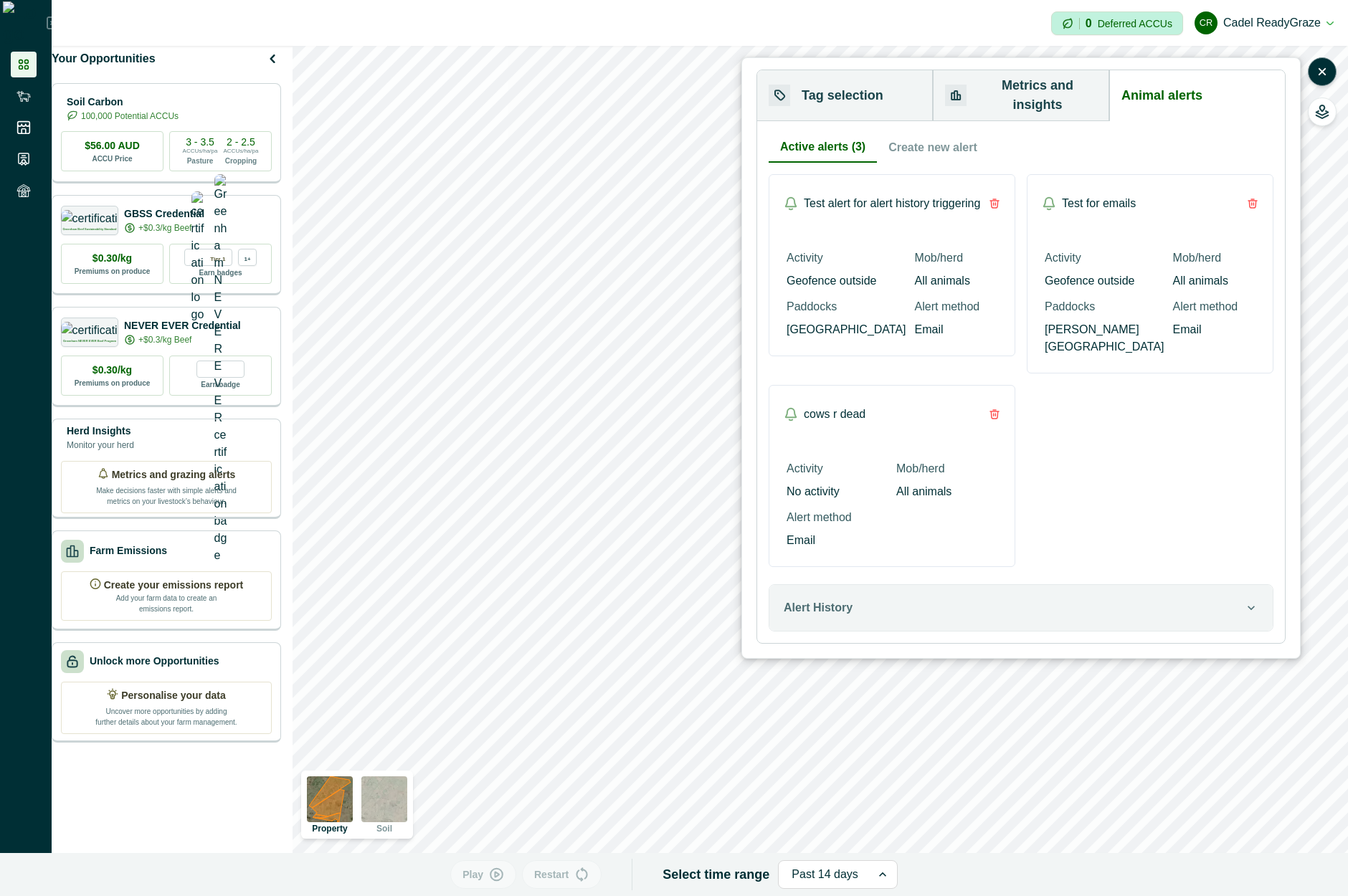
click at [935, 133] on button "Create new alert" at bounding box center [933, 147] width 112 height 30
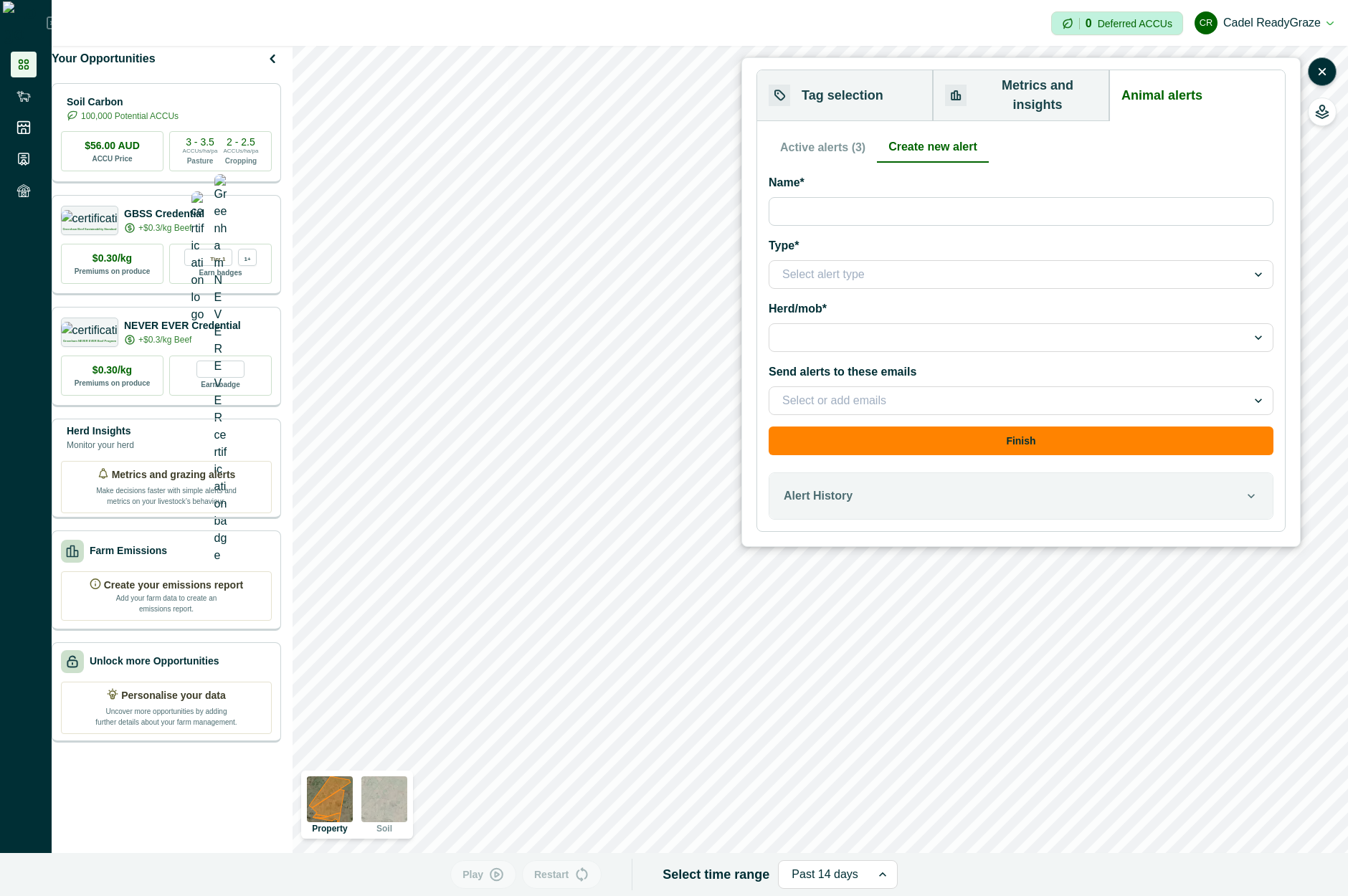
click at [914, 264] on div at bounding box center [1008, 274] width 452 height 20
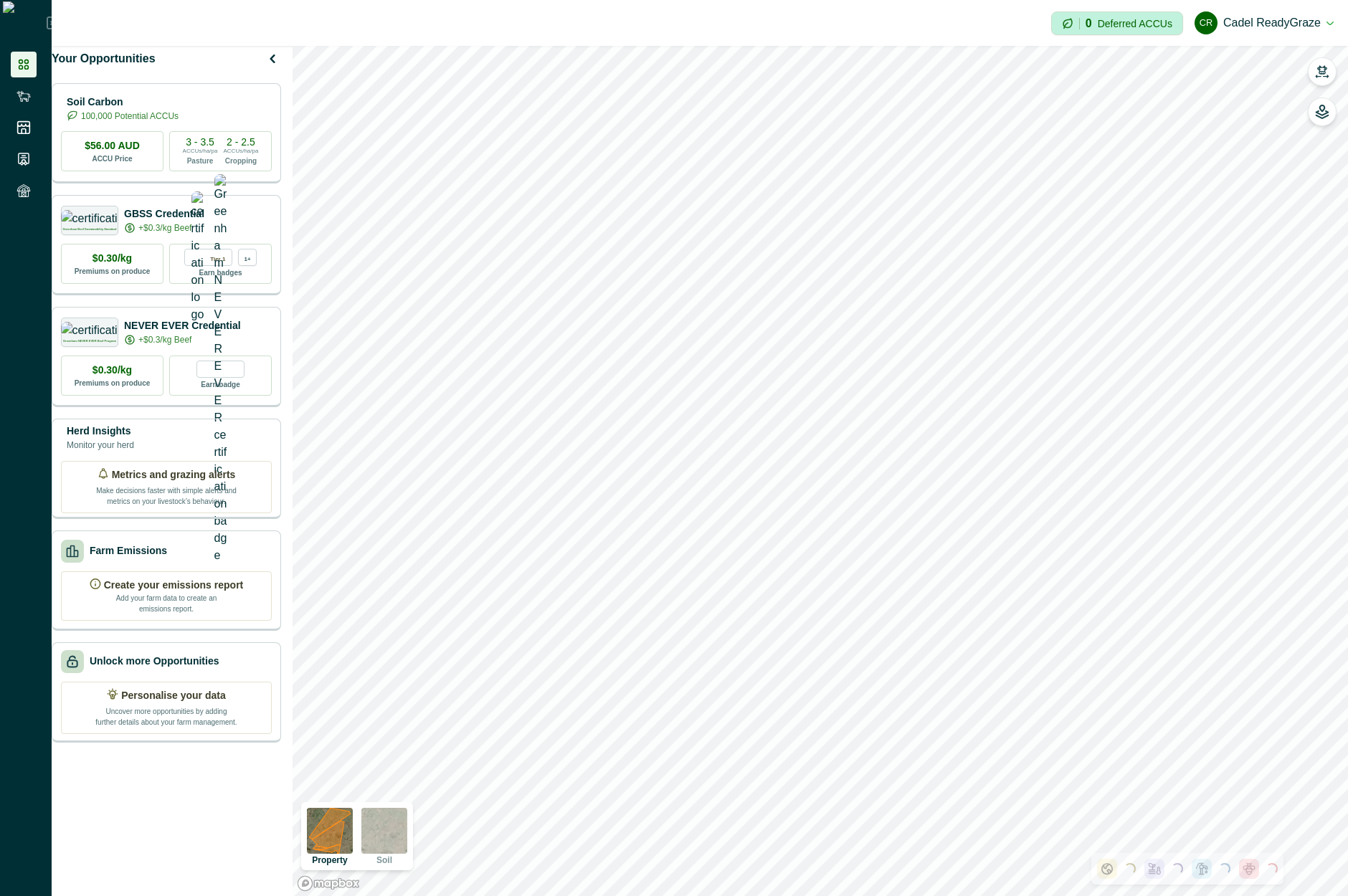
click at [1330, 76] on button "button" at bounding box center [1323, 72] width 29 height 29
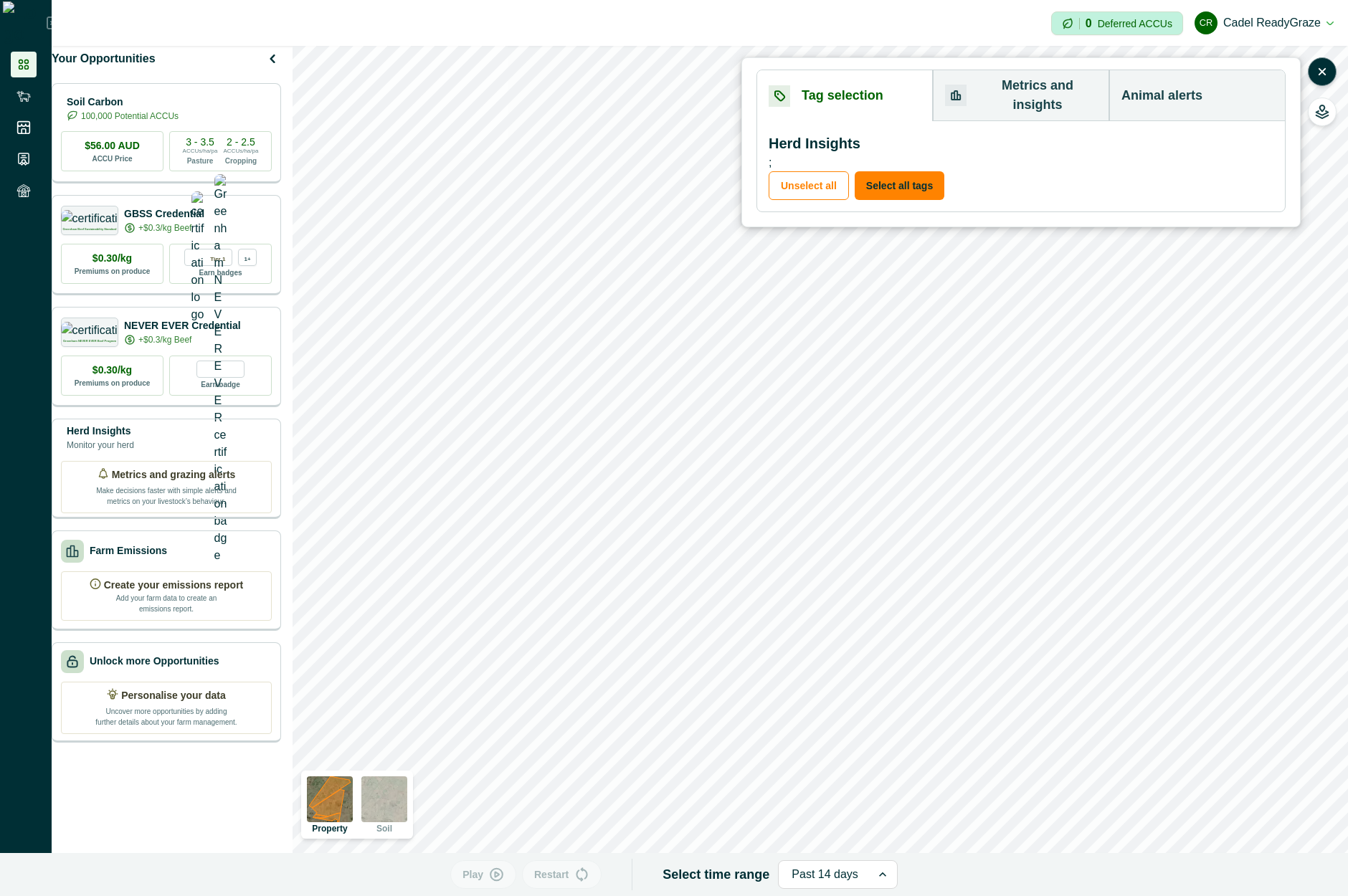
click at [1174, 91] on button "Animal alerts" at bounding box center [1197, 95] width 175 height 51
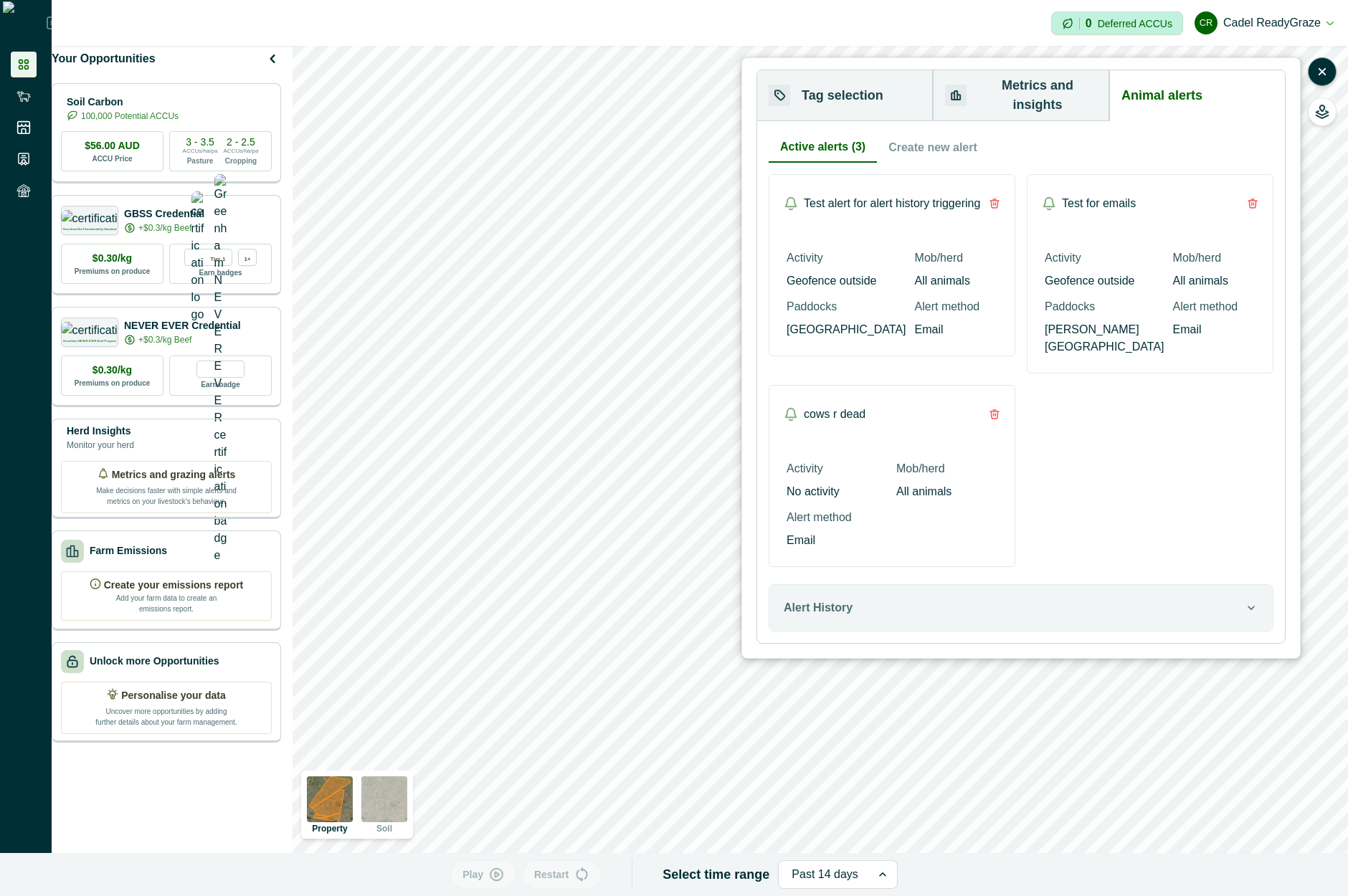
click at [939, 137] on button "Create new alert" at bounding box center [933, 147] width 112 height 30
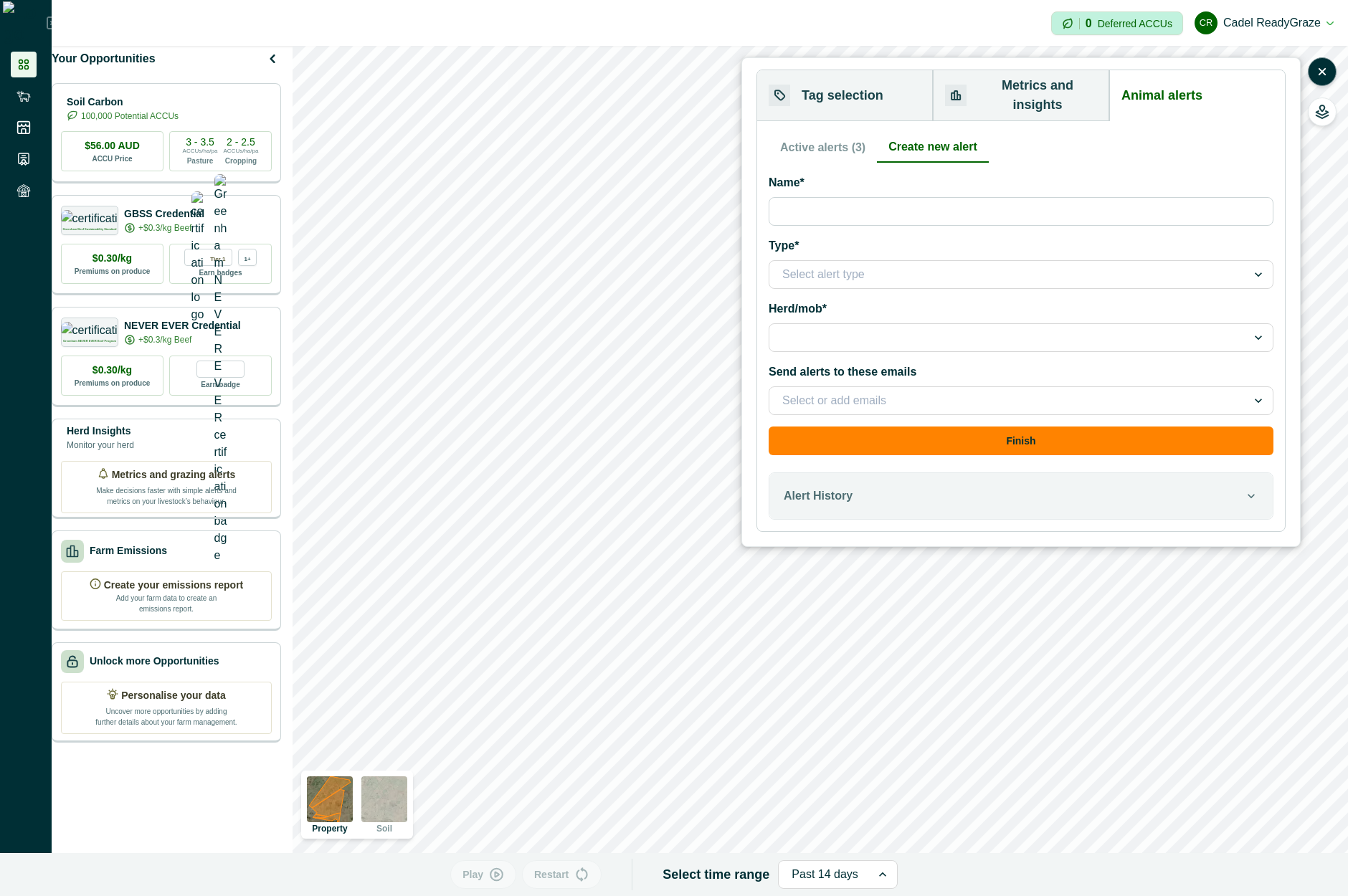
click at [882, 264] on div at bounding box center [1008, 274] width 452 height 20
click at [879, 324] on div at bounding box center [1021, 338] width 504 height 29
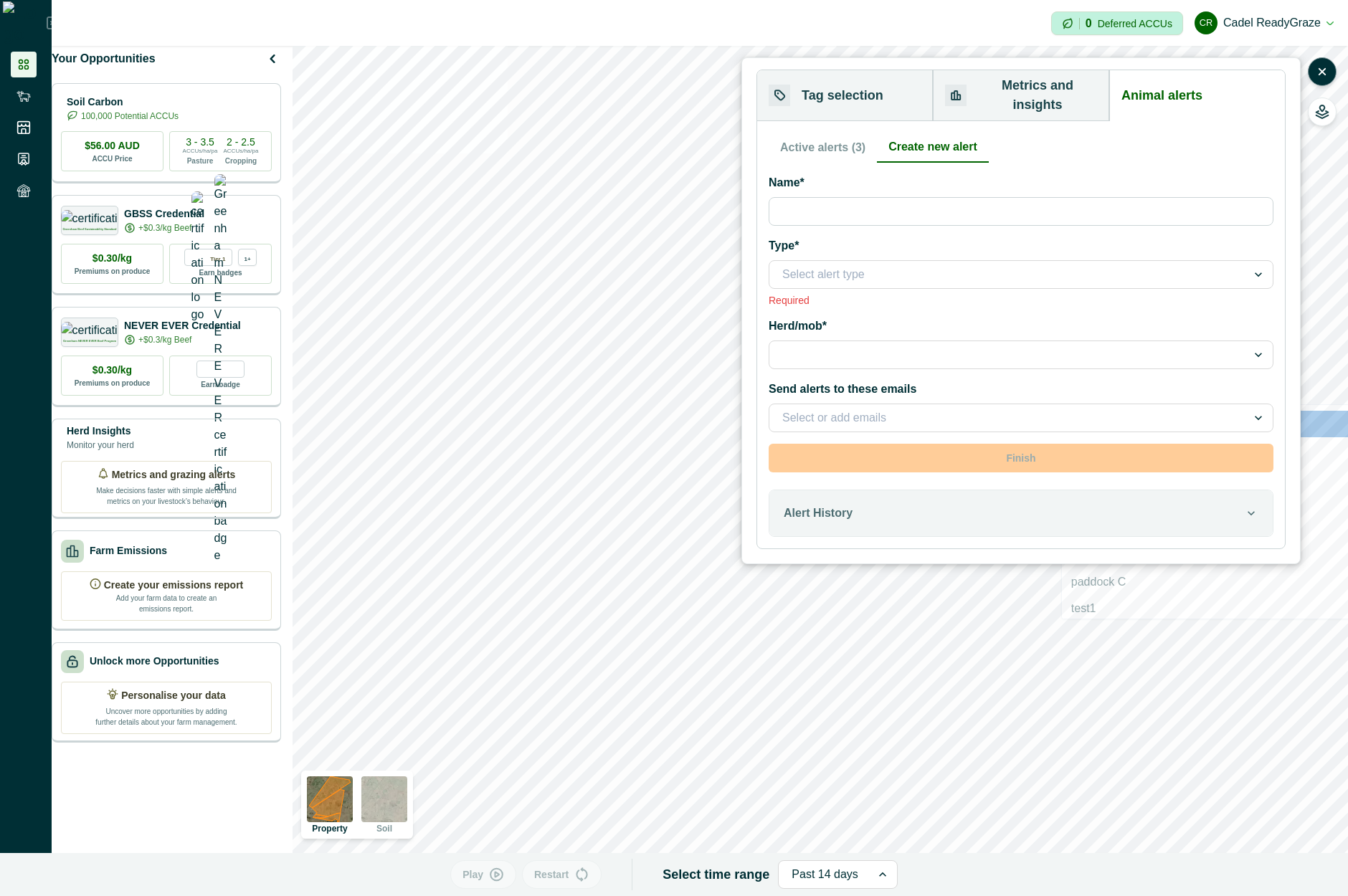
click at [895, 347] on div at bounding box center [1008, 355] width 452 height 20
click at [842, 350] on div at bounding box center [1021, 355] width 504 height 29
click at [837, 345] on div at bounding box center [1008, 355] width 452 height 20
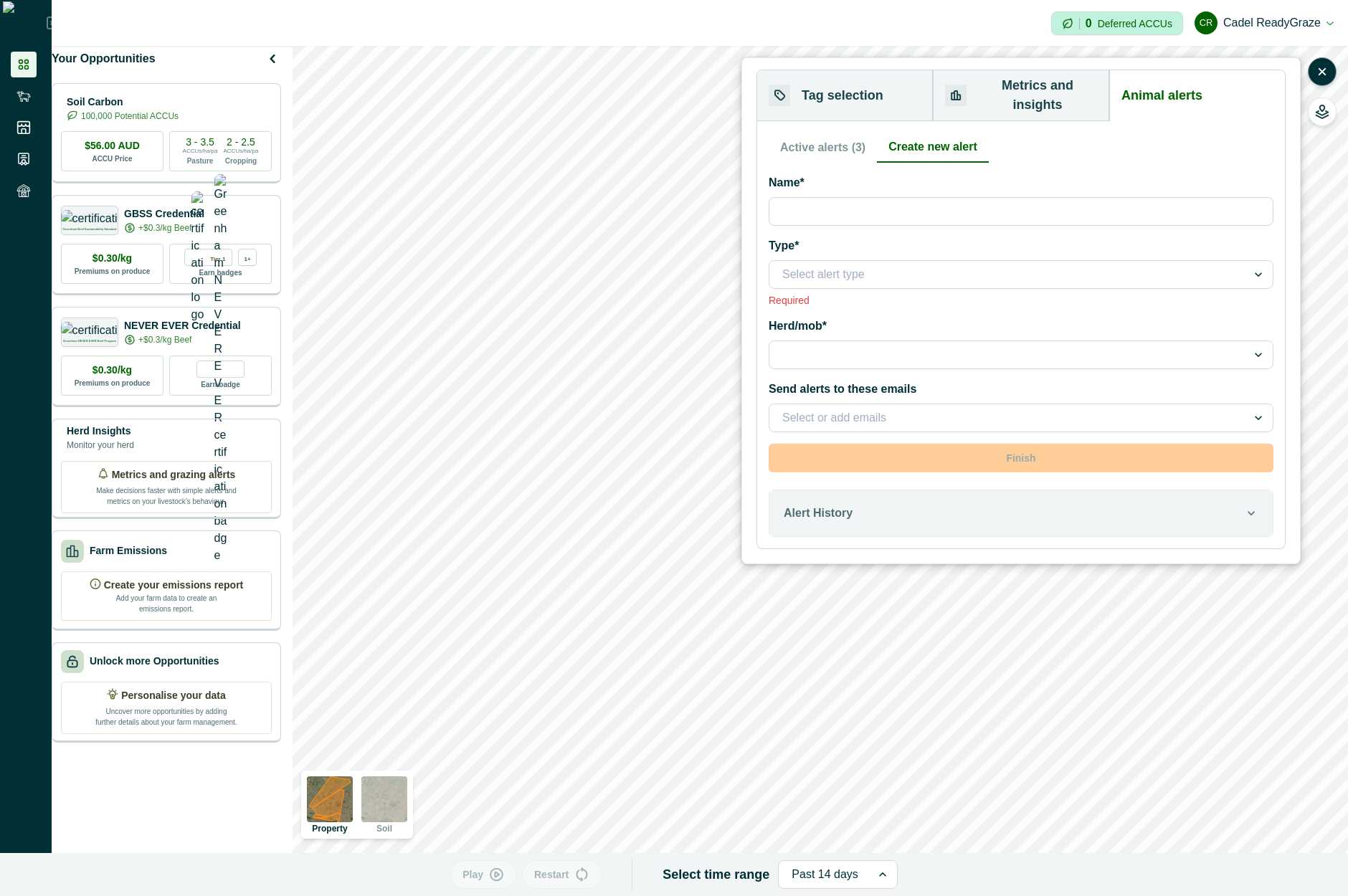
click at [971, 345] on div at bounding box center [1008, 355] width 452 height 20
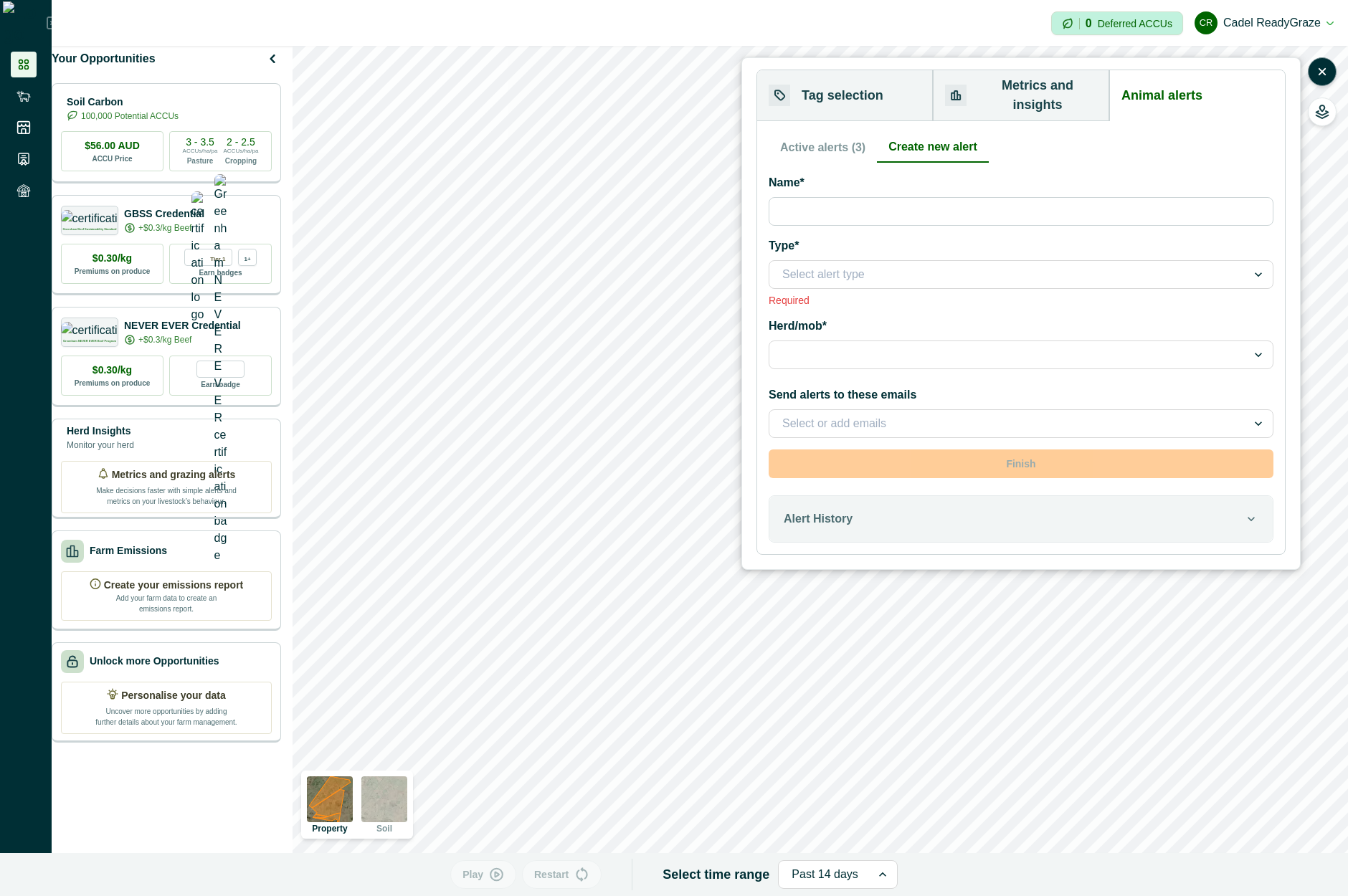
click at [904, 386] on label "Send alerts to these emails" at bounding box center [1017, 394] width 496 height 17
click at [785, 415] on input "Send alerts to these emails" at bounding box center [784, 423] width 3 height 17
click at [903, 349] on div at bounding box center [1008, 354] width 477 height 23
click at [894, 345] on div at bounding box center [1008, 355] width 452 height 20
click at [838, 346] on div at bounding box center [1008, 355] width 452 height 20
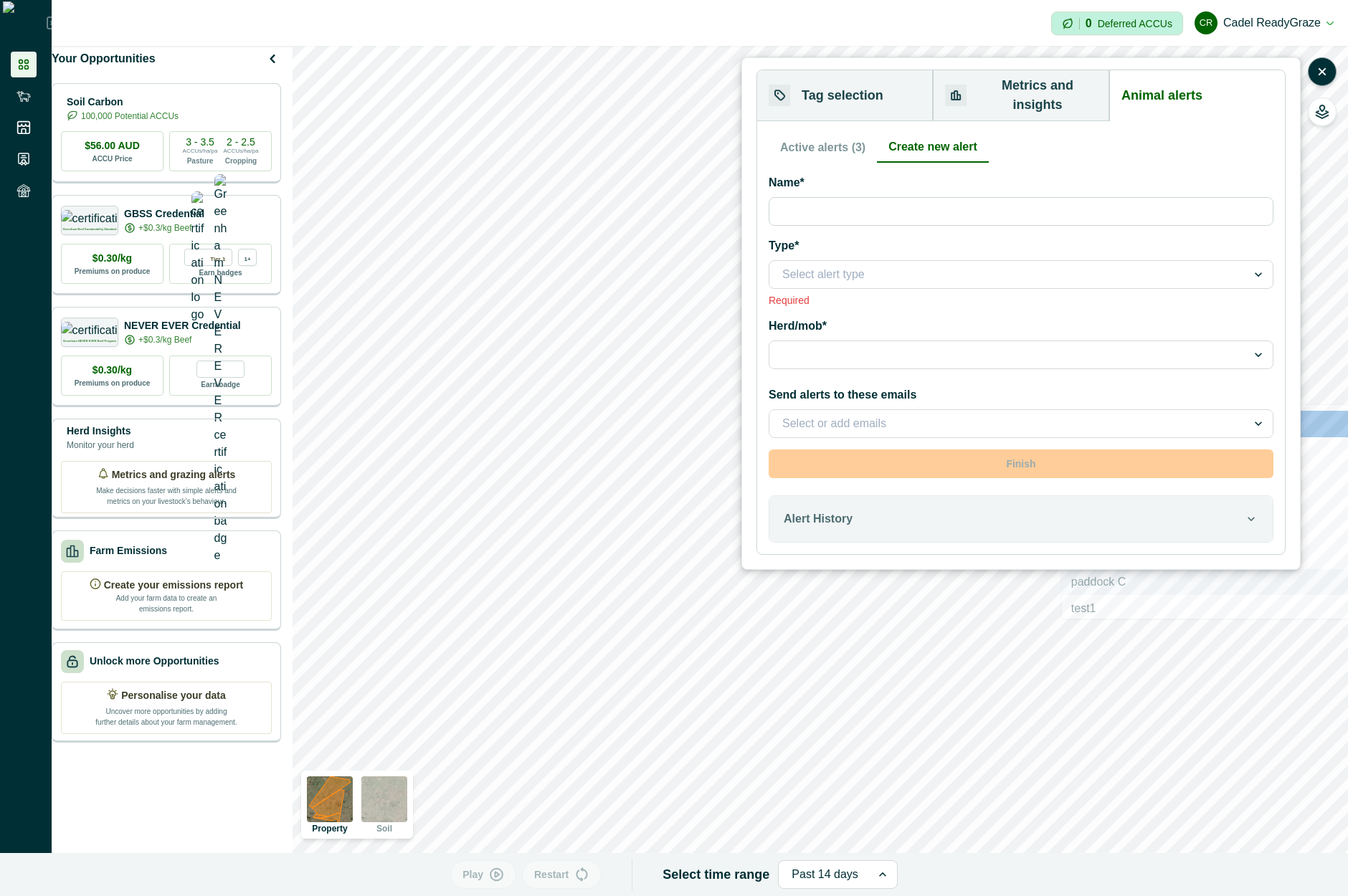
click at [1116, 583] on div "paddock C" at bounding box center [1314, 582] width 504 height 26
click at [883, 345] on div at bounding box center [1008, 355] width 452 height 20
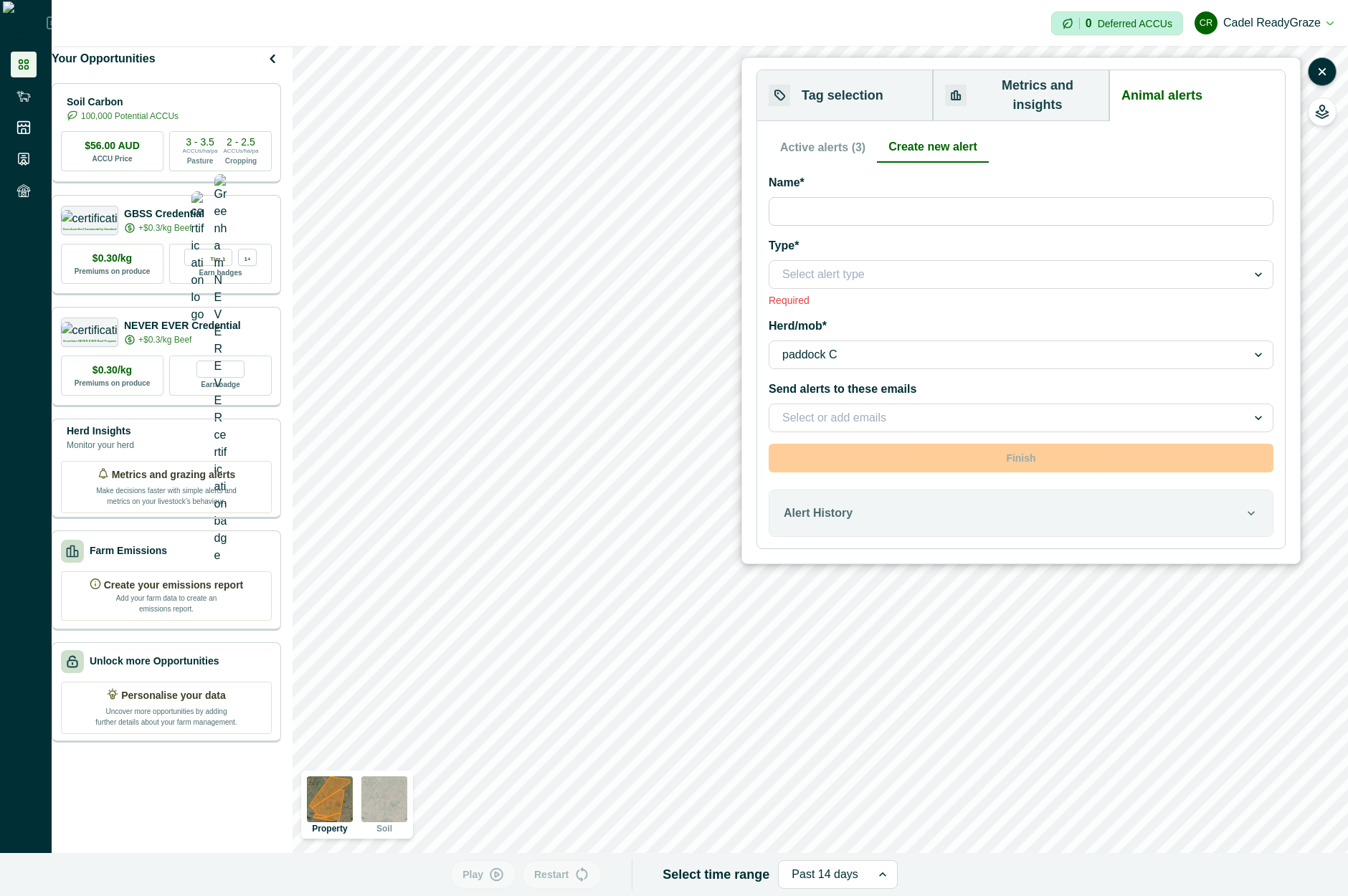
click at [927, 345] on div at bounding box center [1008, 355] width 452 height 20
click at [926, 345] on div at bounding box center [1008, 355] width 452 height 20
click at [1014, 294] on div "Required" at bounding box center [1021, 300] width 504 height 12
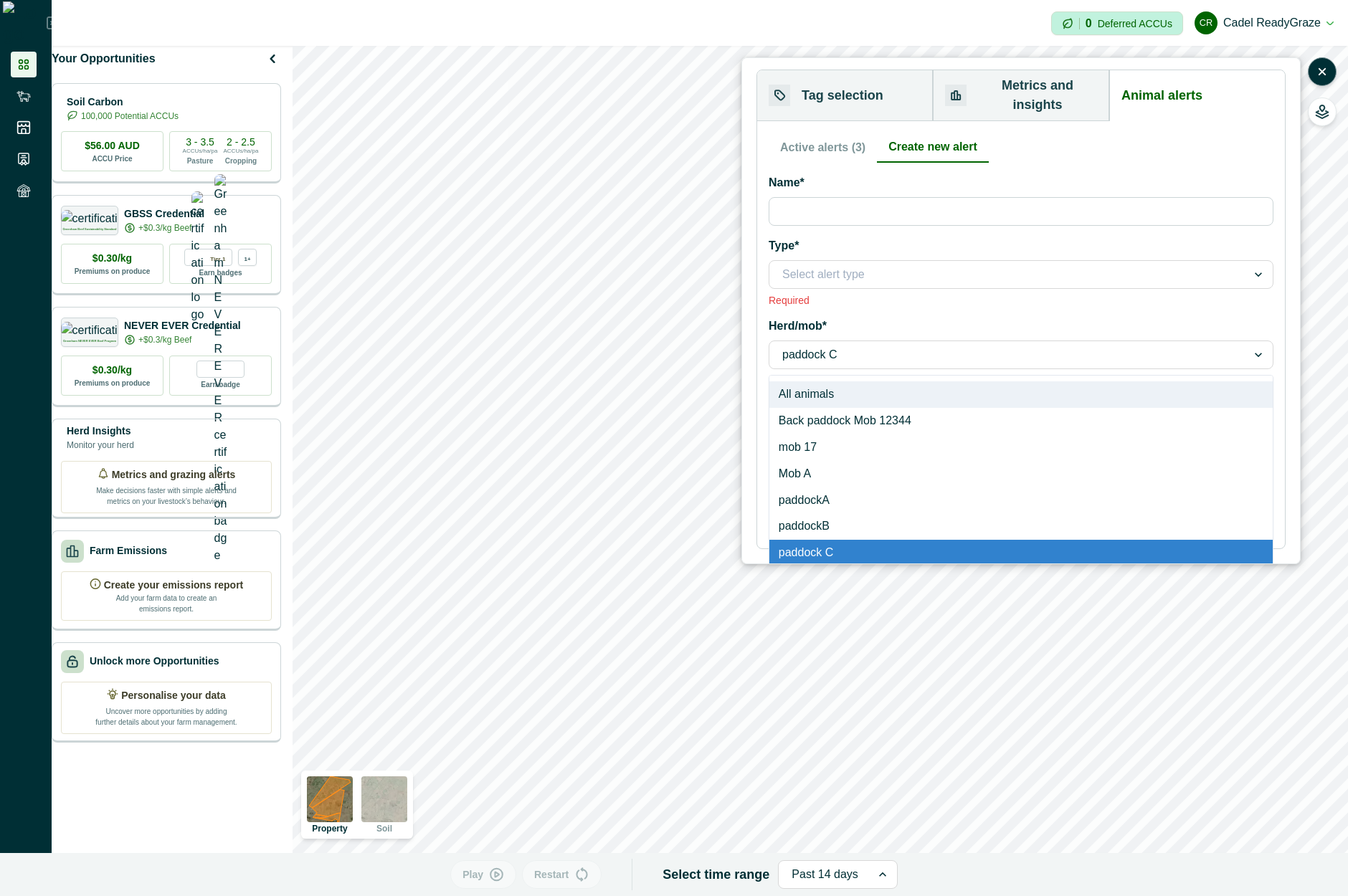
click at [970, 345] on div at bounding box center [1008, 355] width 452 height 20
click at [1014, 318] on label "Herd/mob*" at bounding box center [1017, 326] width 496 height 17
click at [785, 346] on input "Herd/mob*" at bounding box center [784, 354] width 3 height 17
click at [899, 345] on div at bounding box center [1008, 355] width 452 height 20
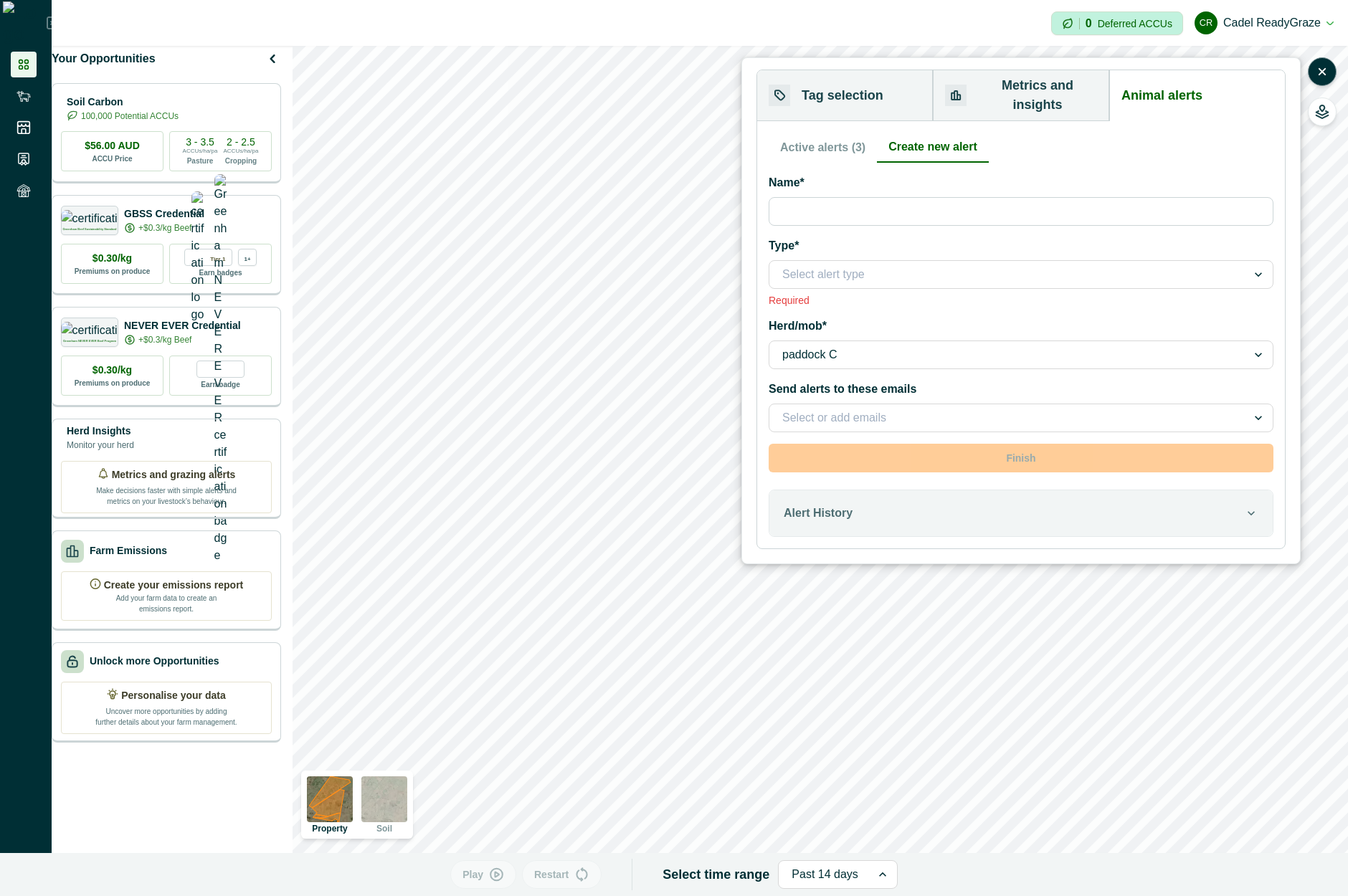
click at [899, 345] on div at bounding box center [1008, 355] width 452 height 20
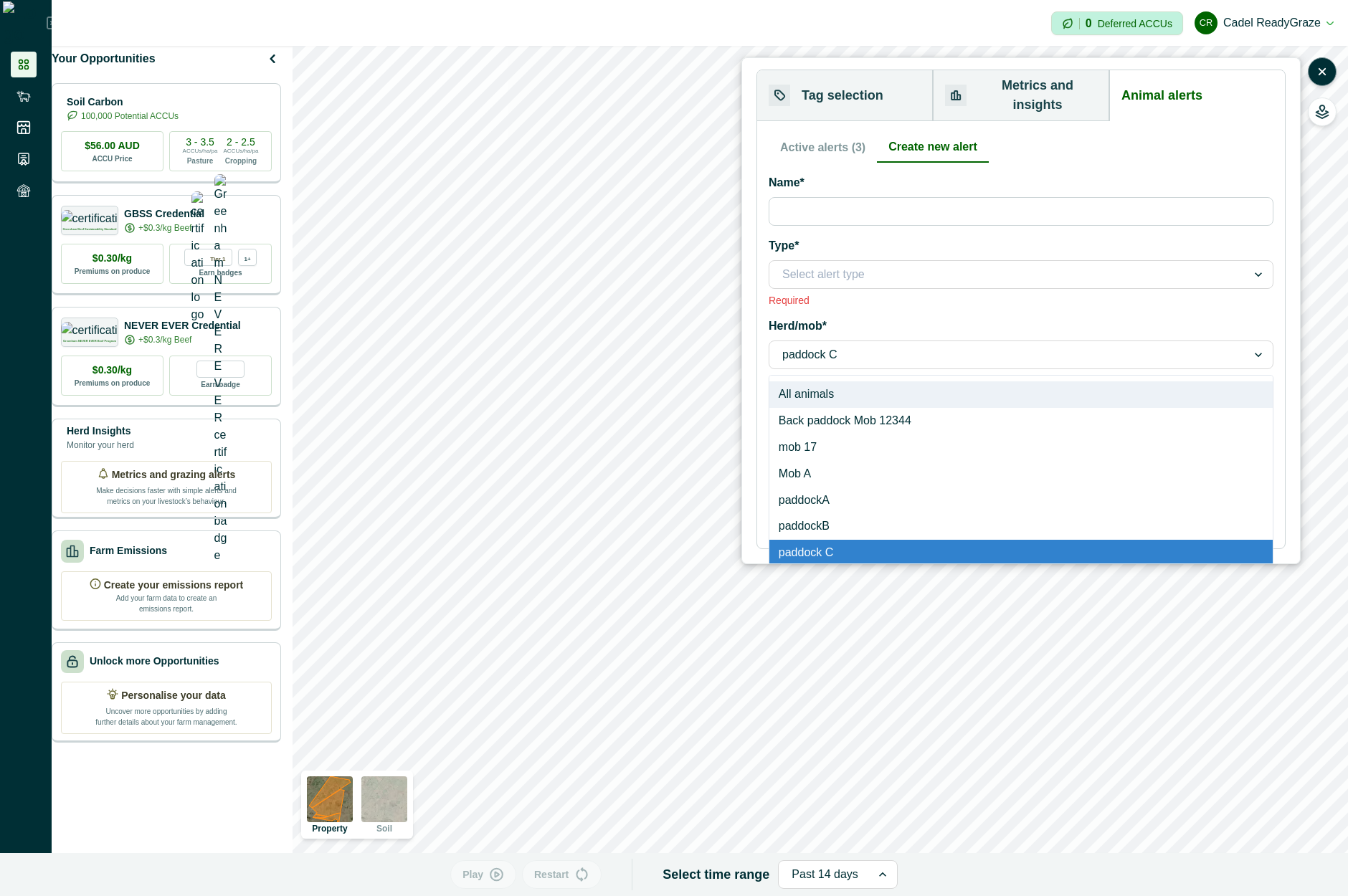
click at [899, 345] on div at bounding box center [1008, 355] width 452 height 20
click at [1042, 351] on div "paddock C" at bounding box center [1021, 355] width 504 height 29
click at [879, 79] on button "Tag selection" at bounding box center [844, 95] width 175 height 51
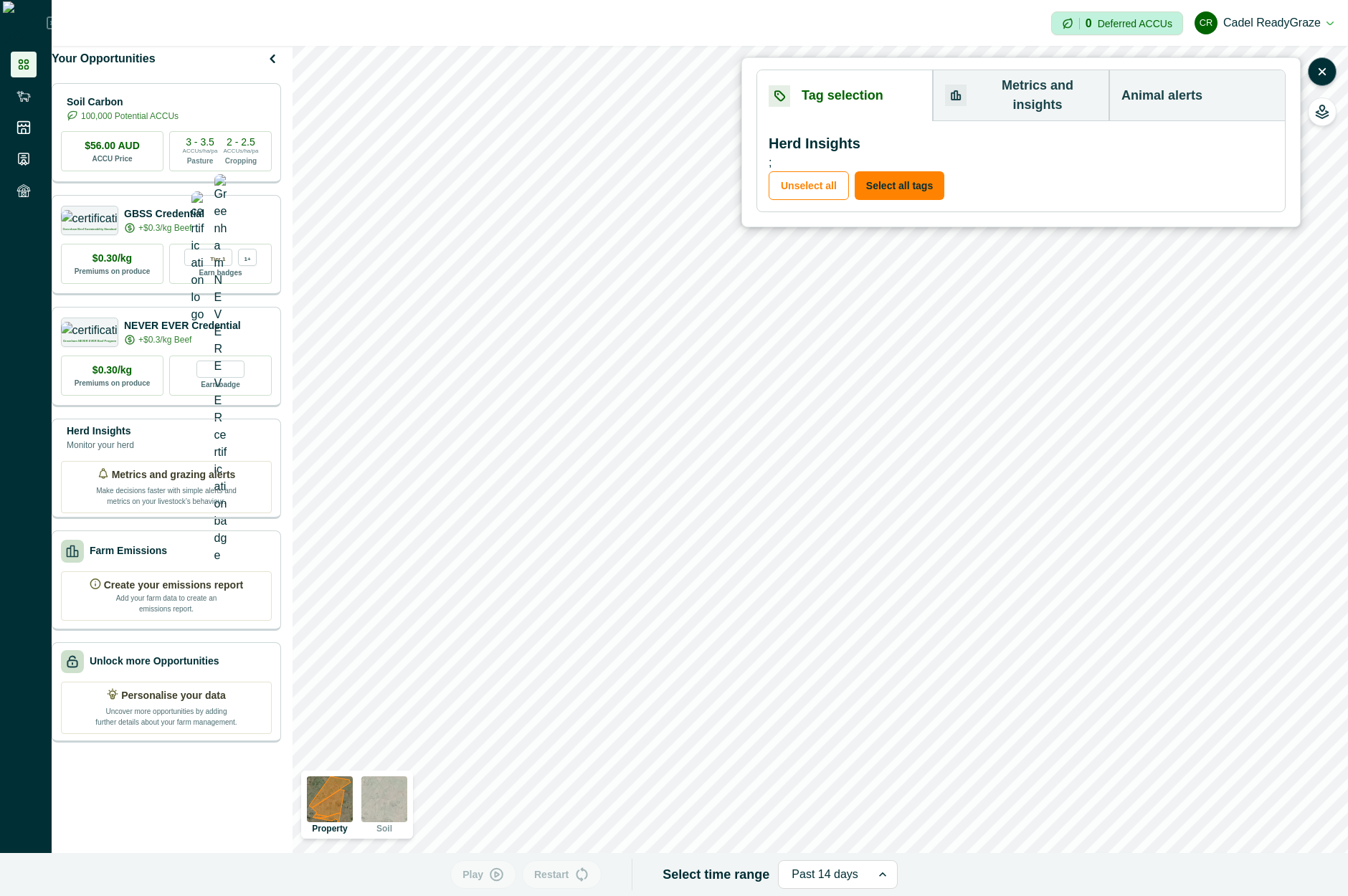
click at [1024, 85] on button "Metrics and insights" at bounding box center [1022, 95] width 176 height 51
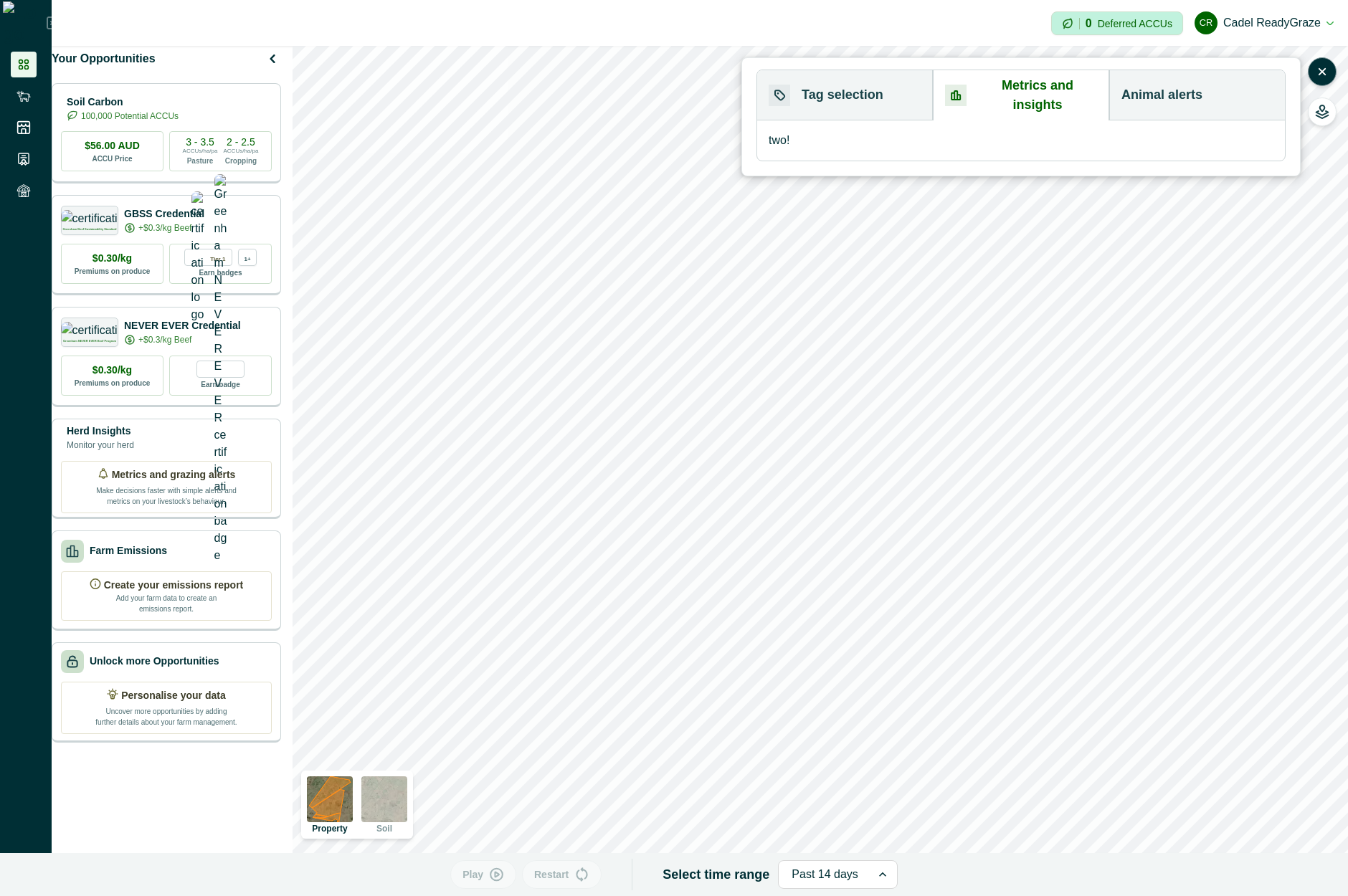
click at [1184, 88] on button "Animal alerts" at bounding box center [1197, 95] width 175 height 50
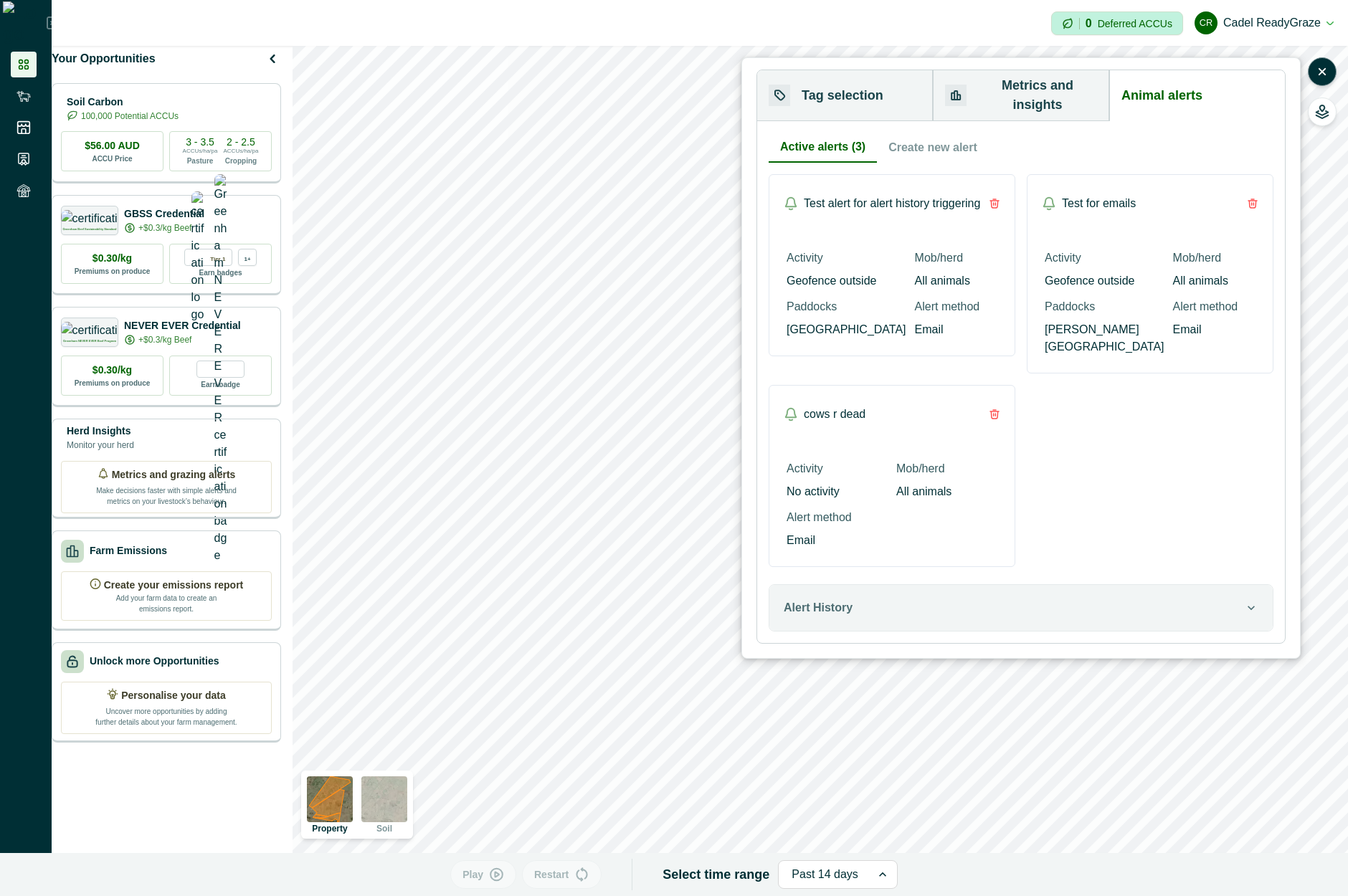
click at [820, 144] on button "Active alerts (3)" at bounding box center [823, 147] width 108 height 30
click at [903, 133] on button "Create new alert" at bounding box center [933, 147] width 112 height 30
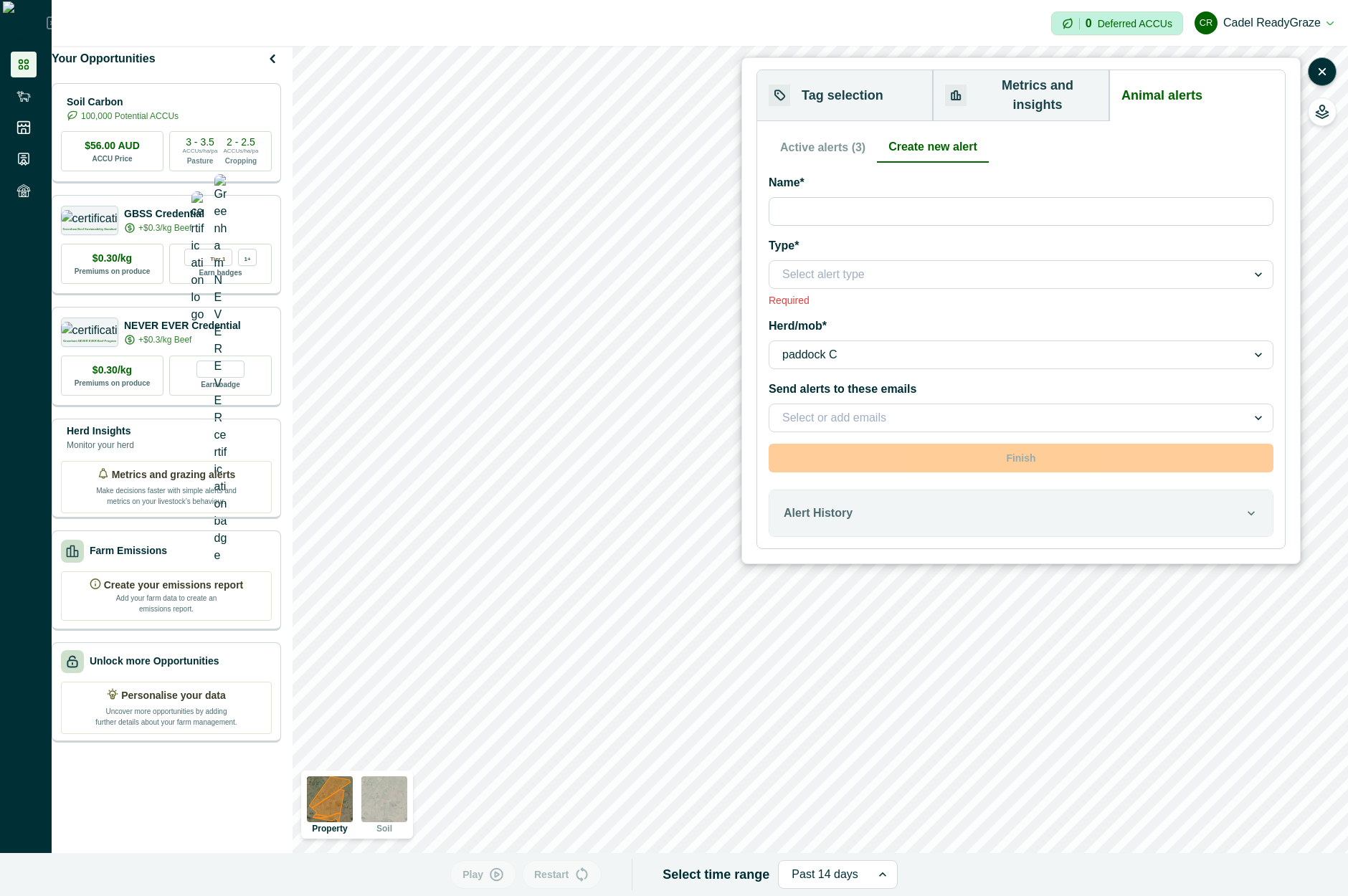
click at [816, 136] on button "Active alerts (3)" at bounding box center [823, 147] width 108 height 30
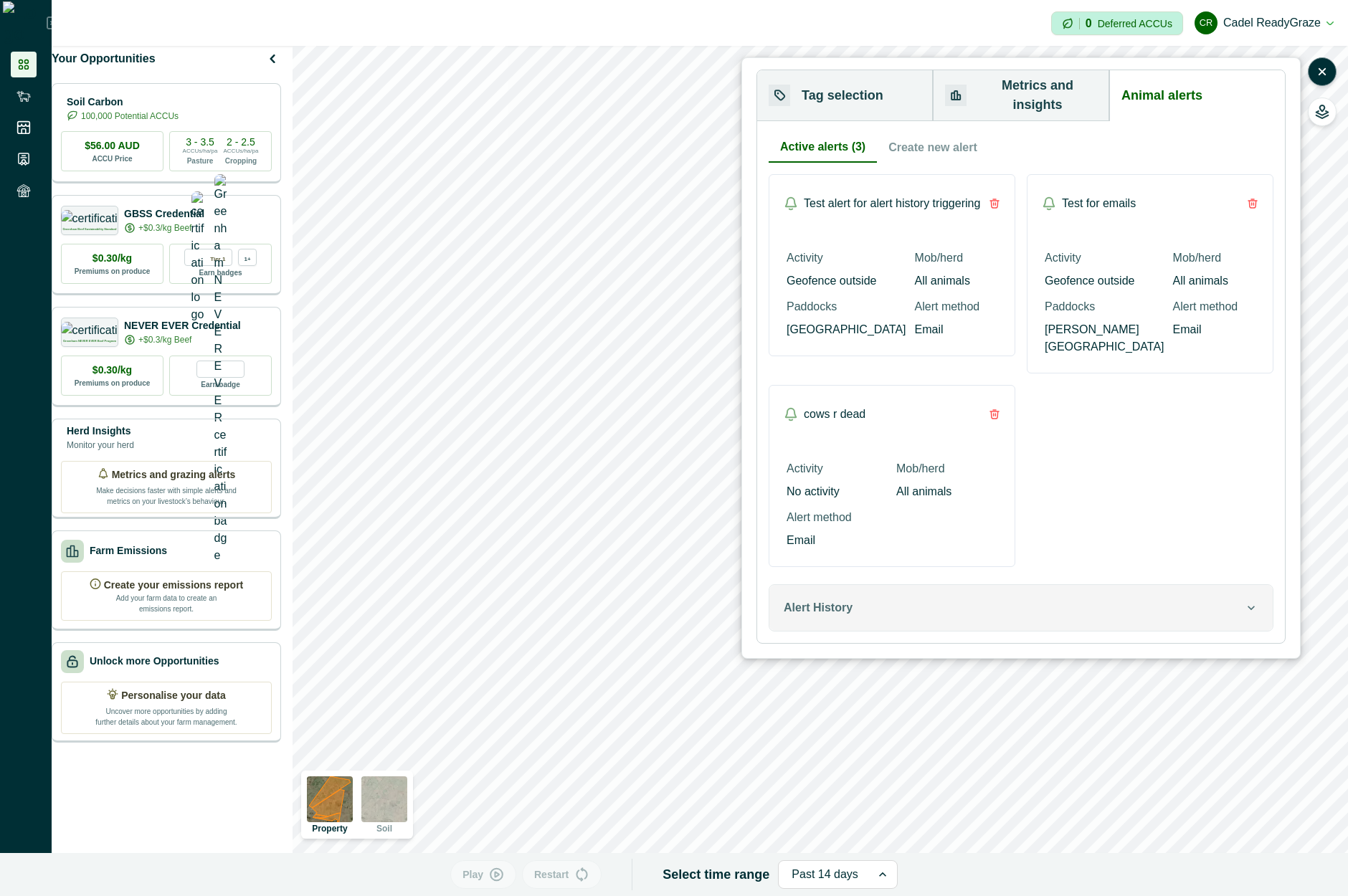
click at [896, 586] on button "Alert History" at bounding box center [1022, 608] width 504 height 45
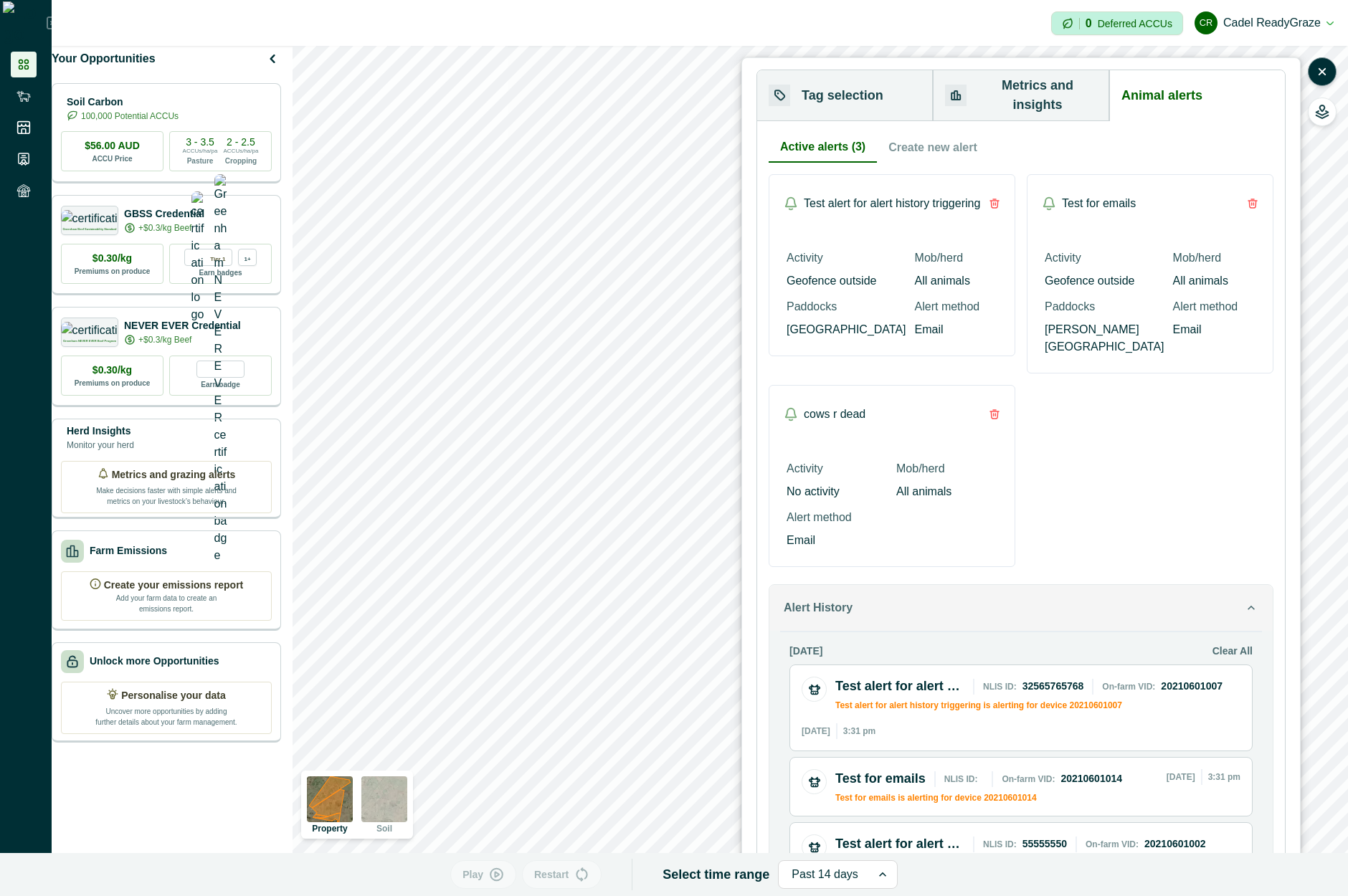
click at [951, 600] on div "Alert History" at bounding box center [1013, 608] width 461 height 17
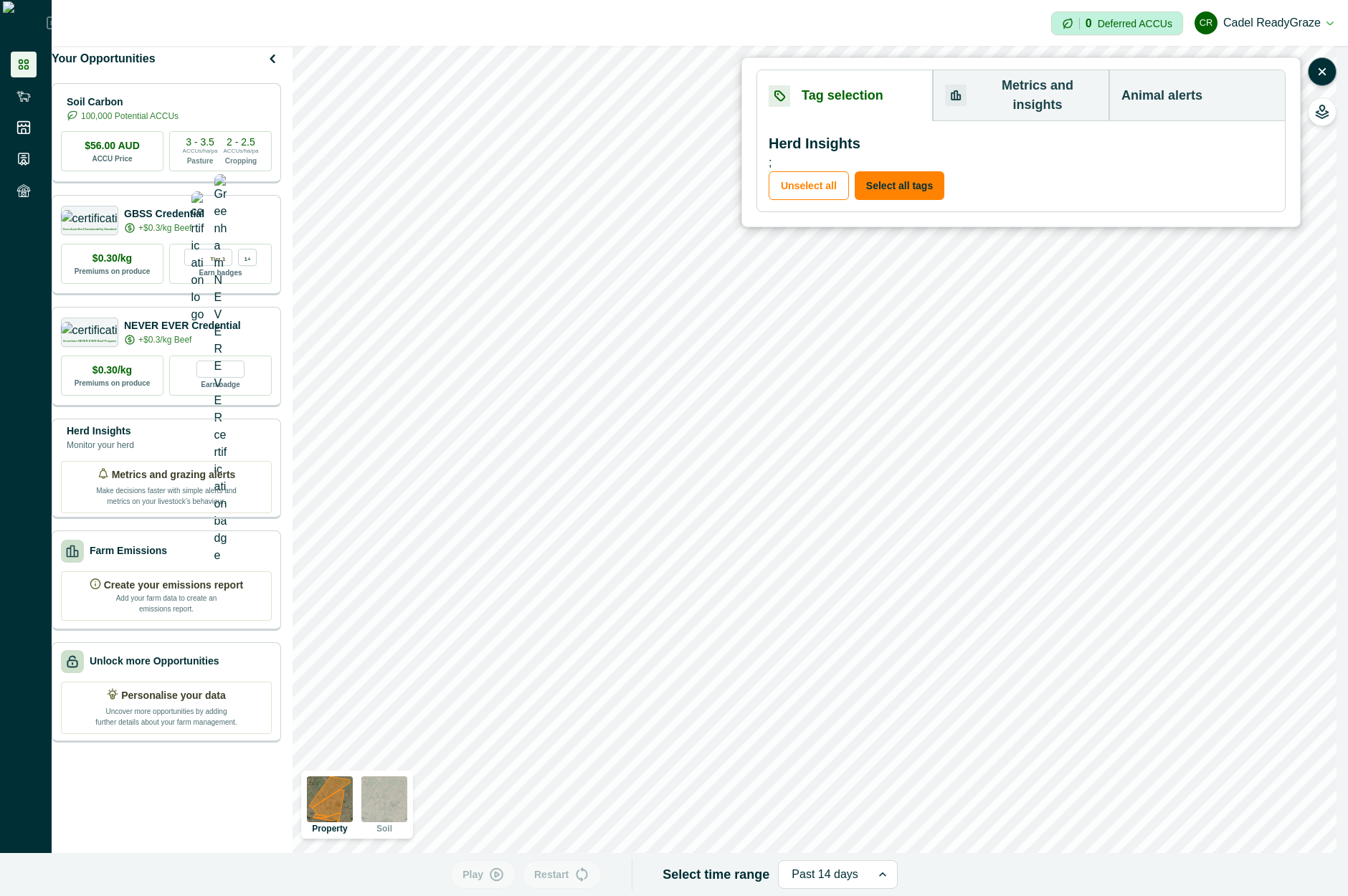
drag, startPoint x: 1152, startPoint y: 82, endPoint x: 1110, endPoint y: 107, distance: 48.9
click at [1153, 81] on button "Animal alerts" at bounding box center [1197, 95] width 175 height 51
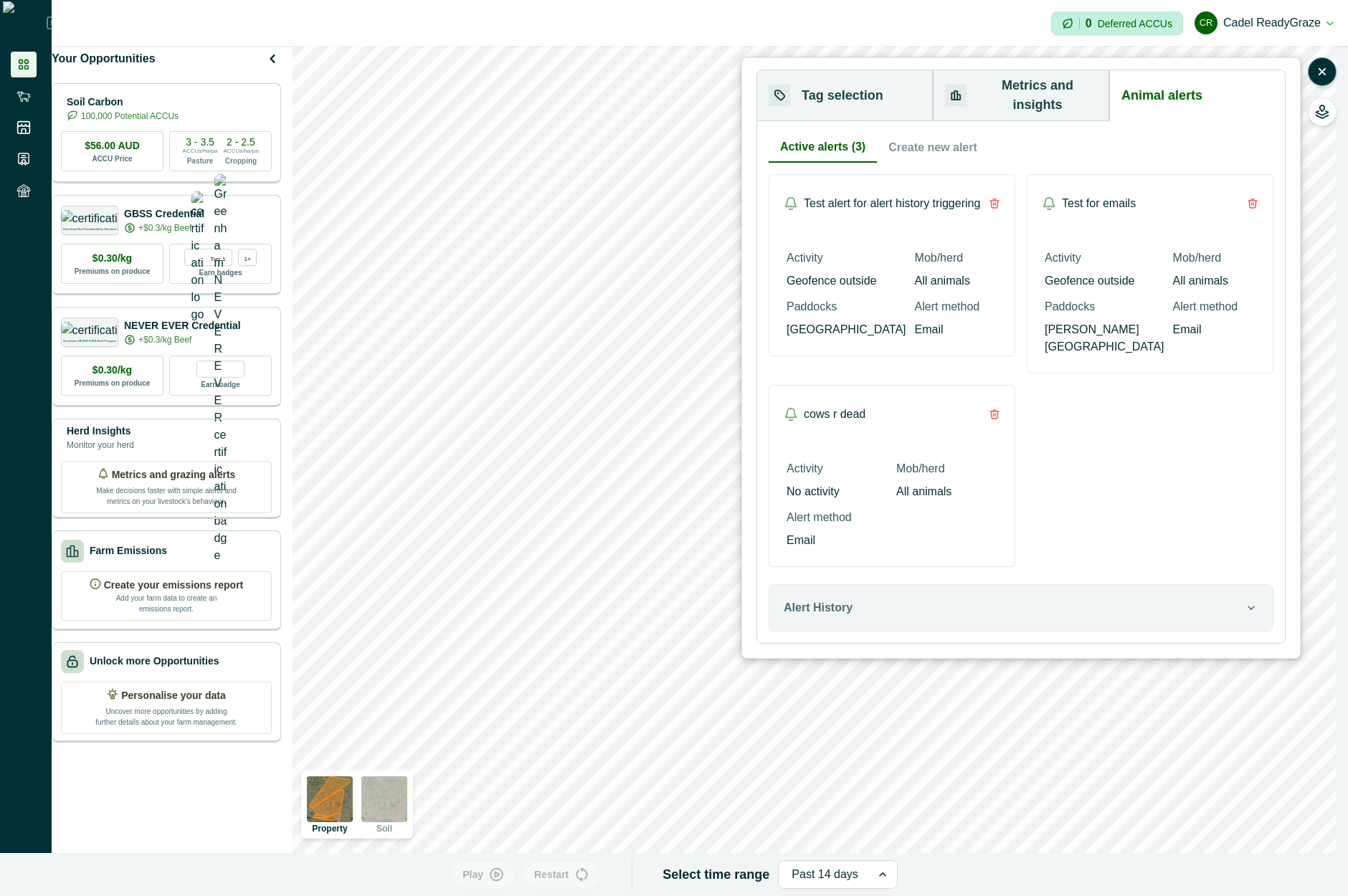
click at [925, 133] on button "Create new alert" at bounding box center [933, 147] width 112 height 30
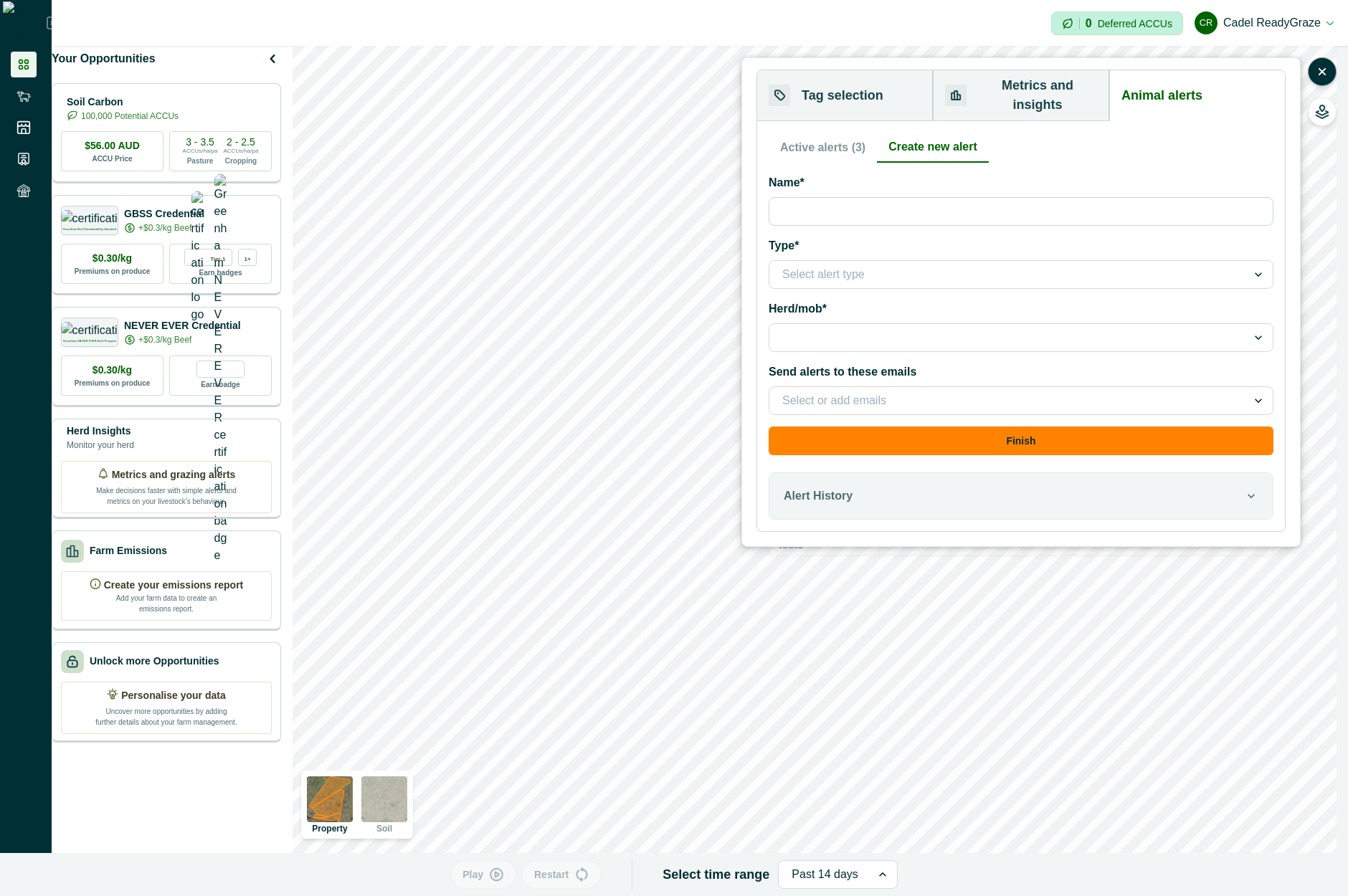
click at [880, 326] on div at bounding box center [1008, 337] width 477 height 23
click at [881, 328] on div at bounding box center [1008, 338] width 452 height 20
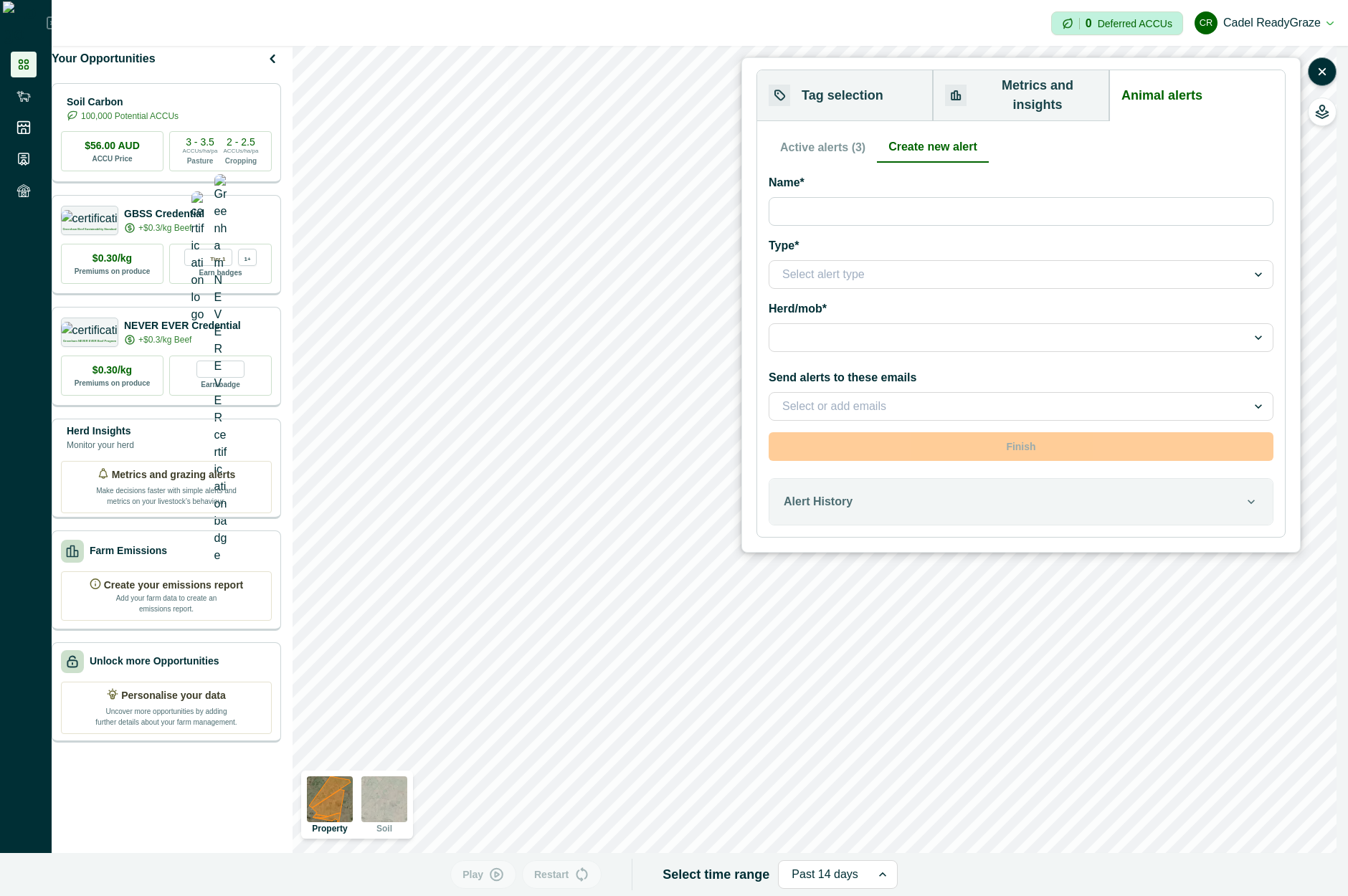
click at [862, 328] on div at bounding box center [1008, 338] width 452 height 20
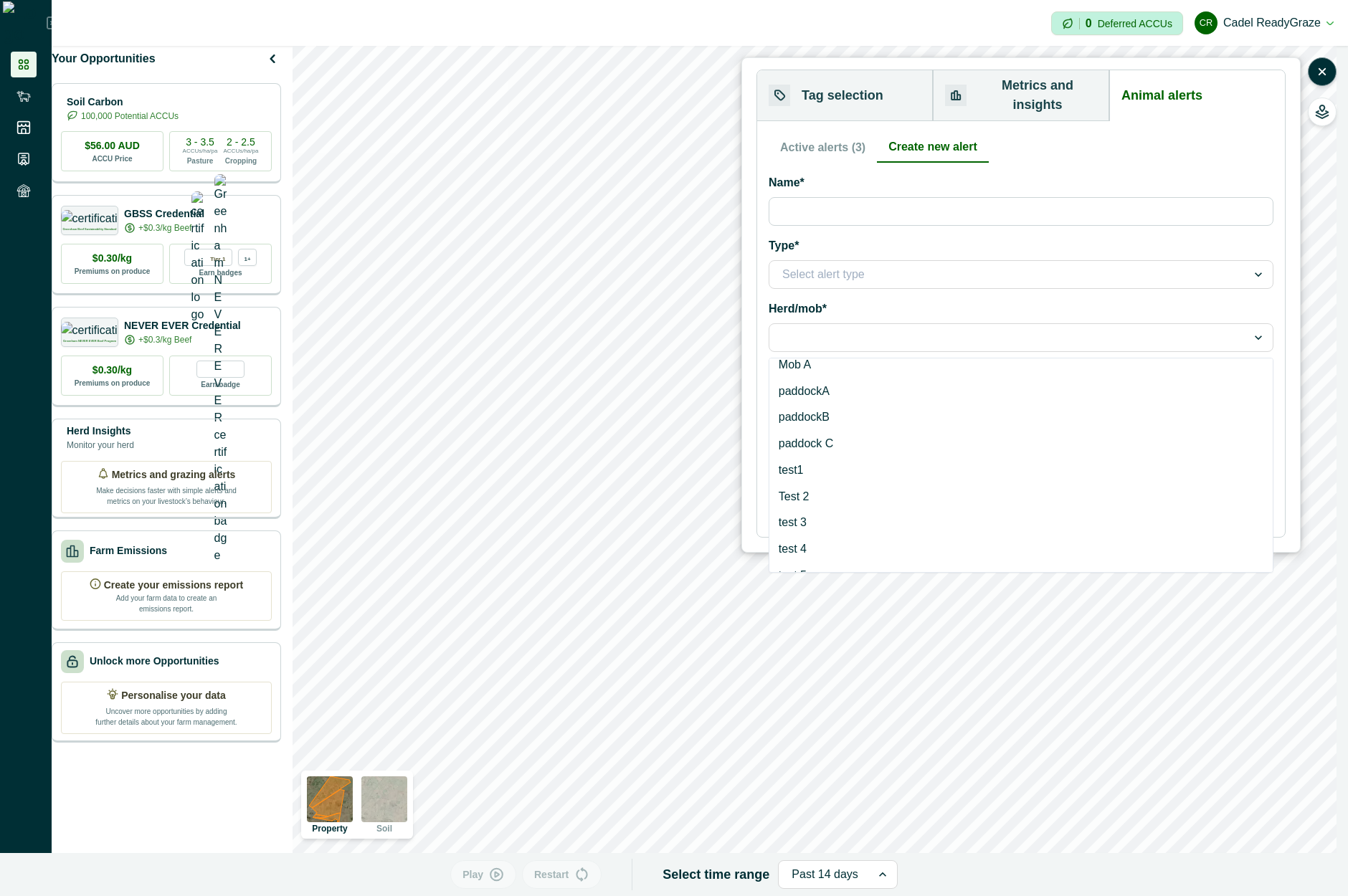
scroll to position [194, 0]
click at [909, 487] on div "Test Paddock" at bounding box center [1022, 500] width 504 height 26
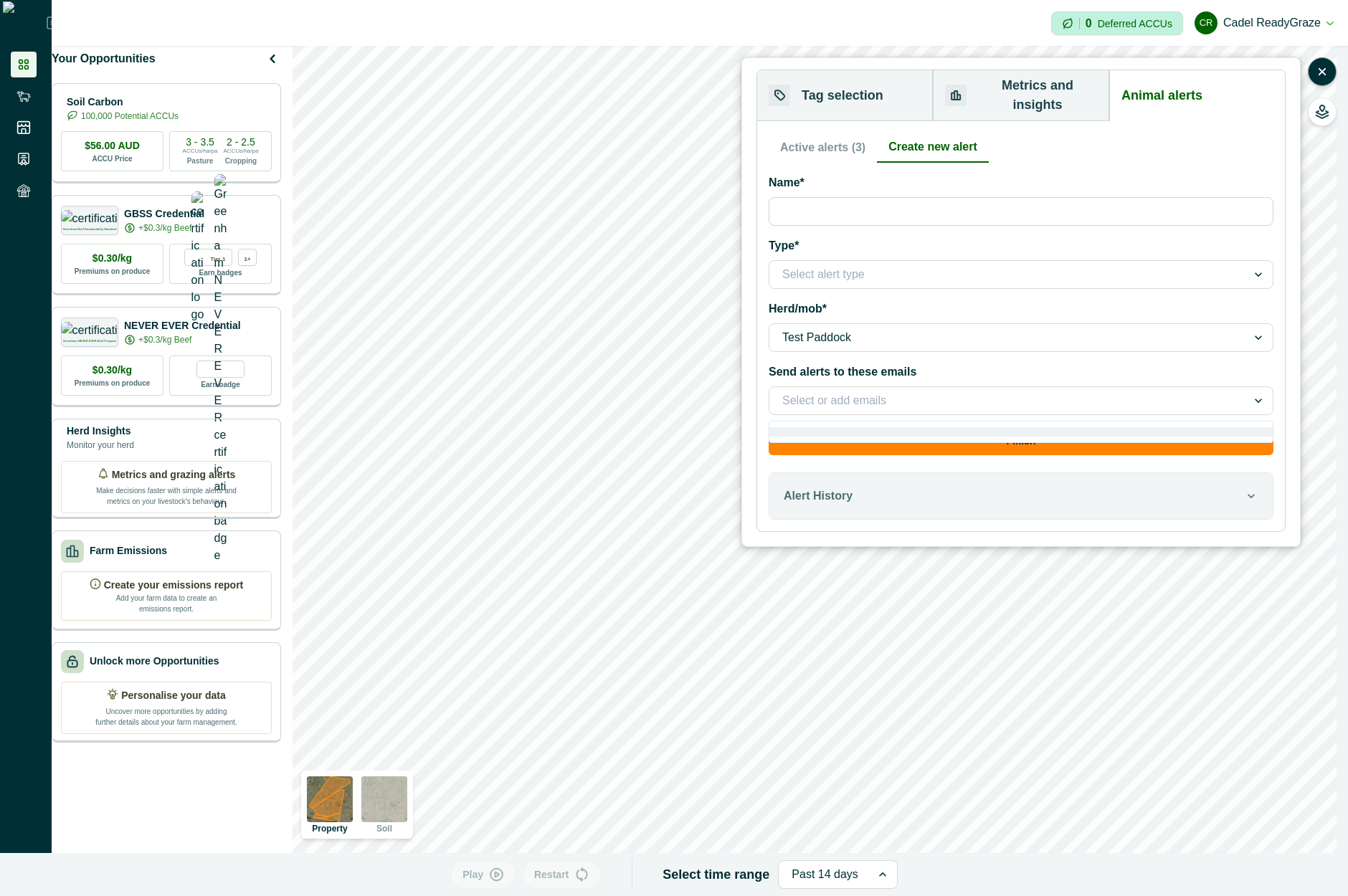
click at [870, 391] on div at bounding box center [1008, 401] width 452 height 20
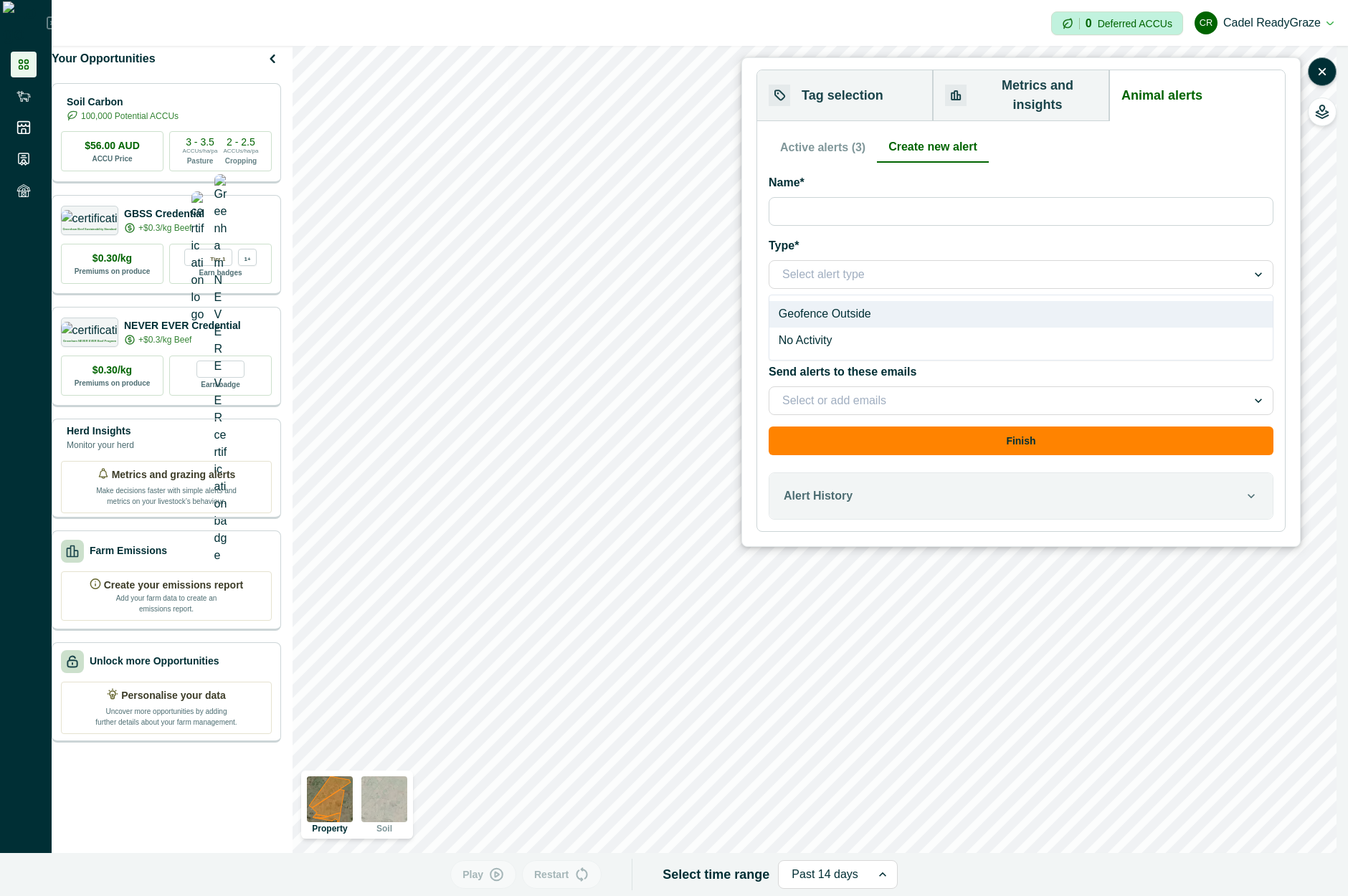
click at [903, 264] on div at bounding box center [1008, 274] width 452 height 20
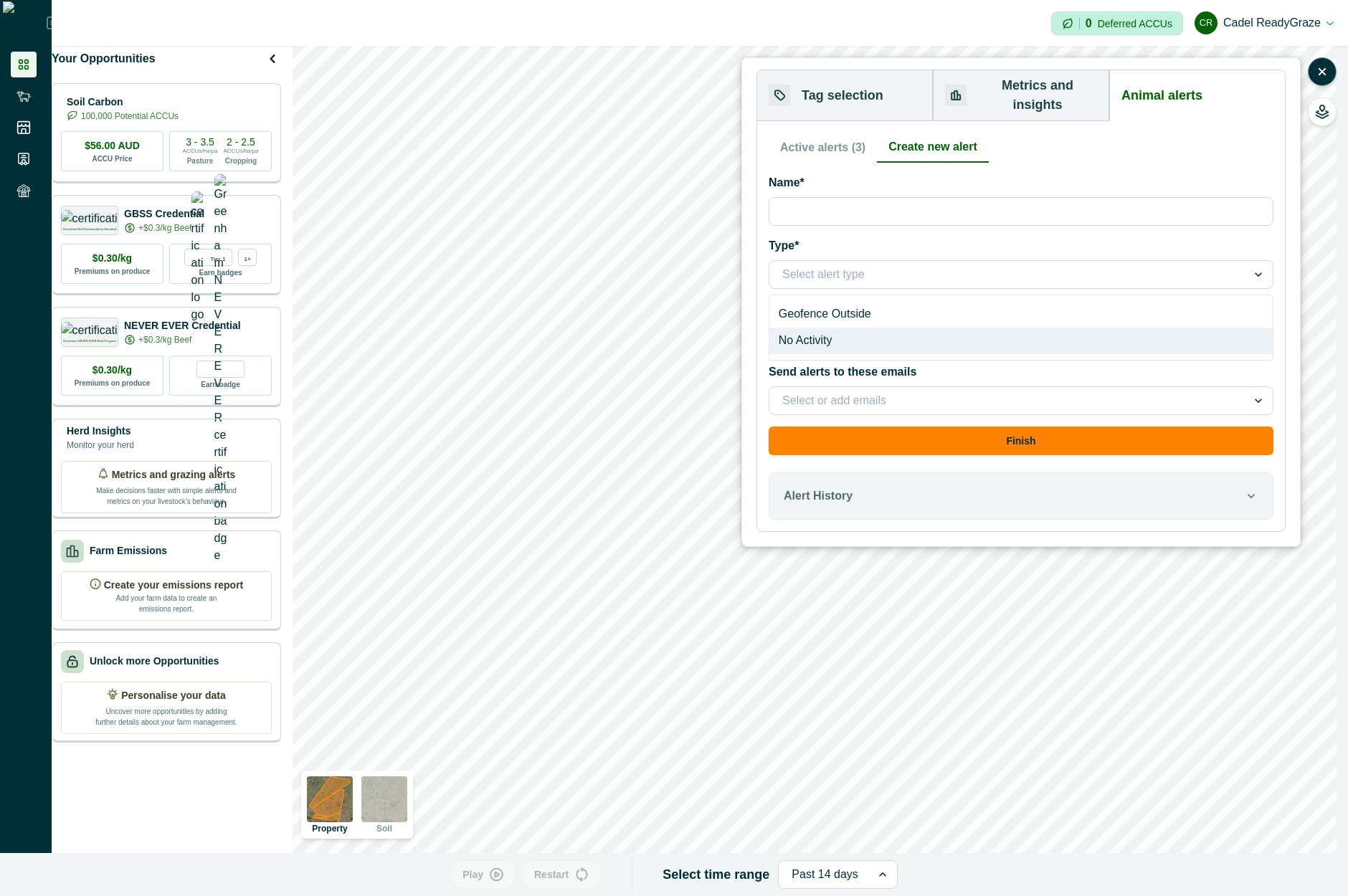
click at [862, 328] on div "No Activity" at bounding box center [1022, 341] width 504 height 26
click at [911, 264] on div at bounding box center [1008, 274] width 452 height 20
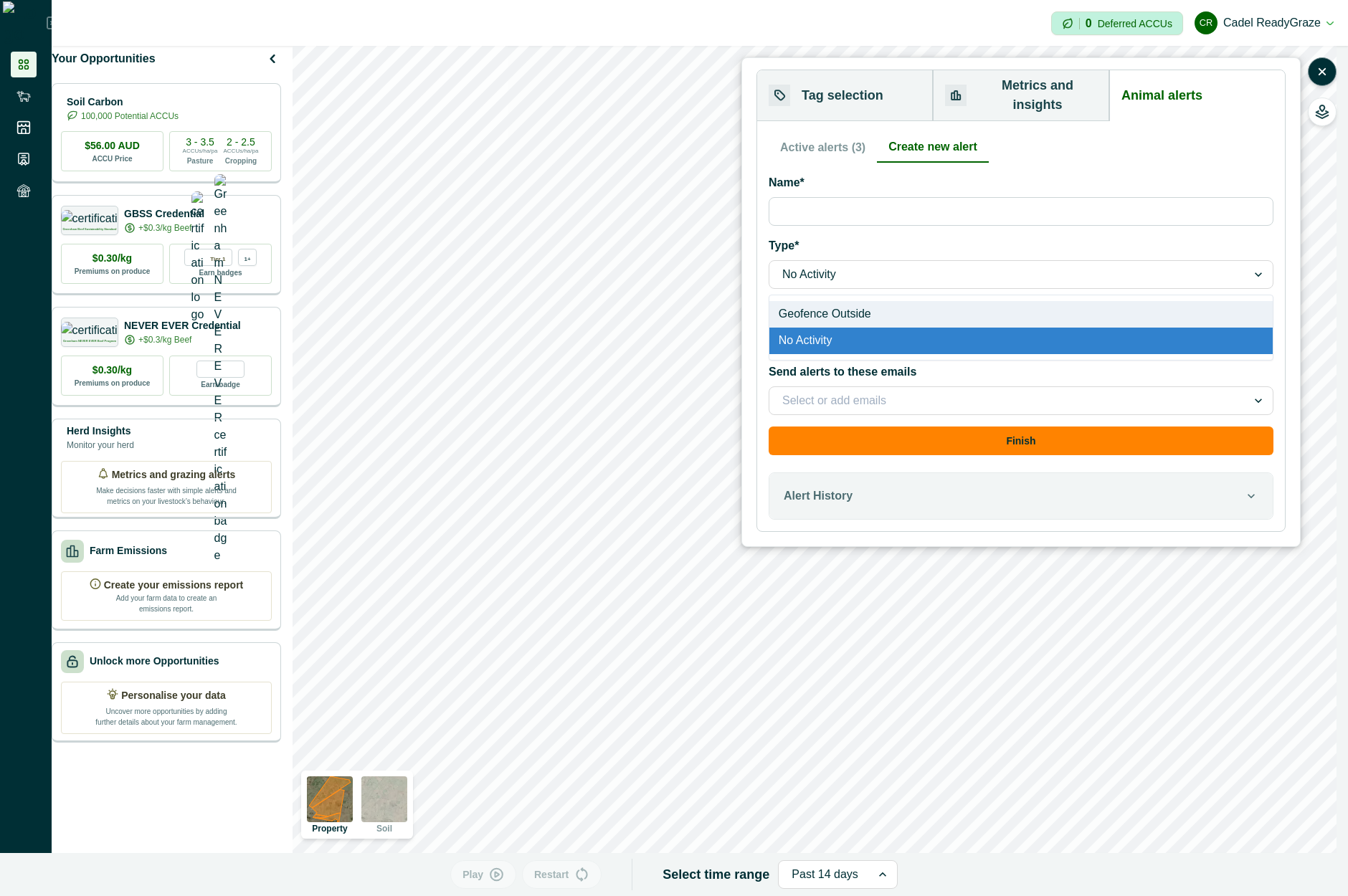
click at [867, 301] on div "Geofence Outside" at bounding box center [1022, 314] width 504 height 26
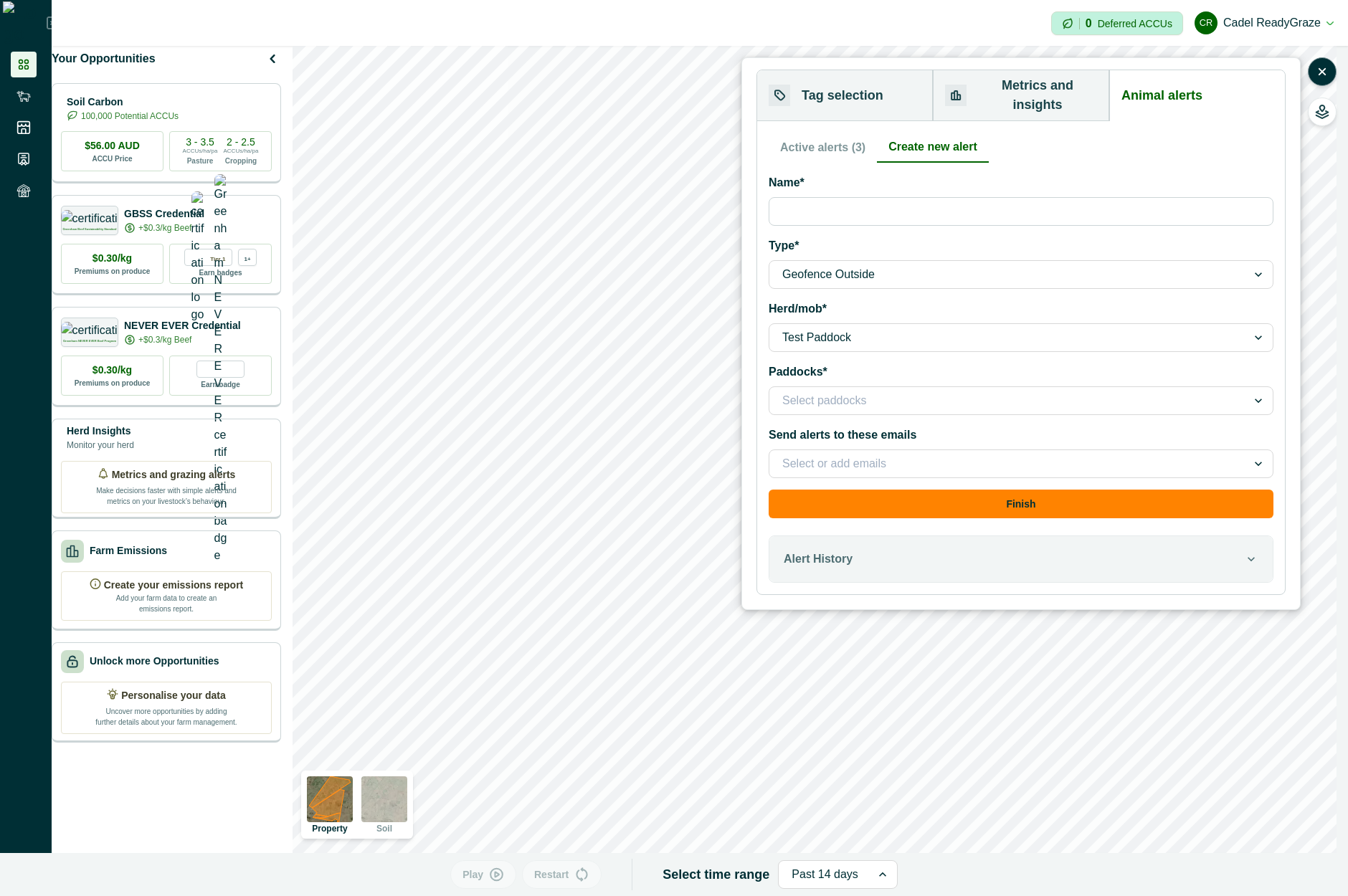
click at [824, 391] on div at bounding box center [1008, 401] width 452 height 20
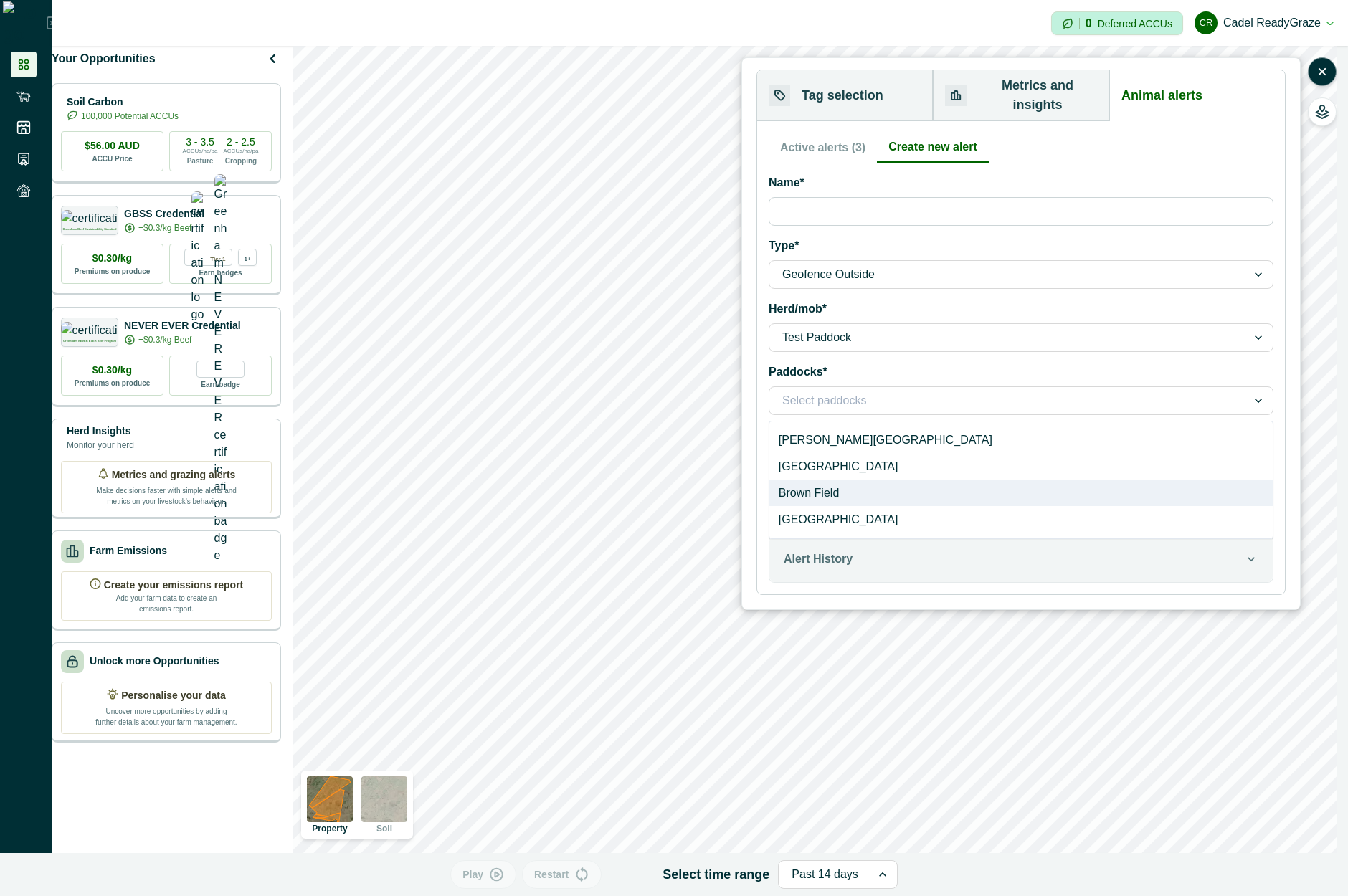
click at [859, 481] on div "Brown Field" at bounding box center [1022, 493] width 504 height 26
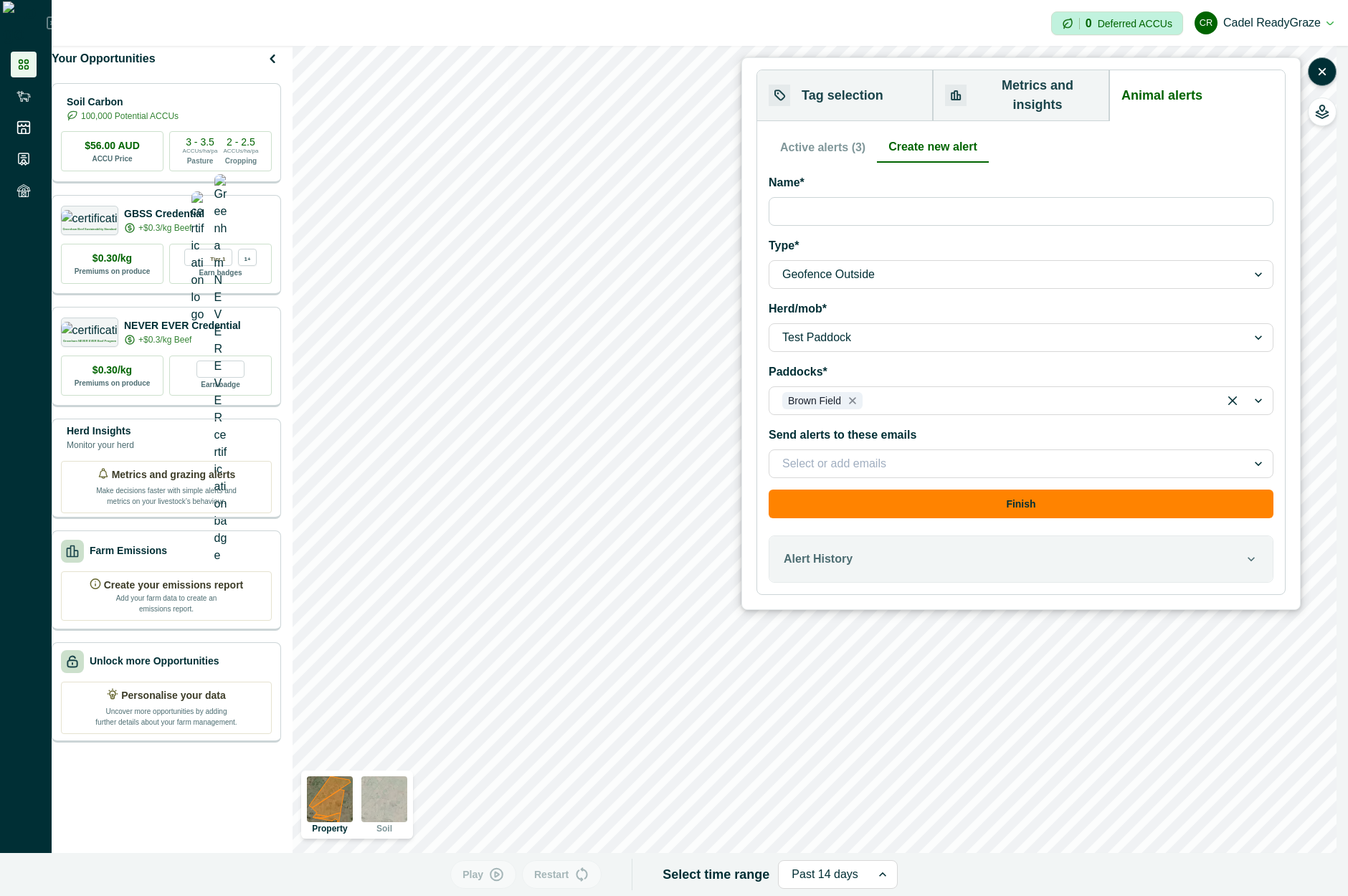
click at [900, 453] on div at bounding box center [1008, 463] width 452 height 20
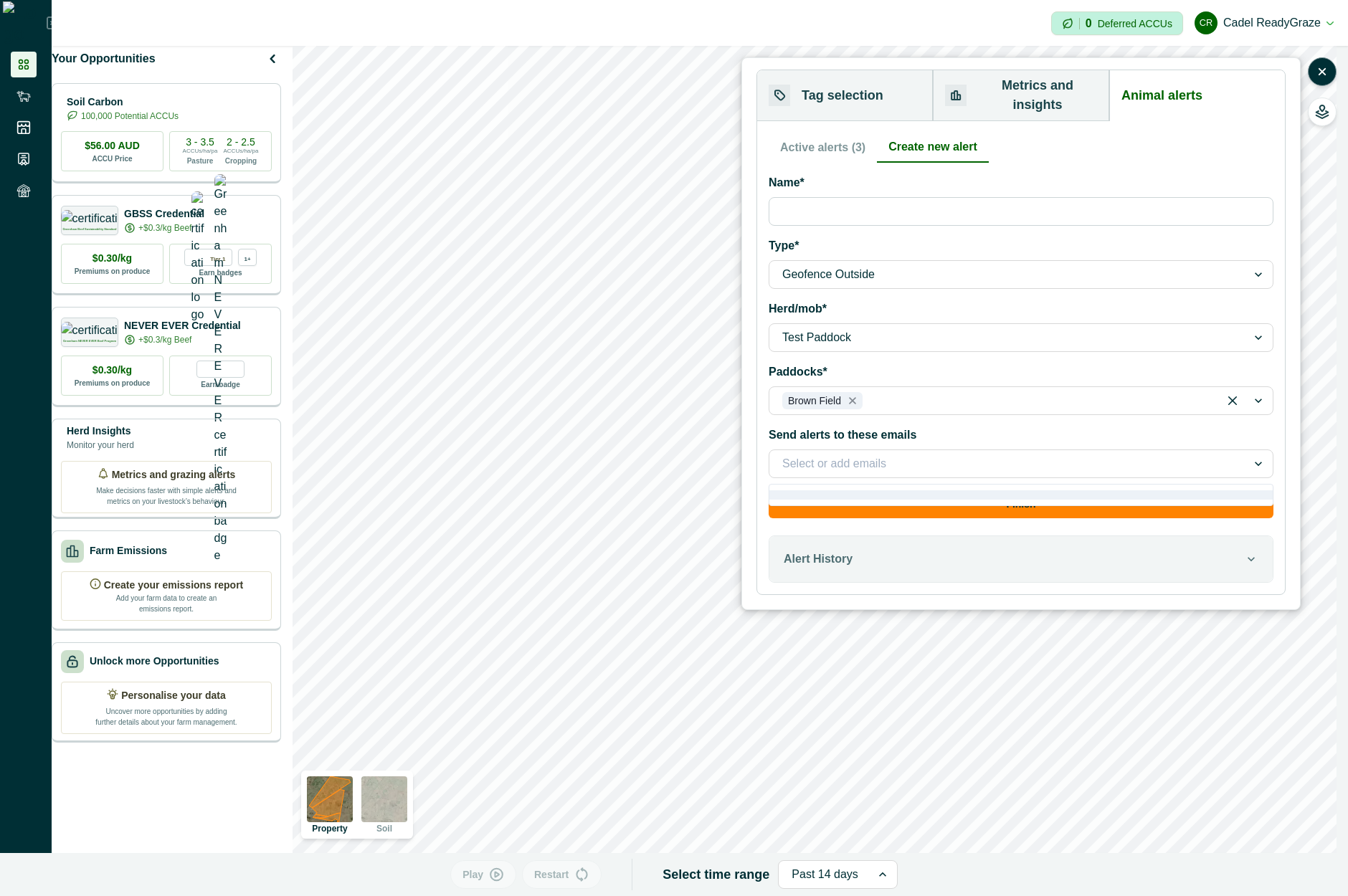
click at [933, 391] on div at bounding box center [1035, 401] width 340 height 20
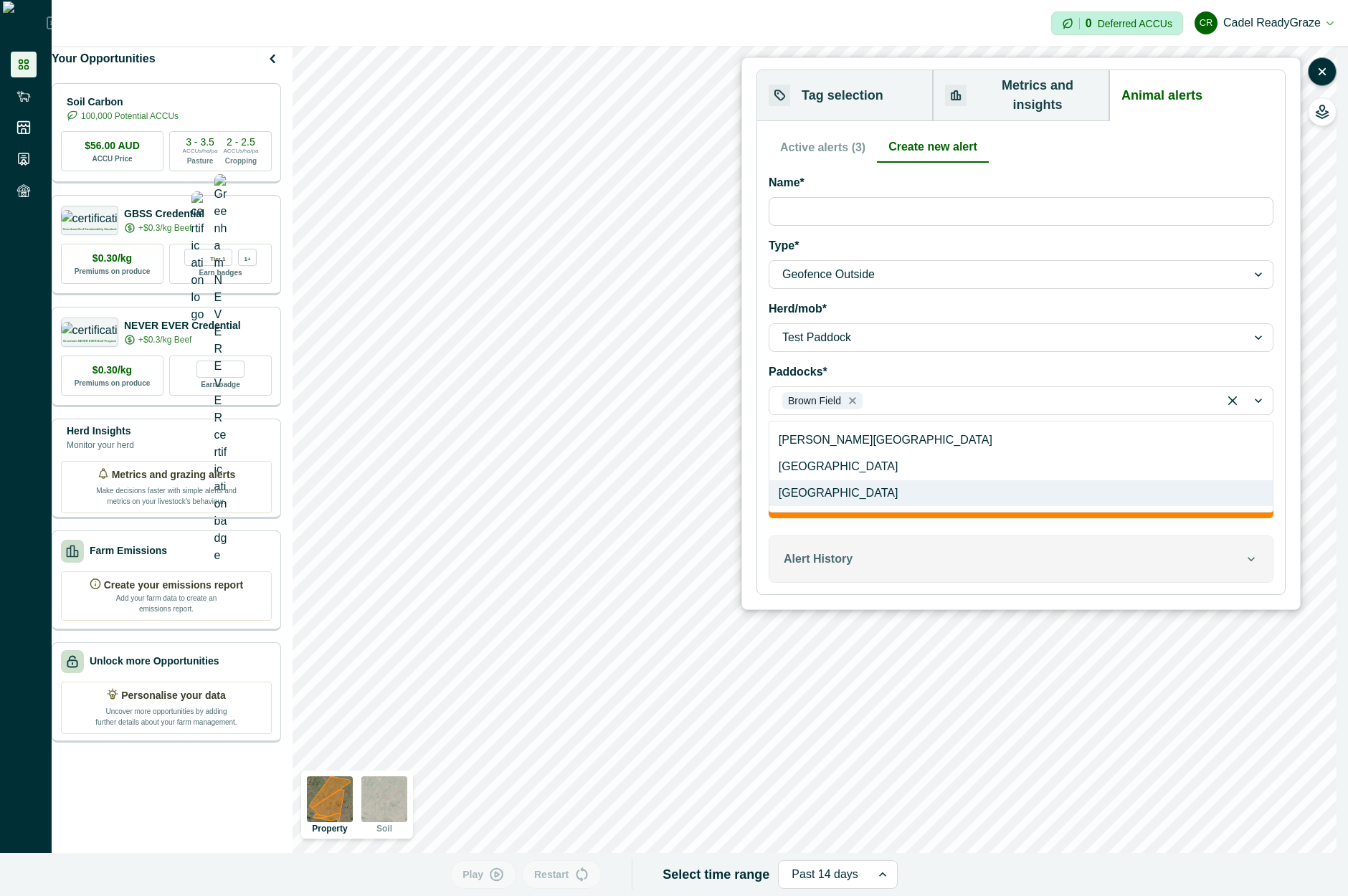
click at [955, 536] on button "Alert History" at bounding box center [1022, 559] width 504 height 45
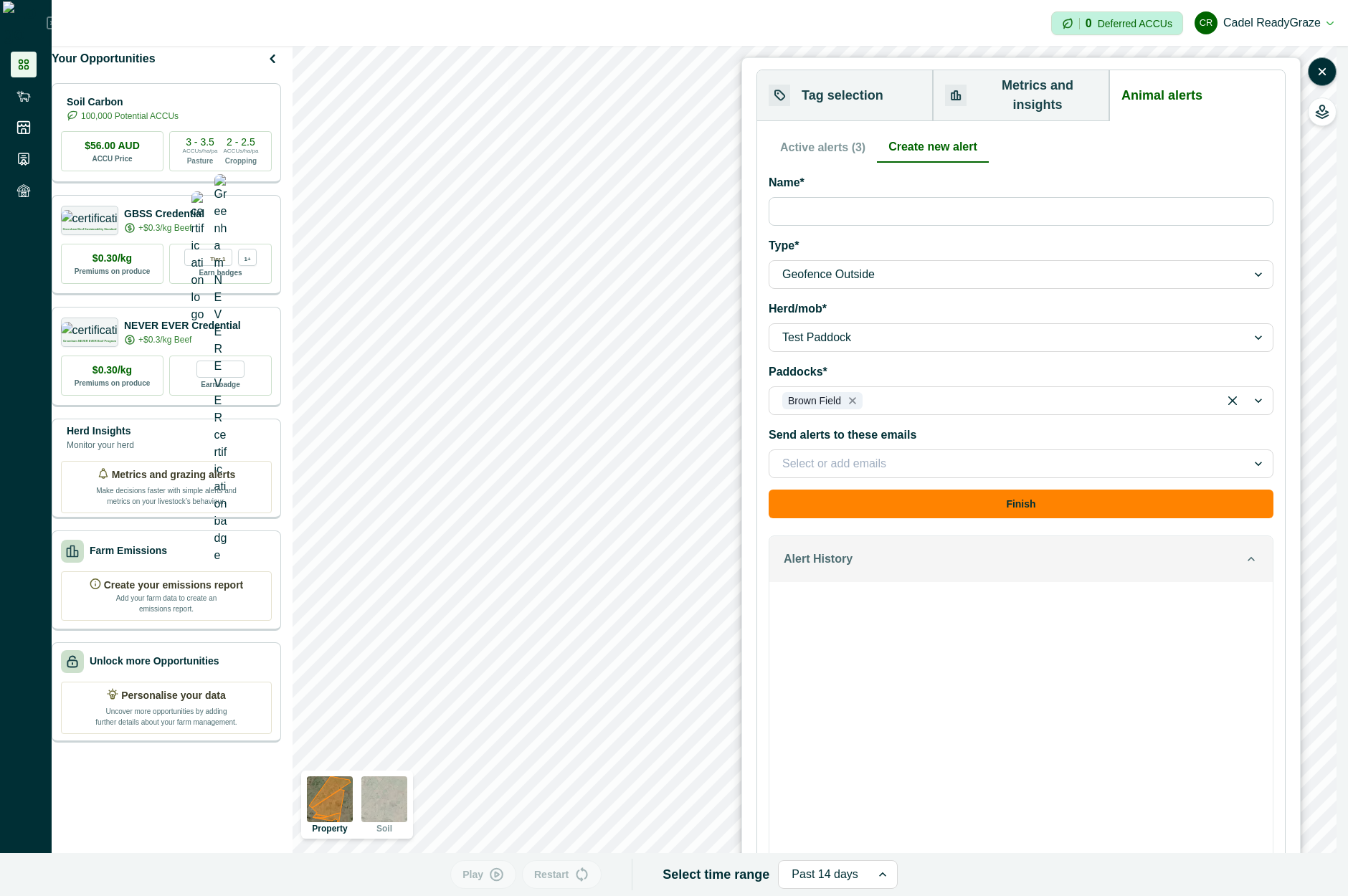
click at [1133, 551] on div "Alert History" at bounding box center [1013, 559] width 461 height 17
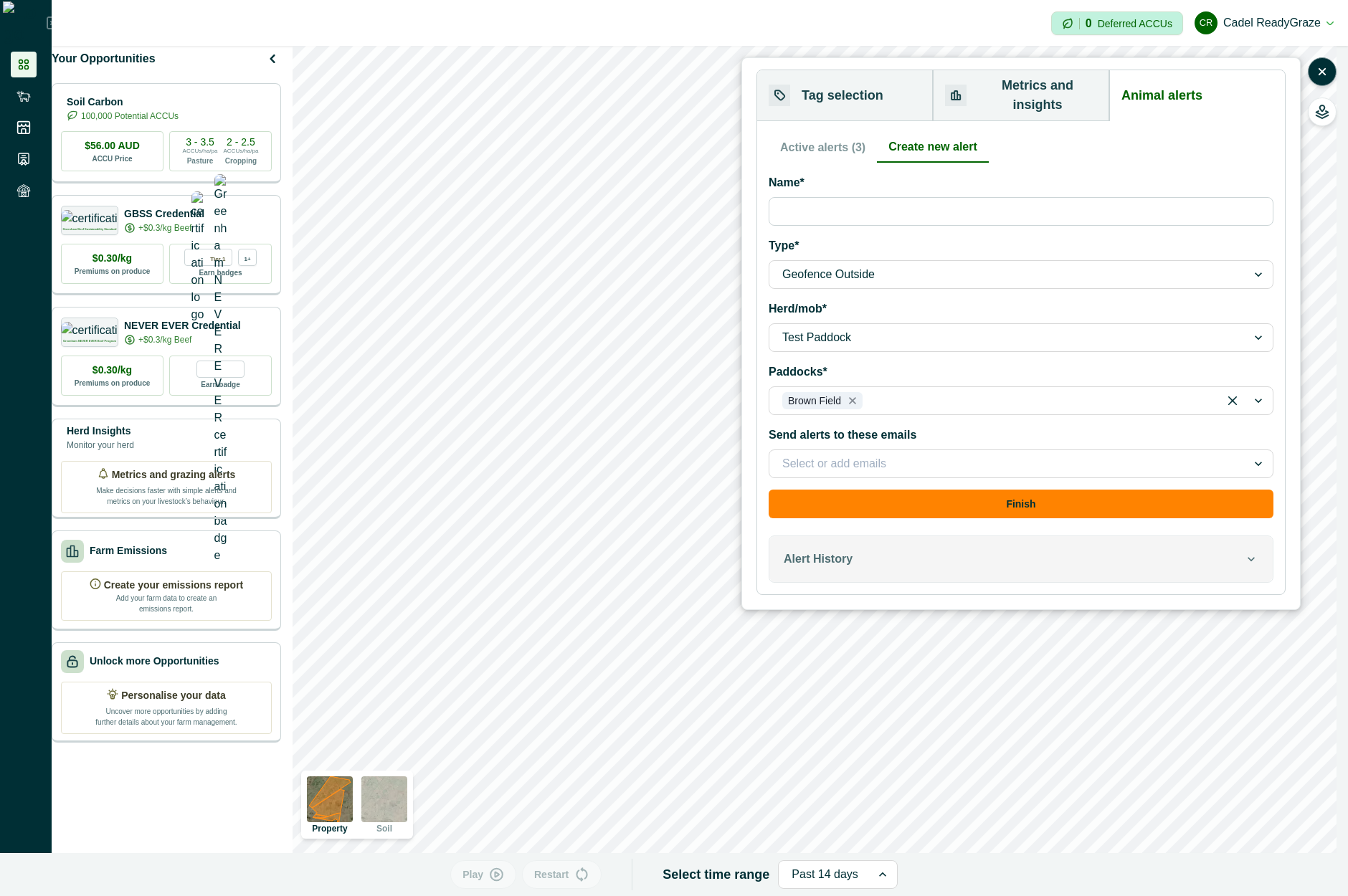
click at [1061, 553] on button "Alert History" at bounding box center [1022, 559] width 504 height 45
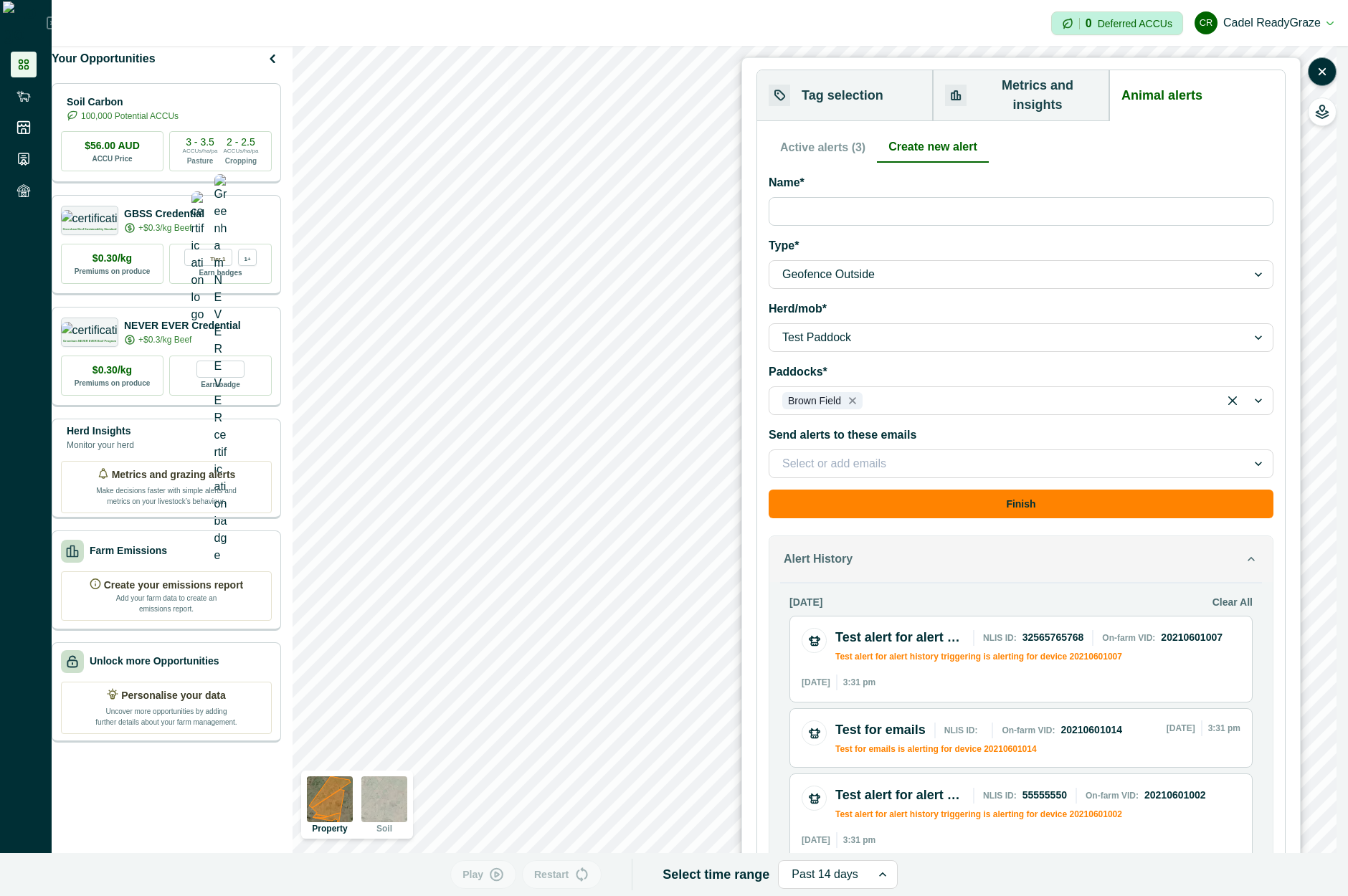
click at [934, 553] on button "Alert History" at bounding box center [1022, 559] width 504 height 45
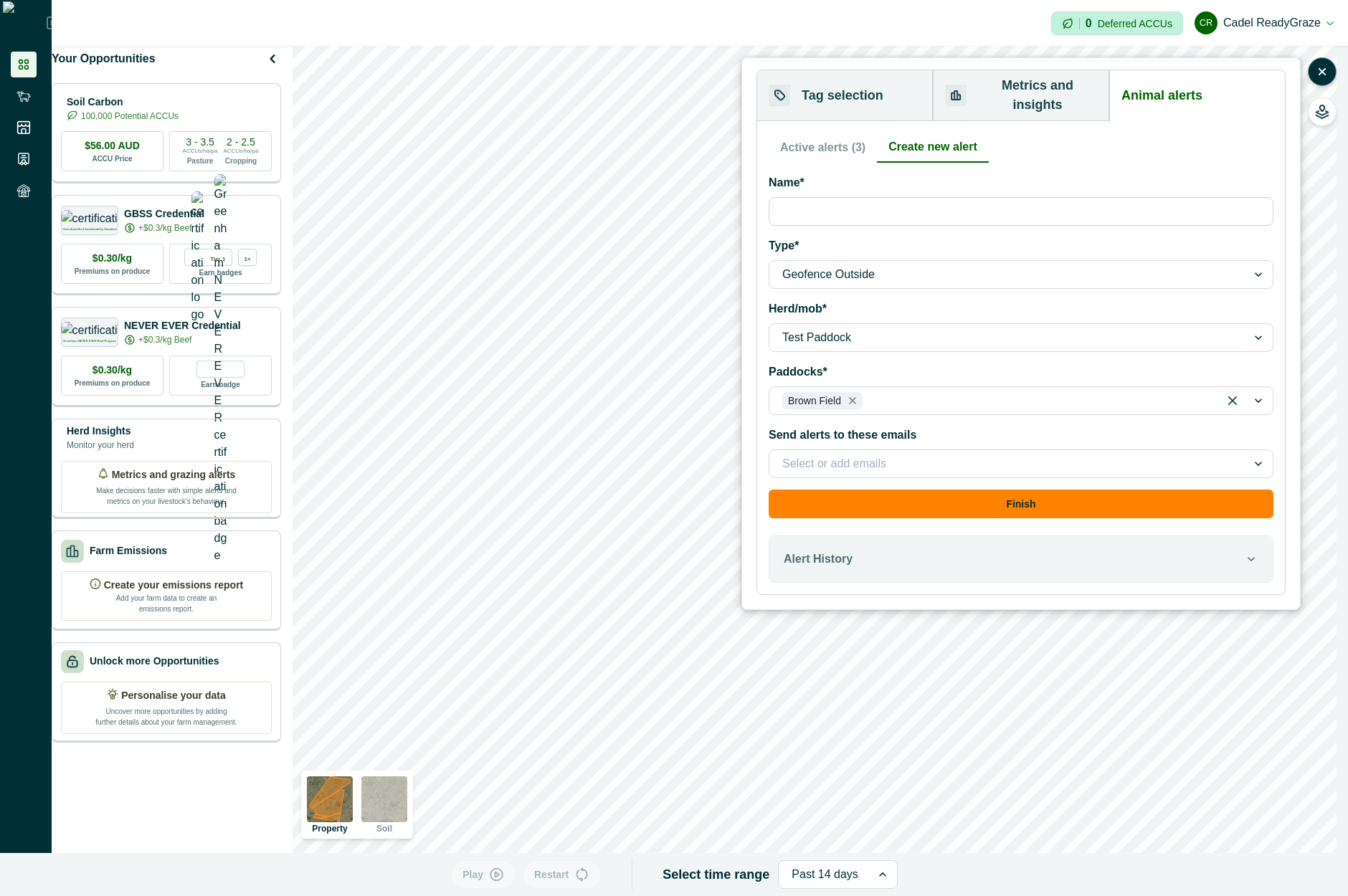
click at [836, 134] on button "Active alerts (3)" at bounding box center [823, 147] width 108 height 30
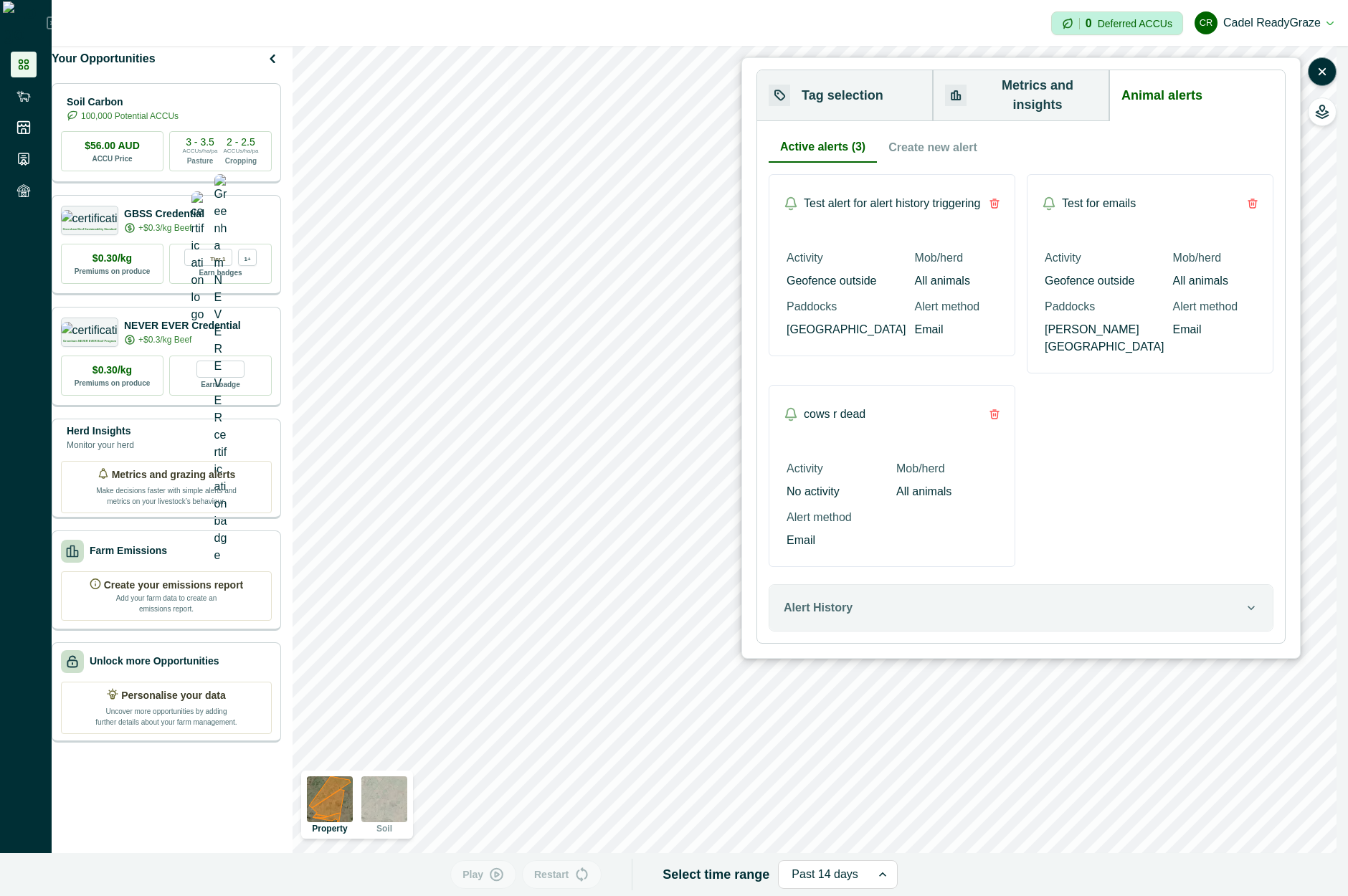
click at [953, 133] on button "Create new alert" at bounding box center [933, 147] width 112 height 30
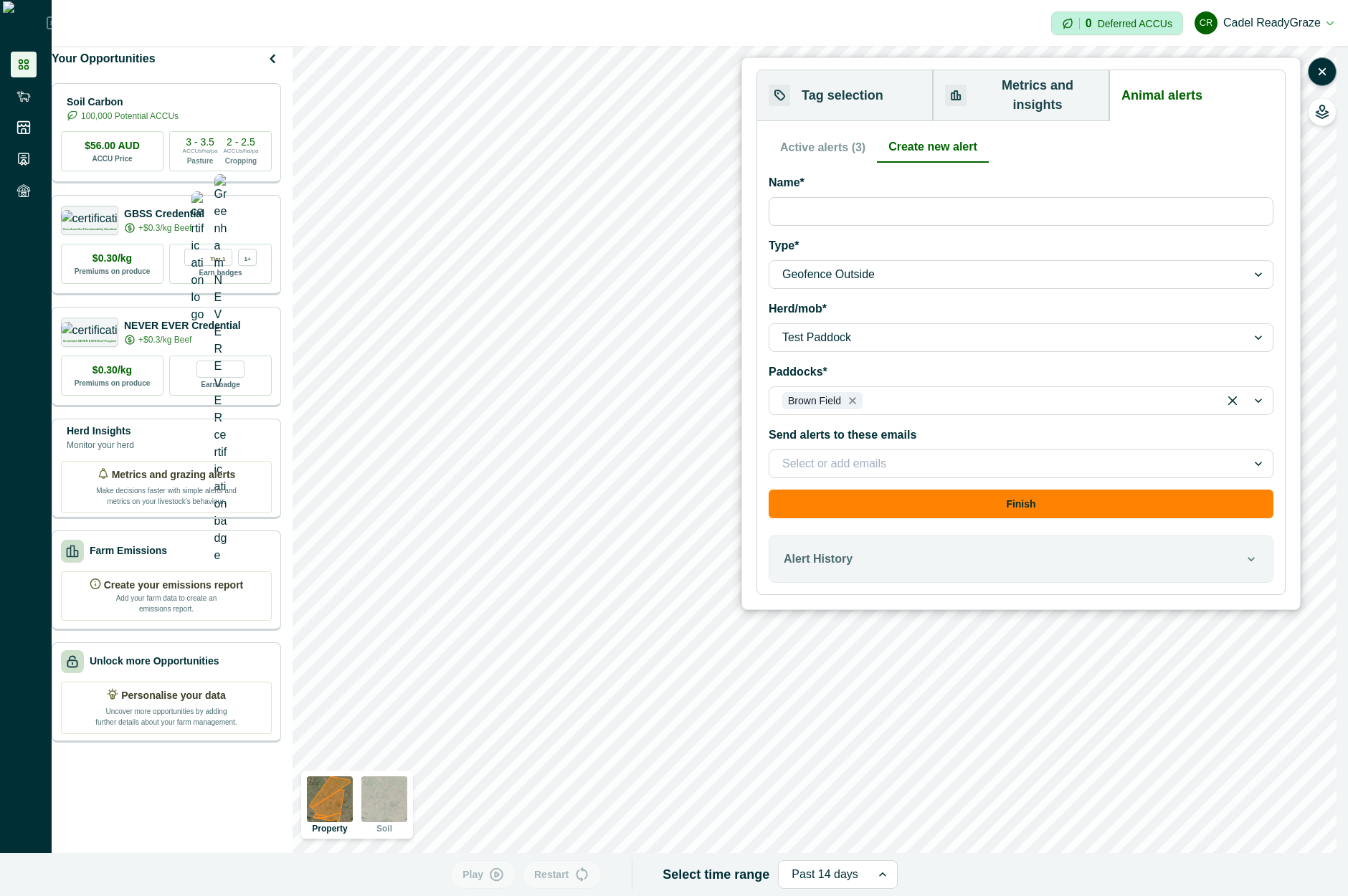
click at [834, 134] on button "Active alerts (3)" at bounding box center [823, 147] width 108 height 30
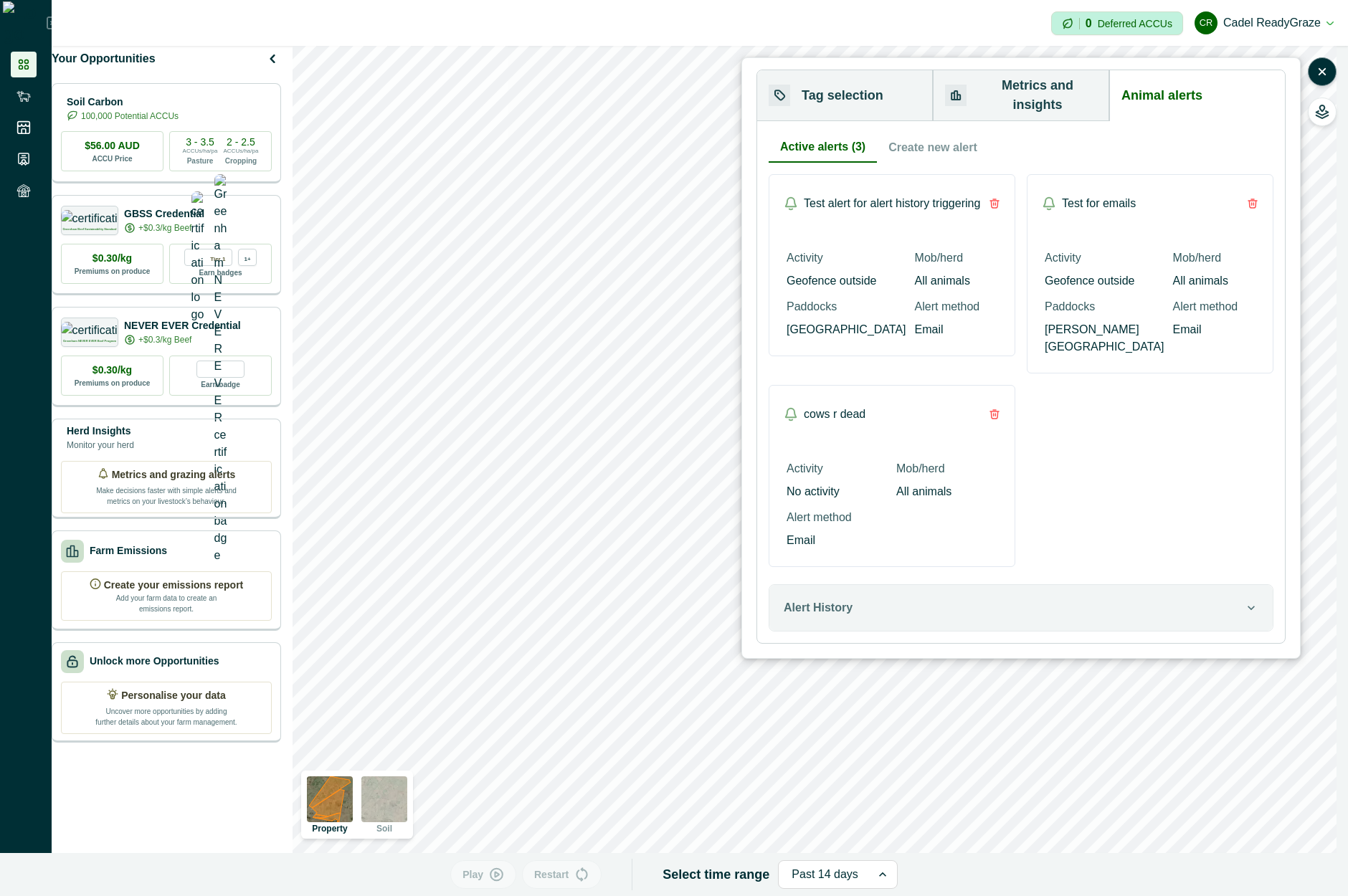
click at [1119, 424] on div "Test alert for alert history triggering Activity Geofence outside Mob/herd All …" at bounding box center [1021, 371] width 504 height 393
click at [1203, 443] on div "Test alert for alert history triggering Activity Geofence outside Mob/herd All …" at bounding box center [1021, 371] width 504 height 393
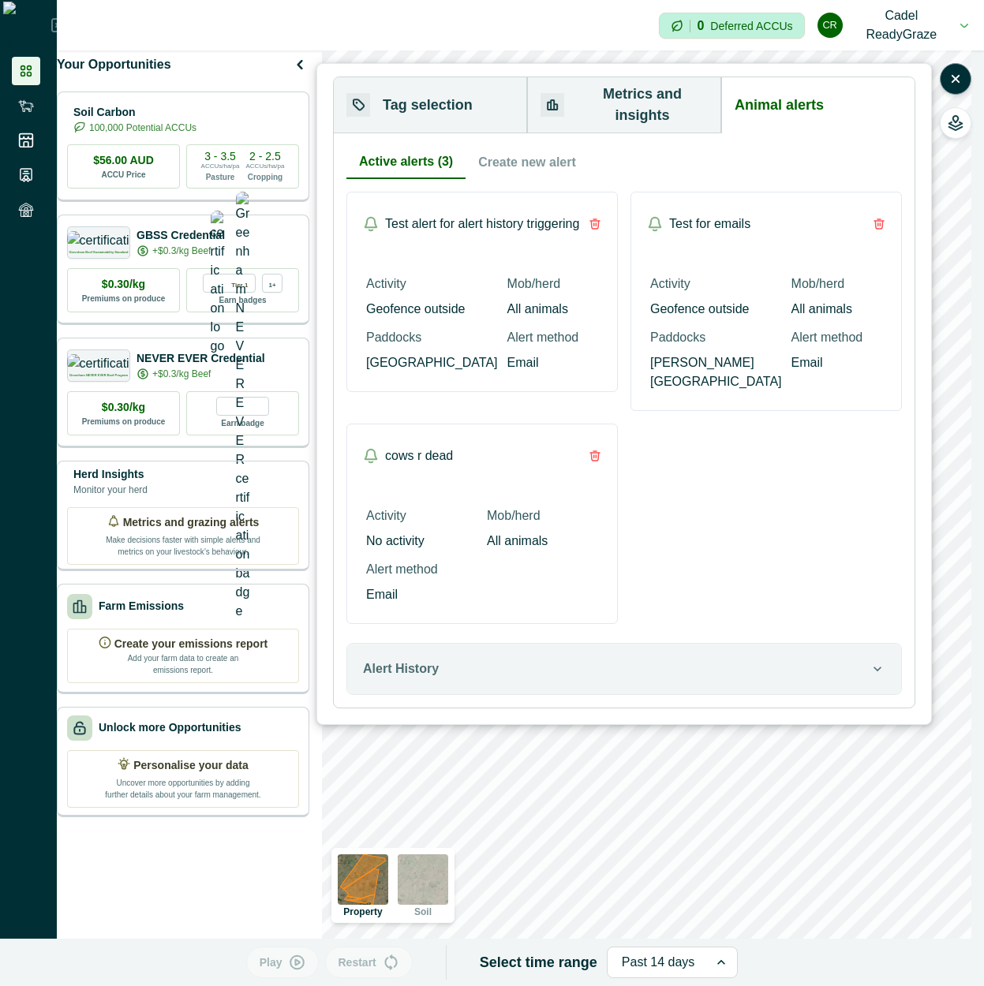
click at [507, 300] on p "All animals" at bounding box center [537, 309] width 61 height 19
click at [506, 219] on div "Test alert for alert history triggering" at bounding box center [471, 224] width 216 height 32
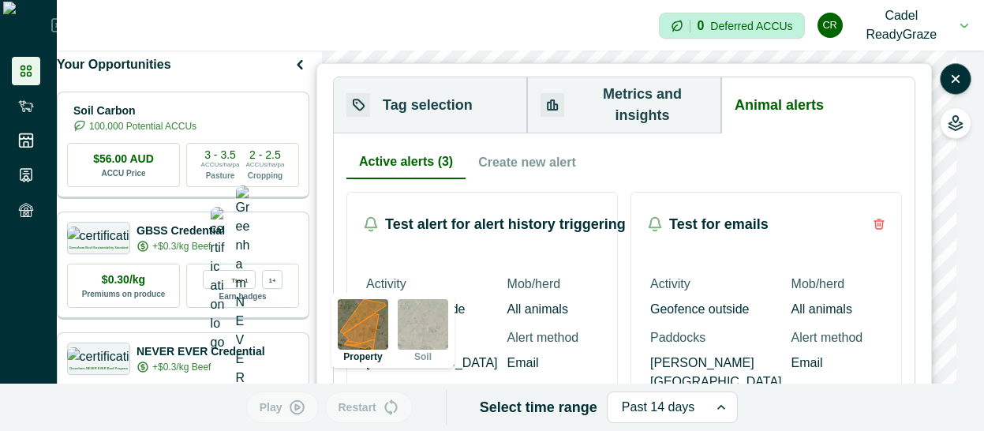
click at [558, 214] on p "Test alert for alert history triggering" at bounding box center [505, 224] width 241 height 21
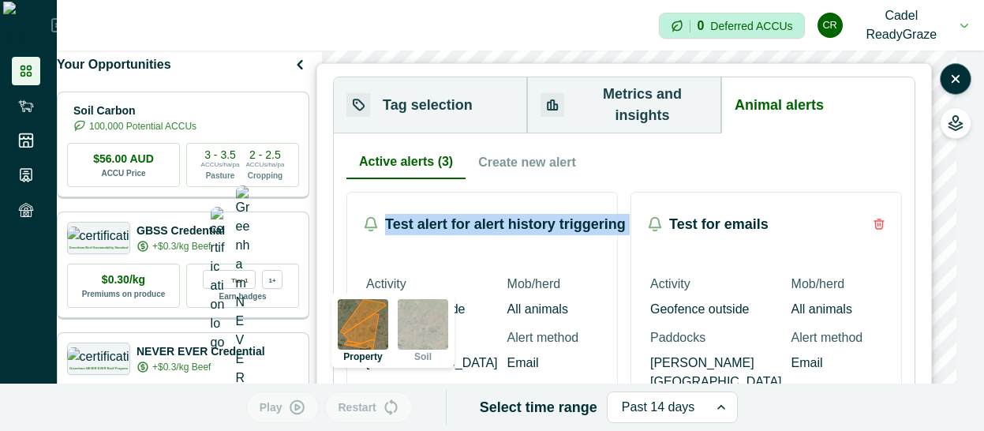
click at [558, 214] on p "Test alert for alert history triggering" at bounding box center [505, 224] width 241 height 21
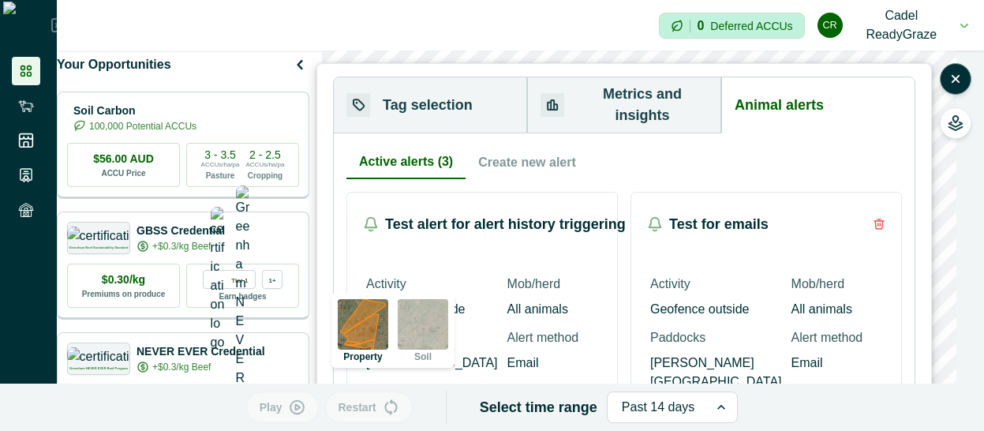
click at [441, 214] on p "Test alert for alert history triggering" at bounding box center [505, 224] width 241 height 21
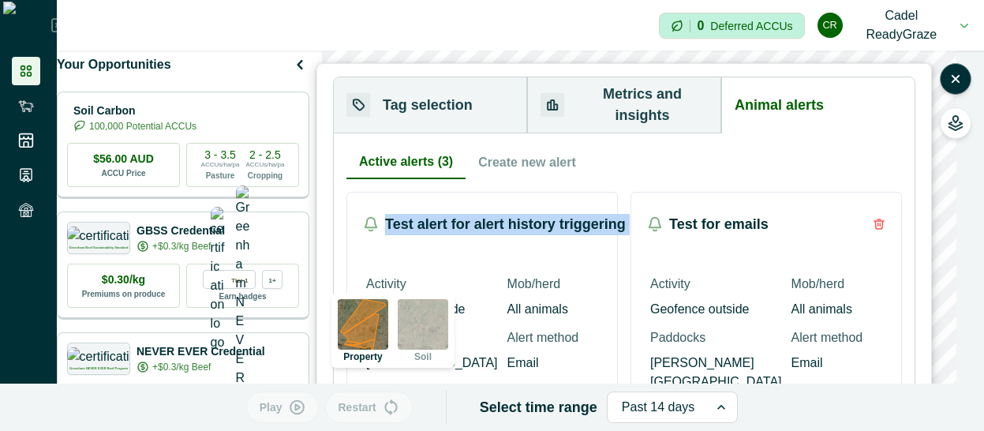
click at [441, 214] on p "Test alert for alert history triggering" at bounding box center [505, 224] width 241 height 21
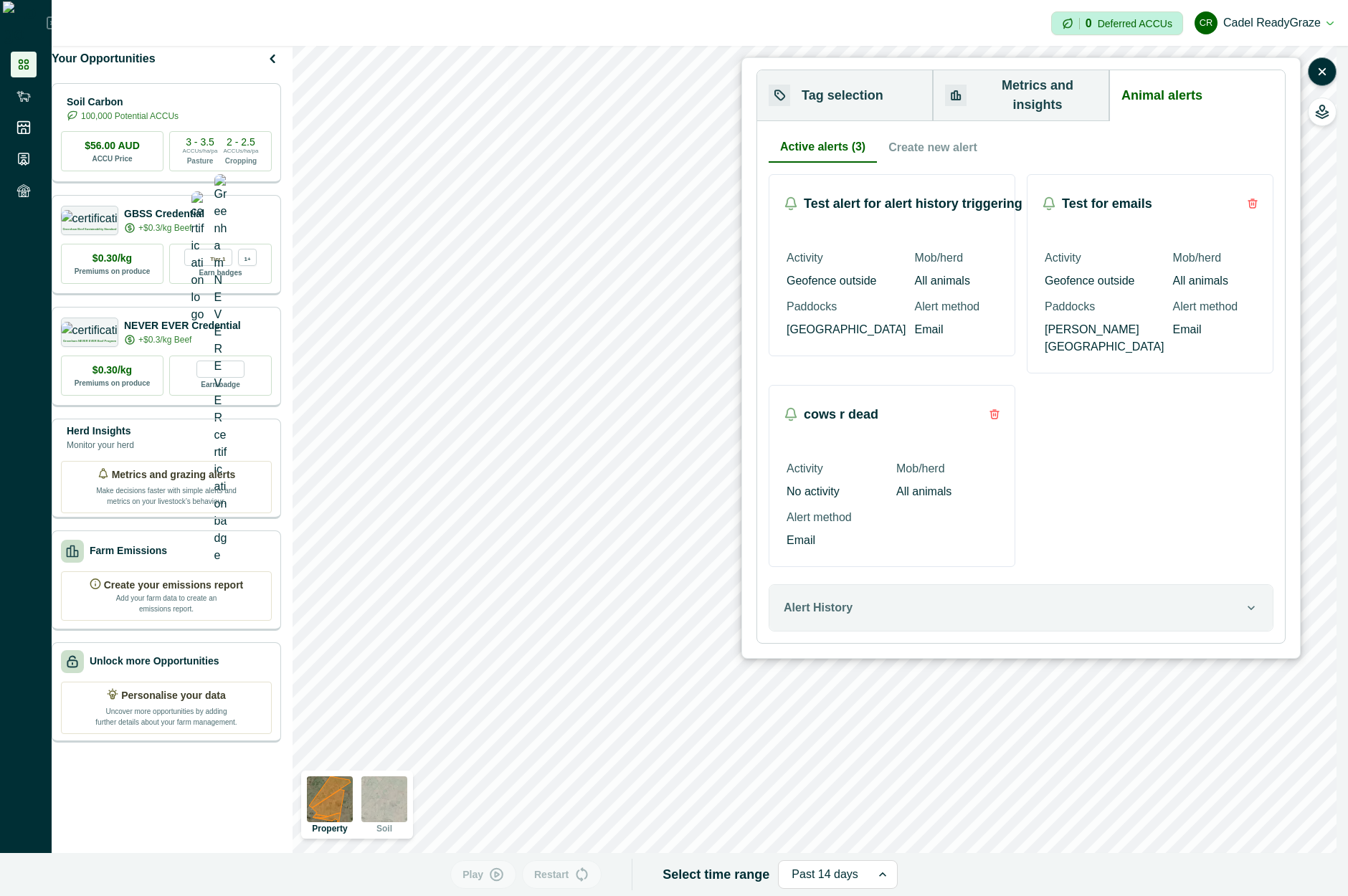
drag, startPoint x: 930, startPoint y: 189, endPoint x: 879, endPoint y: 287, distance: 110.5
click at [881, 285] on div "Test alert for alert history triggering Activity Geofence outside Mob/herd All …" at bounding box center [892, 265] width 246 height 182
click at [873, 194] on p "Test alert for alert history triggering" at bounding box center [893, 204] width 179 height 19
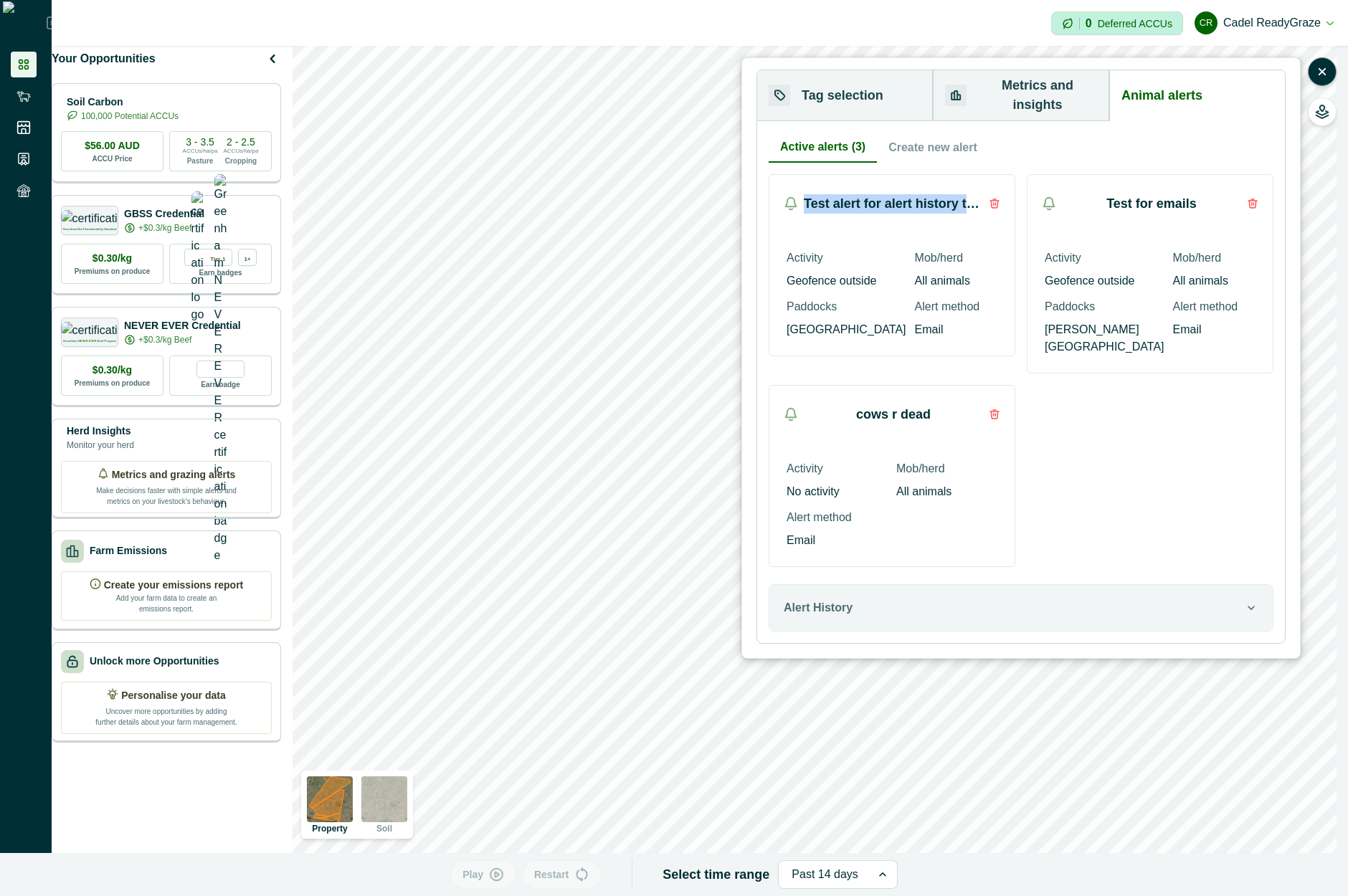
click at [873, 194] on p "Test alert for alert history triggering" at bounding box center [893, 204] width 179 height 19
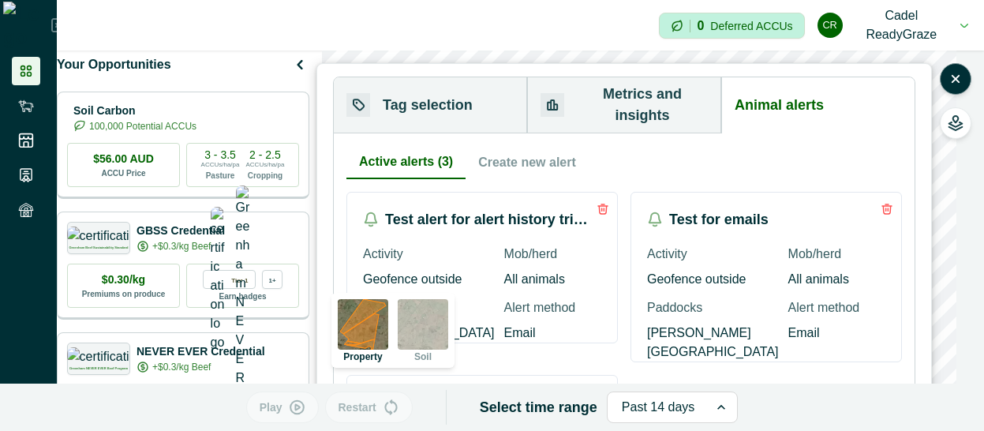
click at [497, 209] on p "Test alert for alert history triggering" at bounding box center [488, 219] width 207 height 21
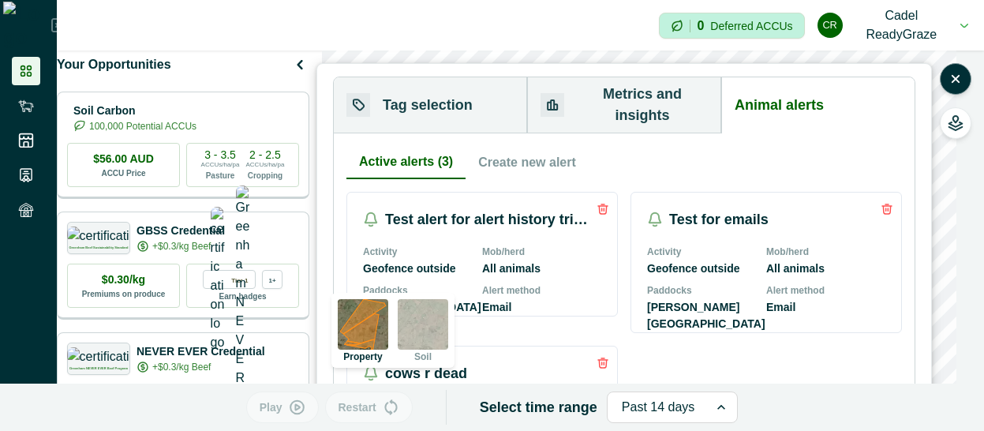
click at [740, 264] on div "Activity Geofence outside Mob/herd All animals Paddocks Browner Field Alert met…" at bounding box center [766, 289] width 238 height 88
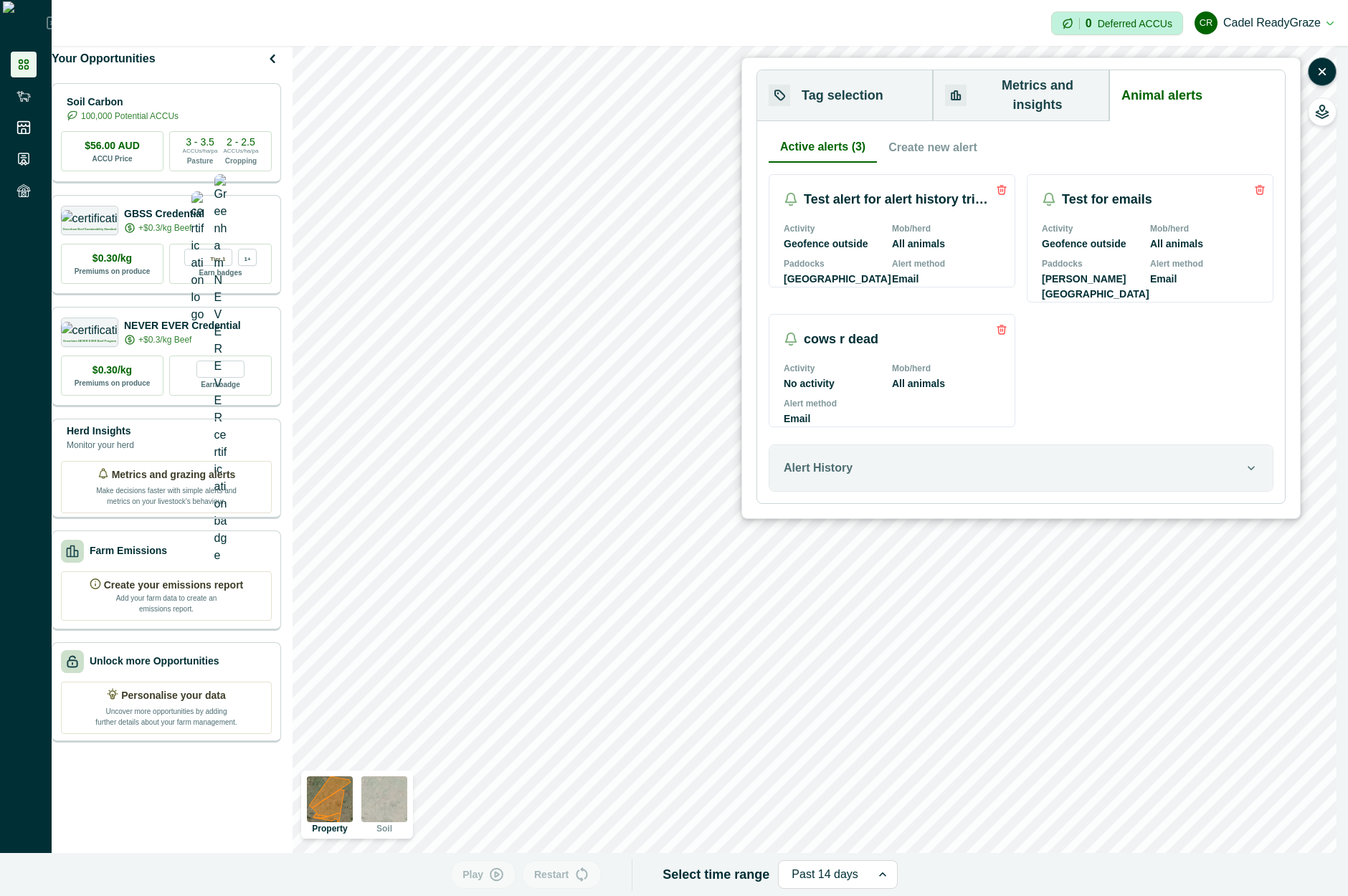
click at [1038, 347] on div "Test alert for alert history triggering Activity Geofence outside Mob/herd All …" at bounding box center [1021, 301] width 504 height 254
click at [1025, 481] on button "Alert History" at bounding box center [1022, 468] width 504 height 45
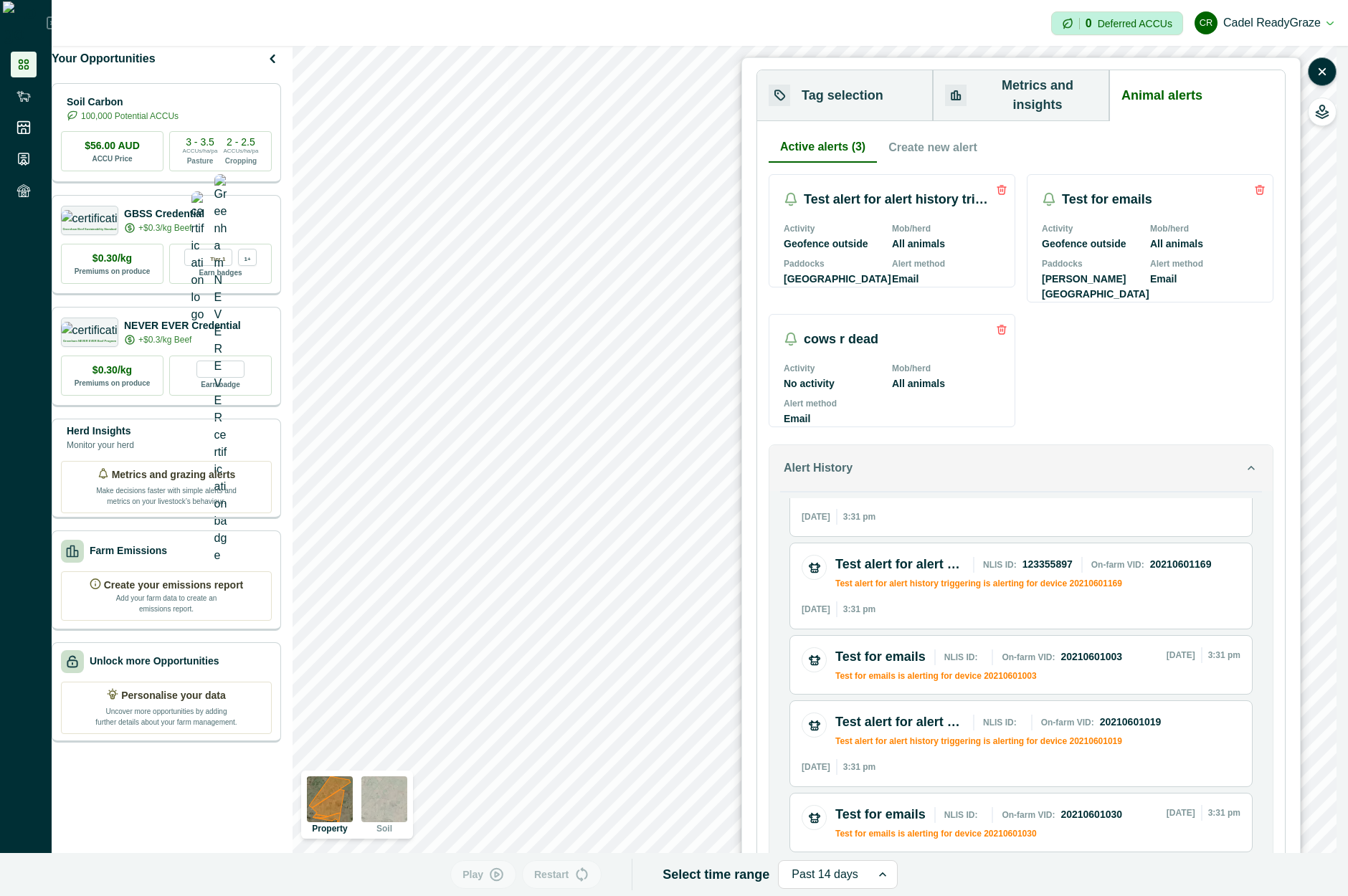
scroll to position [2203, 0]
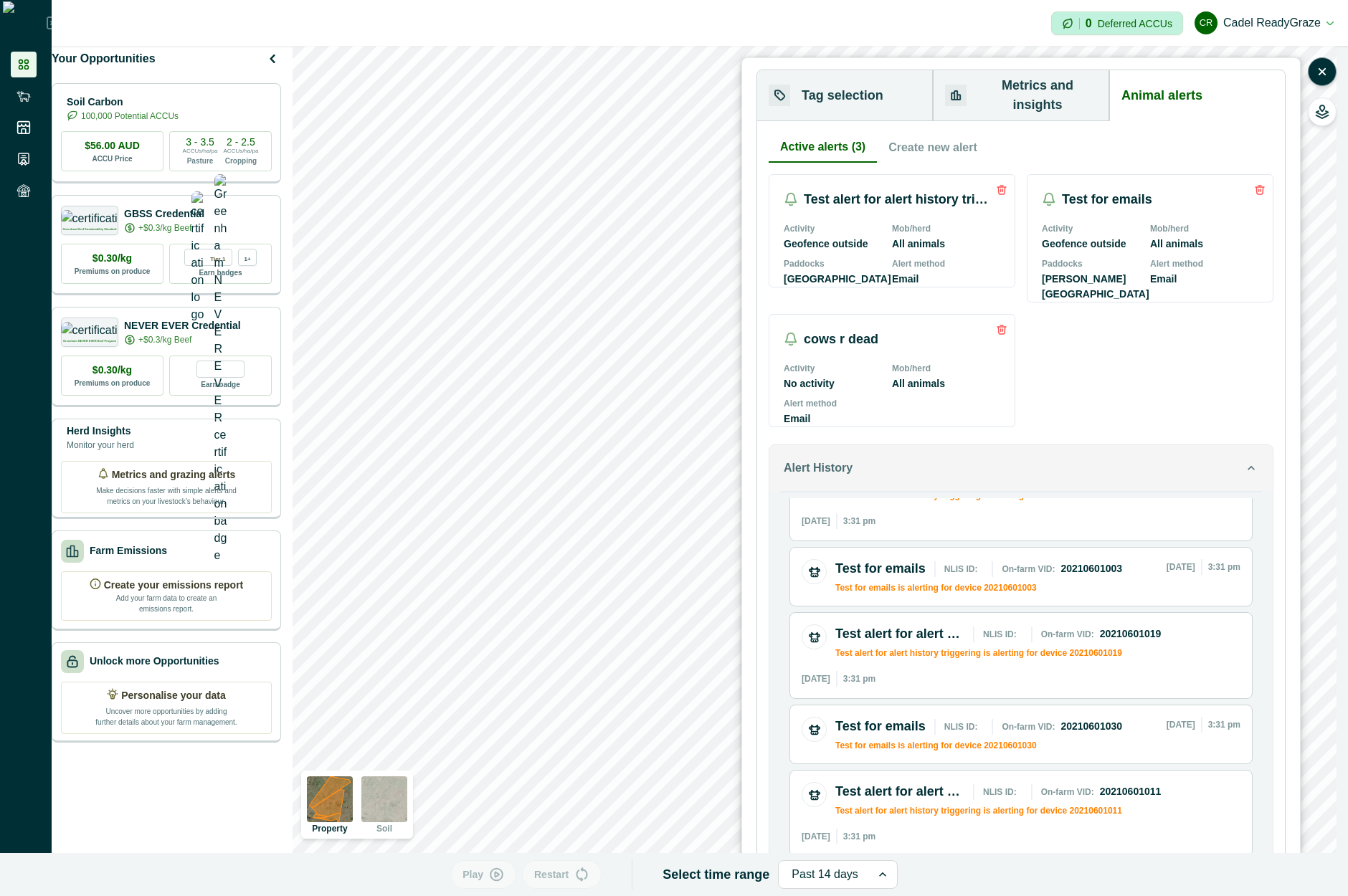
click at [1226, 458] on button "Alert History" at bounding box center [1022, 468] width 504 height 45
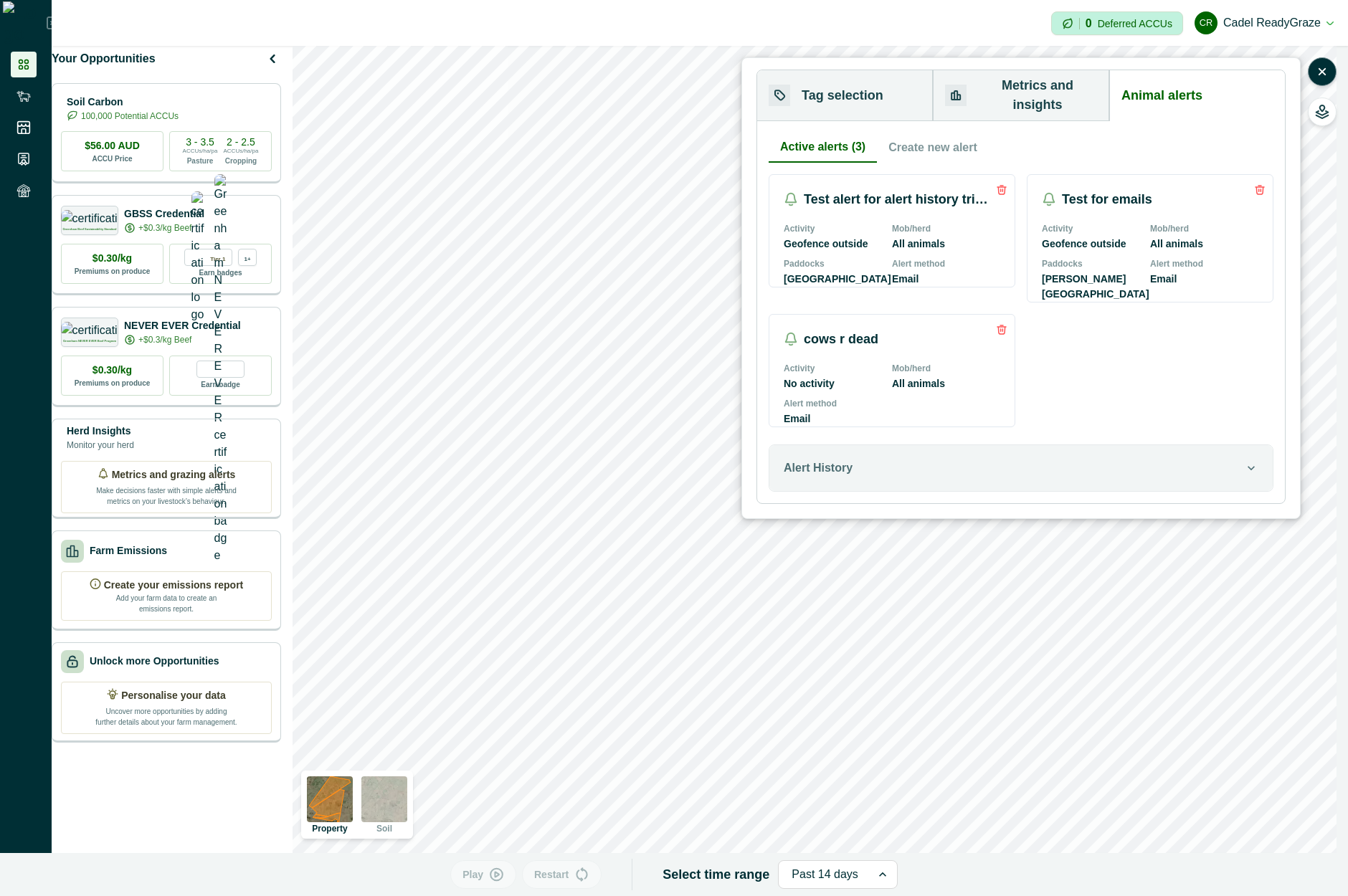
drag, startPoint x: 1141, startPoint y: 380, endPoint x: 1064, endPoint y: 276, distance: 129.4
click at [1140, 379] on div "Test alert for alert history triggering Activity Geofence outside Mob/herd All …" at bounding box center [1021, 301] width 504 height 254
click at [930, 133] on button "Create new alert" at bounding box center [933, 147] width 112 height 30
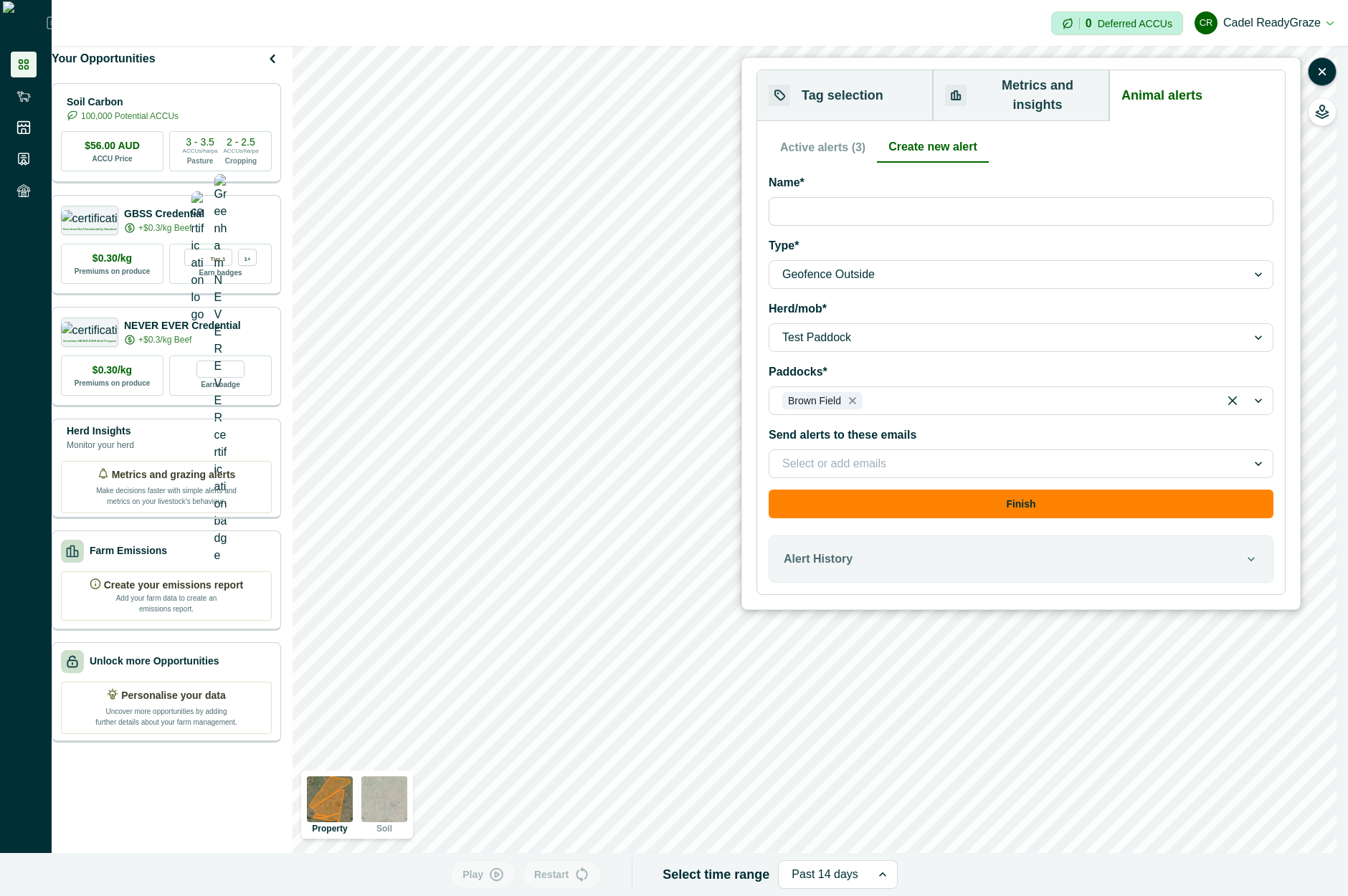
click at [811, 133] on button "Active alerts (3)" at bounding box center [823, 147] width 108 height 30
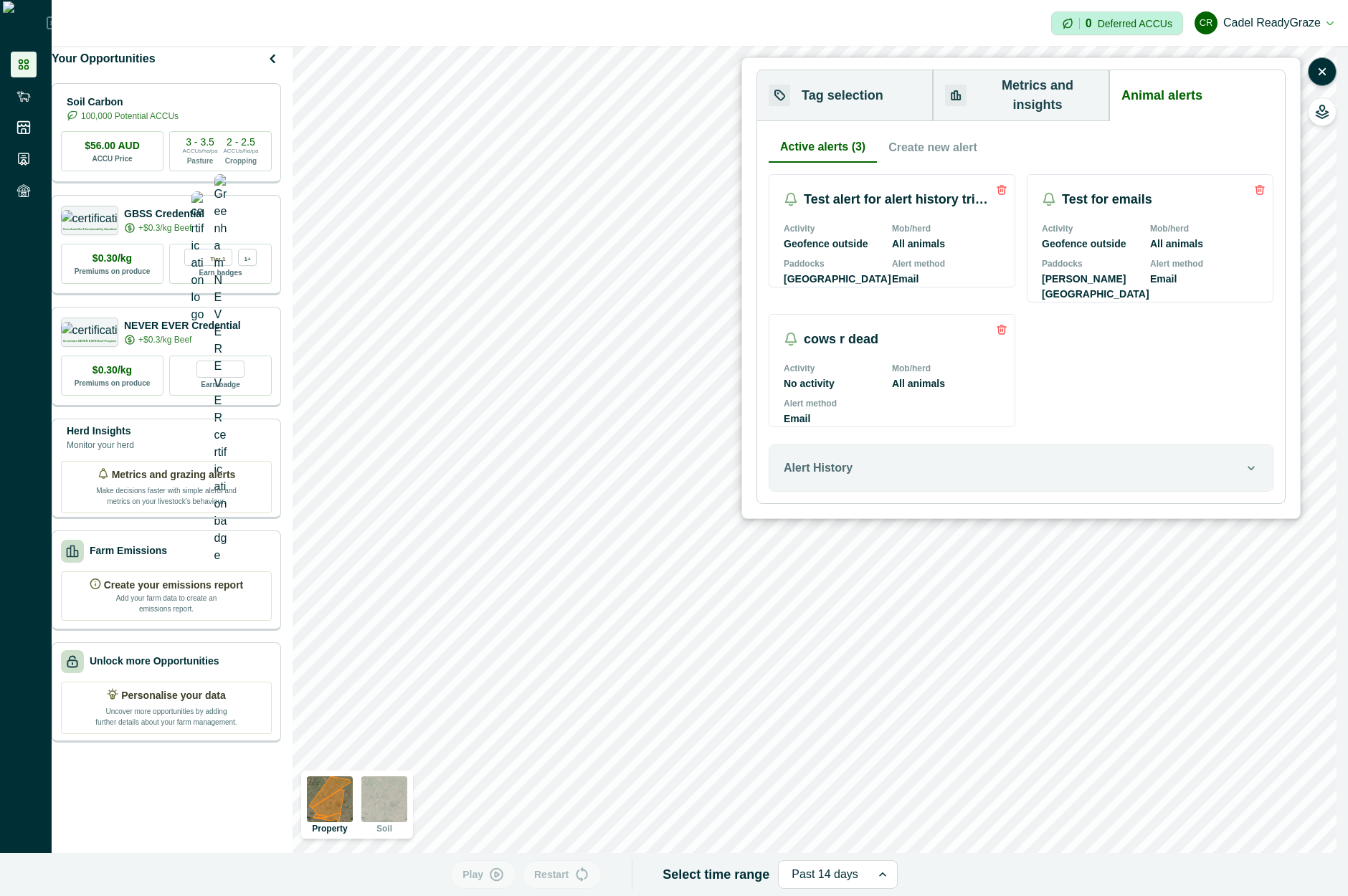
click at [896, 133] on button "Create new alert" at bounding box center [933, 147] width 112 height 30
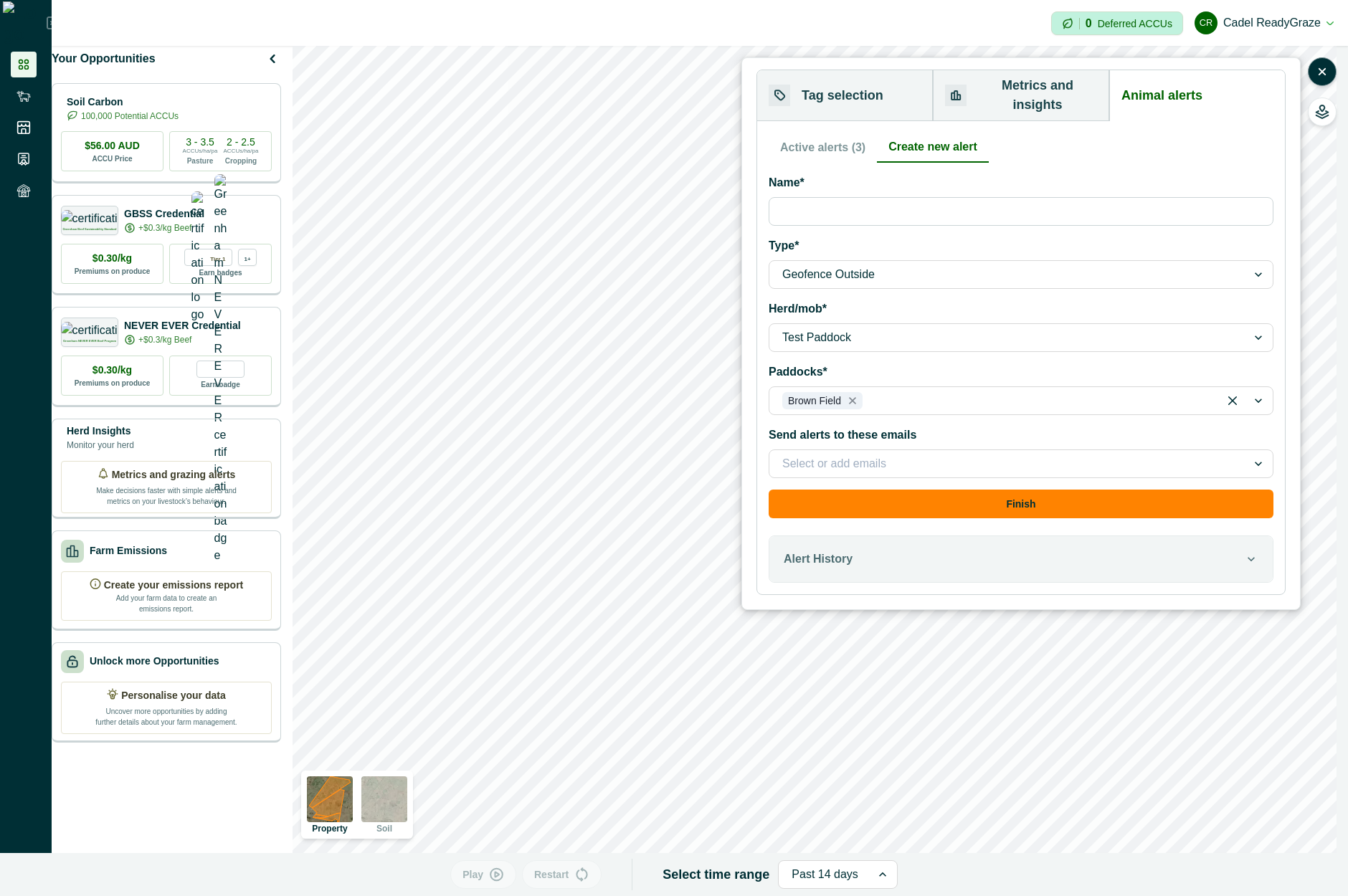
click at [797, 138] on button "Active alerts (3)" at bounding box center [823, 147] width 108 height 30
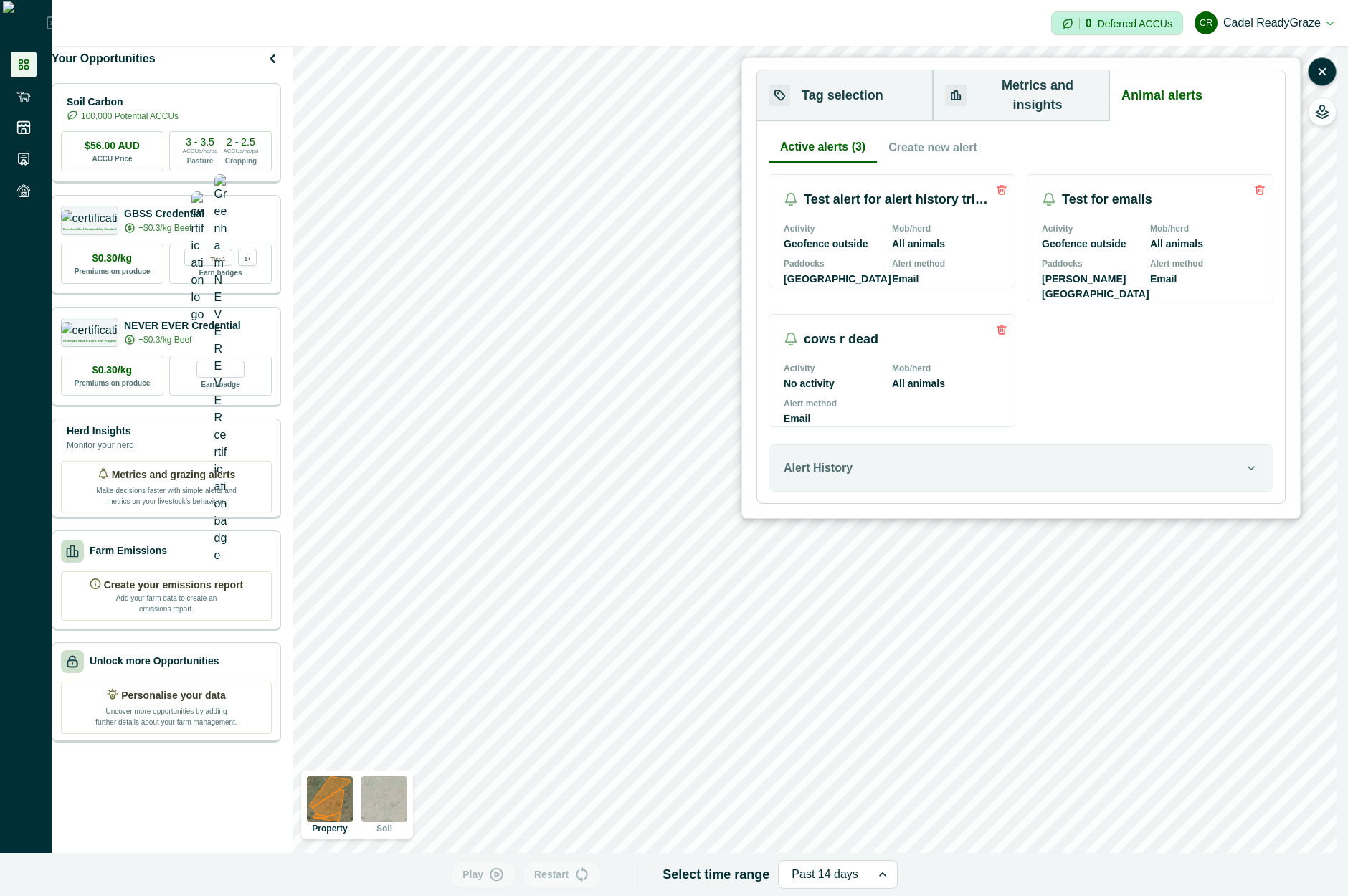
drag, startPoint x: 1200, startPoint y: 361, endPoint x: 1038, endPoint y: 248, distance: 197.5
click at [1196, 363] on div "Test alert for alert history triggering Activity Geofence outside Mob/herd All …" at bounding box center [1021, 301] width 504 height 254
click at [962, 133] on button "Create new alert" at bounding box center [933, 147] width 112 height 30
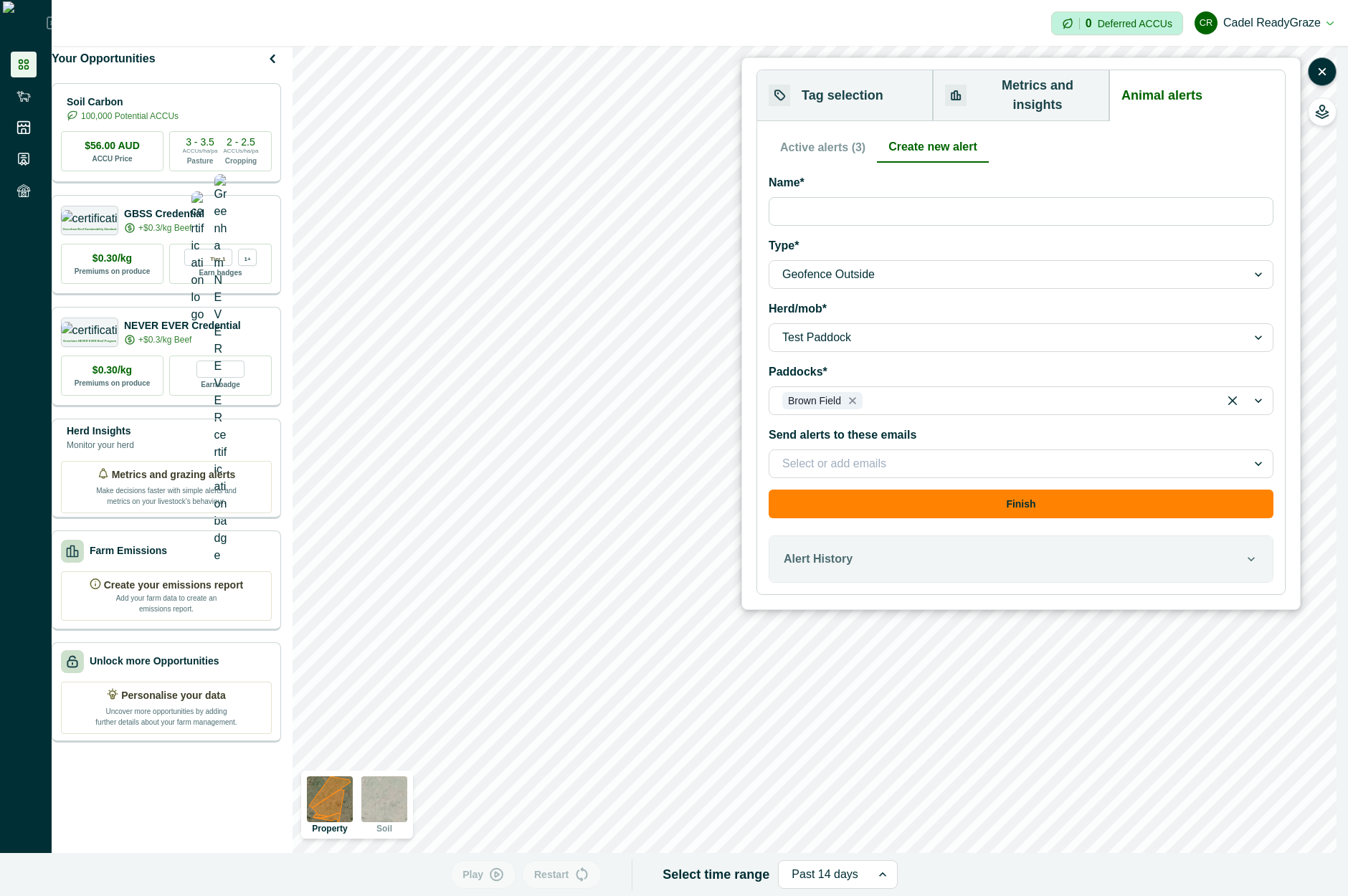
click at [840, 133] on button "Active alerts (3)" at bounding box center [823, 147] width 108 height 30
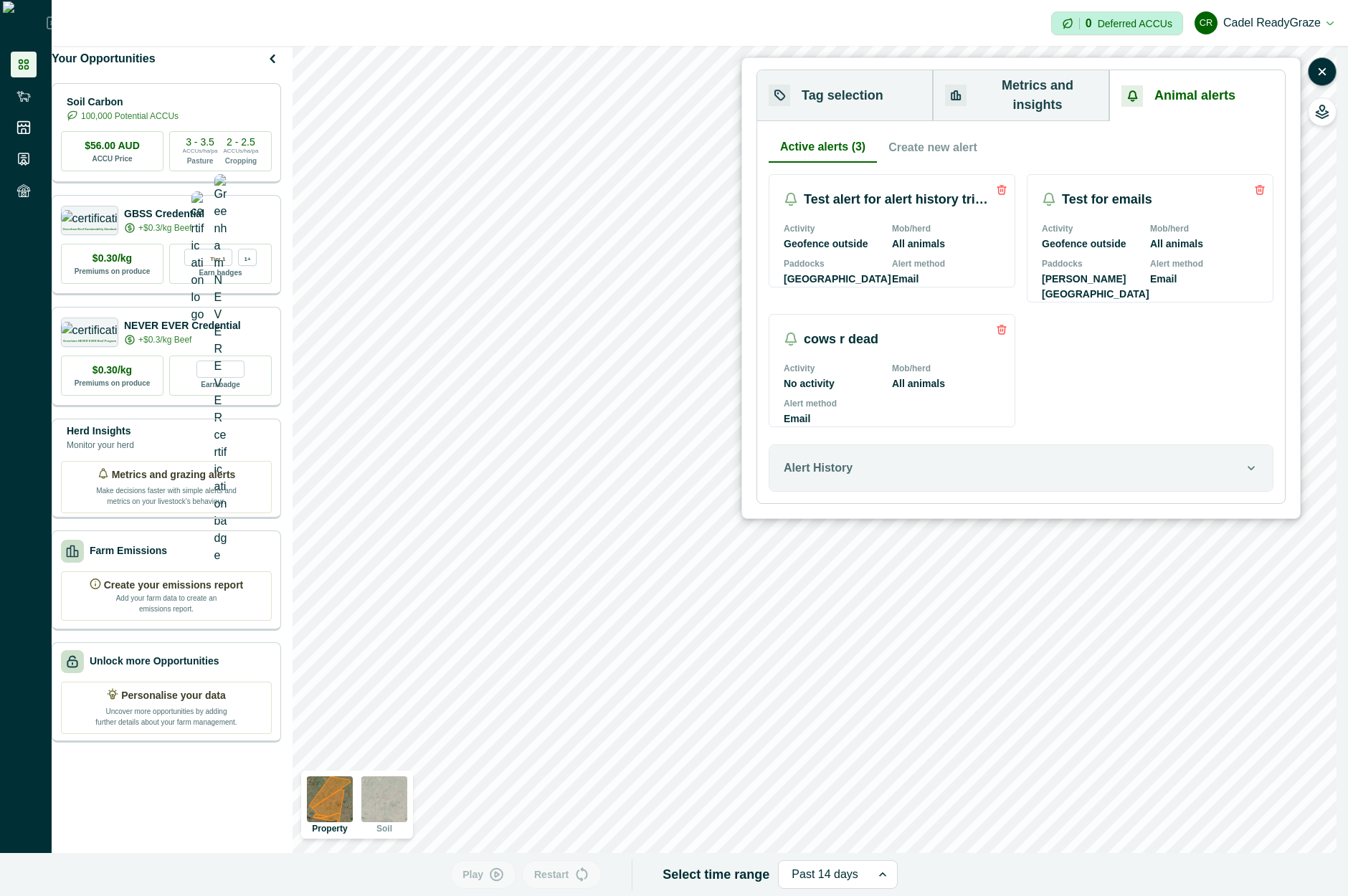
click at [1028, 90] on button "Metrics and insights" at bounding box center [1022, 95] width 176 height 51
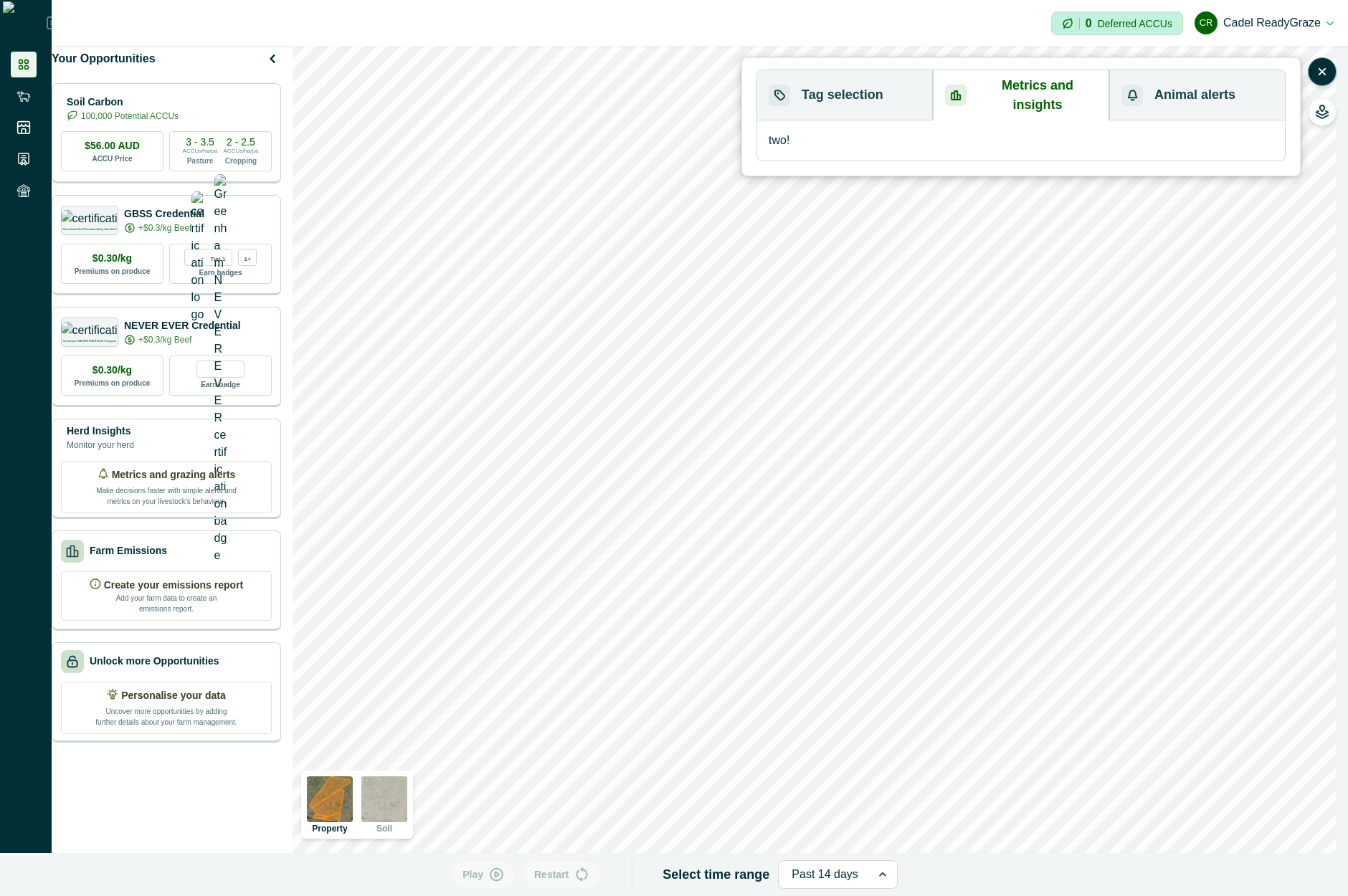
click at [1202, 91] on button "Animal alerts" at bounding box center [1197, 95] width 175 height 50
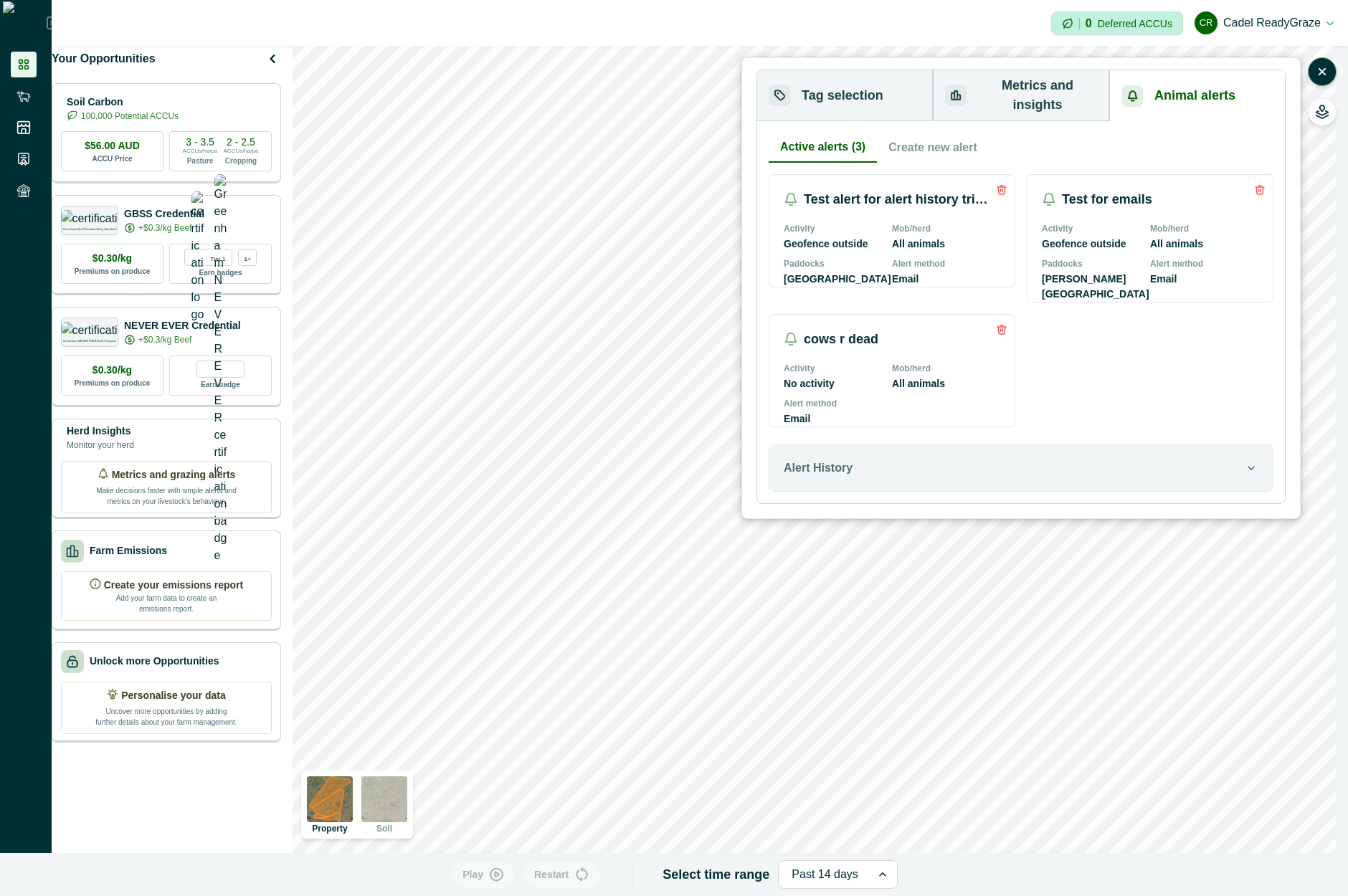
click at [1041, 399] on div "Test alert for alert history triggering Activity Geofence outside Mob/herd All …" at bounding box center [1021, 301] width 504 height 254
click at [1048, 102] on button "Metrics and insights" at bounding box center [1022, 95] width 176 height 51
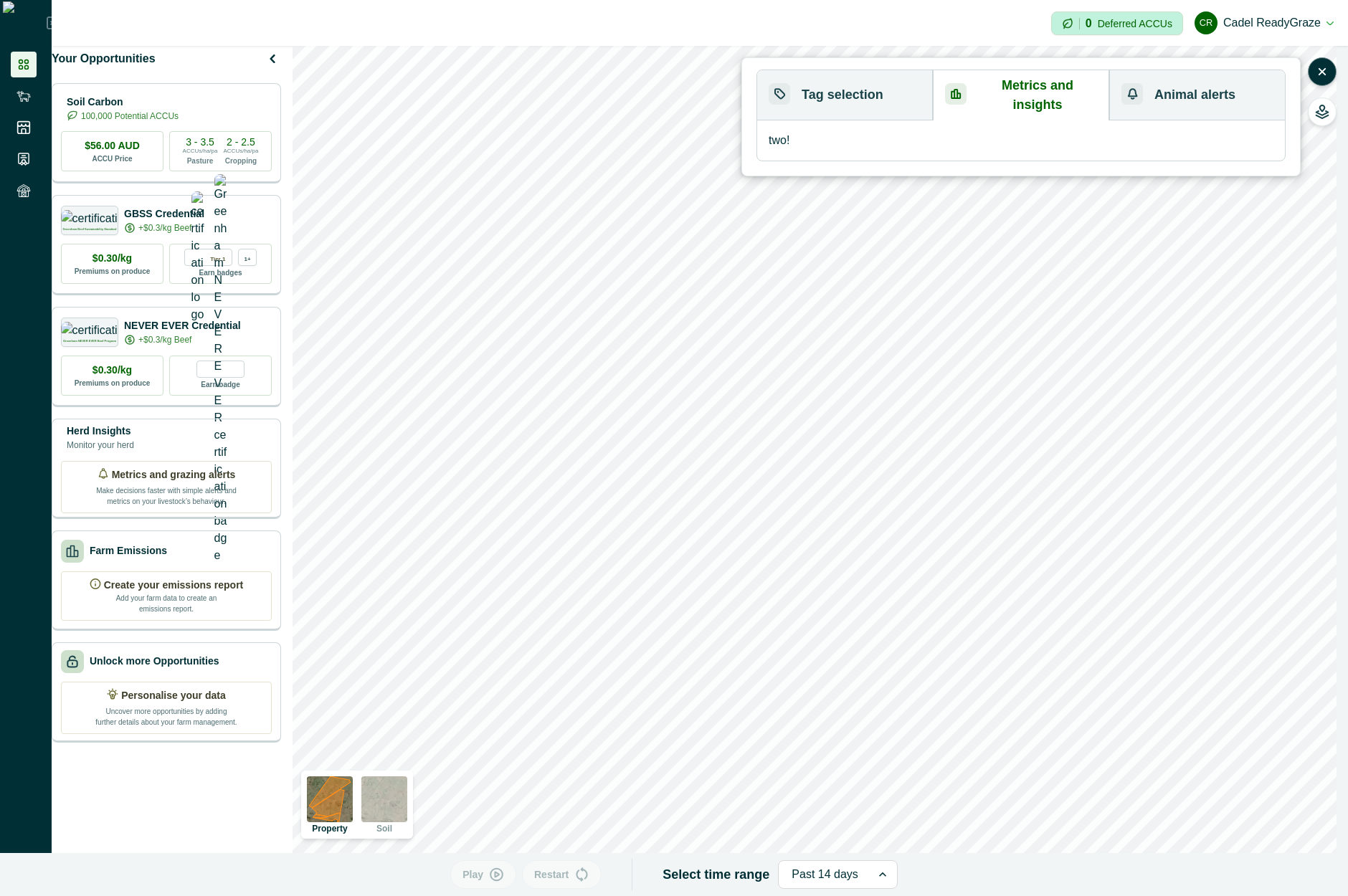
click at [1194, 94] on button "Animal alerts" at bounding box center [1197, 95] width 175 height 50
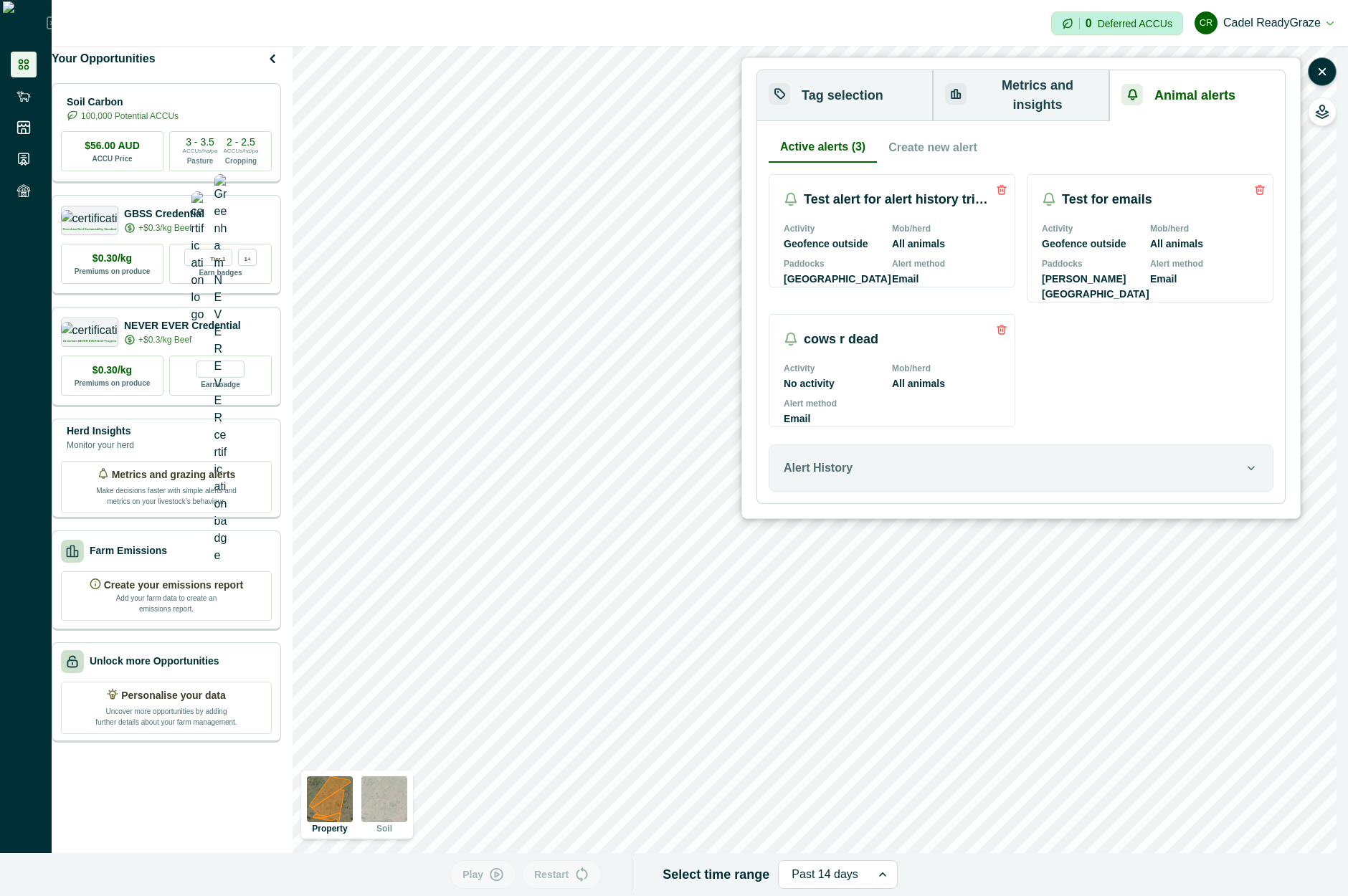
click at [1075, 89] on button "Metrics and insights" at bounding box center [1022, 95] width 176 height 51
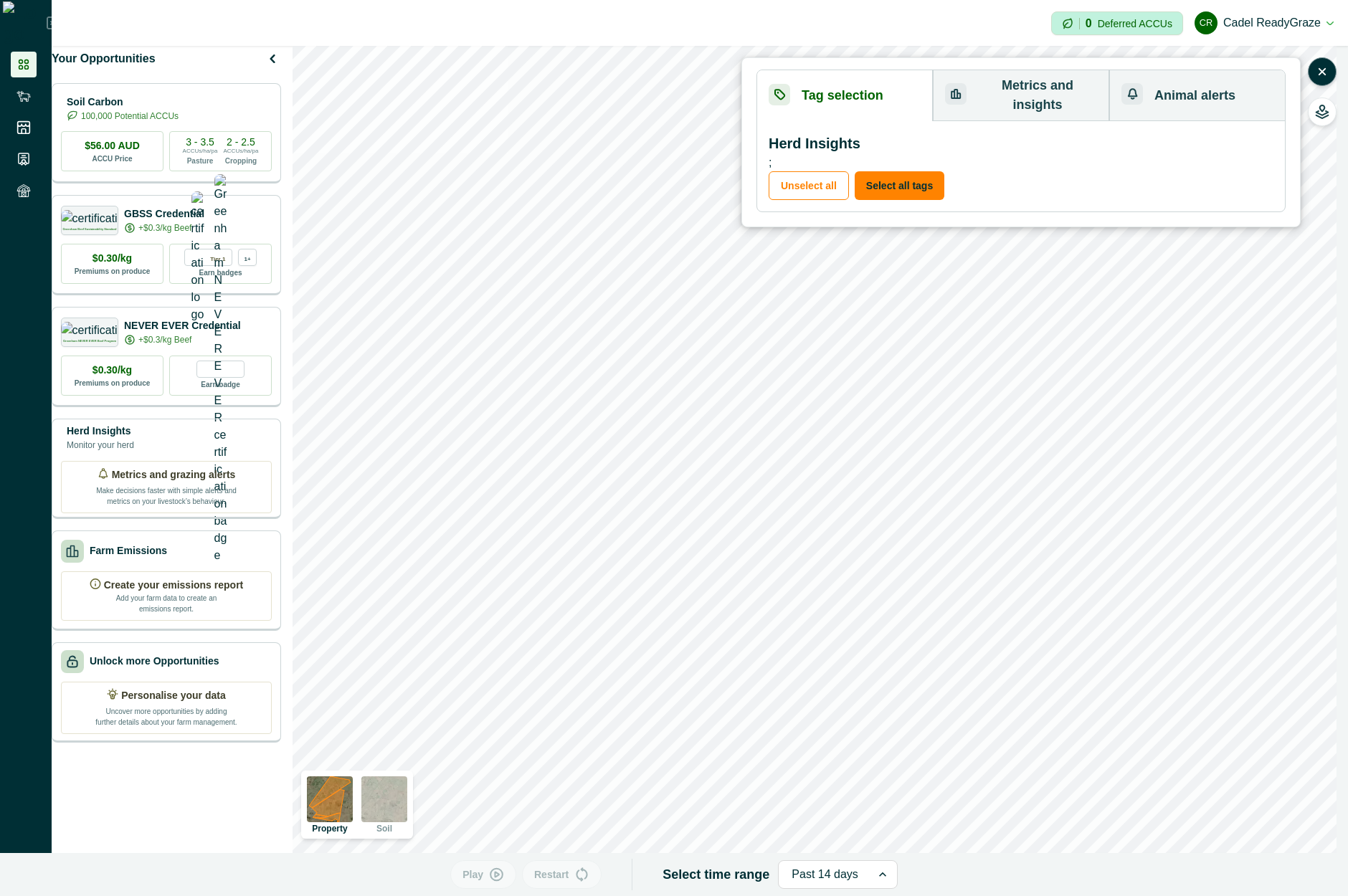
click at [890, 101] on button "Tag selection" at bounding box center [844, 95] width 175 height 51
click at [1214, 94] on button "Animal alerts" at bounding box center [1197, 95] width 175 height 51
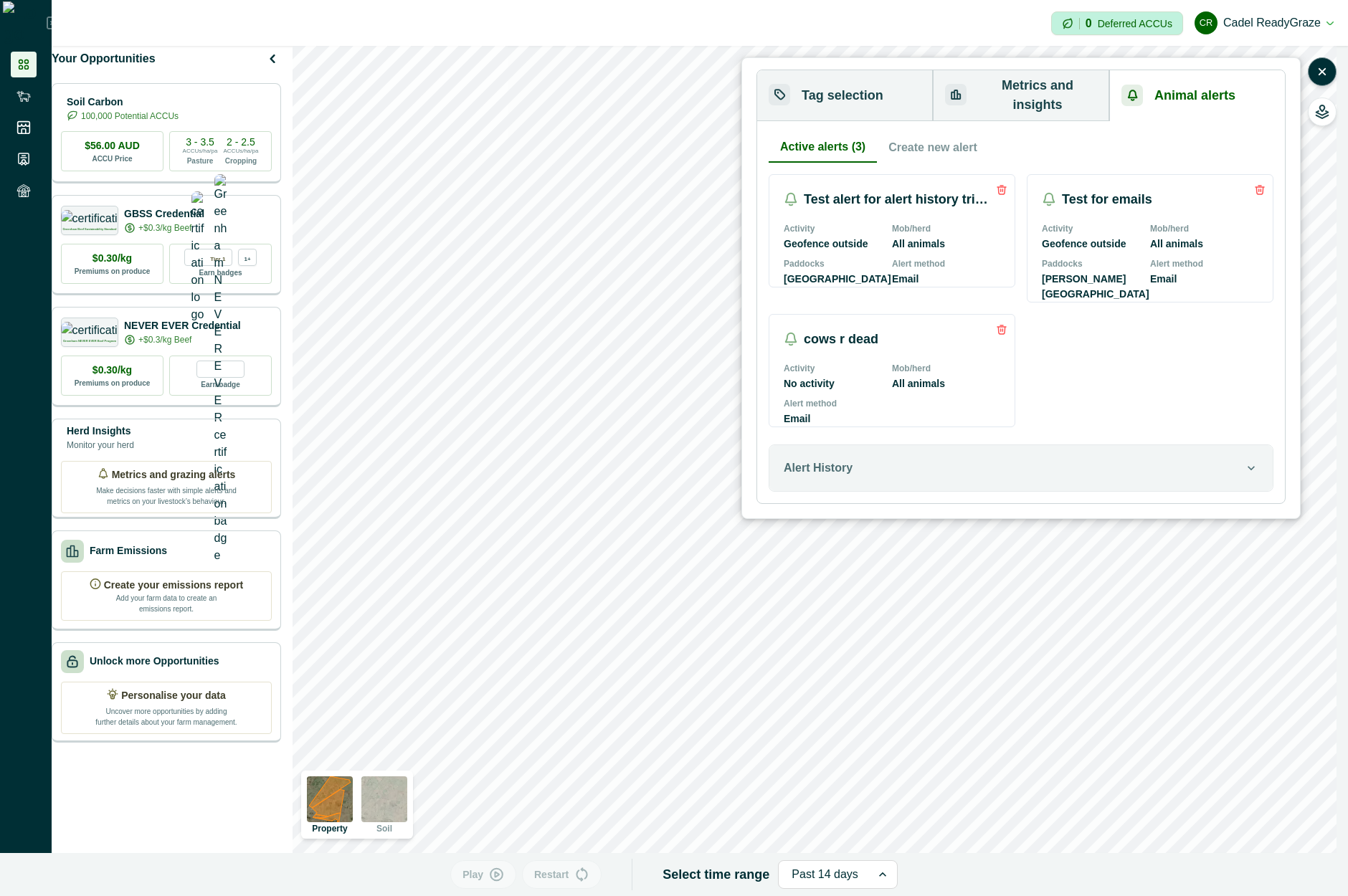
click at [1076, 90] on button "Metrics and insights" at bounding box center [1022, 95] width 176 height 51
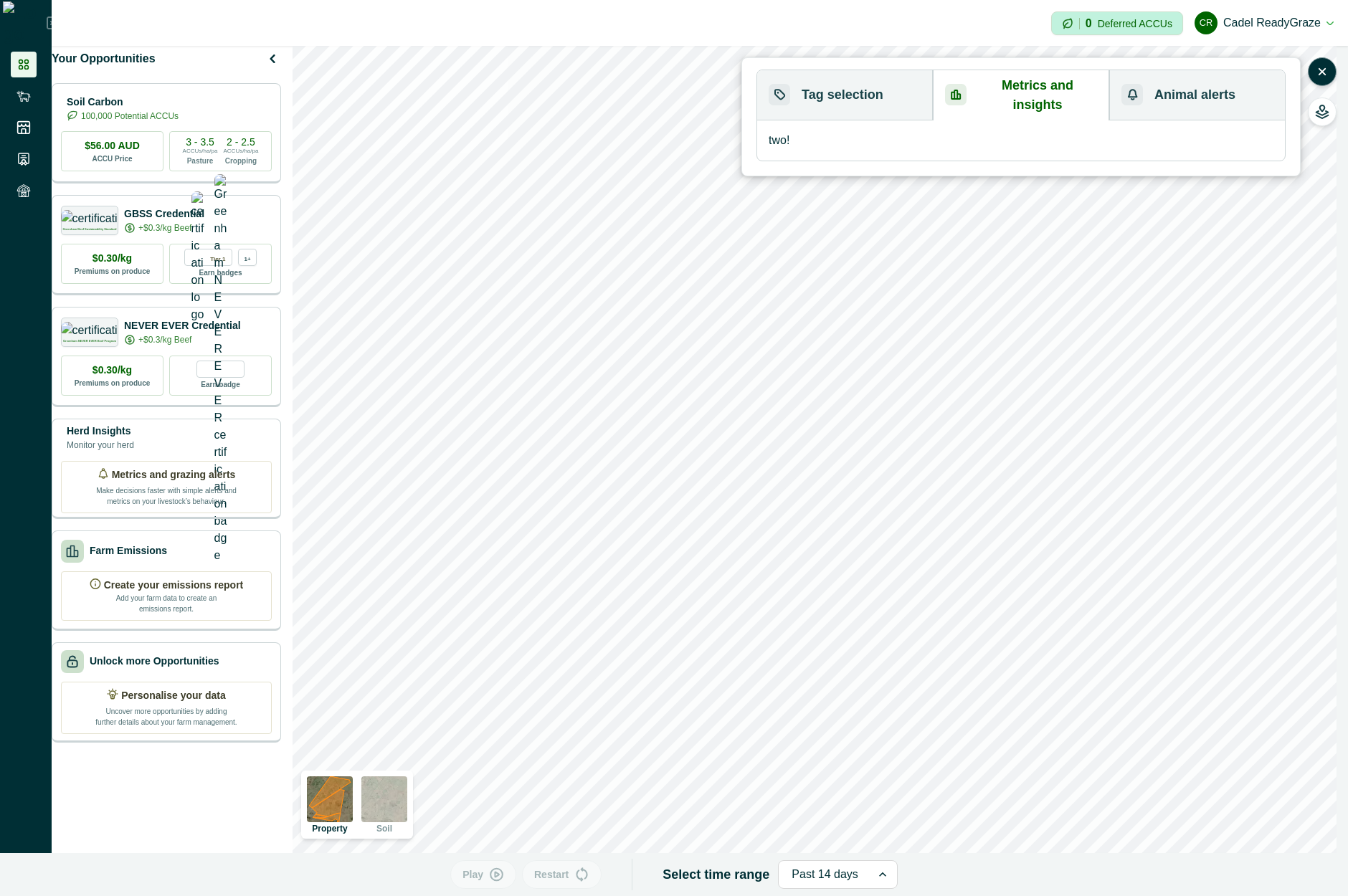
click at [862, 90] on button "Tag selection" at bounding box center [844, 95] width 175 height 50
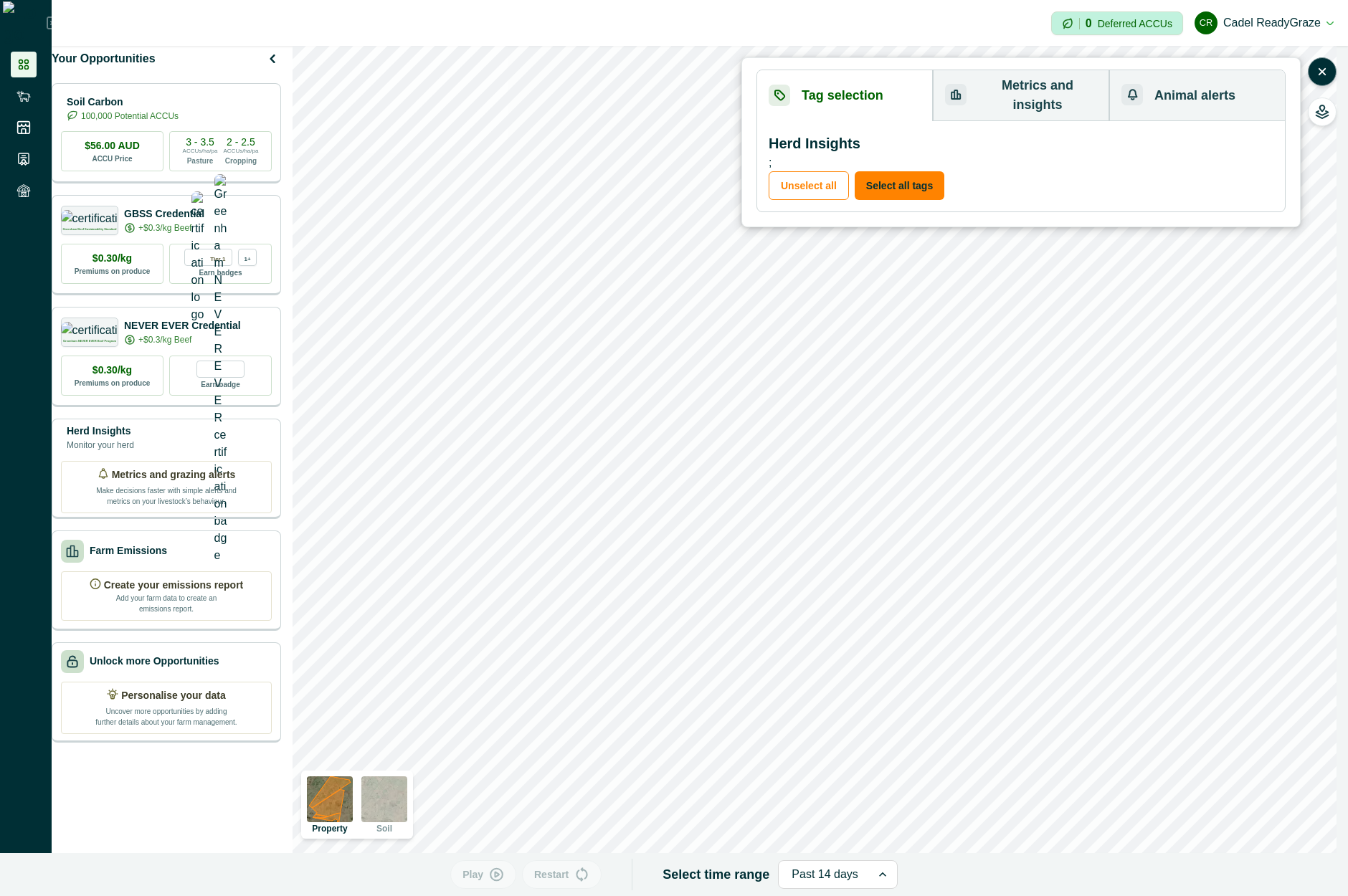
click at [1151, 85] on button "Animal alerts" at bounding box center [1197, 95] width 175 height 51
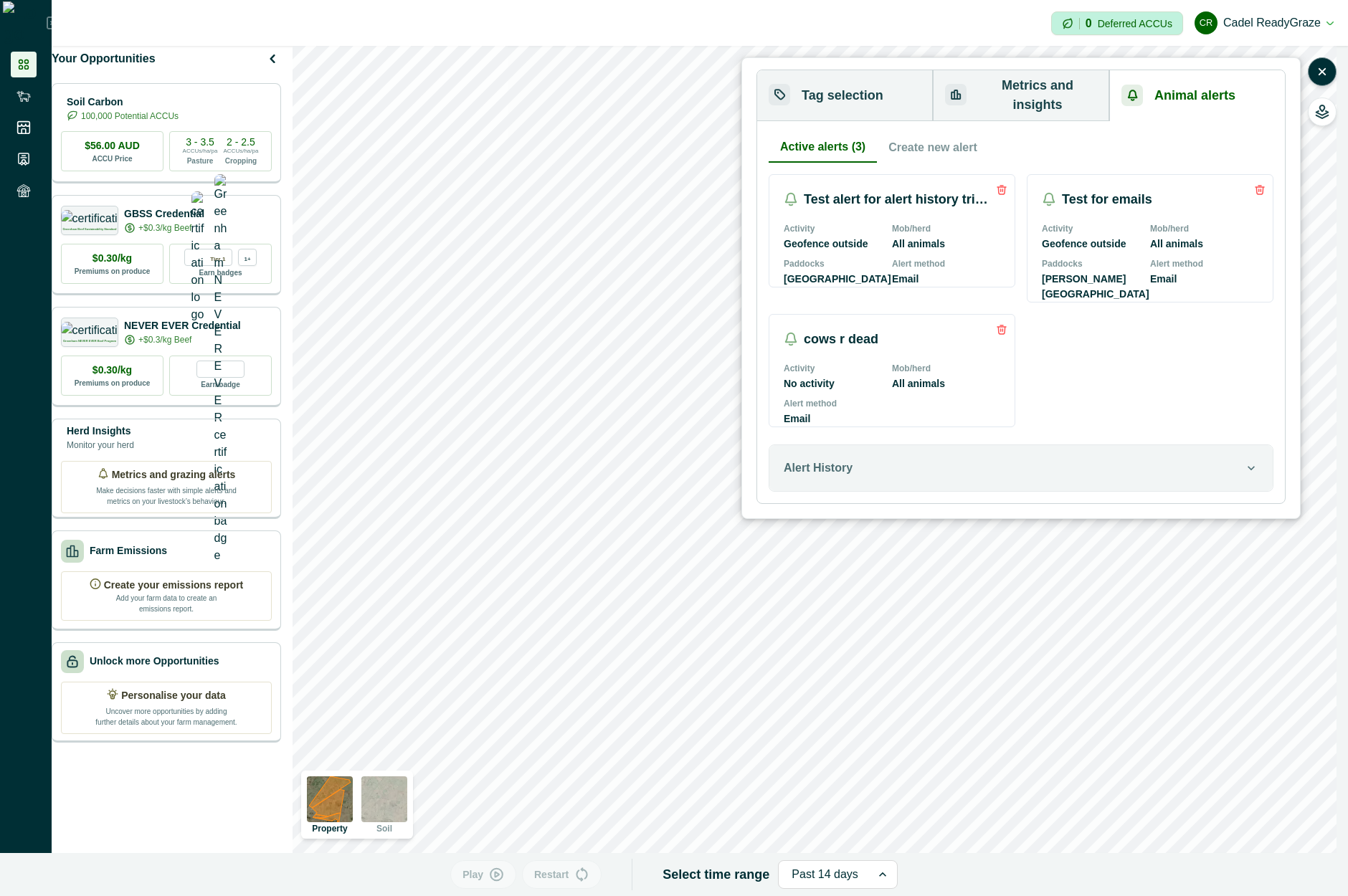
click at [921, 133] on button "Create new alert" at bounding box center [933, 147] width 112 height 30
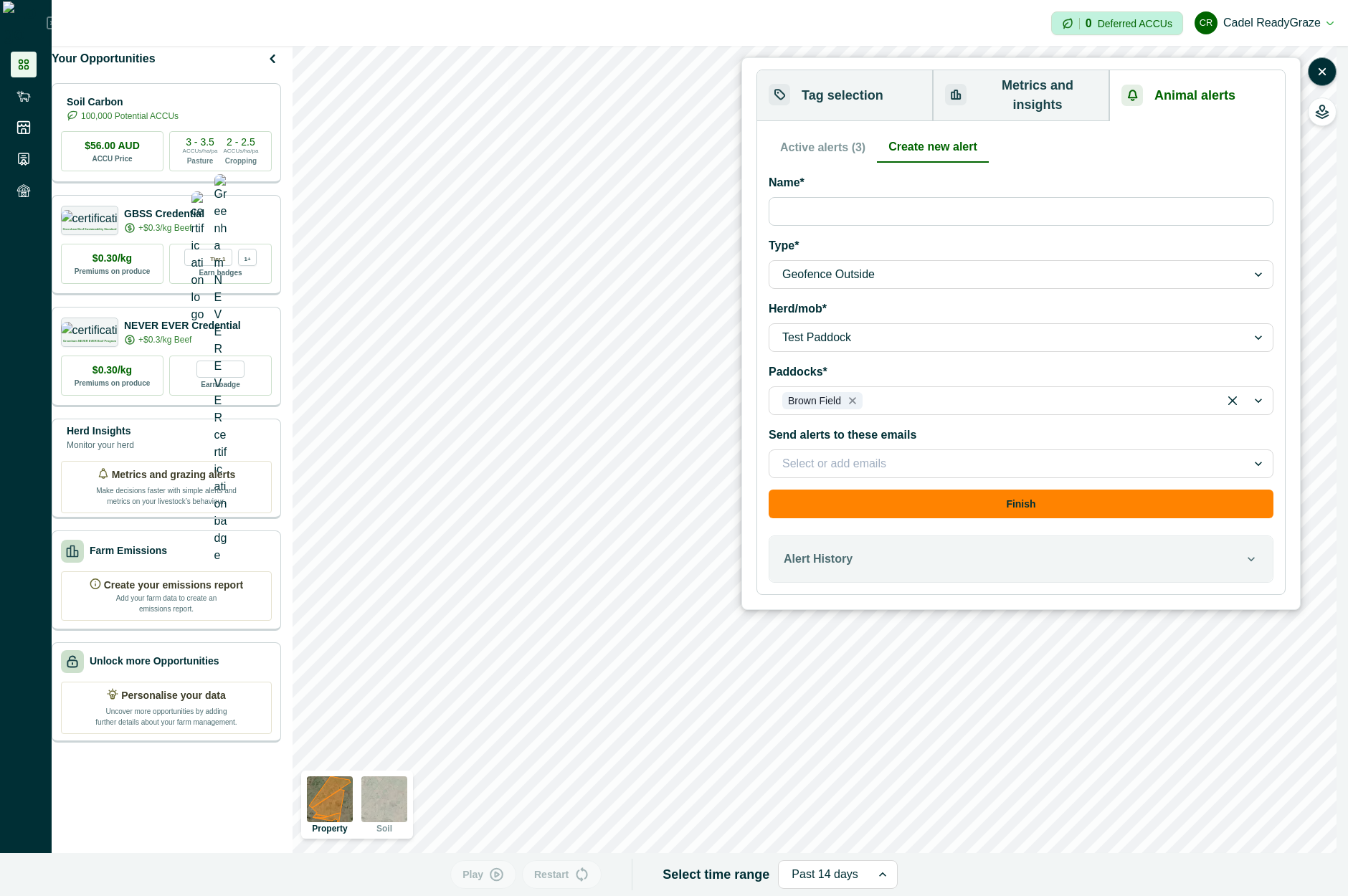
click at [814, 134] on button "Active alerts (3)" at bounding box center [823, 147] width 108 height 30
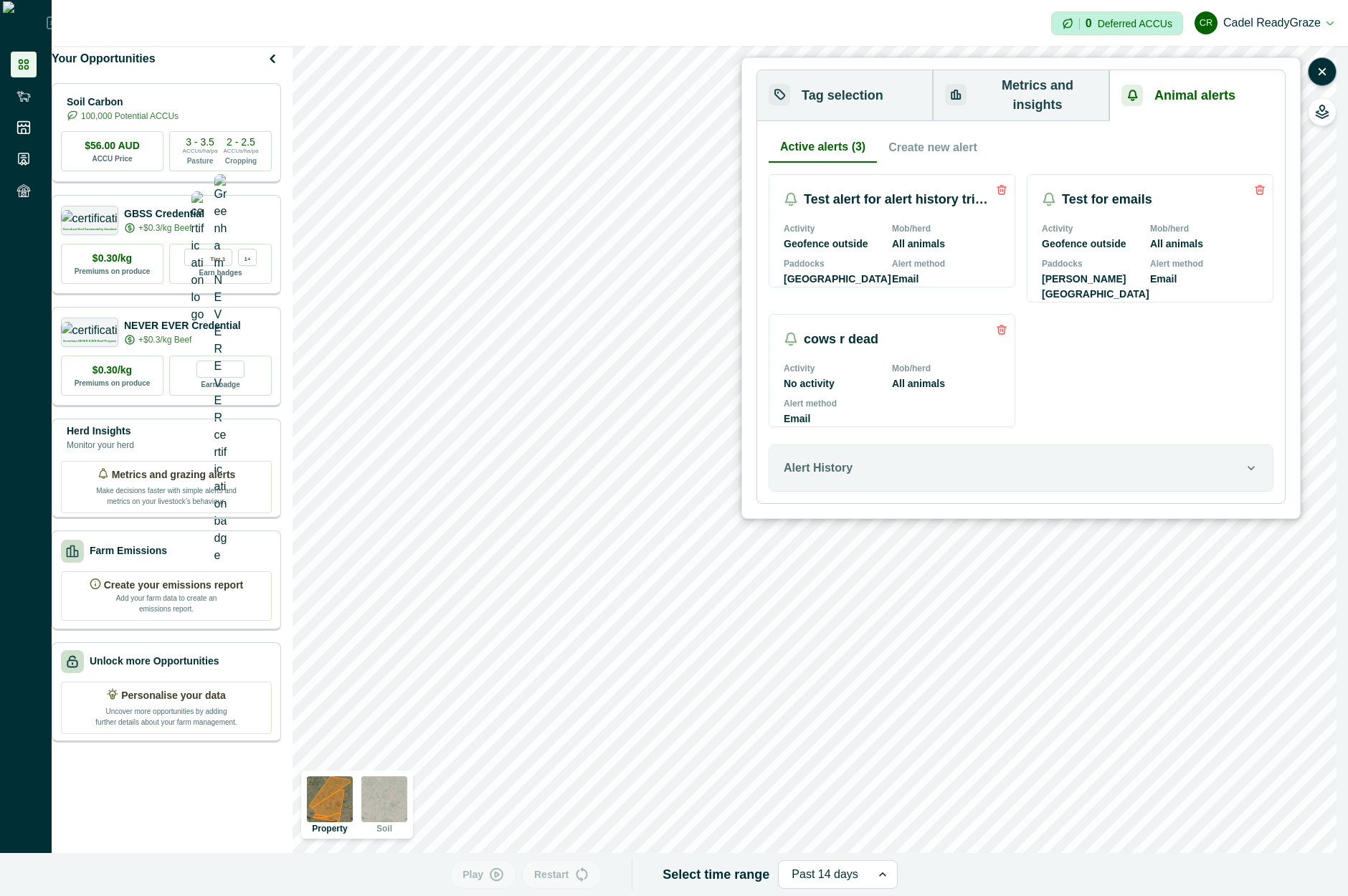
click at [923, 133] on button "Create new alert" at bounding box center [933, 147] width 112 height 30
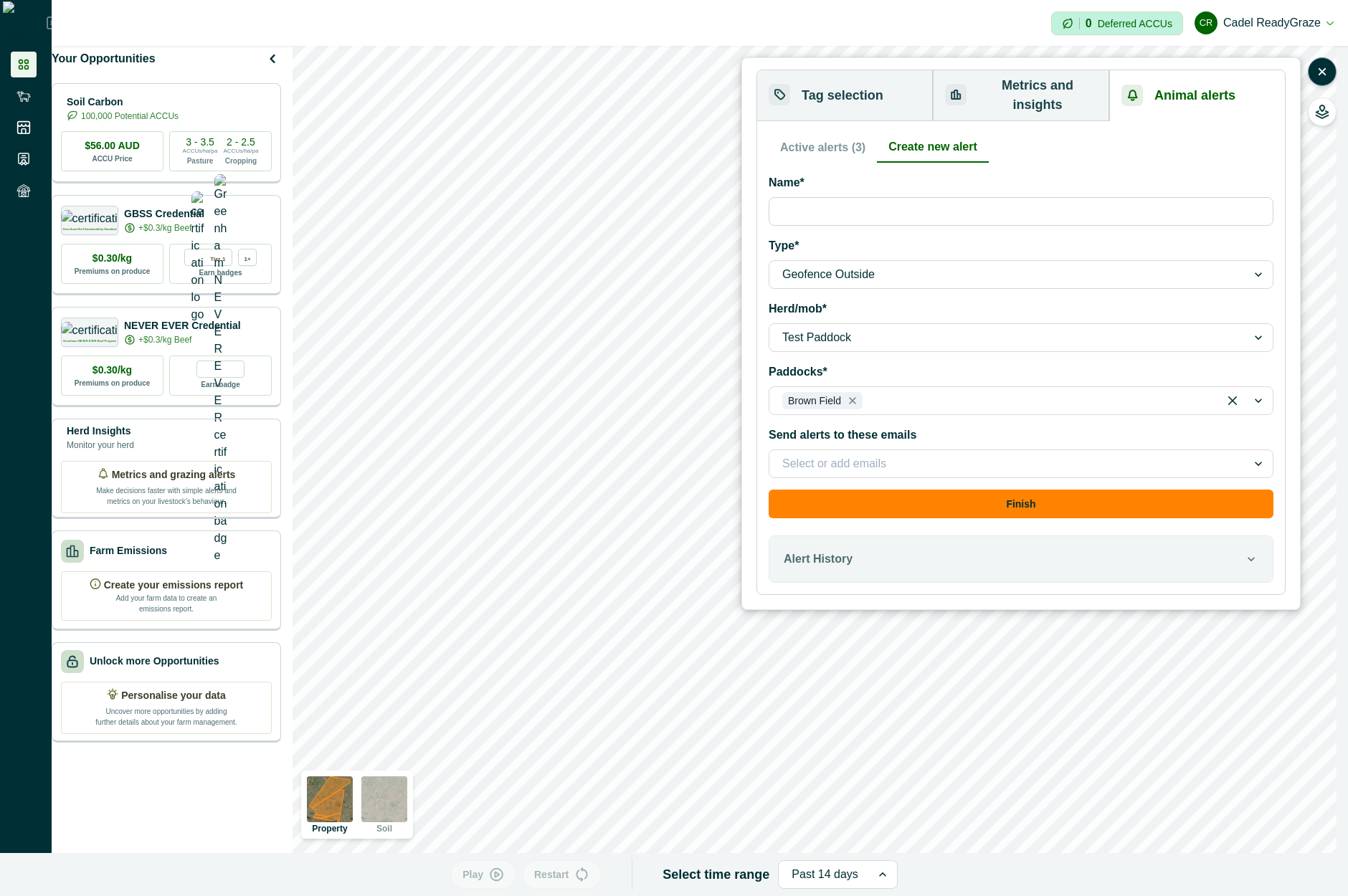
click at [833, 133] on button "Active alerts (3)" at bounding box center [823, 147] width 108 height 30
click at [934, 133] on button "Create new alert" at bounding box center [933, 147] width 112 height 30
click at [829, 140] on button "Active alerts (3)" at bounding box center [823, 147] width 108 height 30
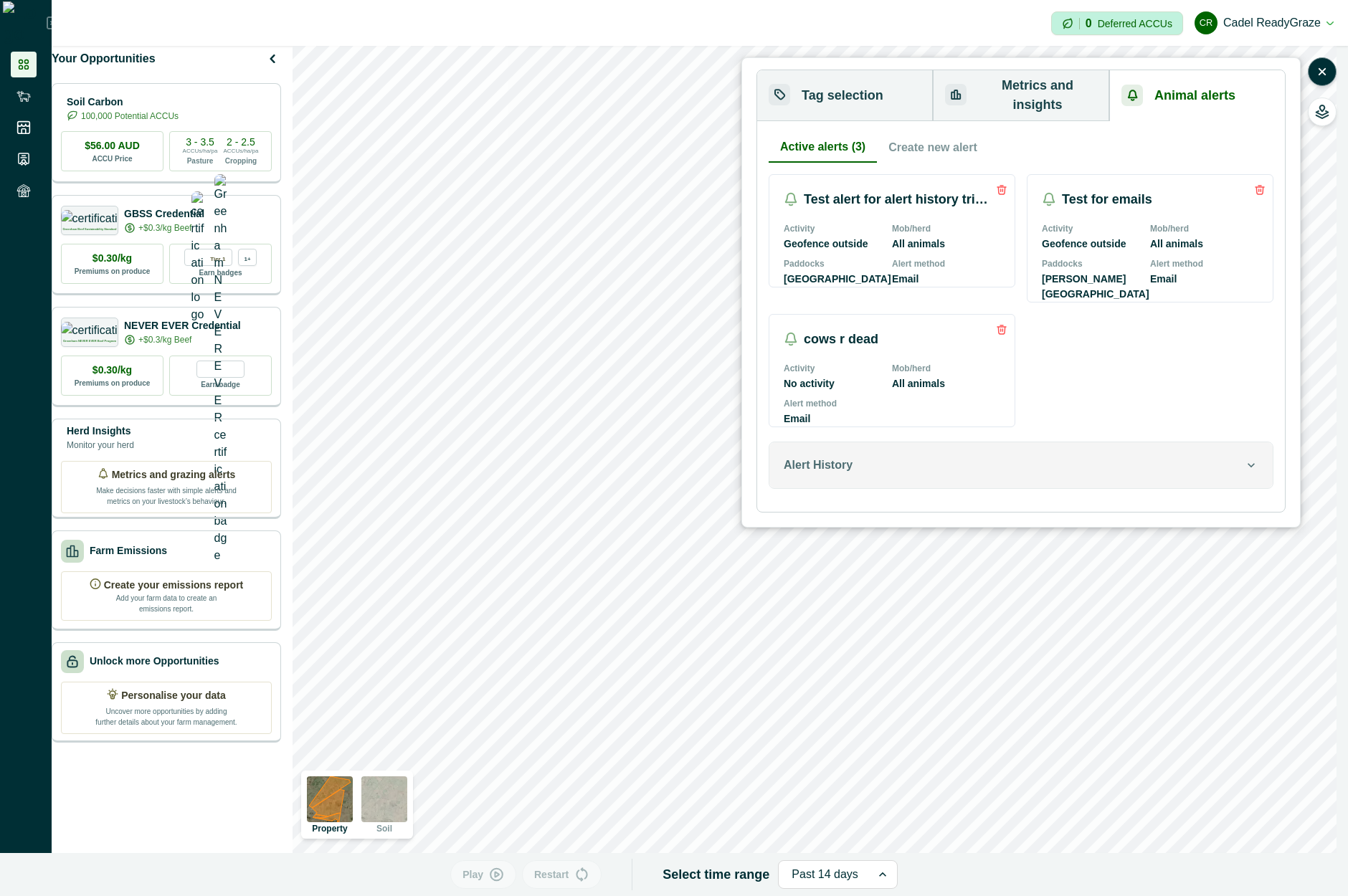
click at [998, 471] on div "Alert History" at bounding box center [1013, 465] width 461 height 17
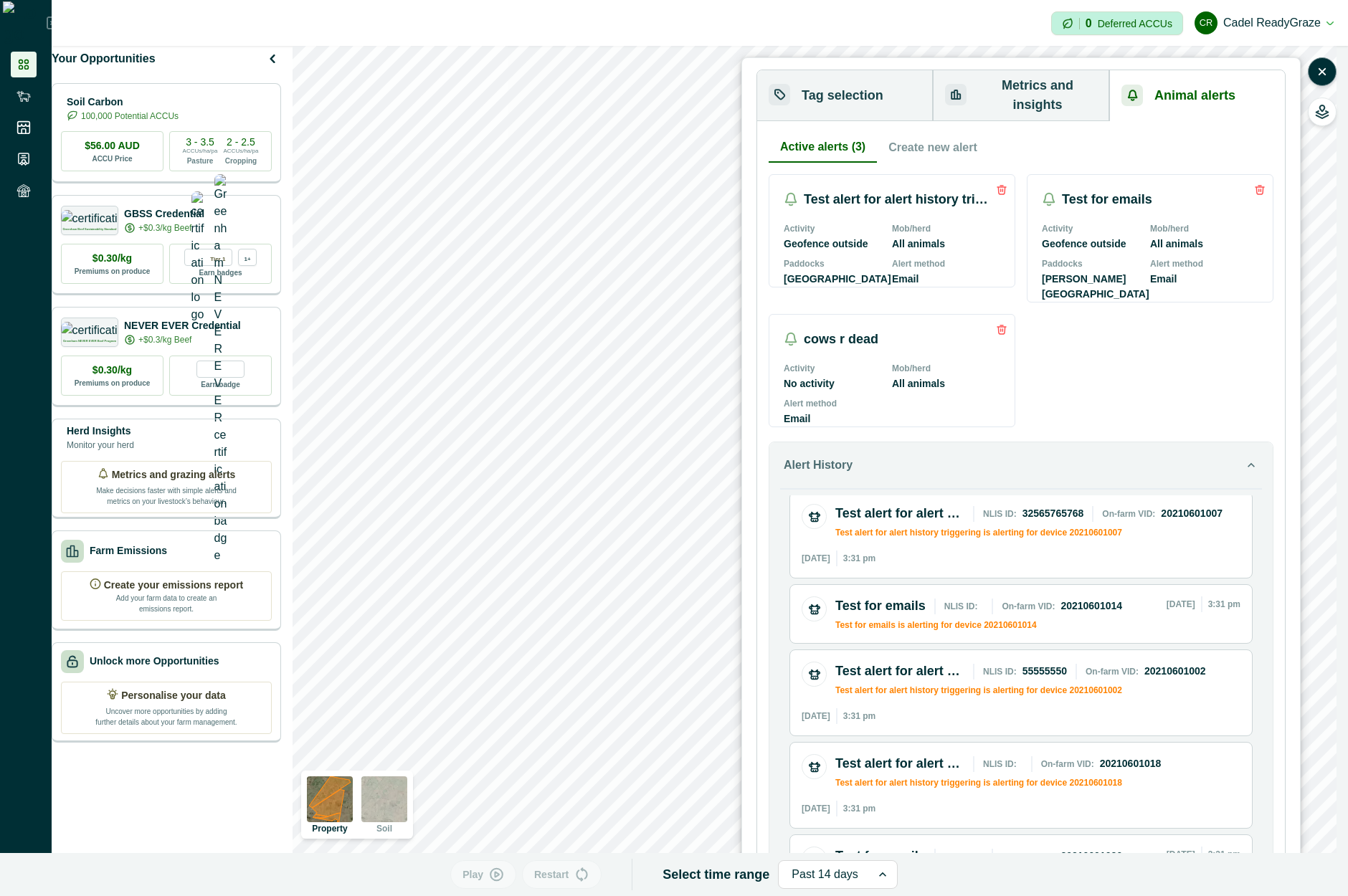
scroll to position [0, 0]
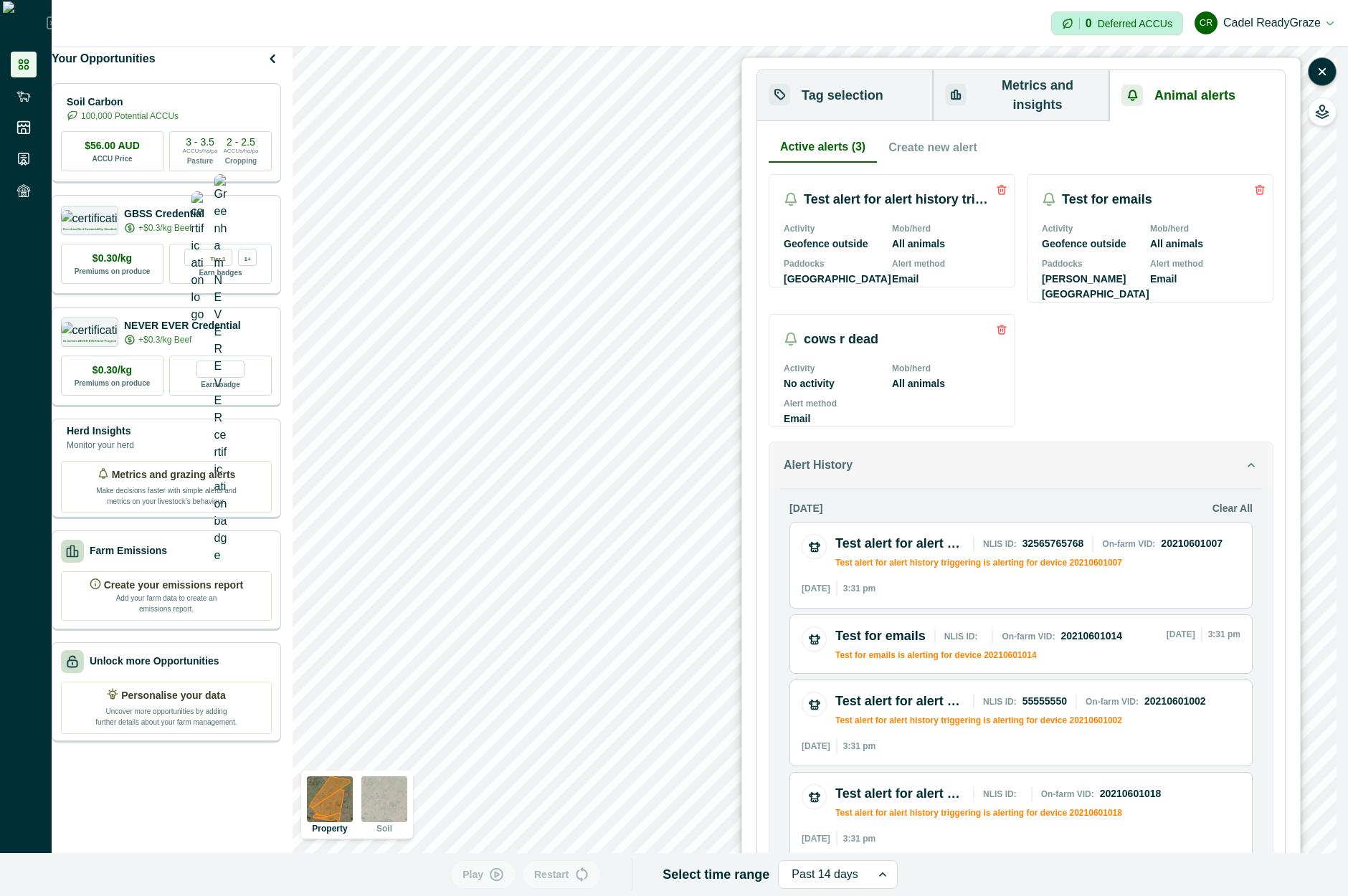
click at [1062, 480] on button "Alert History" at bounding box center [1022, 465] width 504 height 45
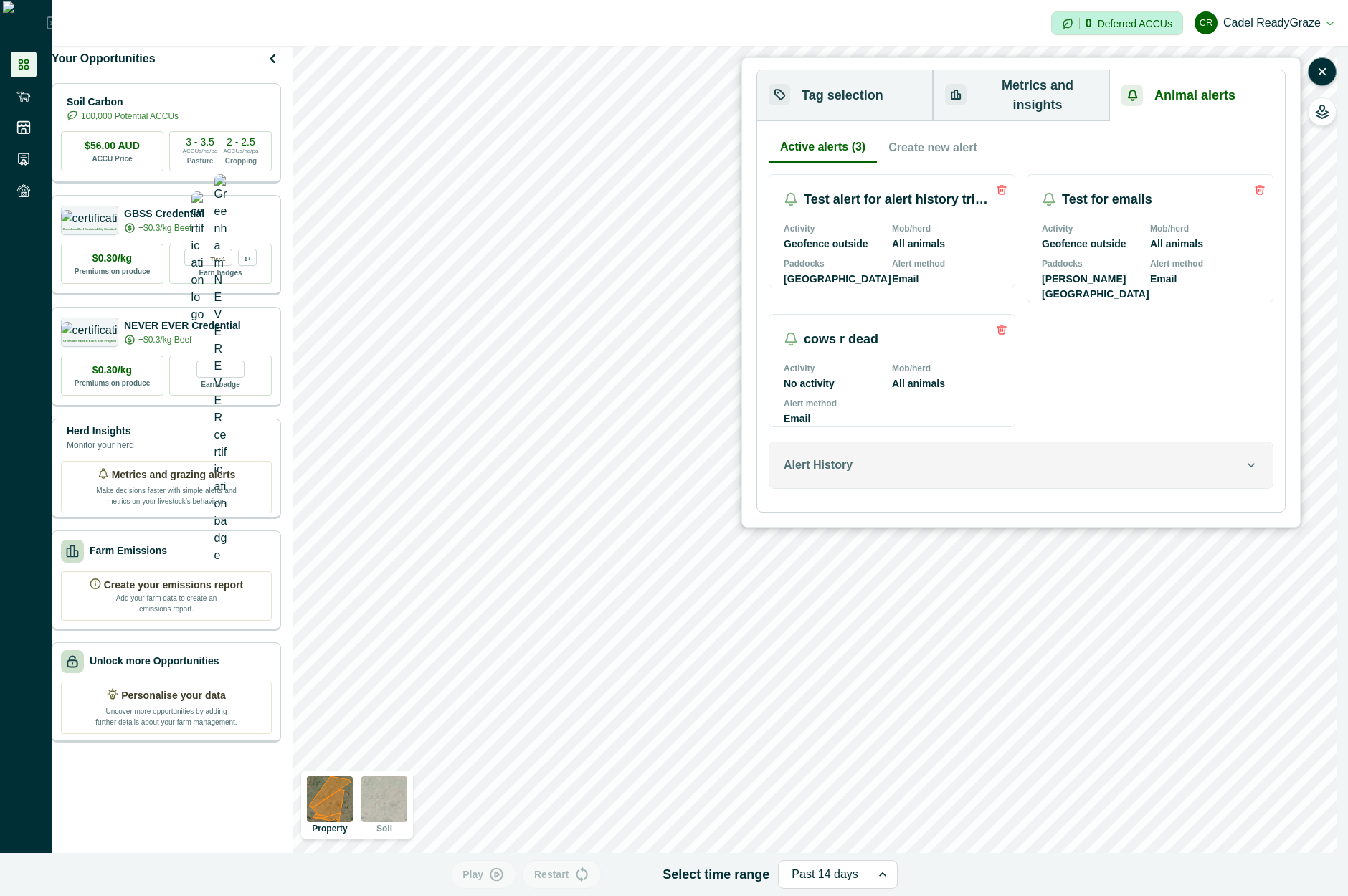
click at [1192, 470] on div "Alert History" at bounding box center [1013, 465] width 461 height 17
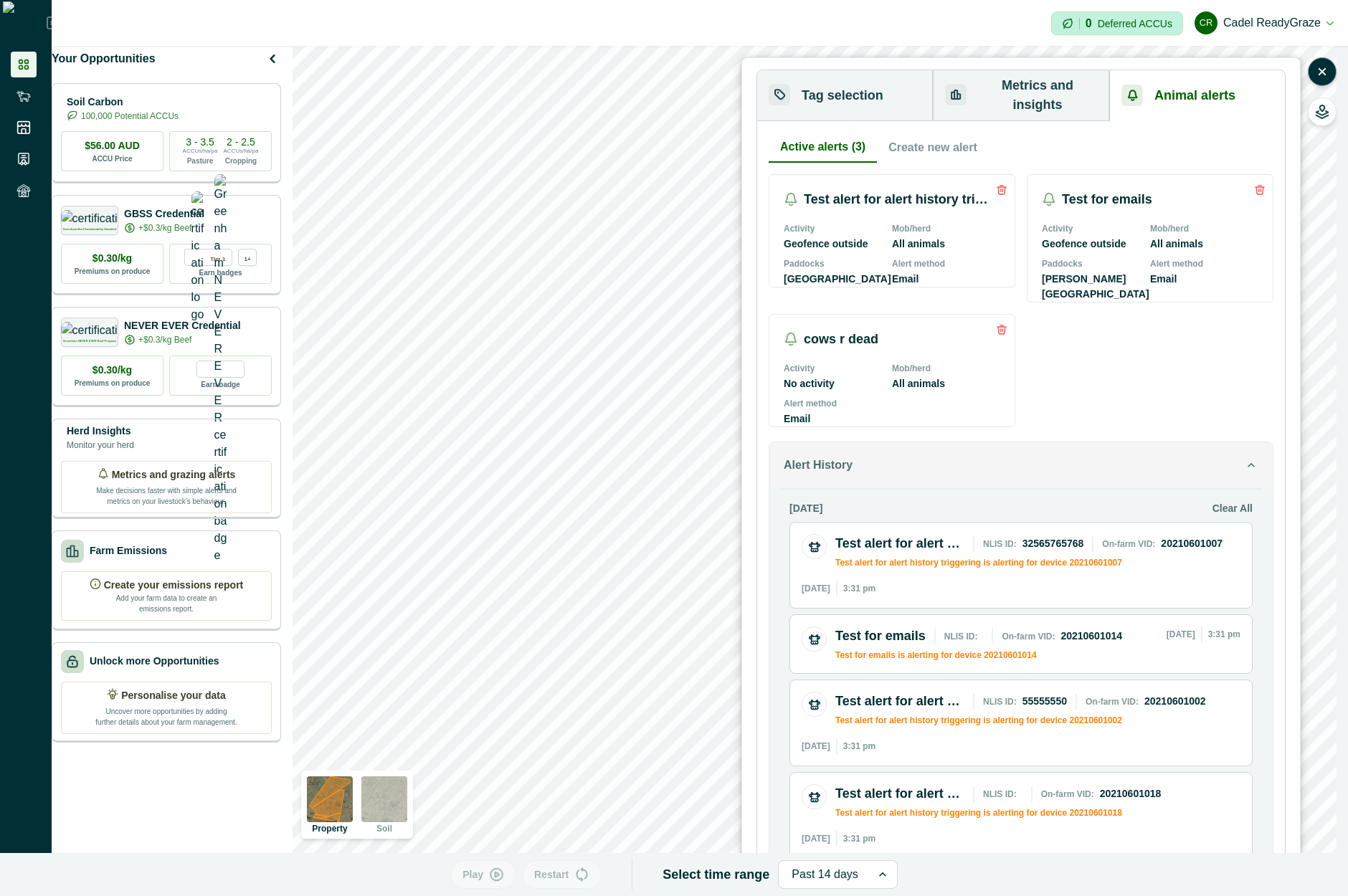
click at [967, 474] on div "Alert History" at bounding box center [1013, 465] width 461 height 17
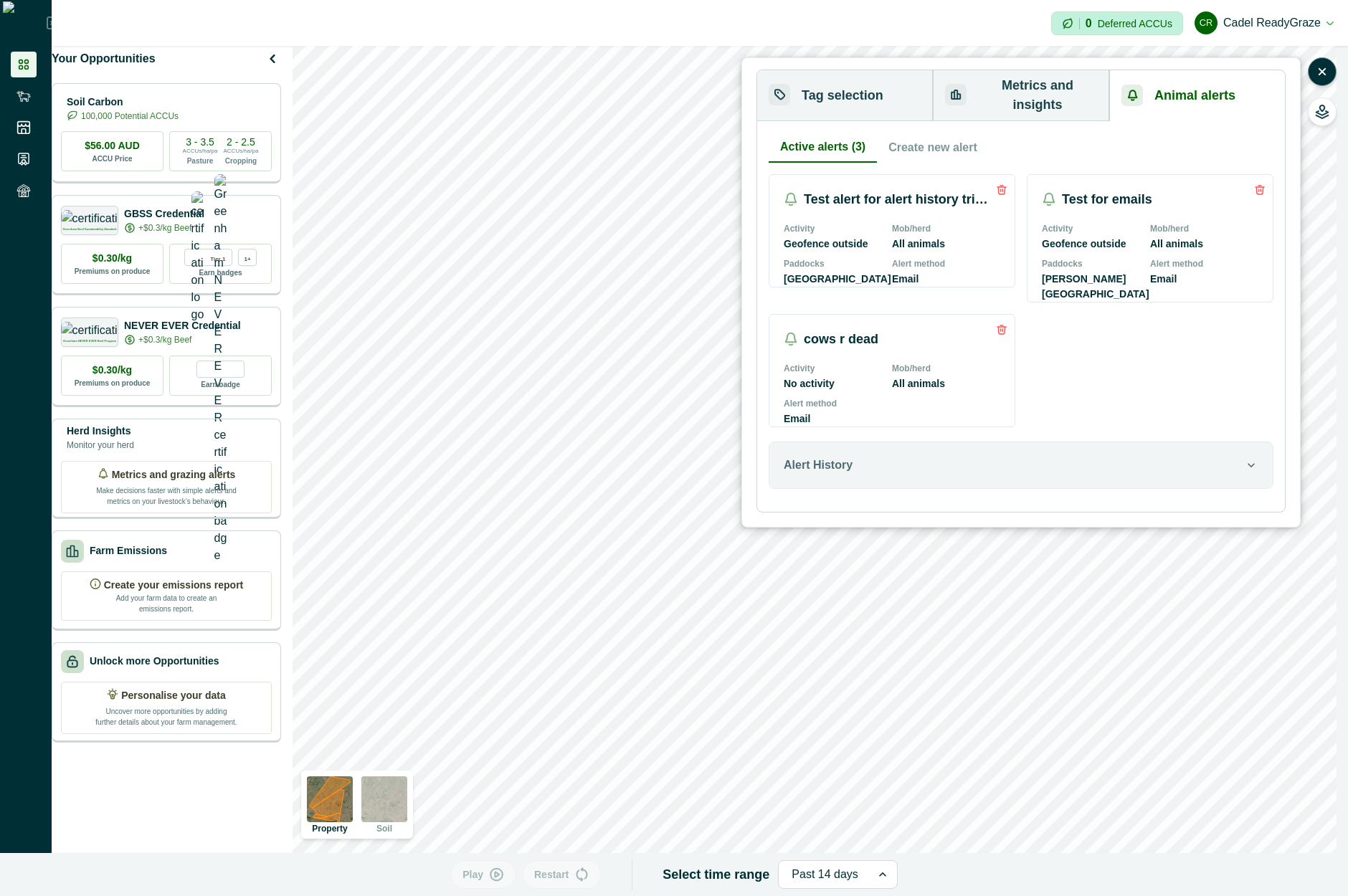
click at [1028, 93] on button "Metrics and insights" at bounding box center [1022, 95] width 176 height 51
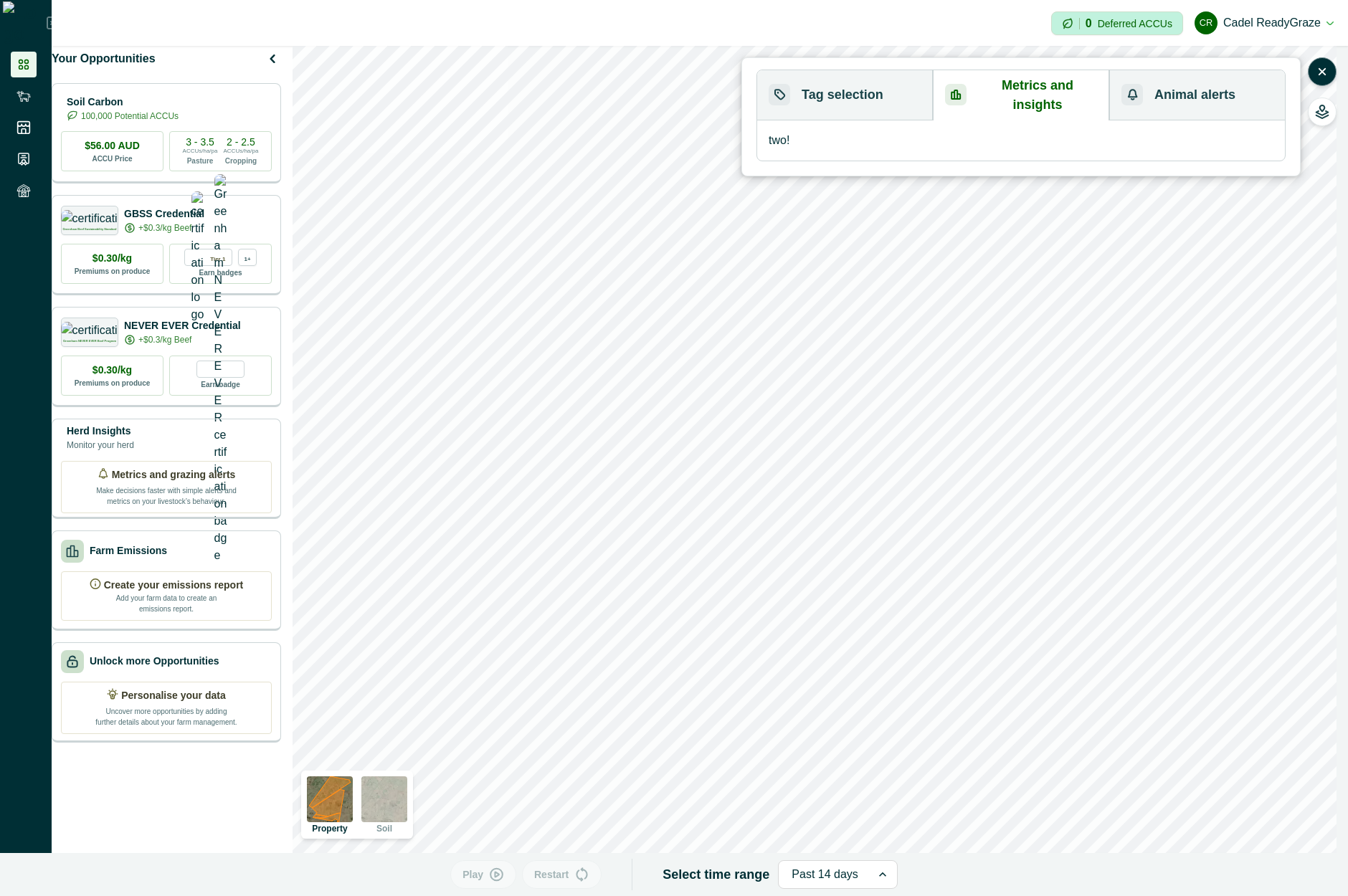
drag, startPoint x: 860, startPoint y: 89, endPoint x: 967, endPoint y: 111, distance: 109.2
click at [861, 88] on button "Tag selection" at bounding box center [844, 95] width 175 height 50
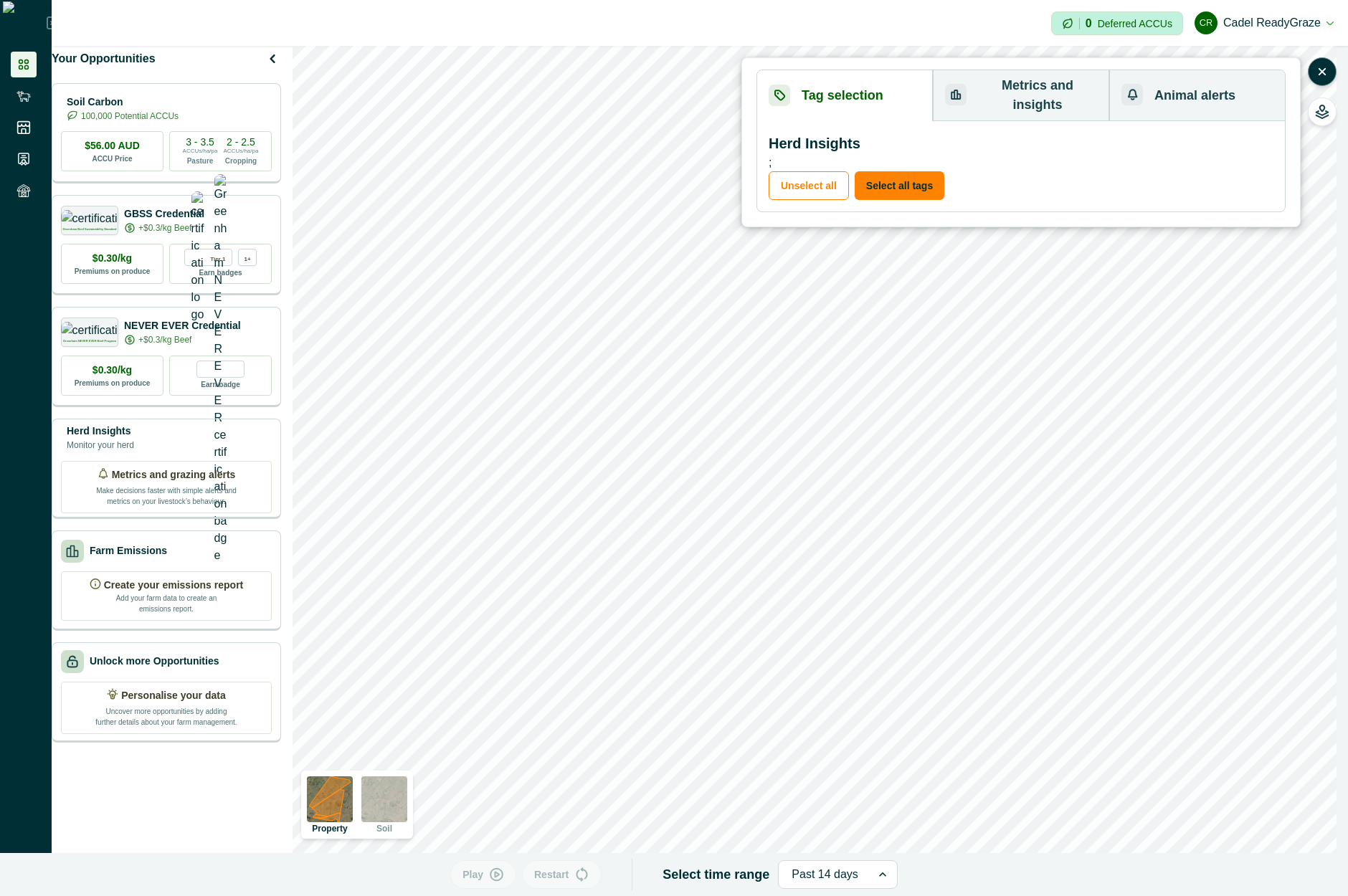
click at [1013, 87] on button "Metrics and insights" at bounding box center [1022, 95] width 176 height 51
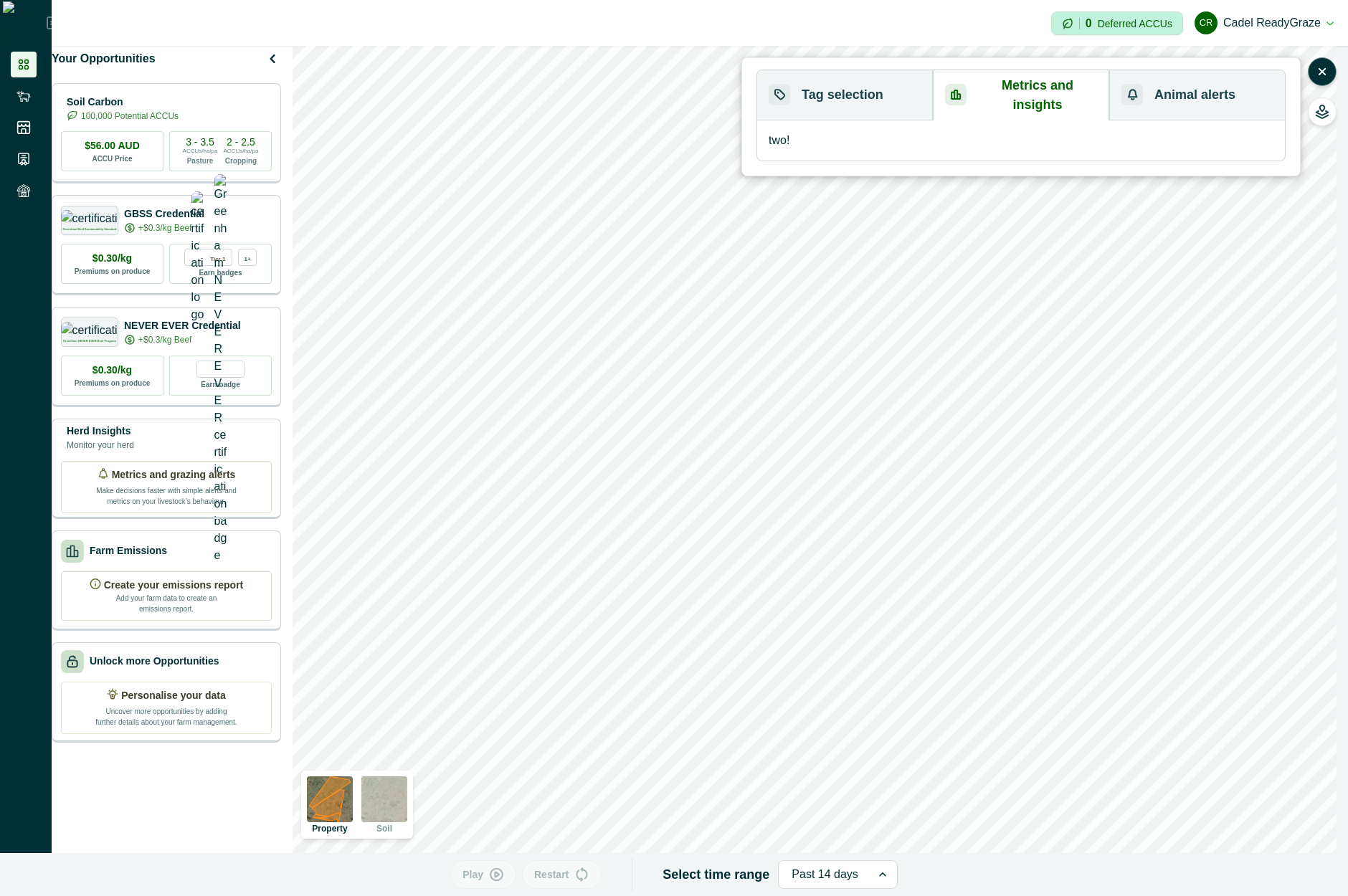
click at [1162, 80] on button "Animal alerts" at bounding box center [1197, 95] width 175 height 50
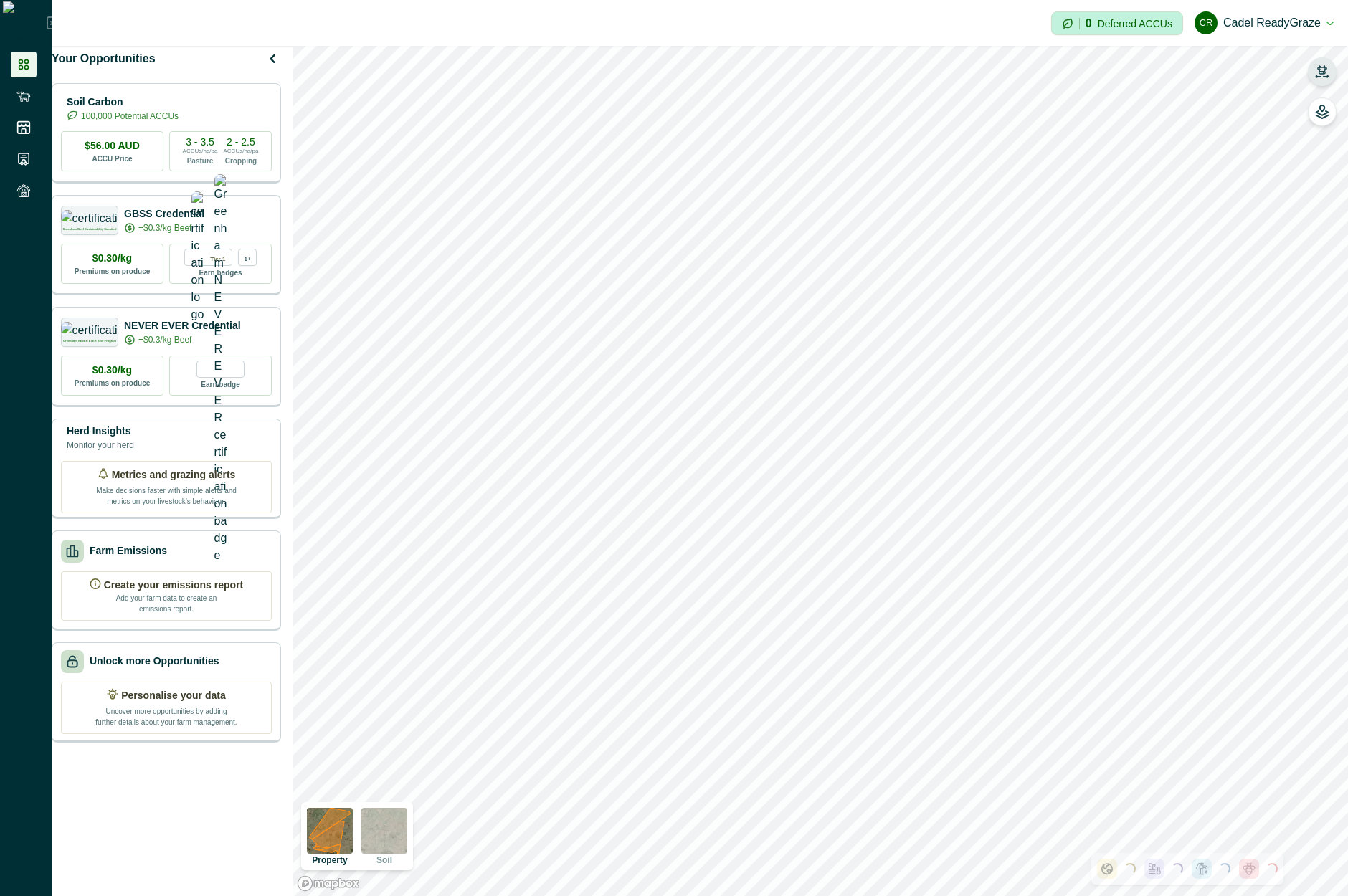
click at [1314, 73] on button "button" at bounding box center [1323, 72] width 29 height 29
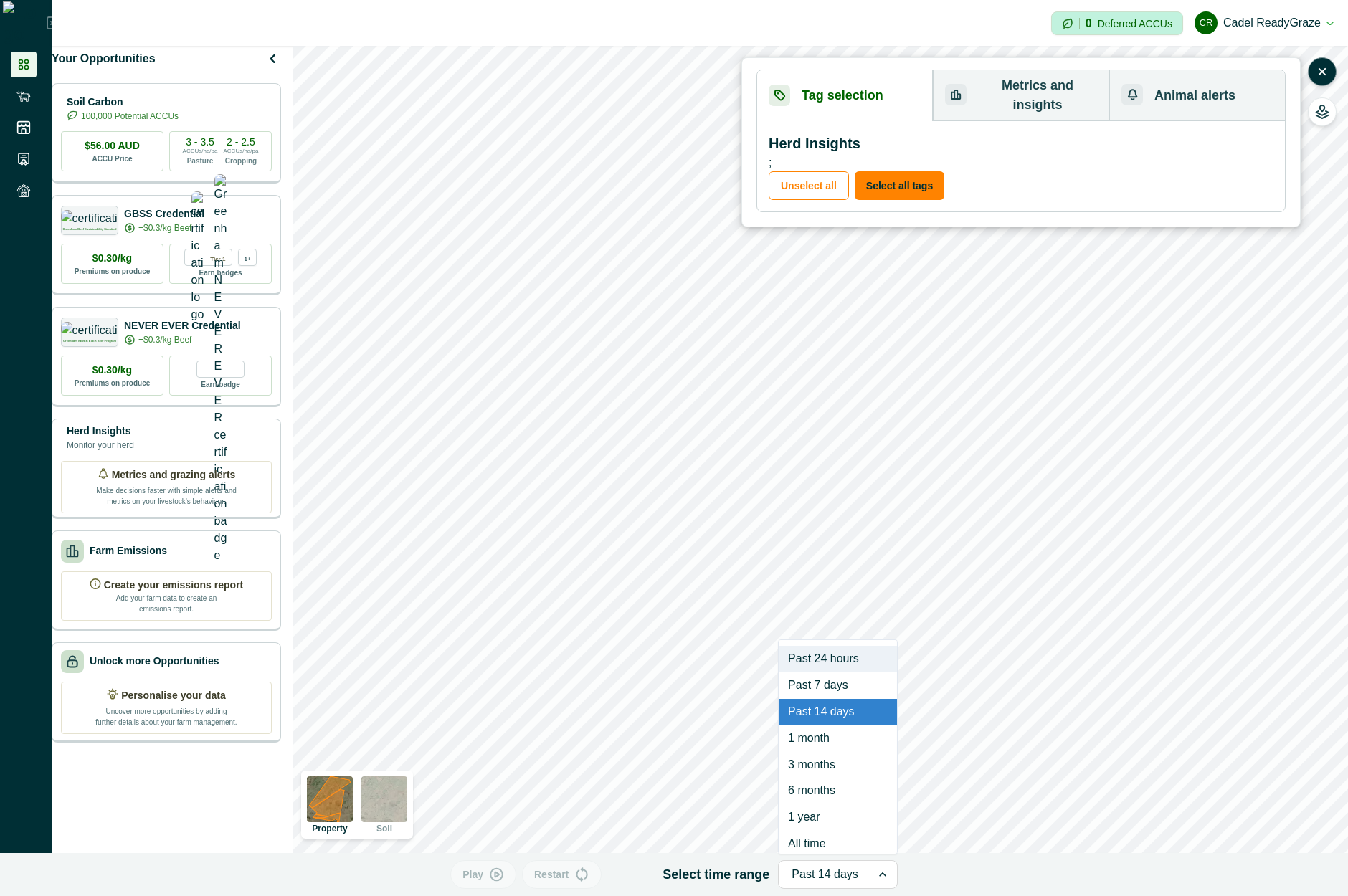
click at [874, 877] on div at bounding box center [883, 875] width 17 height 27
click at [639, 863] on div "Play Restart Select time range Past 14 days" at bounding box center [674, 874] width 1348 height 43
click at [916, 151] on div "Herd Insights ; Unselect all Select all tags" at bounding box center [1021, 165] width 528 height 90
click at [911, 153] on div "Herd Insights ; Unselect all Select all tags" at bounding box center [1021, 165] width 528 height 90
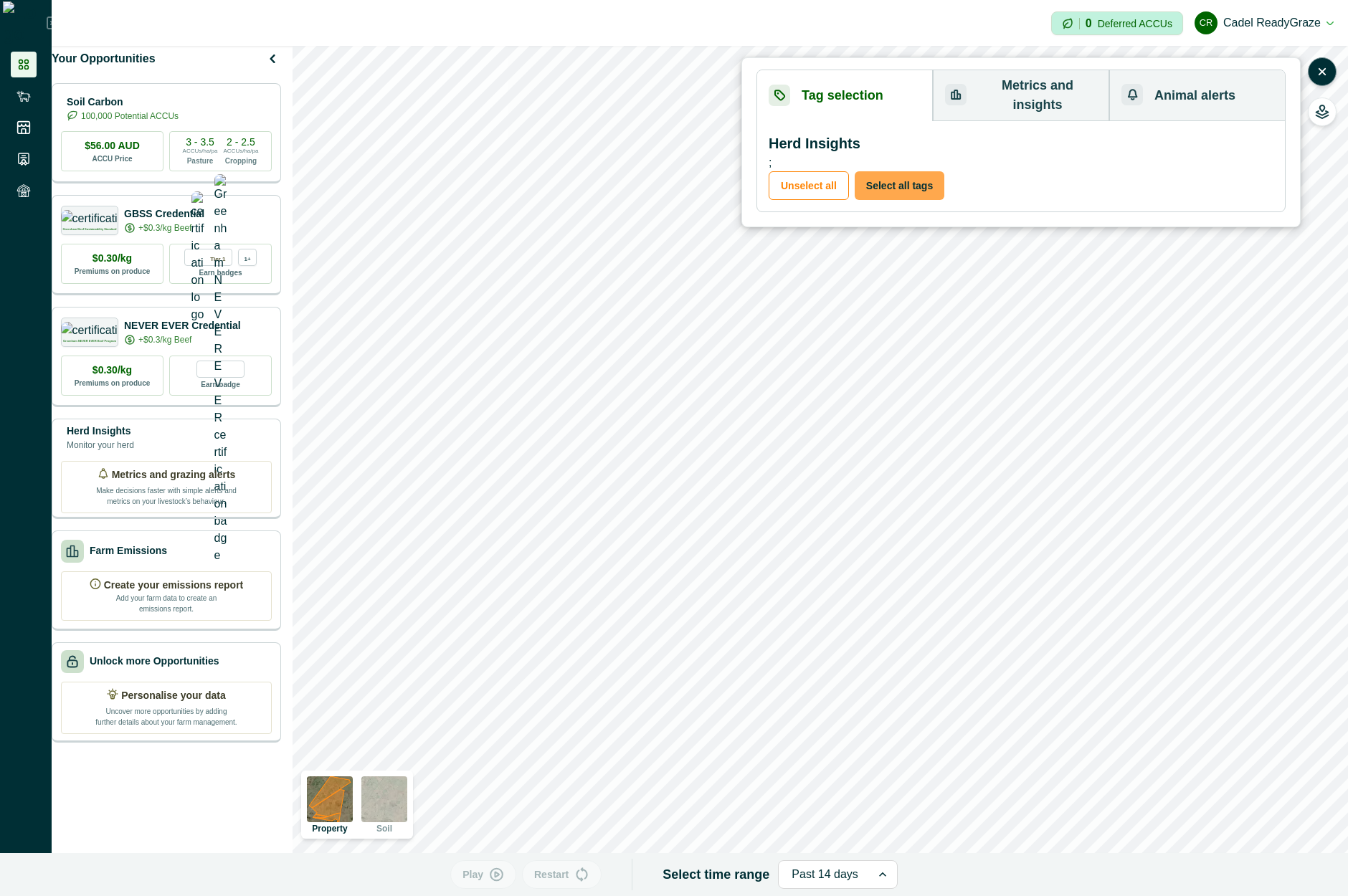
click at [909, 172] on button "Select all tags" at bounding box center [899, 186] width 90 height 29
click at [483, 879] on p "Play" at bounding box center [473, 875] width 21 height 15
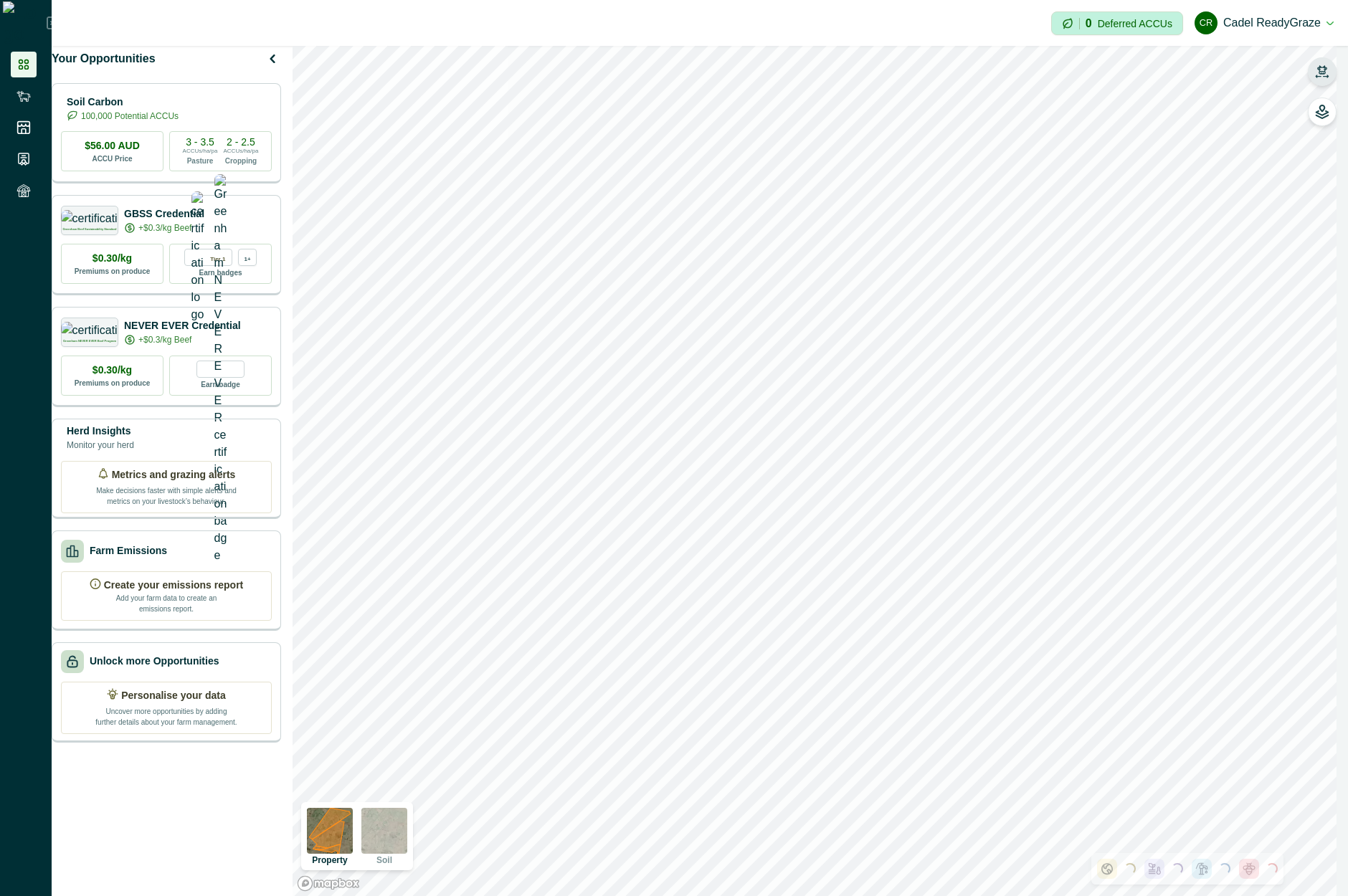
click at [1324, 77] on icon "button" at bounding box center [1323, 72] width 15 height 15
click at [1323, 75] on icon "button" at bounding box center [1323, 72] width 15 height 15
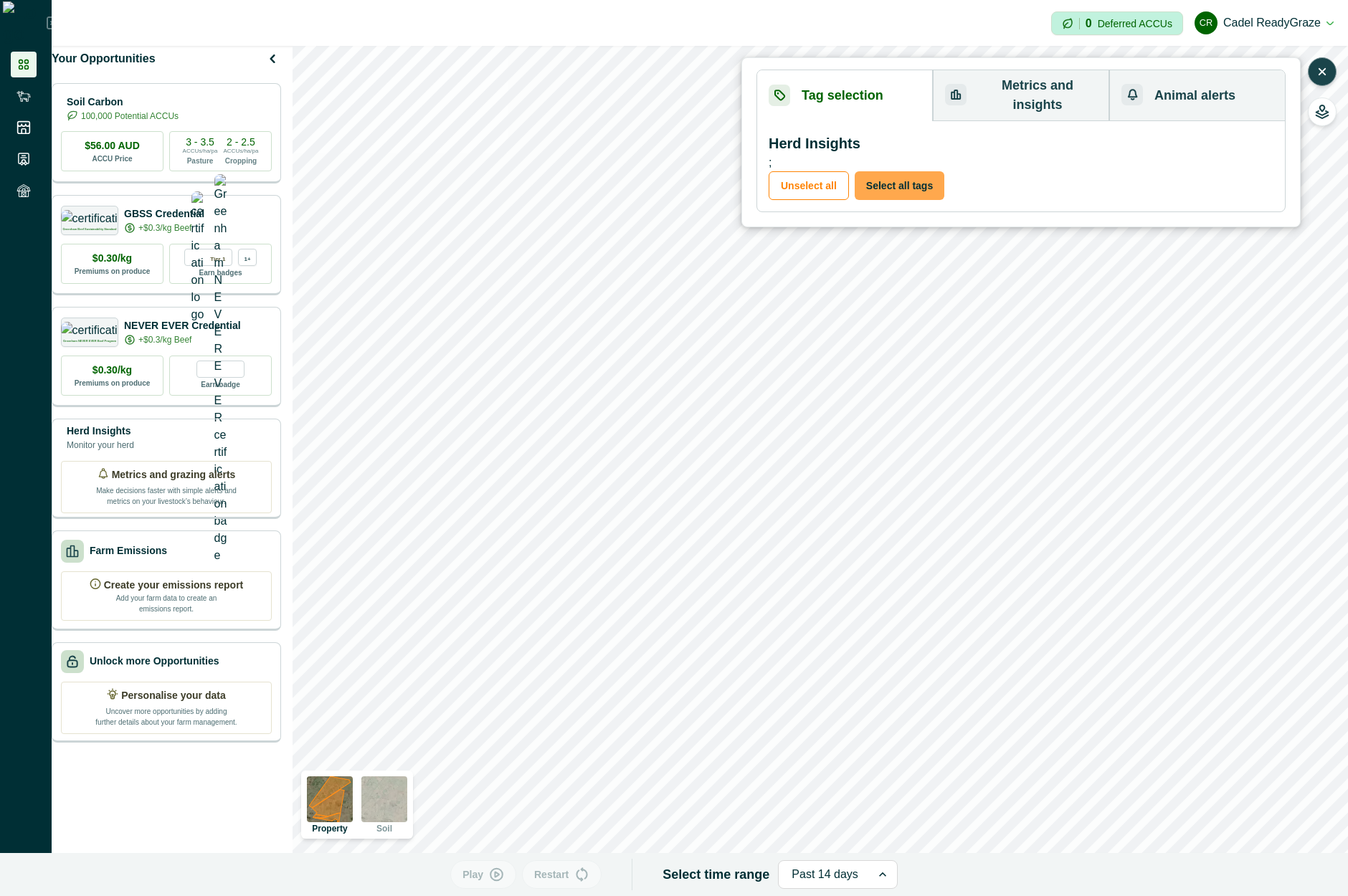
click at [899, 172] on button "Select all tags" at bounding box center [899, 186] width 90 height 29
click at [484, 875] on p "Play" at bounding box center [473, 875] width 21 height 15
click at [475, 875] on p "Play" at bounding box center [473, 875] width 21 height 15
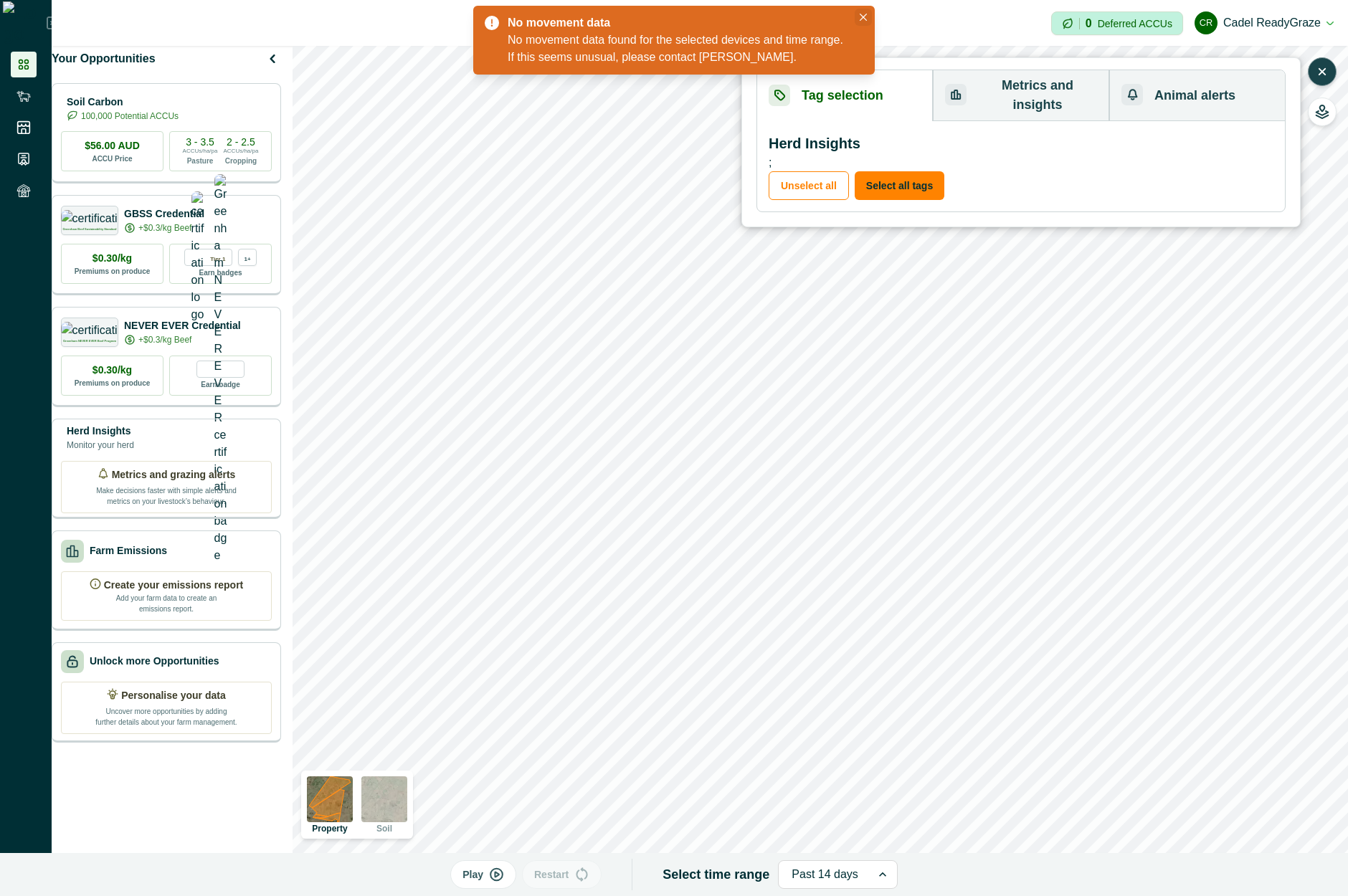
click at [862, 15] on icon "Close" at bounding box center [864, 17] width 7 height 7
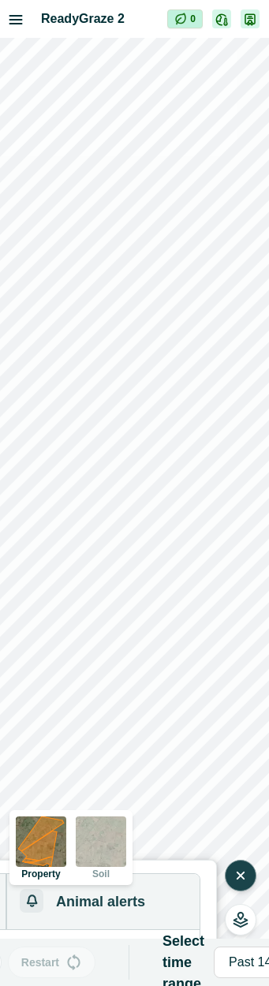
click at [241, 884] on button "button" at bounding box center [241, 876] width 32 height 32
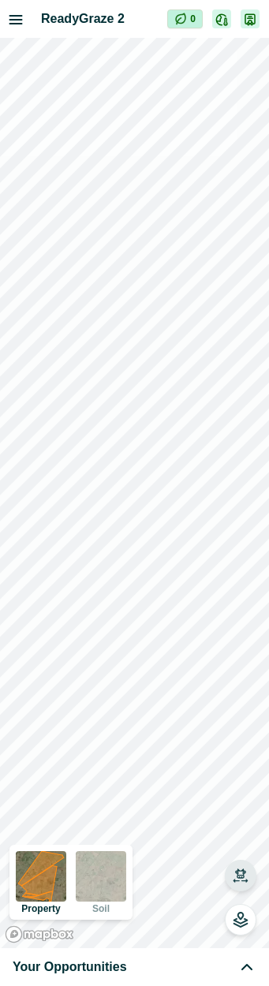
click at [231, 881] on button "button" at bounding box center [241, 876] width 32 height 32
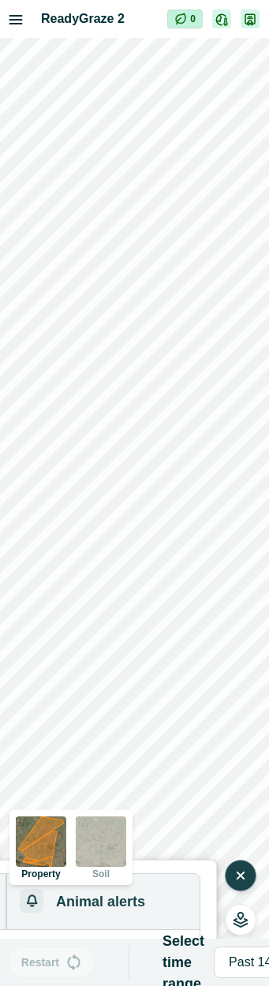
click at [246, 874] on icon "button" at bounding box center [241, 876] width 16 height 16
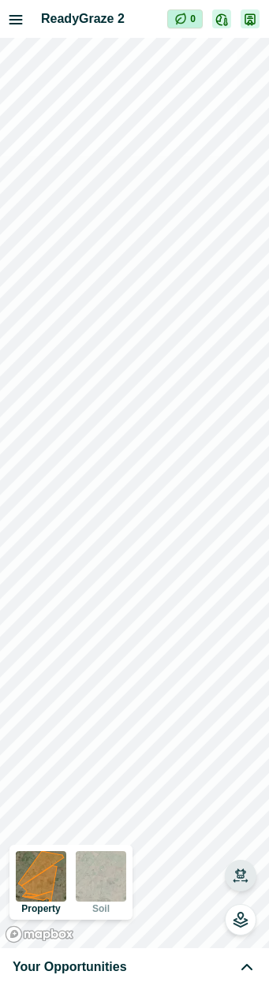
click at [246, 968] on icon at bounding box center [246, 967] width 19 height 19
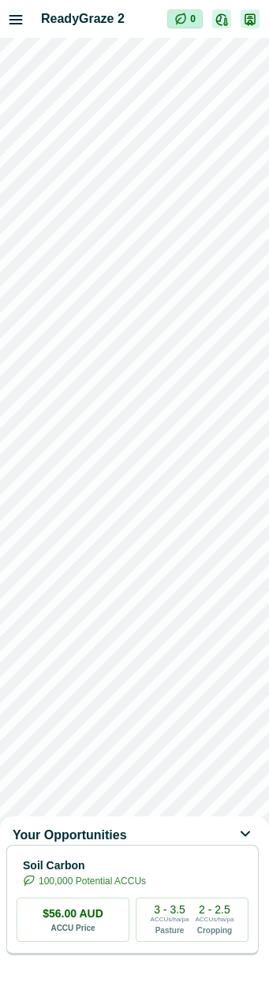
click at [248, 828] on icon at bounding box center [246, 835] width 19 height 19
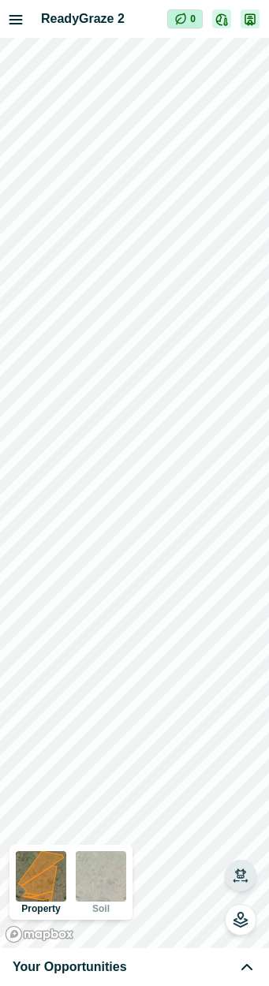
click at [242, 873] on icon "button" at bounding box center [241, 876] width 16 height 16
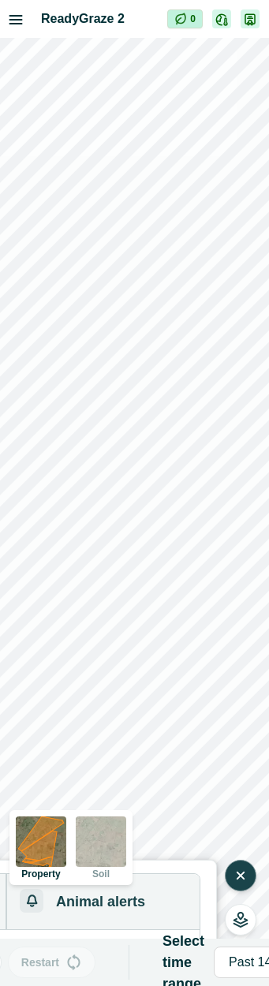
click at [244, 877] on icon "button" at bounding box center [241, 876] width 16 height 16
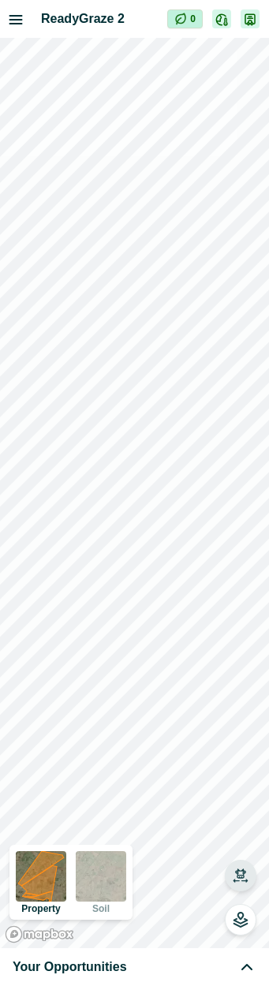
click at [243, 877] on icon "button" at bounding box center [241, 876] width 16 height 16
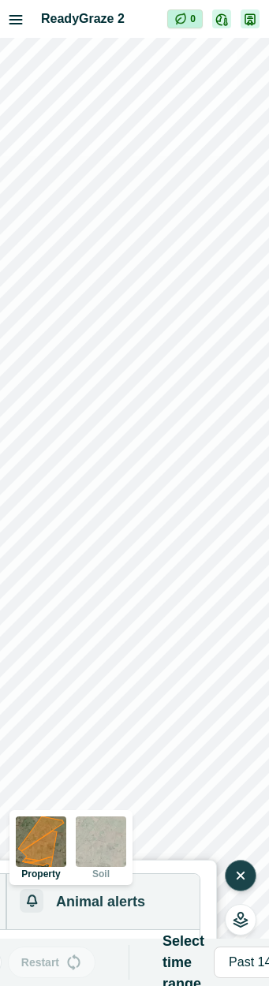
click at [243, 877] on icon "button" at bounding box center [240, 876] width 6 height 6
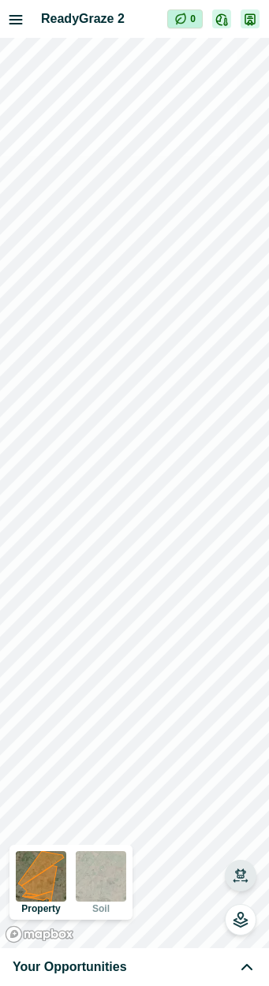
click at [243, 877] on icon "button" at bounding box center [241, 876] width 16 height 16
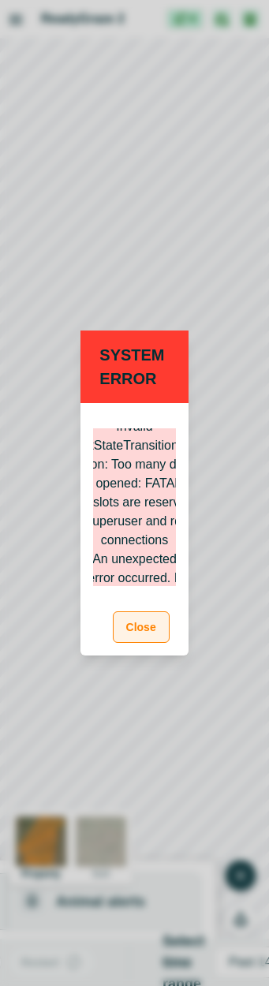
click at [159, 626] on button "Close" at bounding box center [141, 627] width 57 height 32
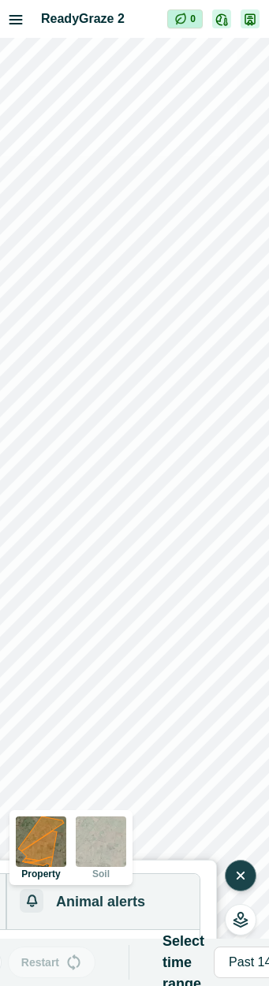
click at [246, 876] on icon "button" at bounding box center [241, 876] width 16 height 16
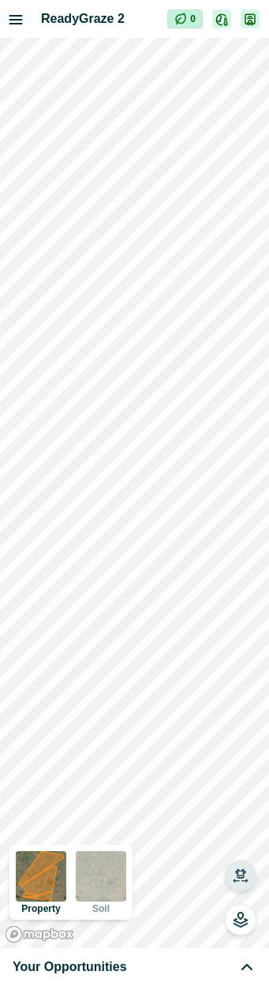
click at [236, 877] on icon "button" at bounding box center [241, 876] width 16 height 16
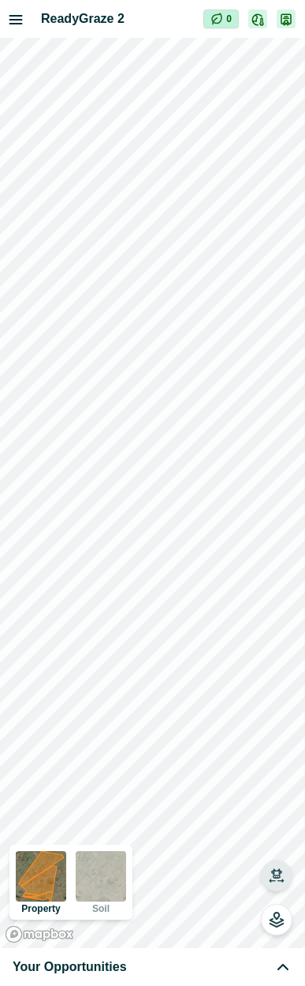
click at [284, 877] on icon "button" at bounding box center [277, 876] width 16 height 16
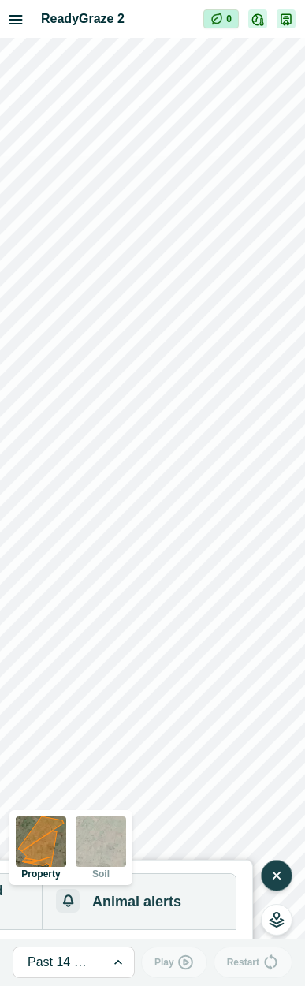
click at [113, 967] on div at bounding box center [118, 963] width 19 height 30
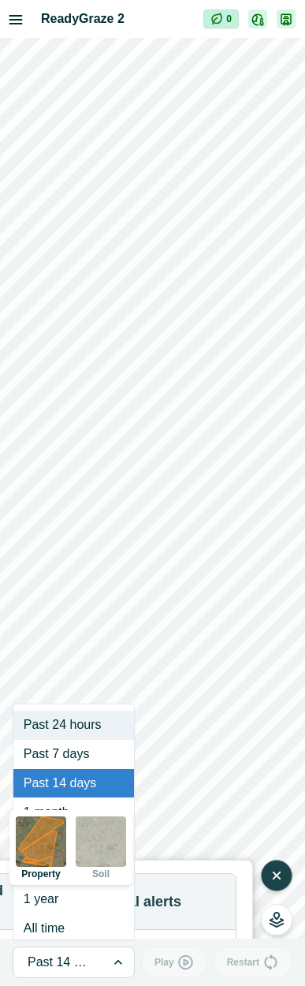
click at [113, 967] on div at bounding box center [118, 963] width 19 height 30
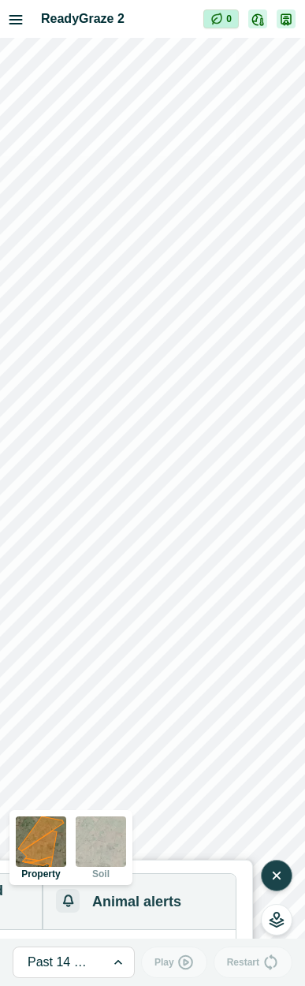
click at [279, 886] on button "button" at bounding box center [277, 876] width 32 height 32
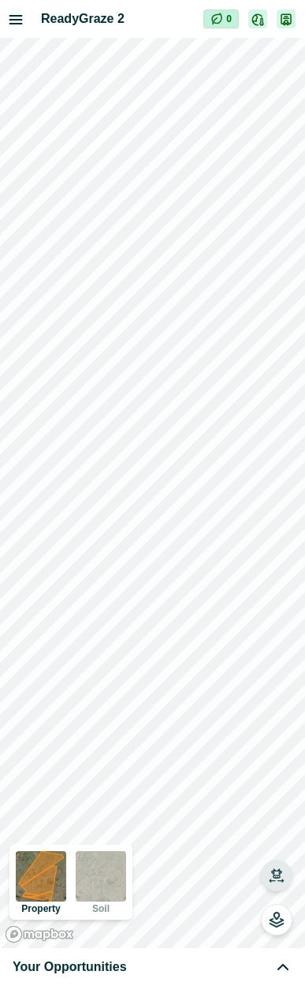
click at [279, 886] on button "button" at bounding box center [277, 876] width 32 height 32
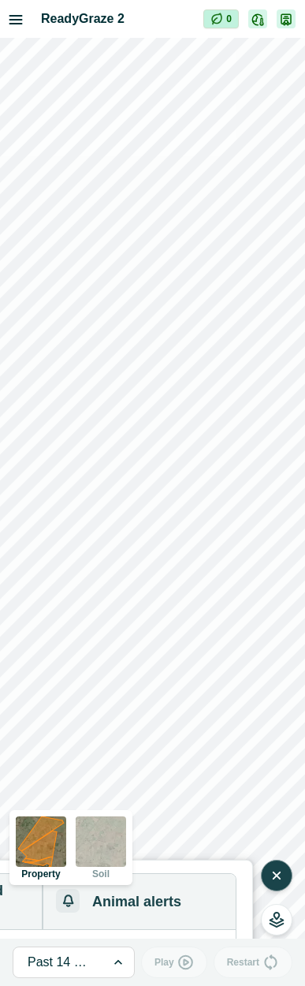
click at [287, 884] on button "button" at bounding box center [277, 876] width 32 height 32
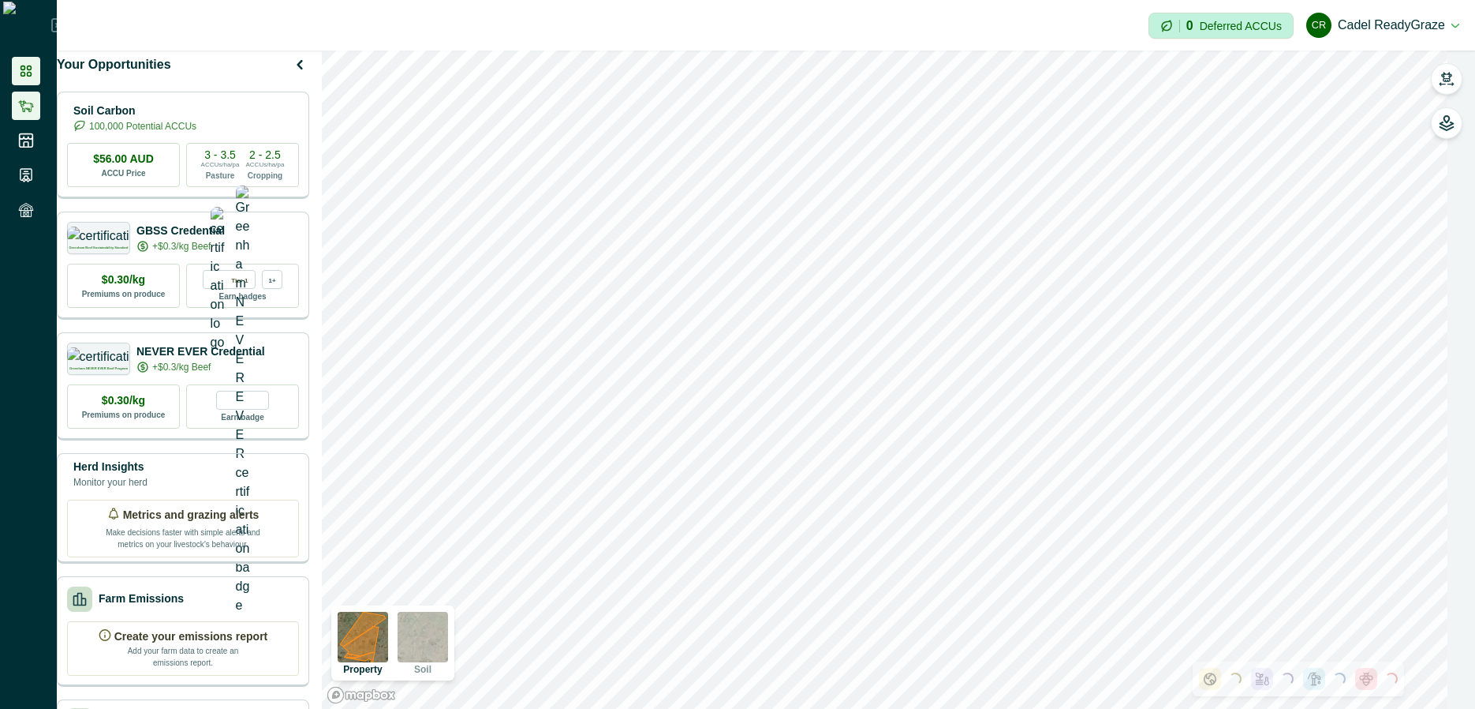
click at [39, 105] on li at bounding box center [26, 106] width 28 height 28
